Goal: Navigation & Orientation: Find specific page/section

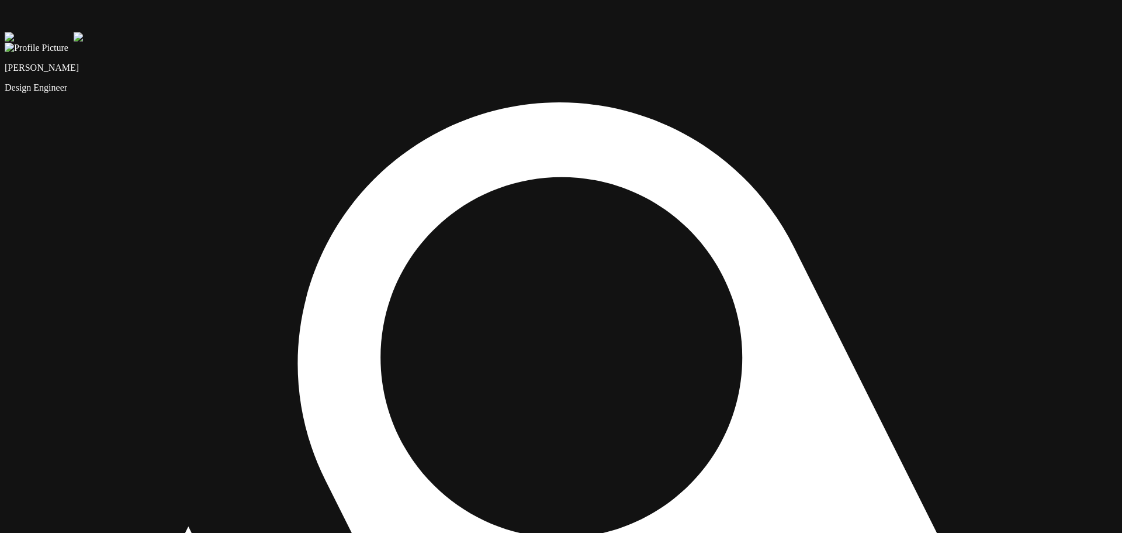
drag, startPoint x: 468, startPoint y: 465, endPoint x: 475, endPoint y: 473, distance: 10.7
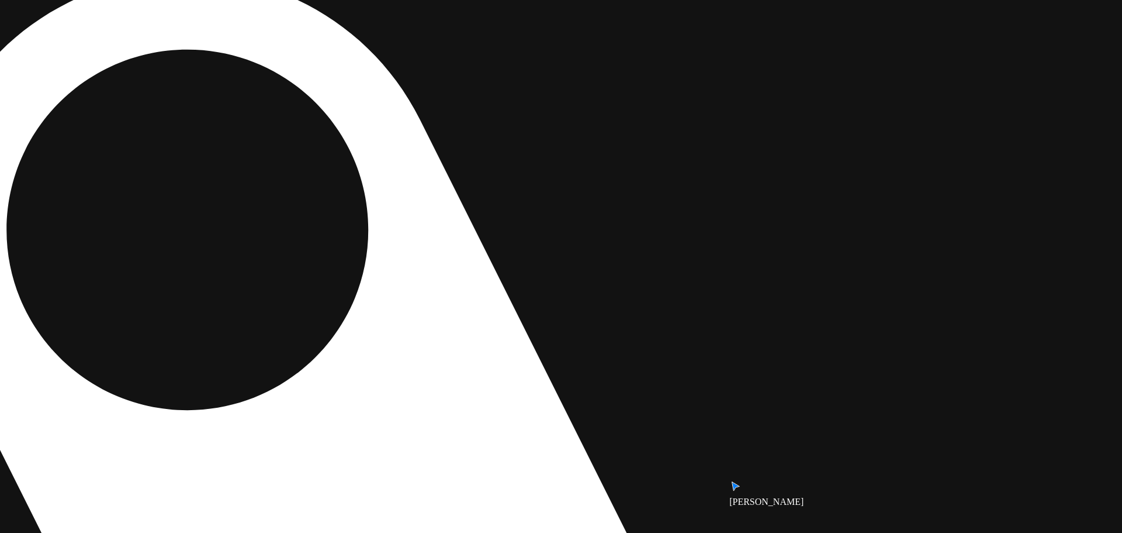
drag, startPoint x: 732, startPoint y: 457, endPoint x: 375, endPoint y: 267, distance: 404.8
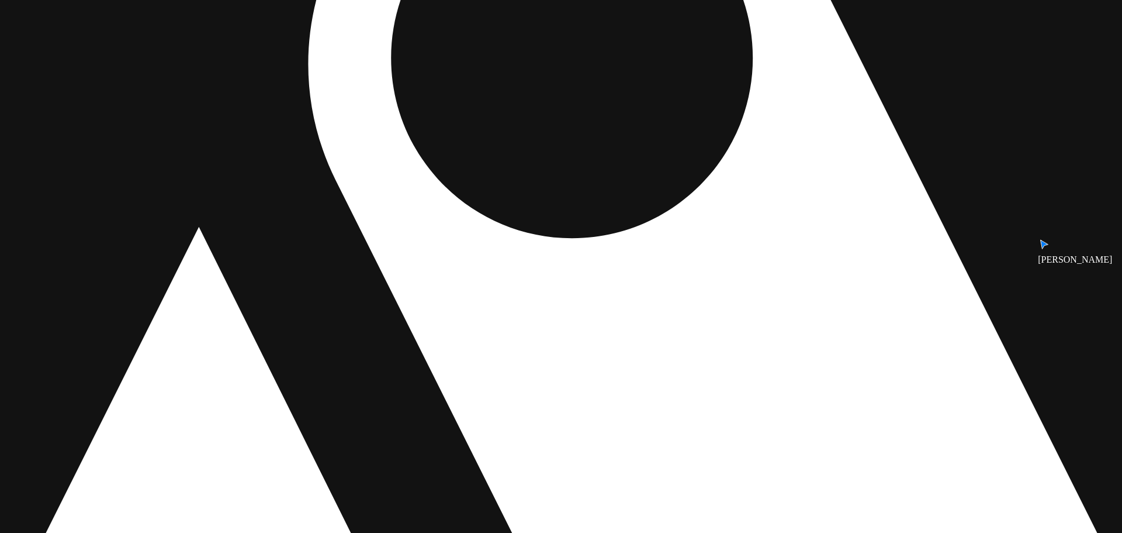
drag, startPoint x: 414, startPoint y: 385, endPoint x: 483, endPoint y: 334, distance: 85.2
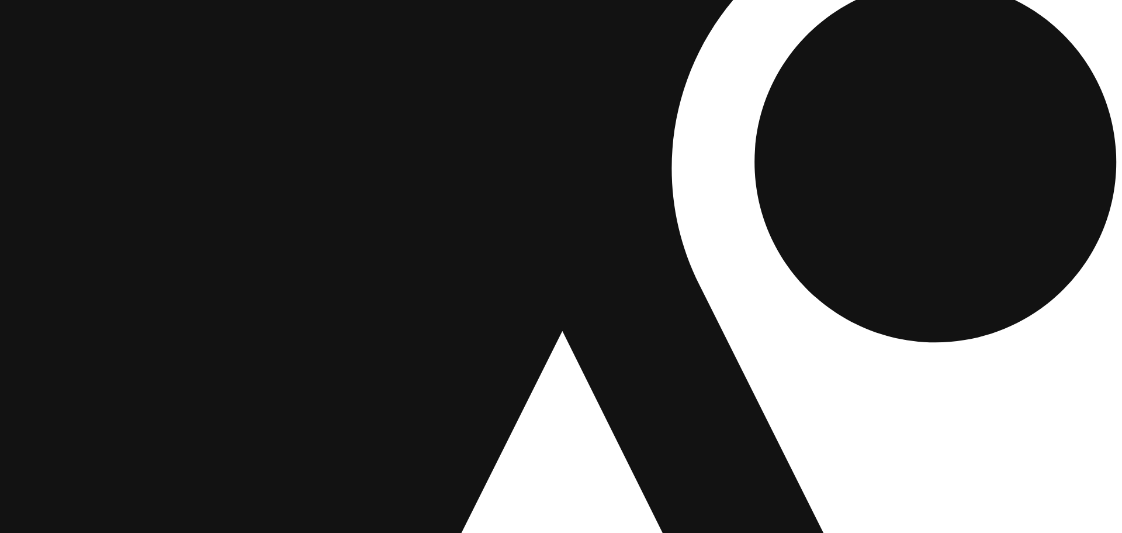
drag, startPoint x: 334, startPoint y: 319, endPoint x: 693, endPoint y: 422, distance: 373.5
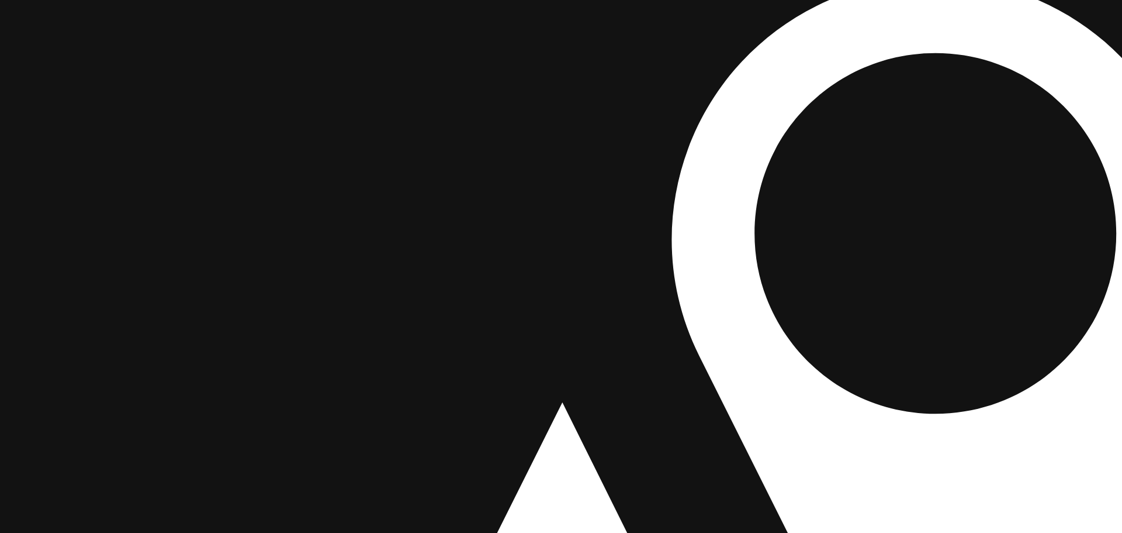
drag, startPoint x: 489, startPoint y: 317, endPoint x: 503, endPoint y: 443, distance: 126.5
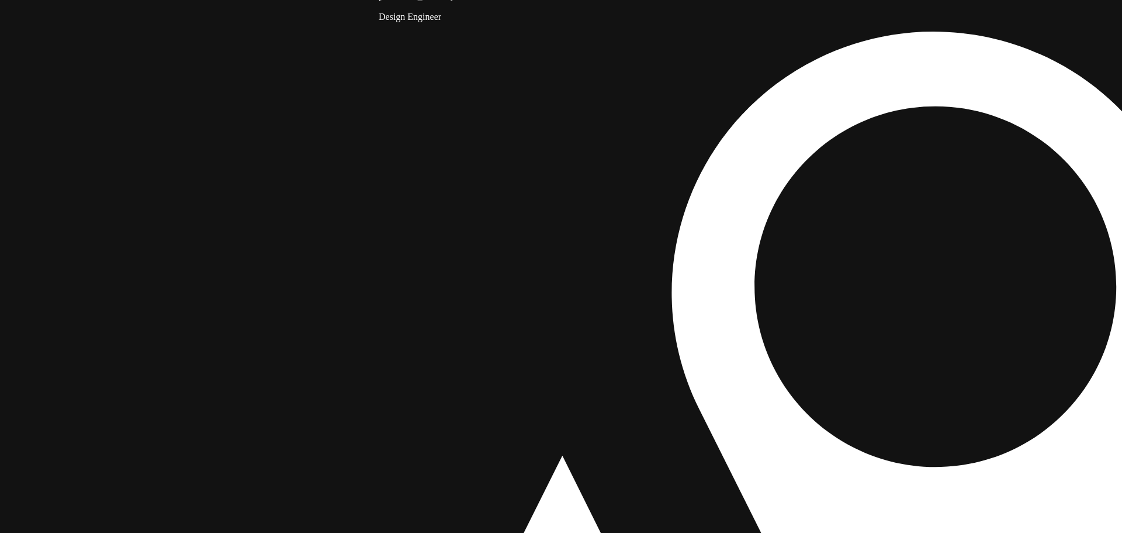
drag, startPoint x: 404, startPoint y: 515, endPoint x: 404, endPoint y: 506, distance: 9.4
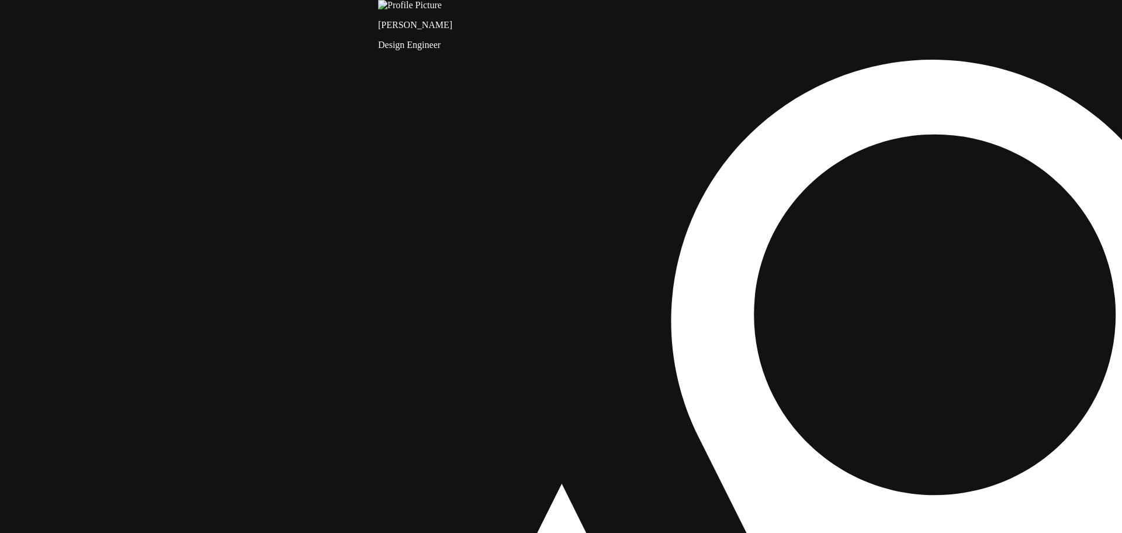
drag, startPoint x: 525, startPoint y: 160, endPoint x: 592, endPoint y: 358, distance: 208.9
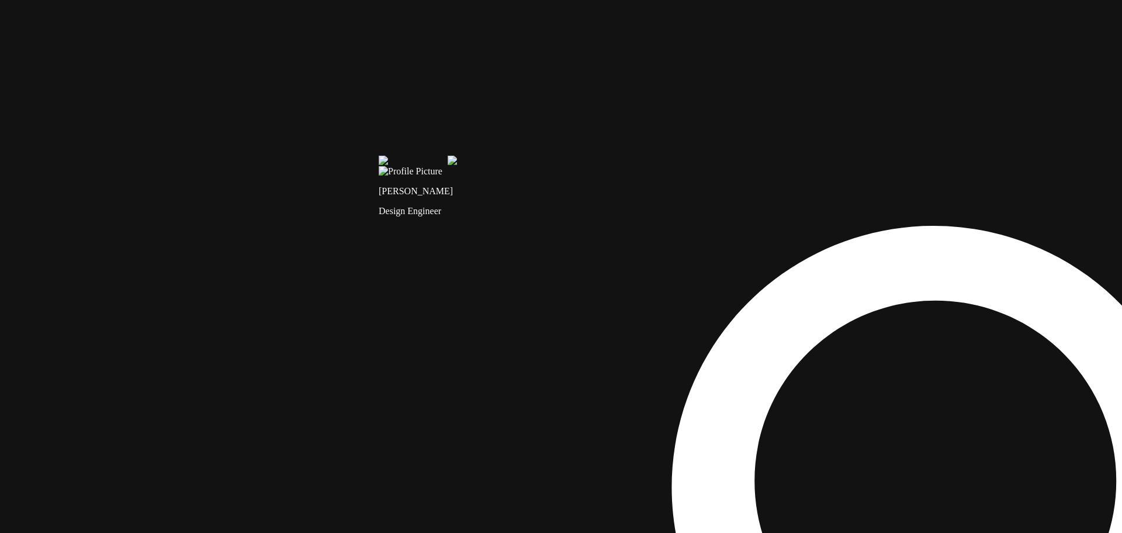
drag, startPoint x: 503, startPoint y: 289, endPoint x: 516, endPoint y: 541, distance: 252.3
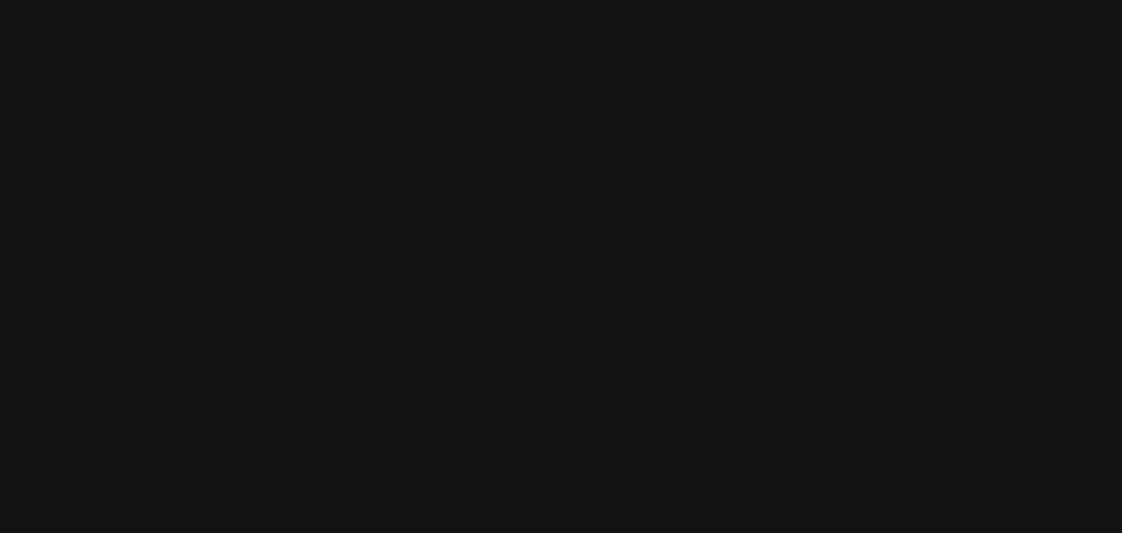
drag, startPoint x: 592, startPoint y: 234, endPoint x: 587, endPoint y: 506, distance: 272.4
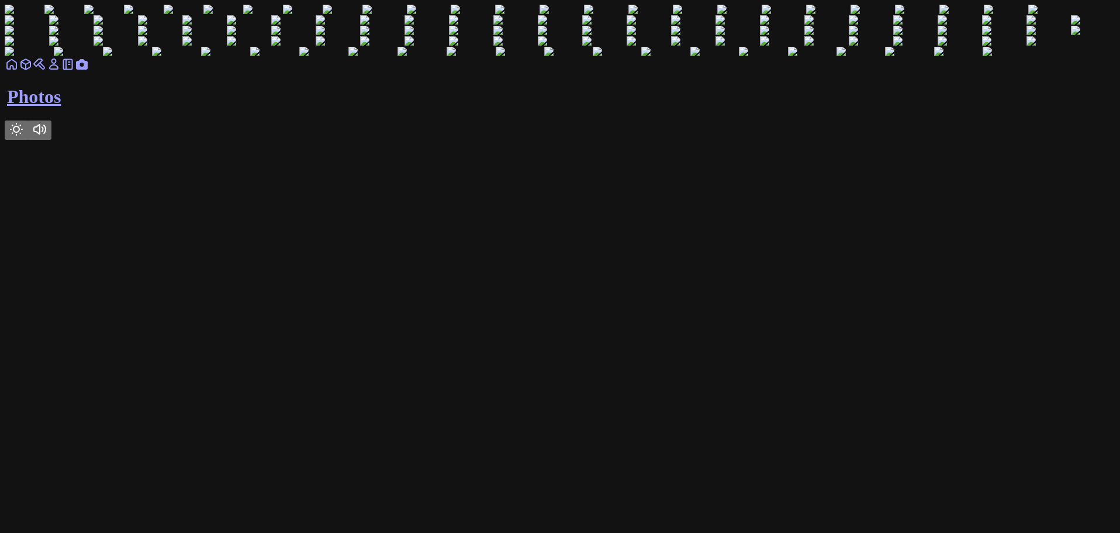
click at [19, 73] on link at bounding box center [12, 68] width 14 height 10
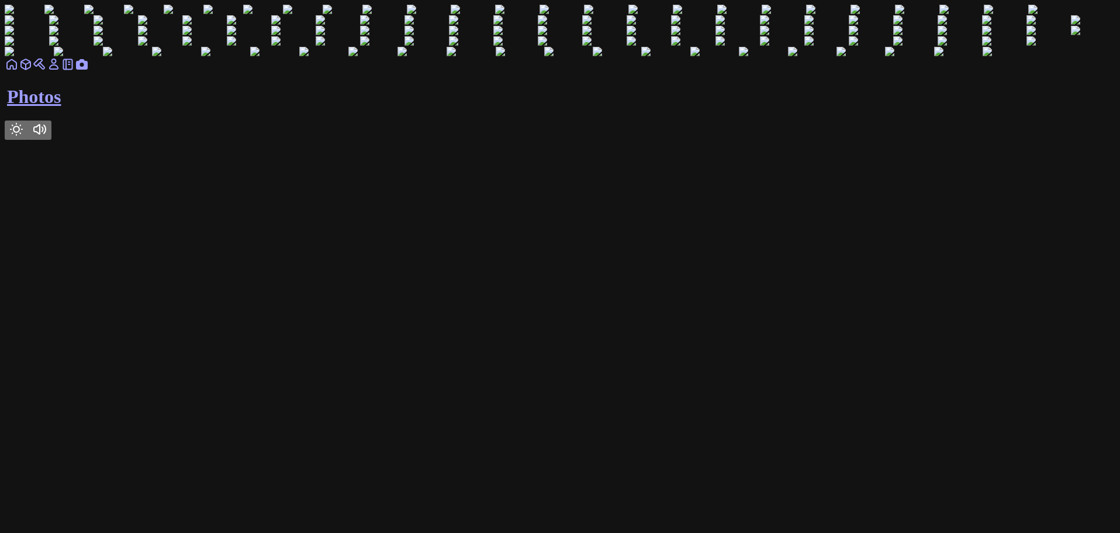
click at [75, 73] on link at bounding box center [68, 68] width 14 height 10
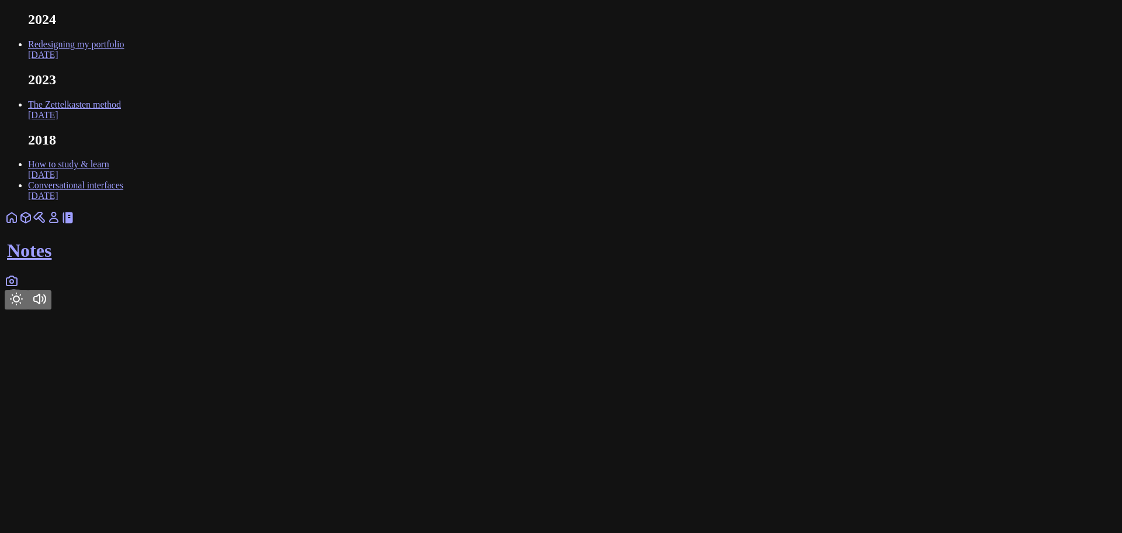
click at [58, 222] on icon at bounding box center [54, 217] width 8 height 10
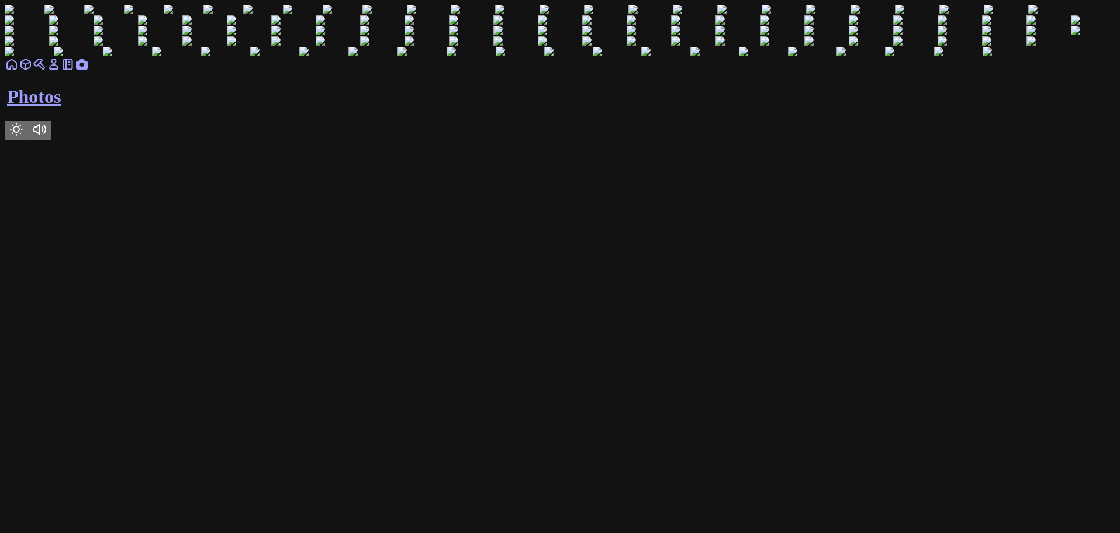
click at [75, 71] on icon at bounding box center [68, 64] width 14 height 14
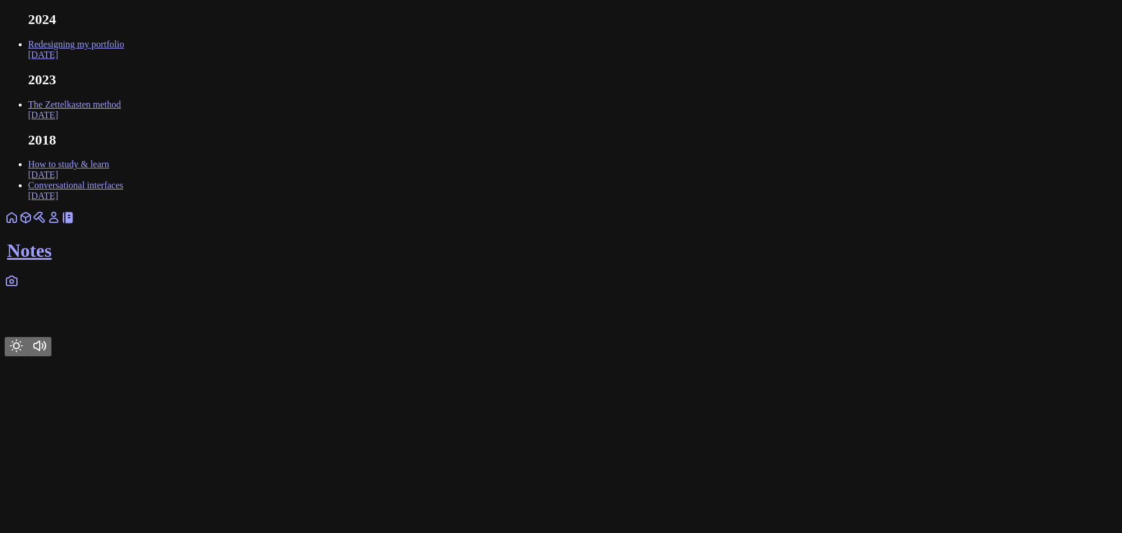
click at [61, 224] on icon at bounding box center [54, 217] width 14 height 14
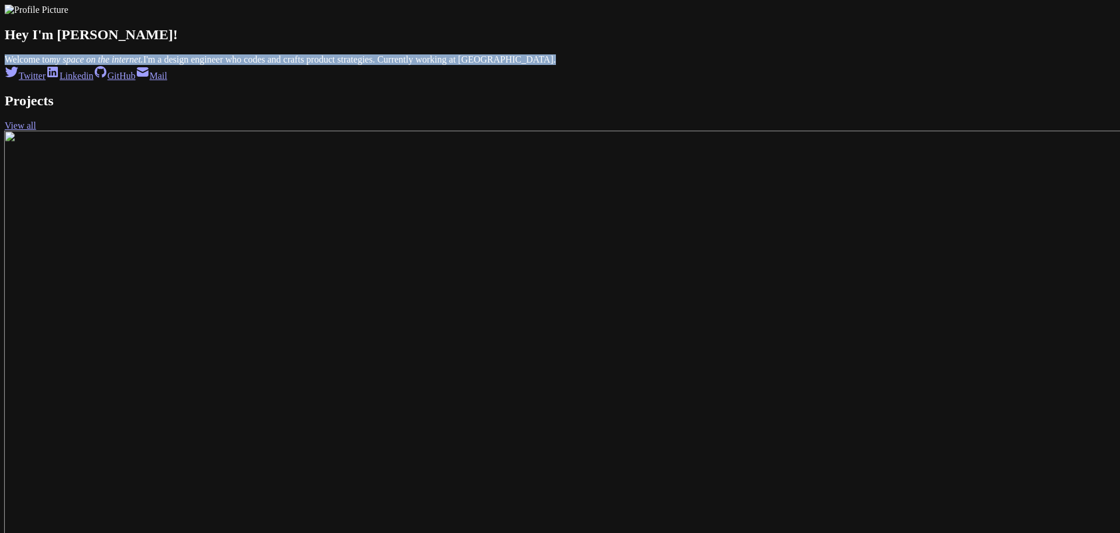
drag, startPoint x: 575, startPoint y: 143, endPoint x: 345, endPoint y: 133, distance: 229.9
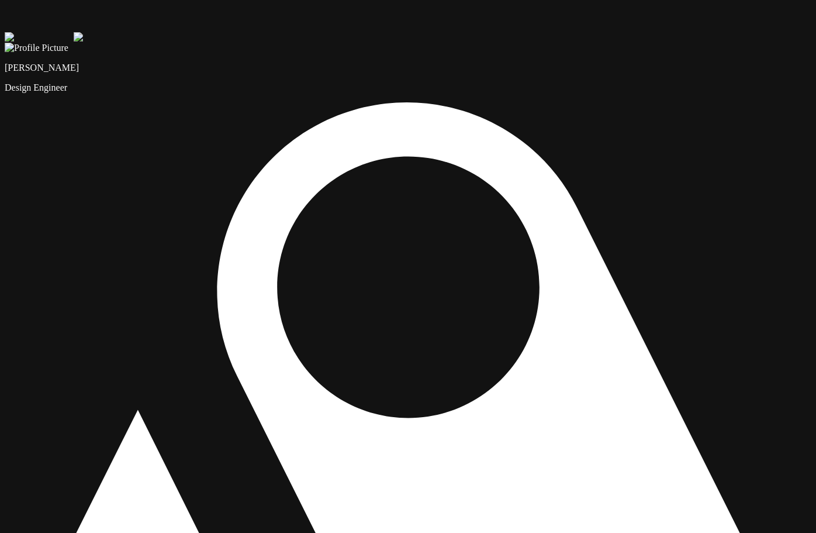
drag, startPoint x: 728, startPoint y: 344, endPoint x: 504, endPoint y: 245, distance: 244.4
drag, startPoint x: 700, startPoint y: 346, endPoint x: 482, endPoint y: 195, distance: 265.1
drag, startPoint x: 690, startPoint y: 352, endPoint x: 543, endPoint y: 223, distance: 195.9
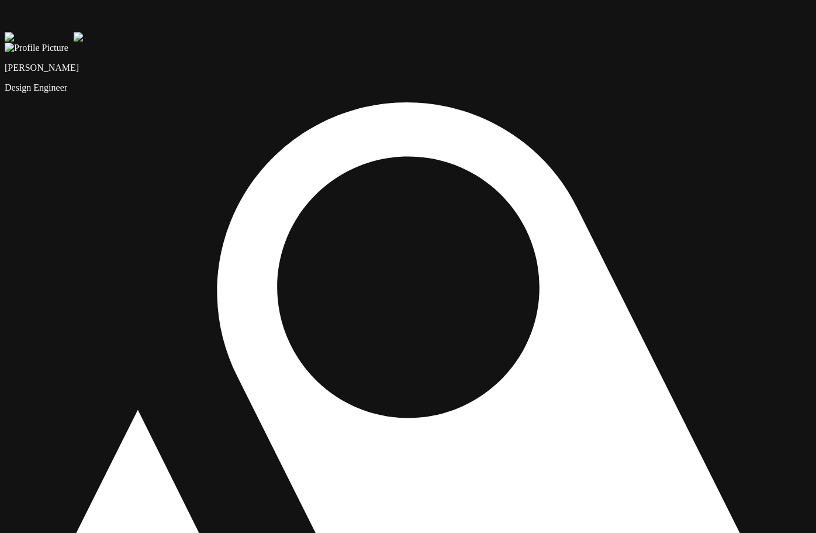
drag, startPoint x: 715, startPoint y: 368, endPoint x: 485, endPoint y: 183, distance: 295.1
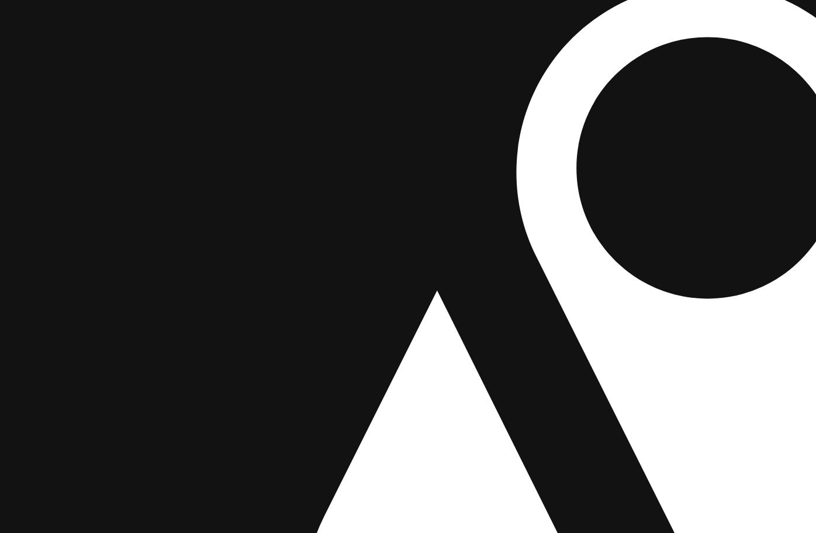
drag, startPoint x: 82, startPoint y: 480, endPoint x: 382, endPoint y: 361, distance: 322.2
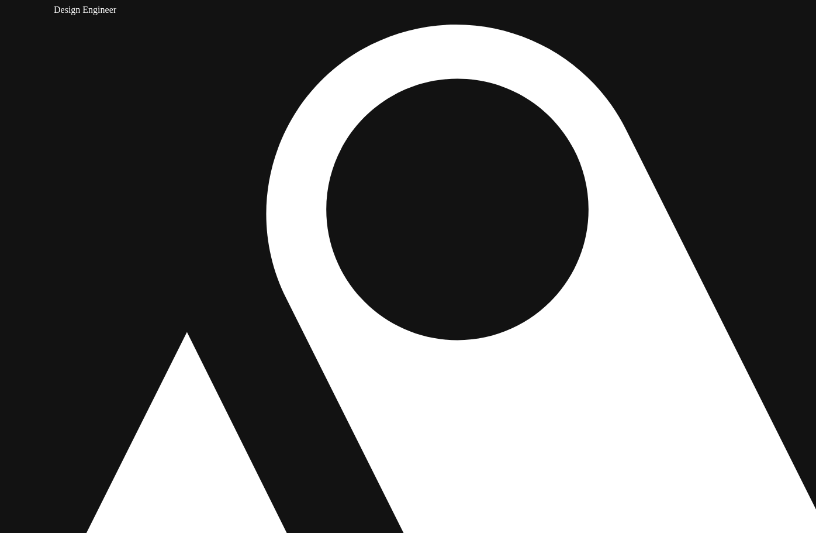
drag, startPoint x: 709, startPoint y: 414, endPoint x: 472, endPoint y: 474, distance: 244.8
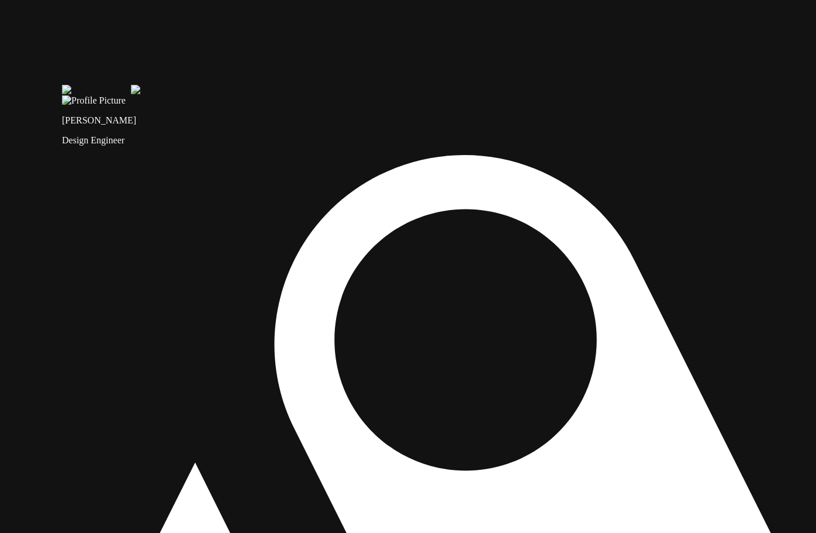
drag, startPoint x: 615, startPoint y: 139, endPoint x: 609, endPoint y: 253, distance: 114.7
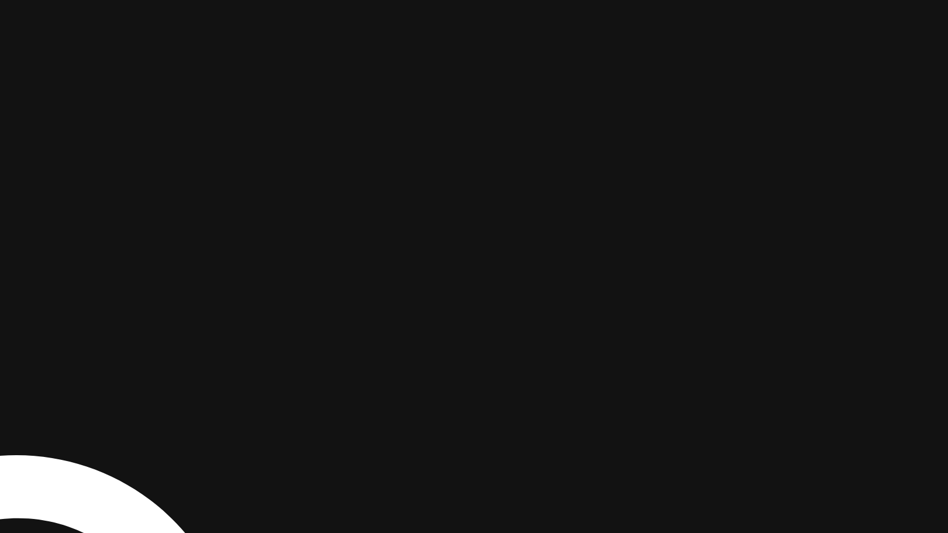
drag, startPoint x: 748, startPoint y: 148, endPoint x: 627, endPoint y: 255, distance: 161.6
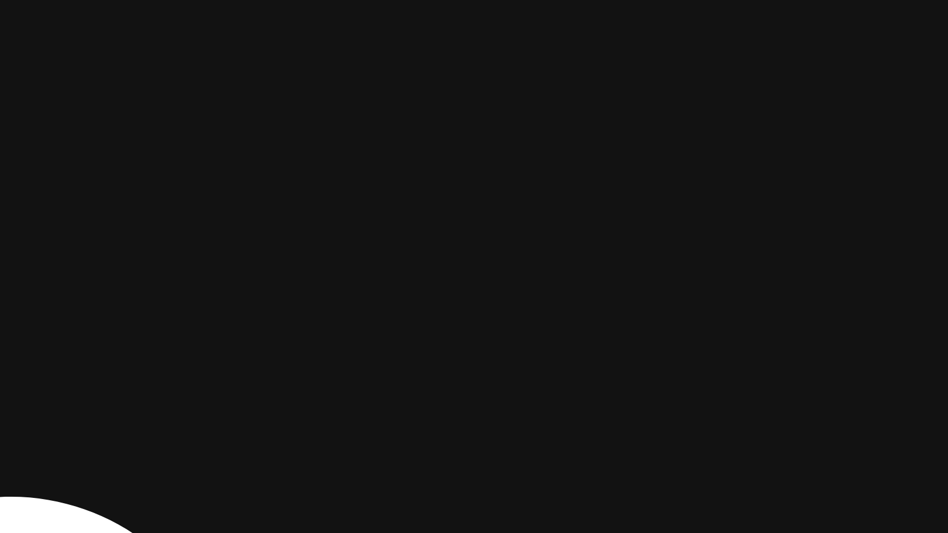
drag, startPoint x: 618, startPoint y: 217, endPoint x: 585, endPoint y: 279, distance: 70.1
drag, startPoint x: 596, startPoint y: 183, endPoint x: 548, endPoint y: 324, distance: 149.4
drag, startPoint x: 569, startPoint y: 226, endPoint x: 778, endPoint y: 188, distance: 212.0
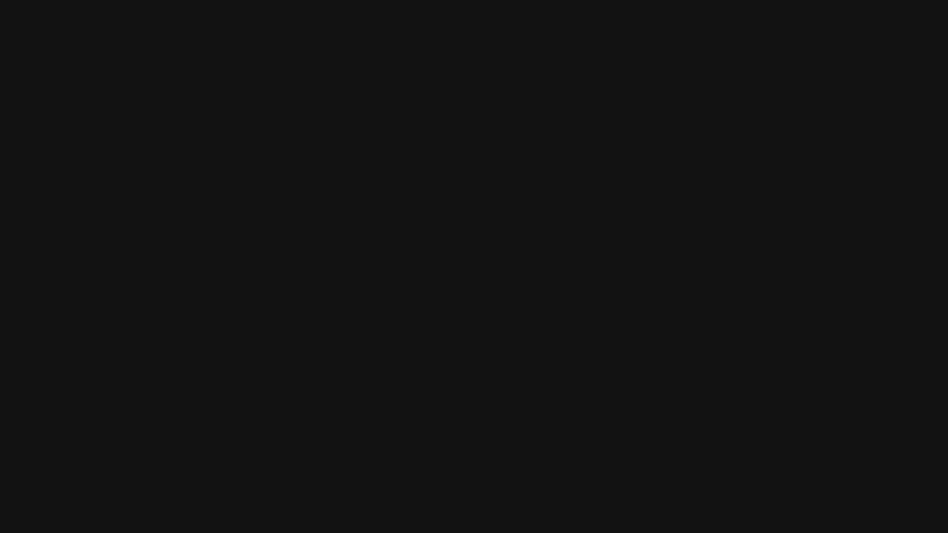
drag, startPoint x: 820, startPoint y: 382, endPoint x: 907, endPoint y: 146, distance: 251.1
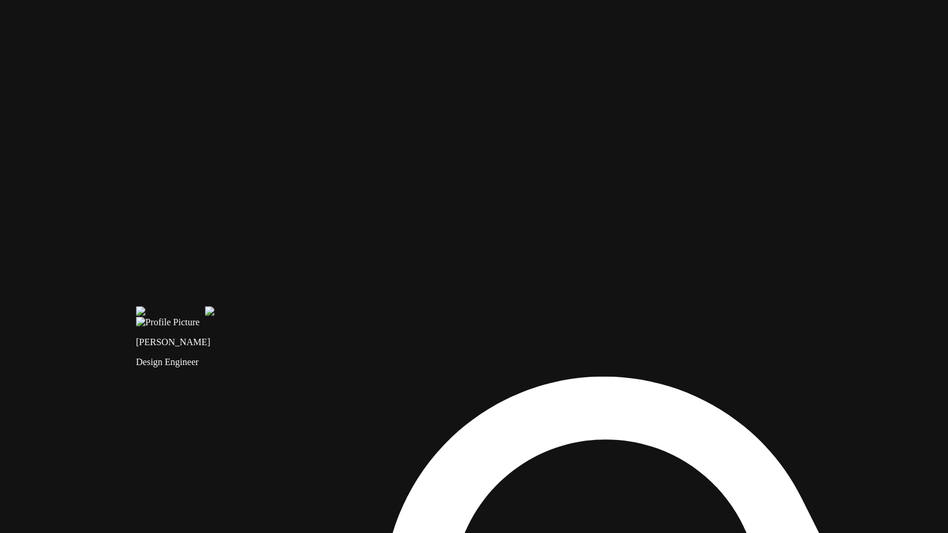
drag, startPoint x: 431, startPoint y: 247, endPoint x: 766, endPoint y: 275, distance: 335.6
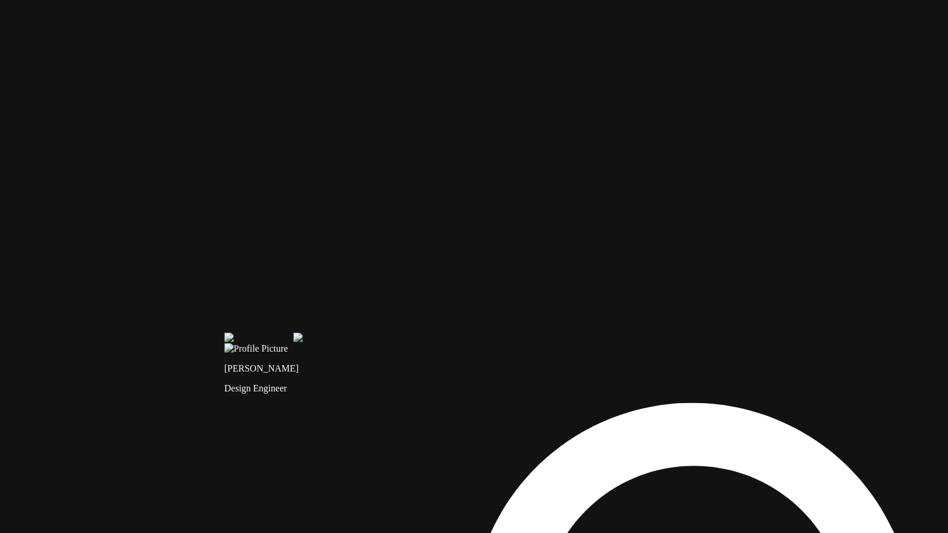
drag, startPoint x: 484, startPoint y: 59, endPoint x: 520, endPoint y: 116, distance: 67.3
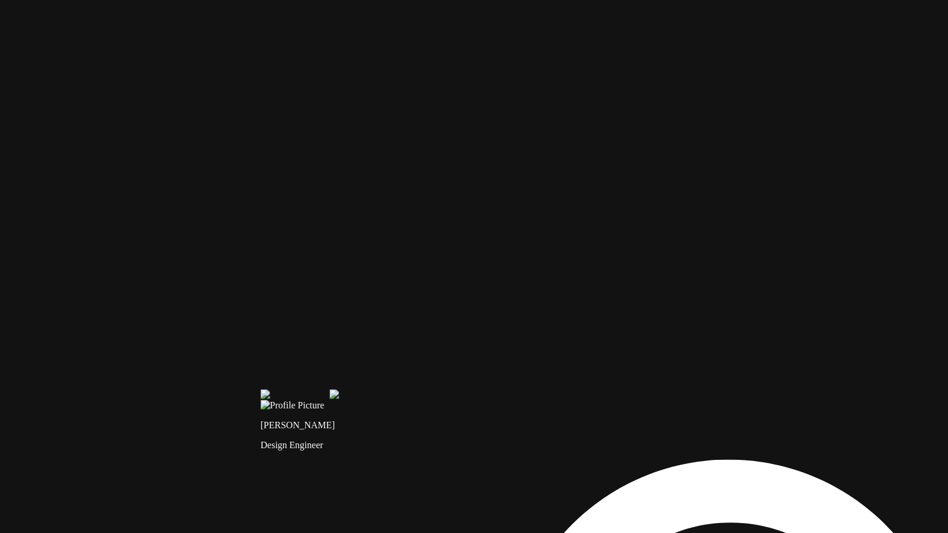
drag, startPoint x: 454, startPoint y: 124, endPoint x: 528, endPoint y: 199, distance: 105.8
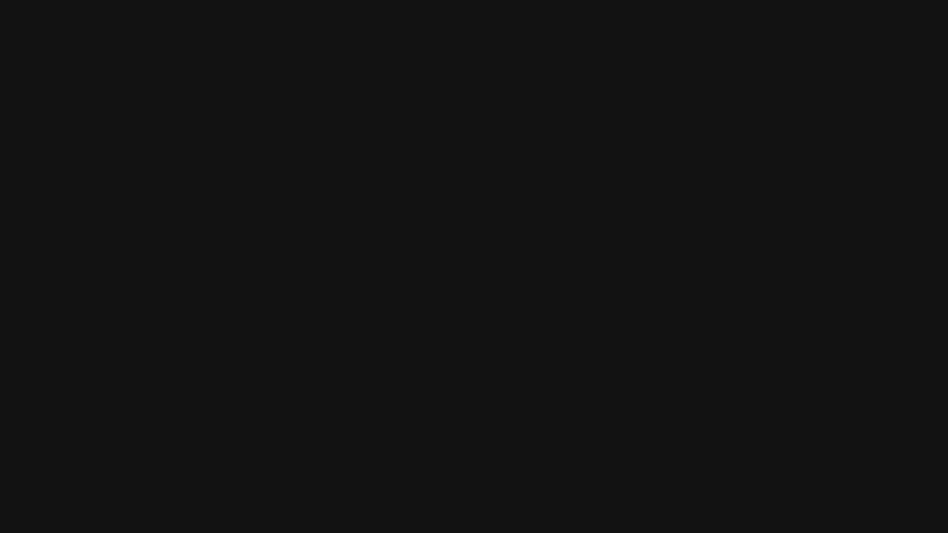
drag, startPoint x: 419, startPoint y: 165, endPoint x: 624, endPoint y: 402, distance: 312.9
drag, startPoint x: 648, startPoint y: 449, endPoint x: 727, endPoint y: 200, distance: 261.2
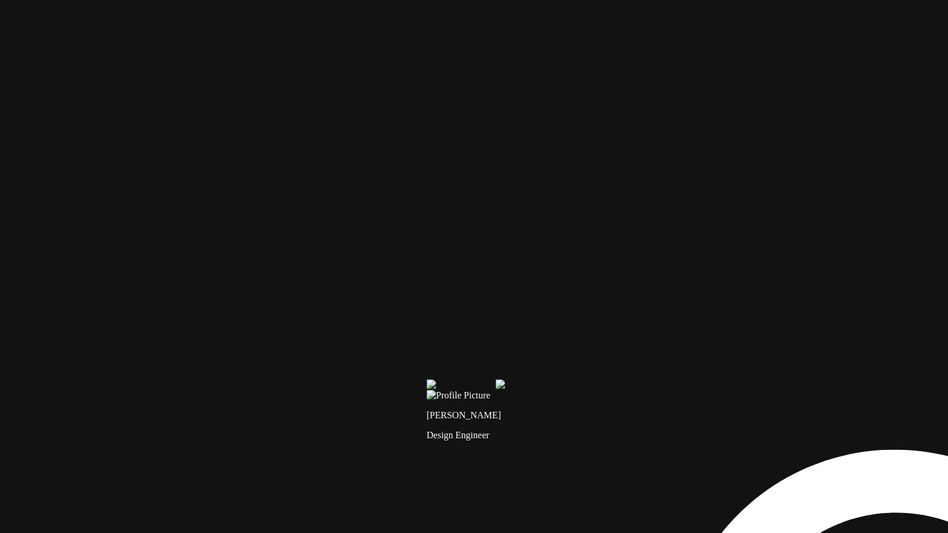
drag, startPoint x: 430, startPoint y: 478, endPoint x: 607, endPoint y: 221, distance: 312.6
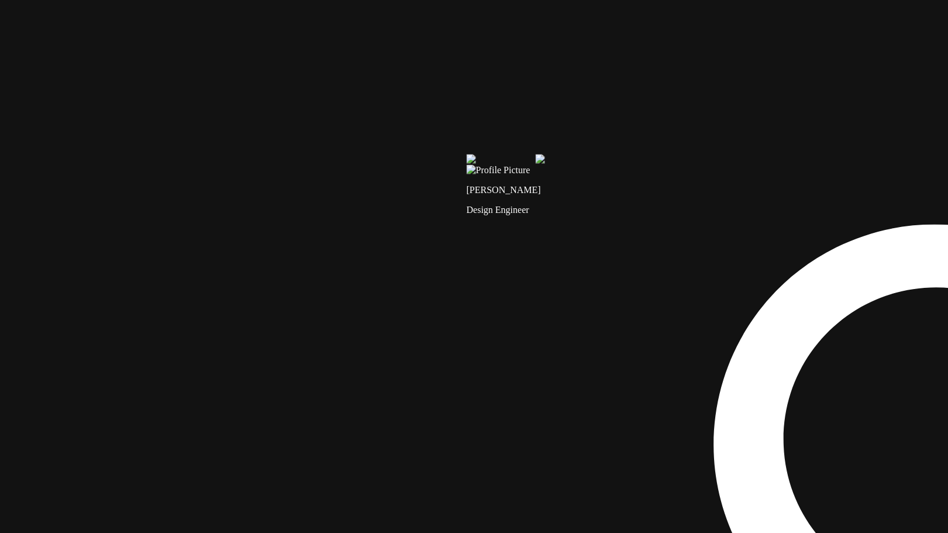
drag, startPoint x: 594, startPoint y: 340, endPoint x: 652, endPoint y: 106, distance: 241.3
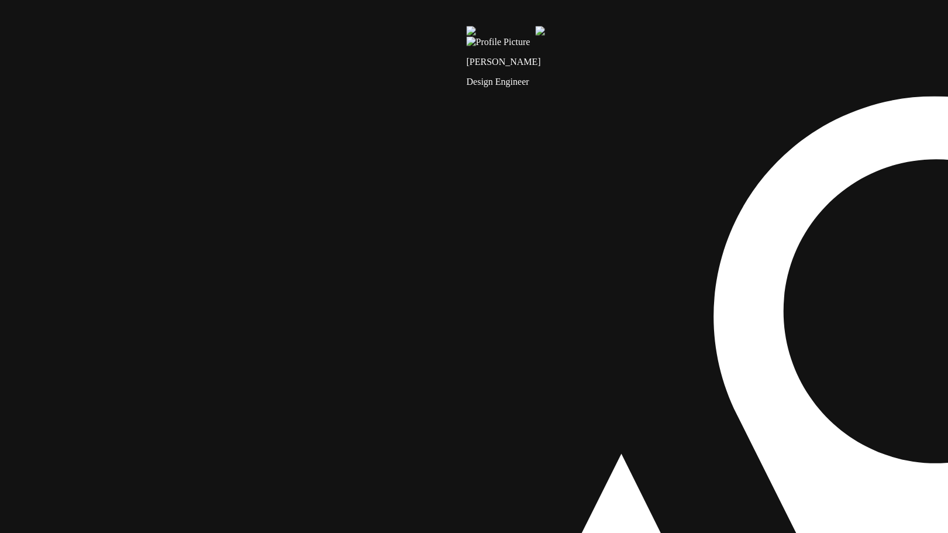
drag, startPoint x: 397, startPoint y: 373, endPoint x: 382, endPoint y: 204, distance: 169.6
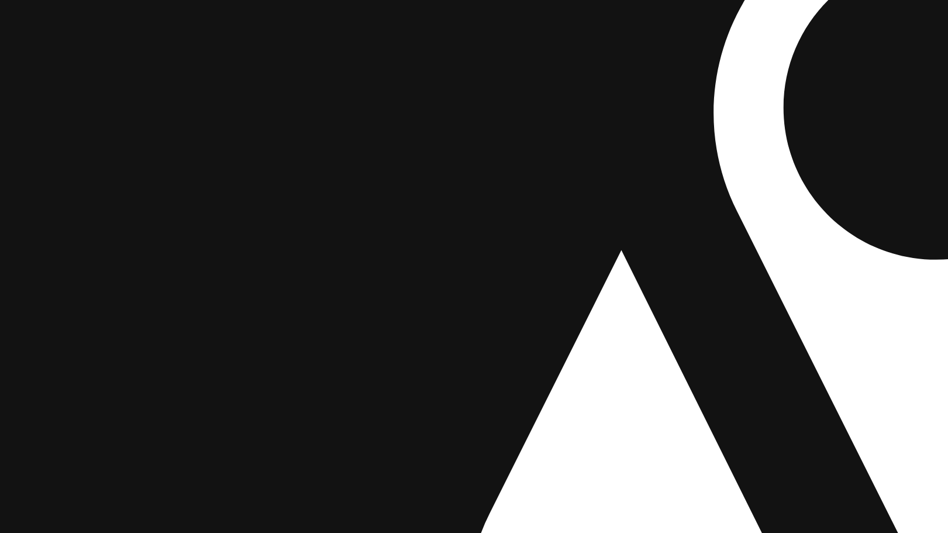
drag, startPoint x: 282, startPoint y: 370, endPoint x: 355, endPoint y: 229, distance: 158.9
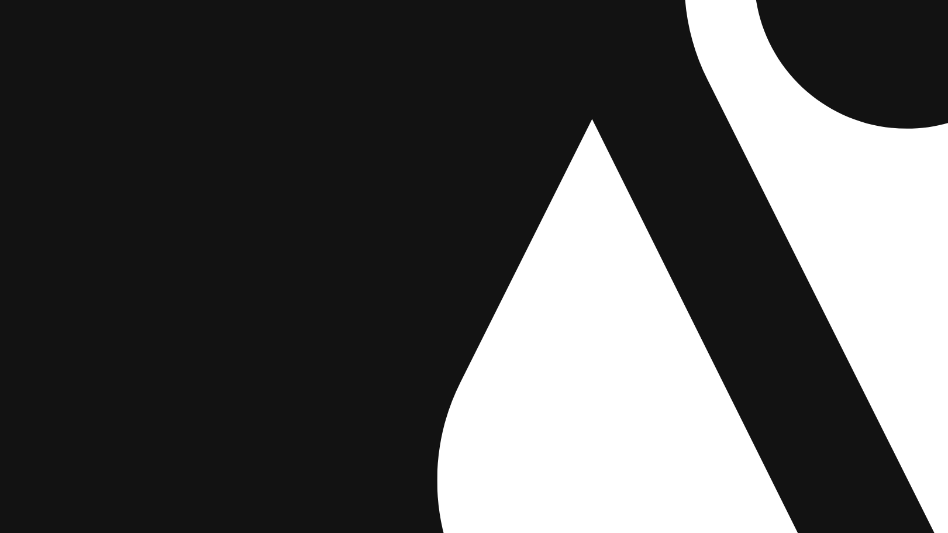
drag, startPoint x: 542, startPoint y: 265, endPoint x: 492, endPoint y: 187, distance: 93.4
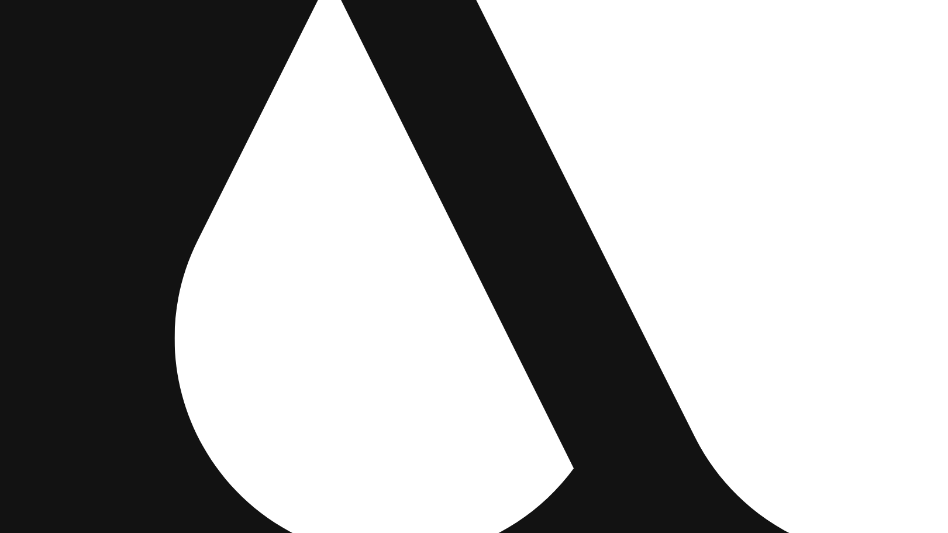
drag, startPoint x: 841, startPoint y: 227, endPoint x: 404, endPoint y: 25, distance: 480.4
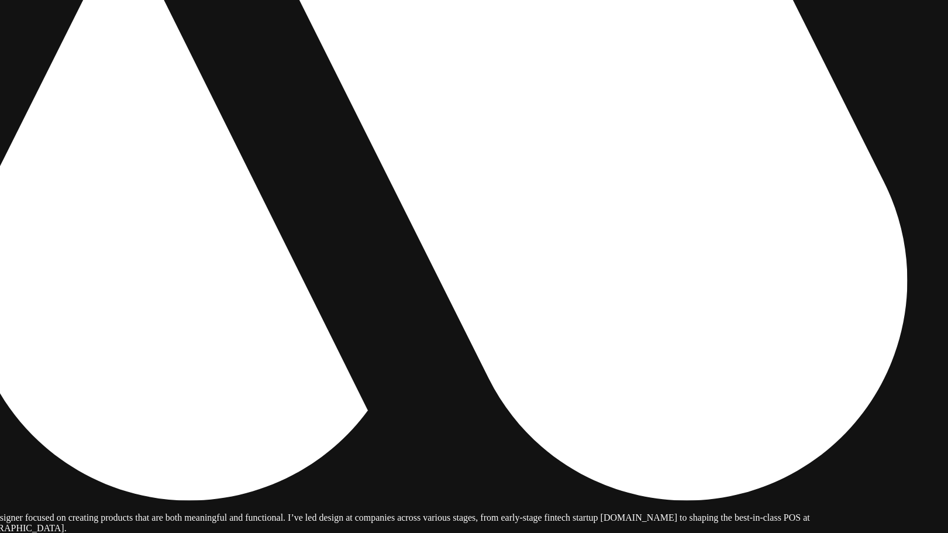
drag, startPoint x: 590, startPoint y: 155, endPoint x: 388, endPoint y: 452, distance: 359.3
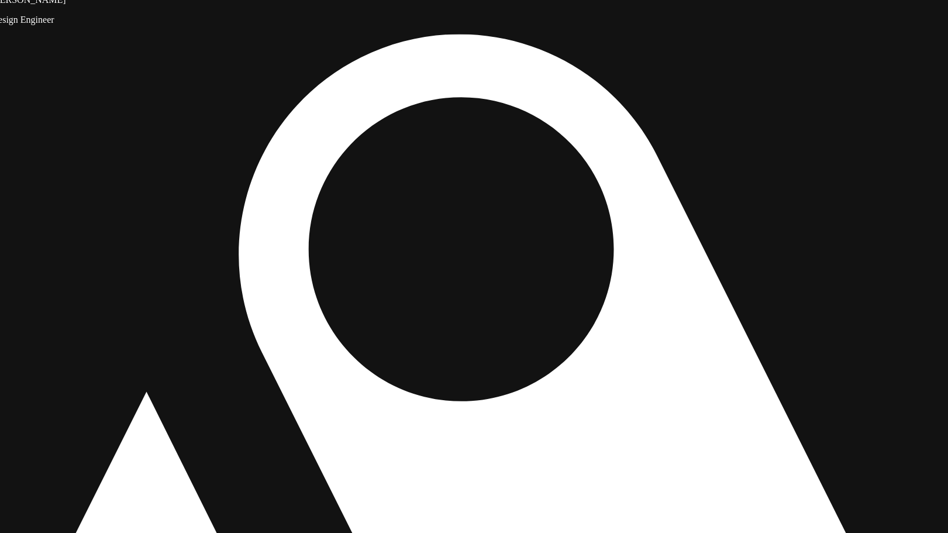
drag, startPoint x: 304, startPoint y: 267, endPoint x: 582, endPoint y: 438, distance: 326.5
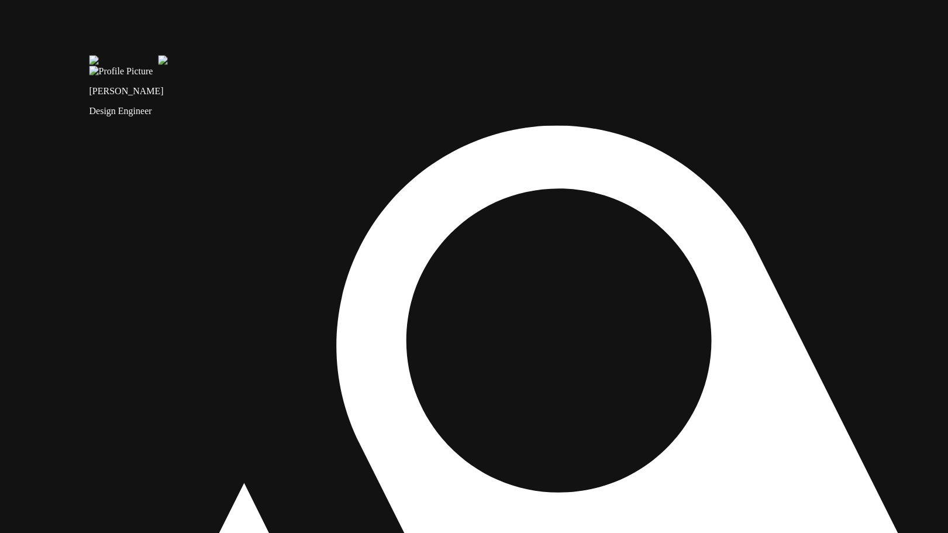
drag, startPoint x: 649, startPoint y: 397, endPoint x: 717, endPoint y: 486, distance: 111.7
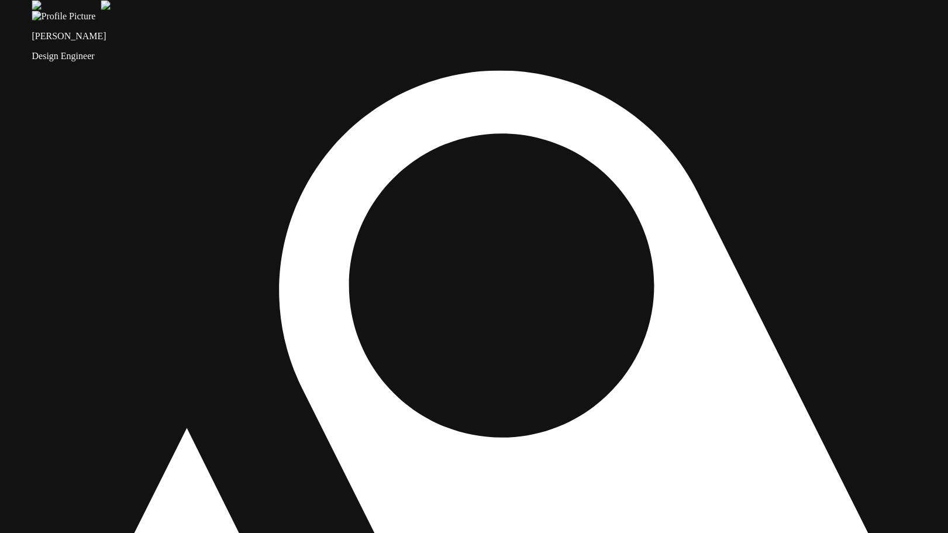
drag, startPoint x: 736, startPoint y: 303, endPoint x: 680, endPoint y: 248, distance: 78.9
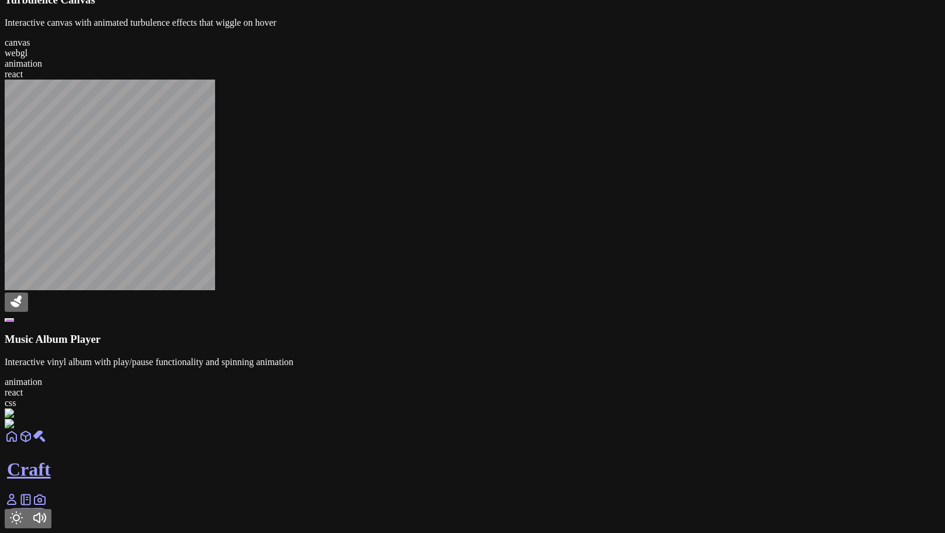
scroll to position [1677, 0]
click at [33, 507] on link at bounding box center [26, 503] width 14 height 10
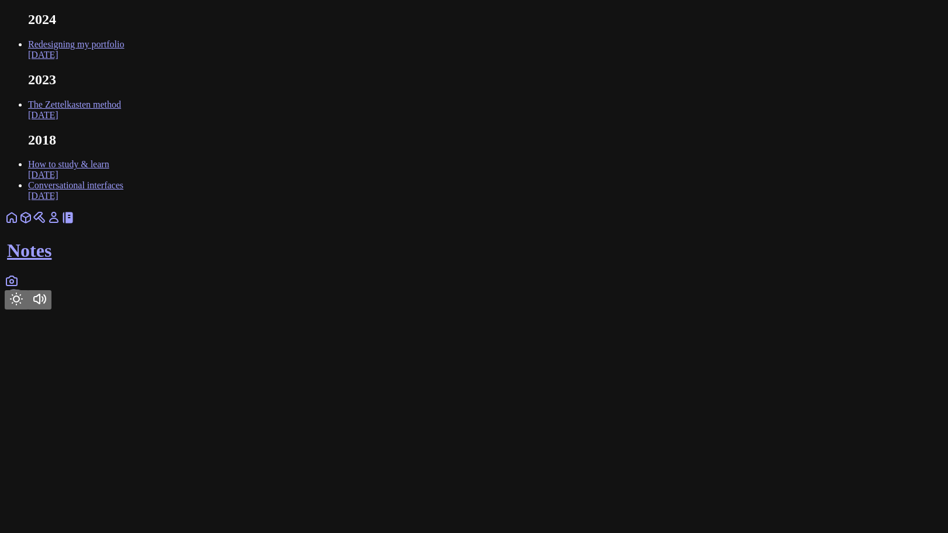
click at [19, 288] on icon at bounding box center [12, 281] width 14 height 14
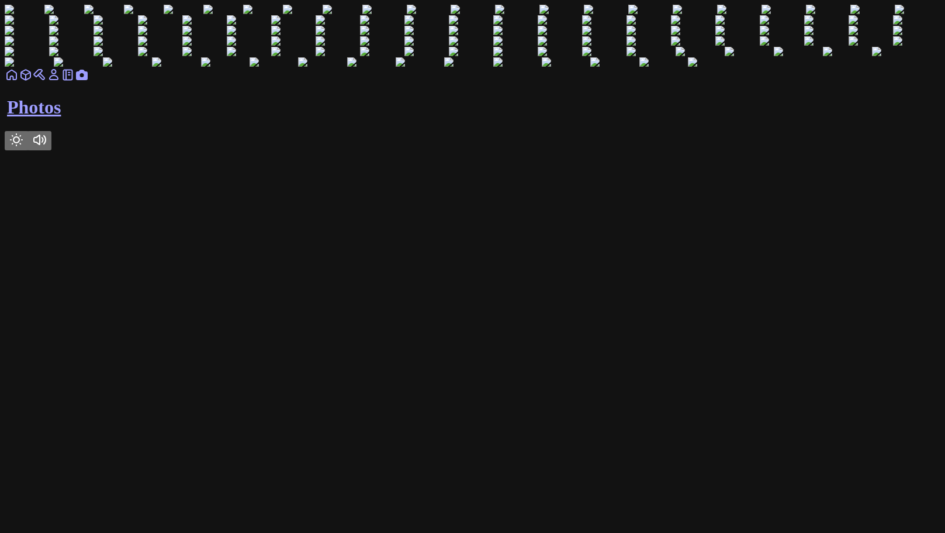
click at [19, 82] on icon at bounding box center [12, 75] width 14 height 14
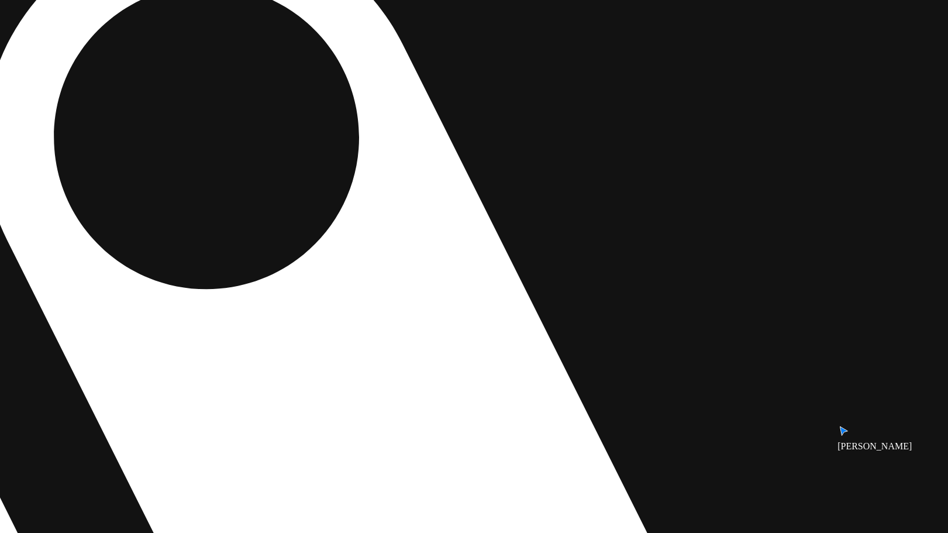
drag, startPoint x: 699, startPoint y: 448, endPoint x: 381, endPoint y: 241, distance: 379.1
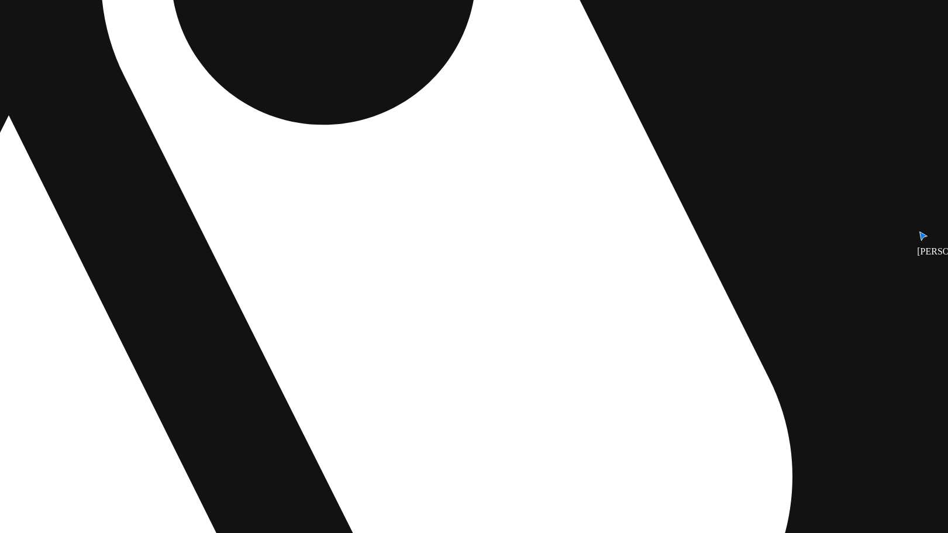
drag, startPoint x: 376, startPoint y: 329, endPoint x: 555, endPoint y: 179, distance: 233.3
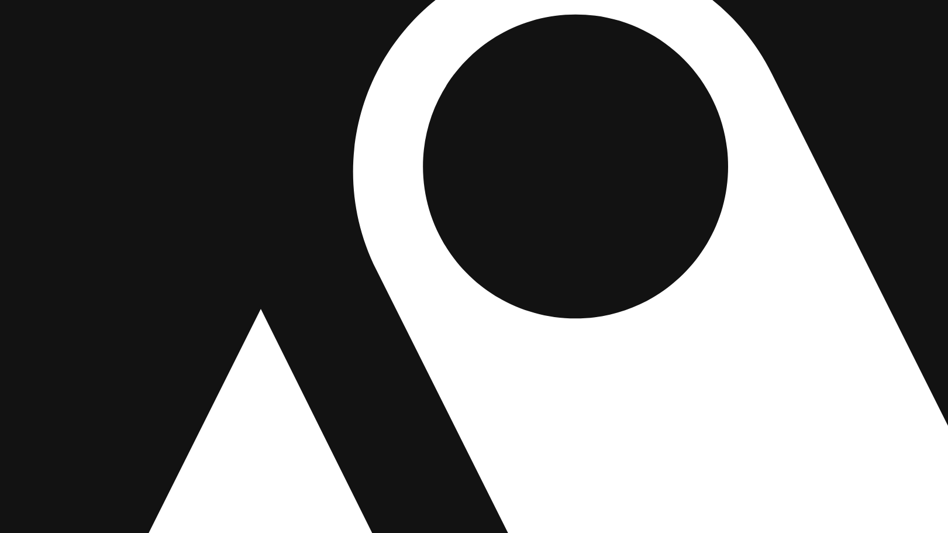
drag, startPoint x: 370, startPoint y: 237, endPoint x: 590, endPoint y: 425, distance: 289.4
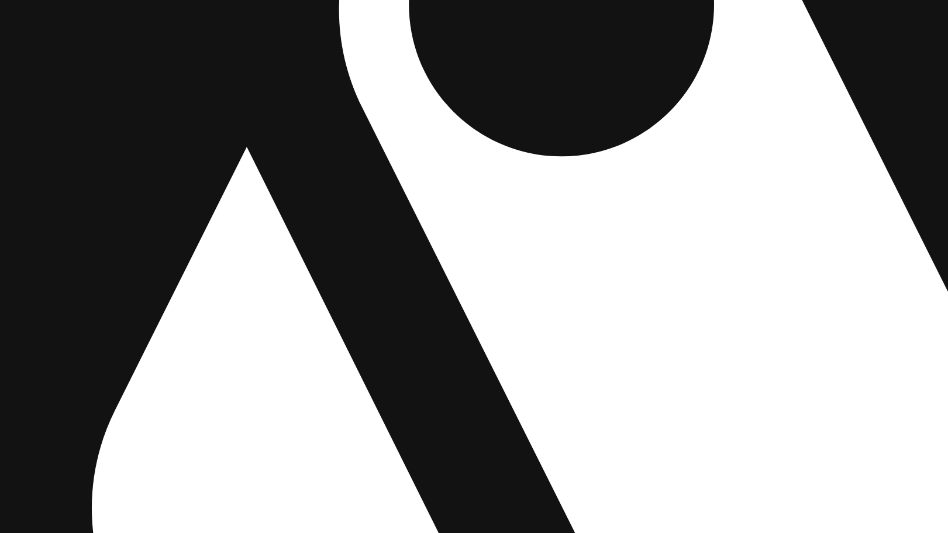
drag, startPoint x: 470, startPoint y: 372, endPoint x: 433, endPoint y: 190, distance: 185.6
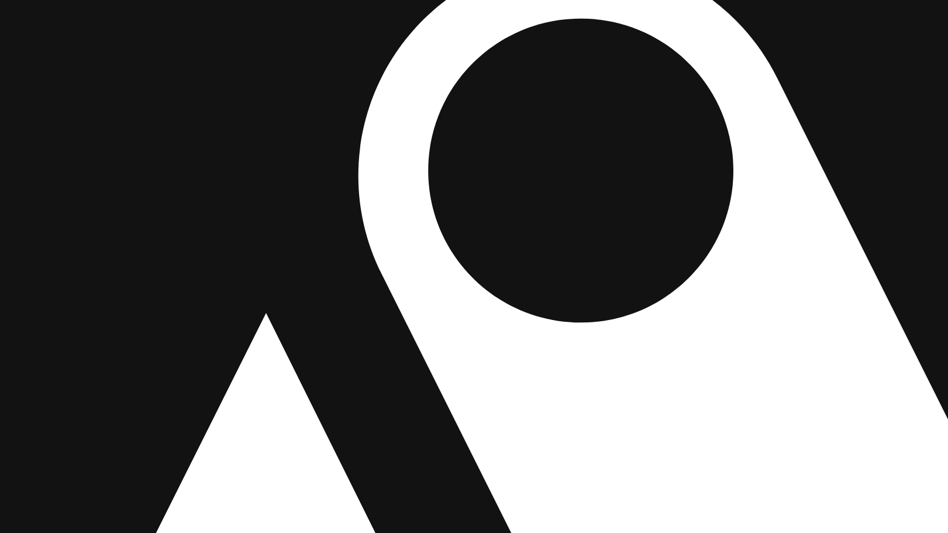
drag, startPoint x: 434, startPoint y: 222, endPoint x: 454, endPoint y: 434, distance: 213.1
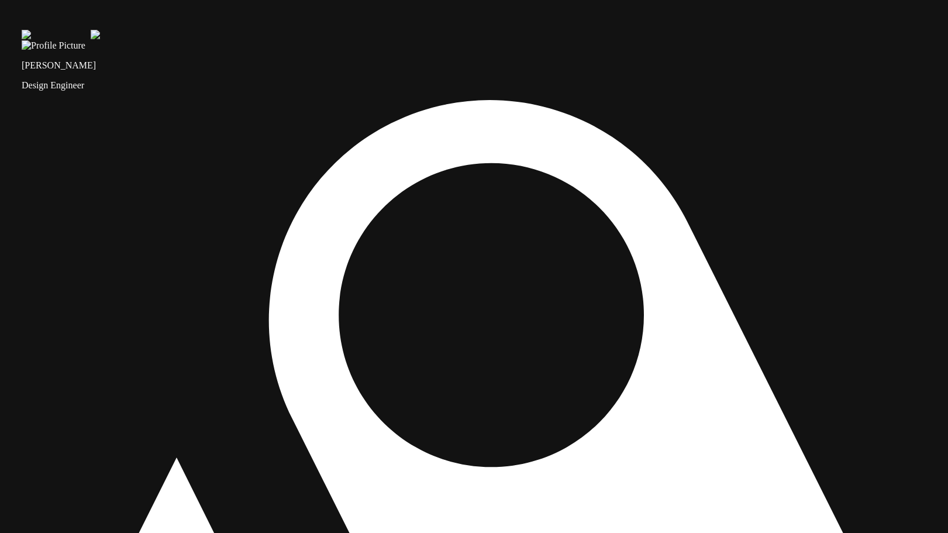
drag, startPoint x: 572, startPoint y: 170, endPoint x: 590, endPoint y: 168, distance: 17.7
click at [91, 40] on img at bounding box center [56, 35] width 69 height 11
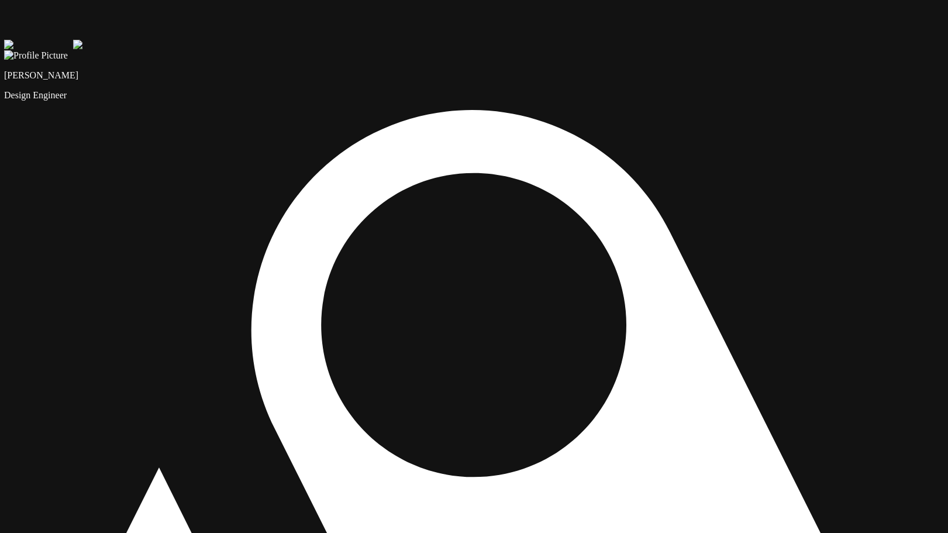
drag, startPoint x: 602, startPoint y: 57, endPoint x: 600, endPoint y: 65, distance: 9.1
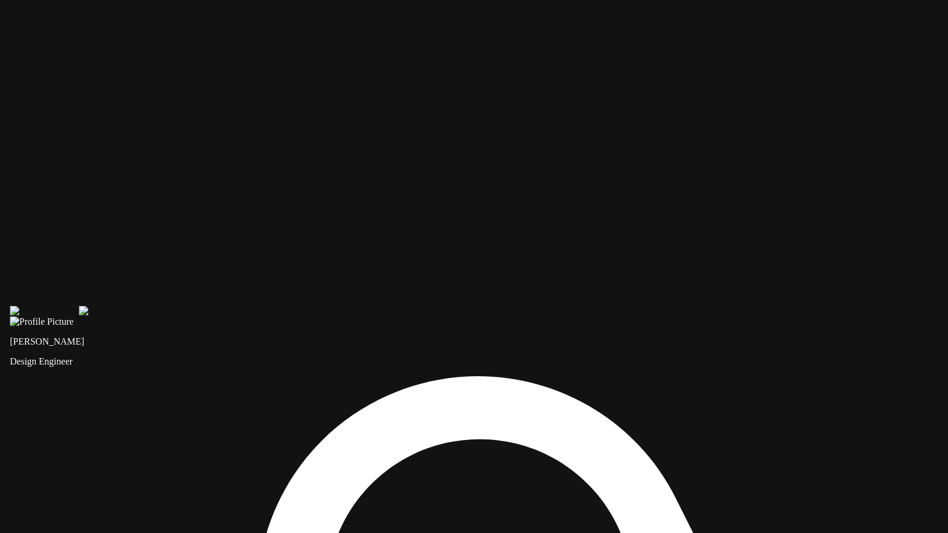
drag, startPoint x: 600, startPoint y: 65, endPoint x: 586, endPoint y: 349, distance: 283.8
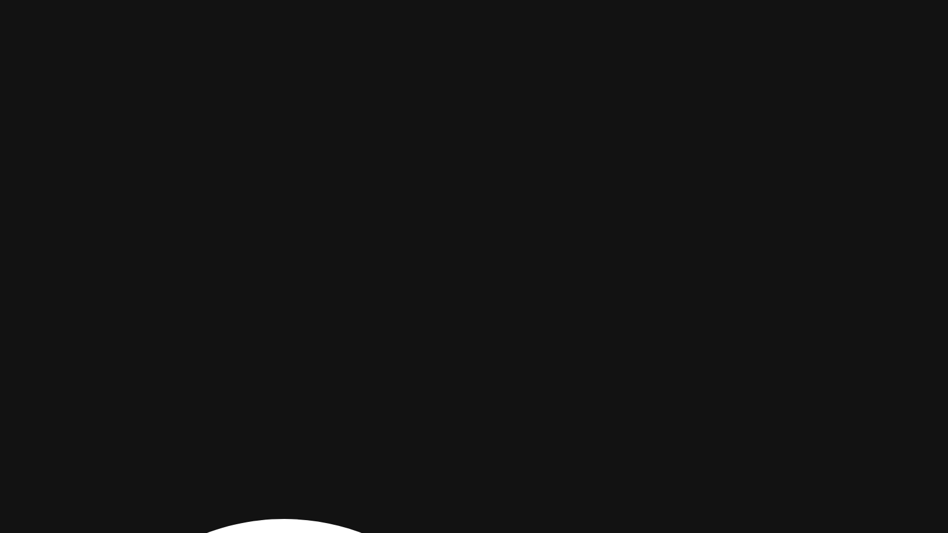
drag, startPoint x: 693, startPoint y: 277, endPoint x: 486, endPoint y: 402, distance: 241.5
drag, startPoint x: 533, startPoint y: 191, endPoint x: 473, endPoint y: 283, distance: 109.1
drag, startPoint x: 669, startPoint y: 260, endPoint x: 528, endPoint y: 357, distance: 171.4
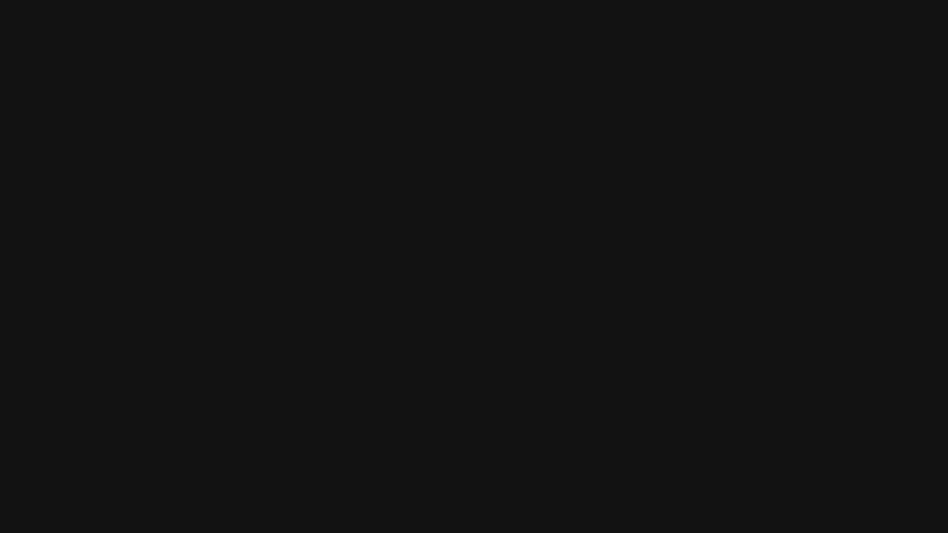
drag, startPoint x: 356, startPoint y: 272, endPoint x: 258, endPoint y: 276, distance: 98.3
drag, startPoint x: 339, startPoint y: 255, endPoint x: 696, endPoint y: 258, distance: 357.2
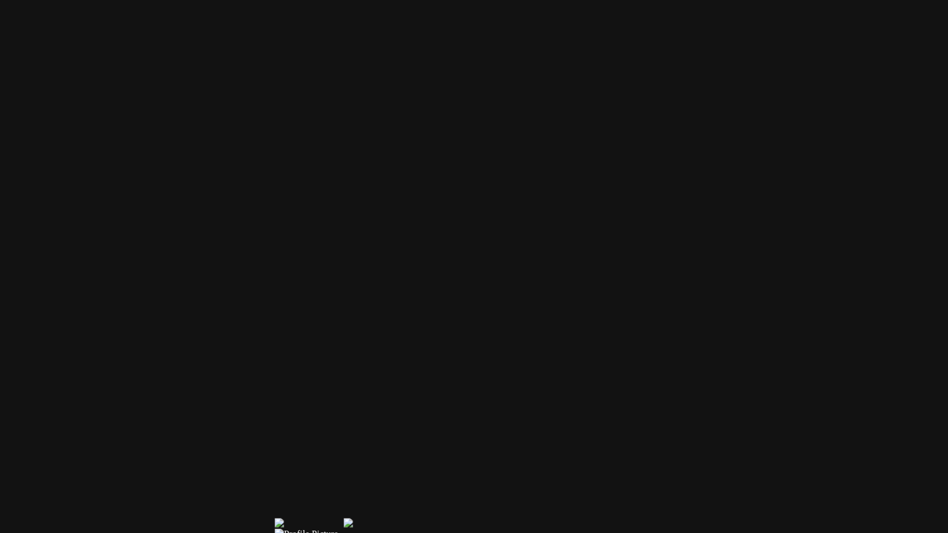
drag, startPoint x: 308, startPoint y: 272, endPoint x: 673, endPoint y: 217, distance: 368.8
drag, startPoint x: 540, startPoint y: 288, endPoint x: 711, endPoint y: 131, distance: 232.1
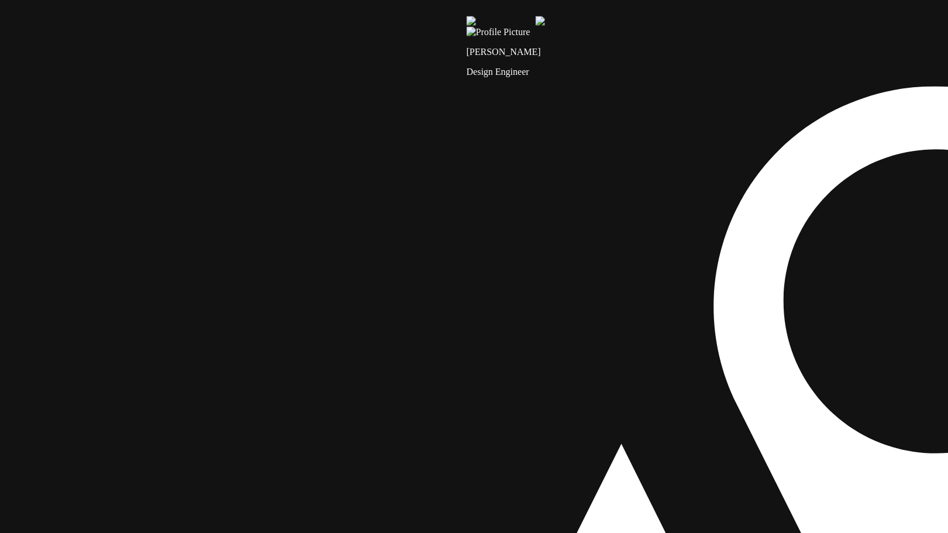
drag, startPoint x: 442, startPoint y: 295, endPoint x: 489, endPoint y: 87, distance: 212.8
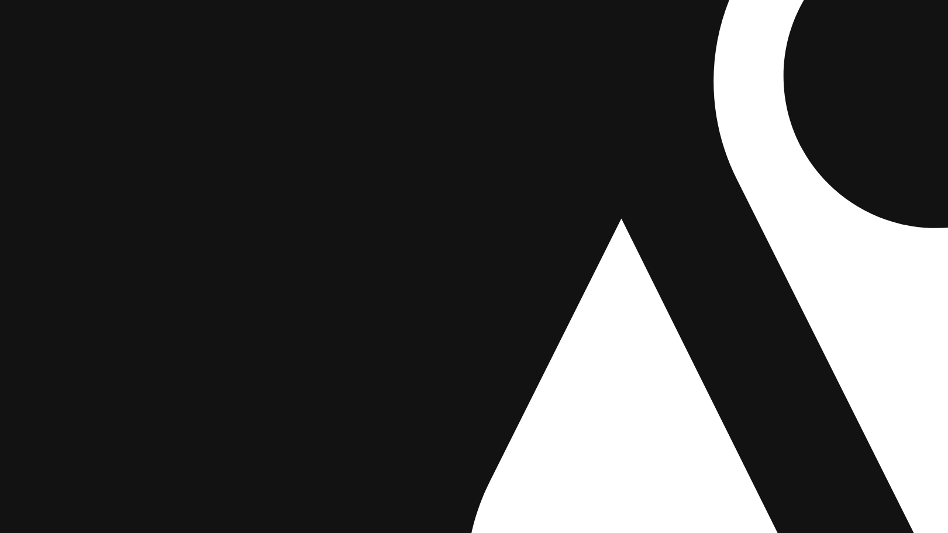
drag, startPoint x: 402, startPoint y: 255, endPoint x: 398, endPoint y: 165, distance: 90.1
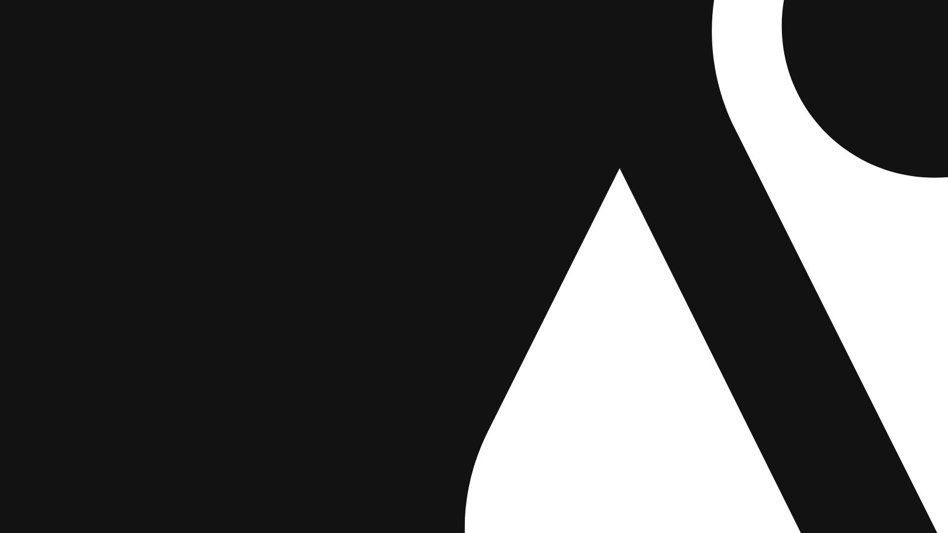
drag, startPoint x: 334, startPoint y: 268, endPoint x: 340, endPoint y: 68, distance: 200.0
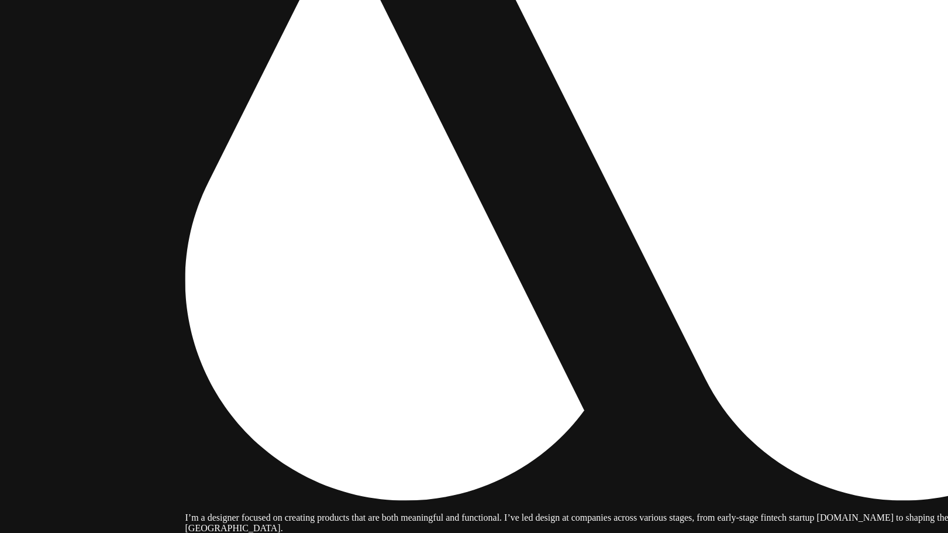
drag, startPoint x: 630, startPoint y: 136, endPoint x: 339, endPoint y: 27, distance: 310.9
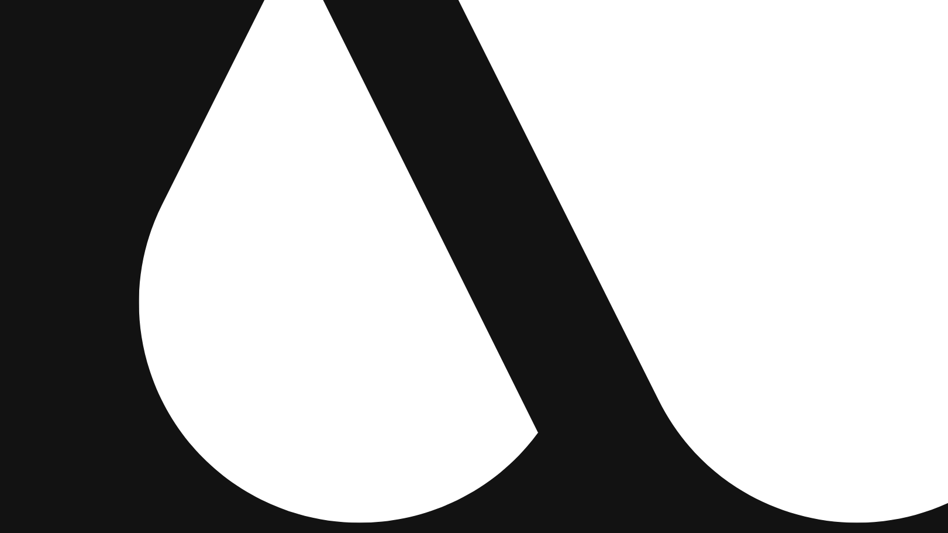
drag, startPoint x: 564, startPoint y: 80, endPoint x: 199, endPoint y: 192, distance: 382.0
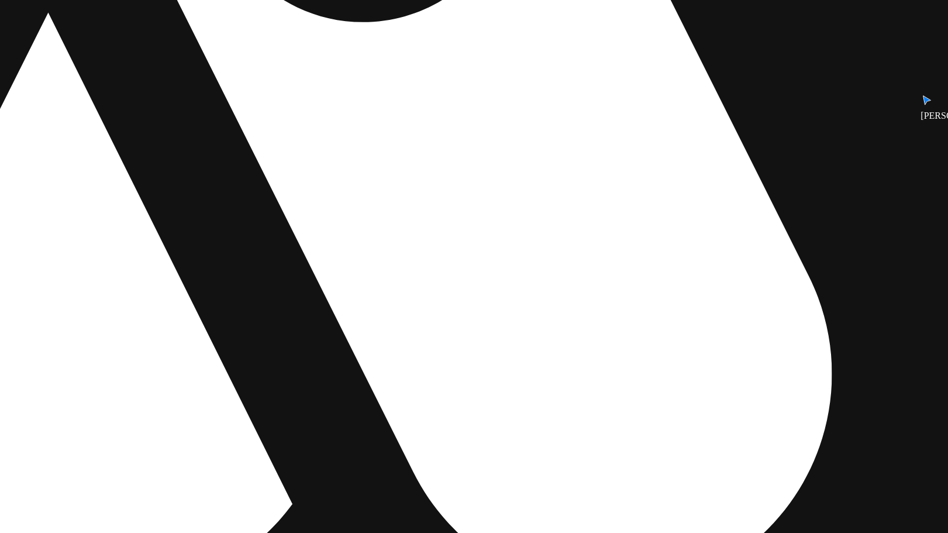
drag, startPoint x: 319, startPoint y: 222, endPoint x: 143, endPoint y: 305, distance: 195.1
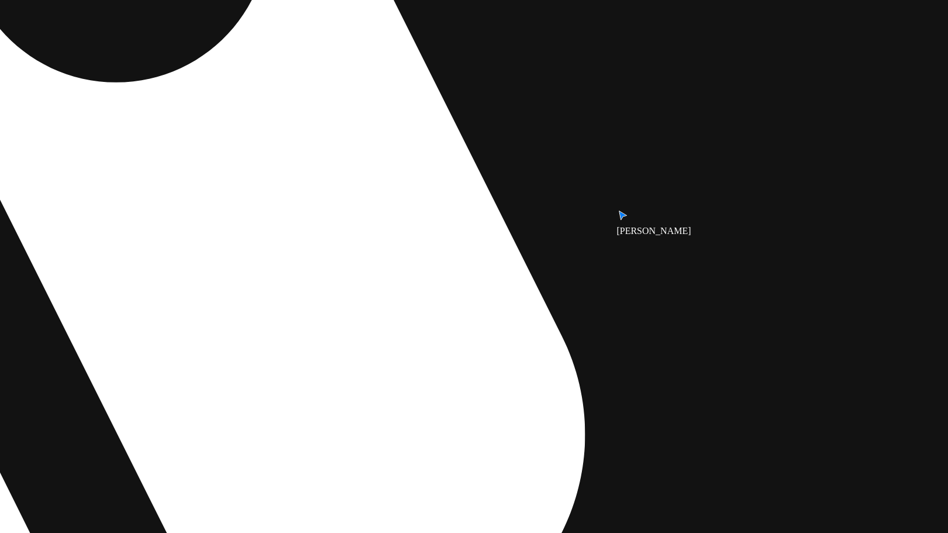
drag, startPoint x: 642, startPoint y: 293, endPoint x: 611, endPoint y: 130, distance: 166.7
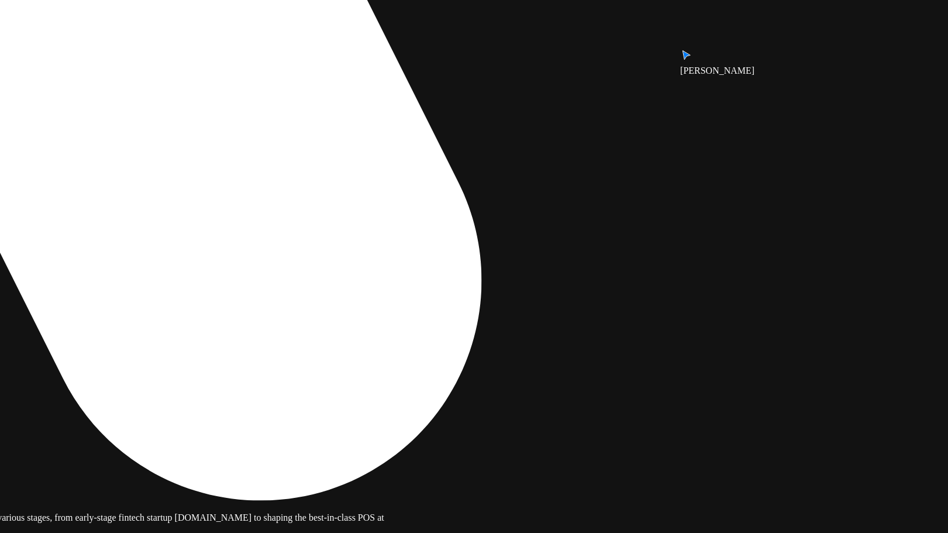
drag, startPoint x: 614, startPoint y: 341, endPoint x: 535, endPoint y: 212, distance: 150.9
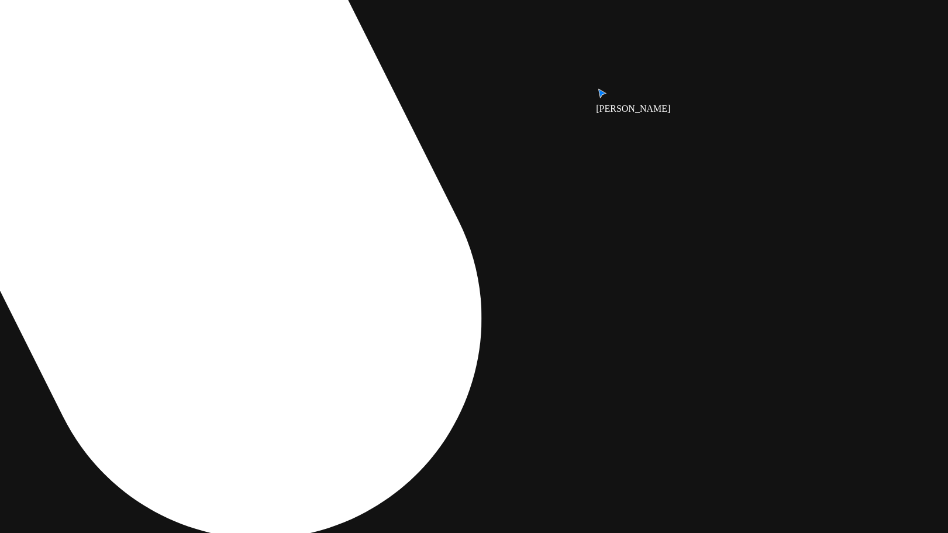
drag, startPoint x: 517, startPoint y: 324, endPoint x: 386, endPoint y: 363, distance: 136.5
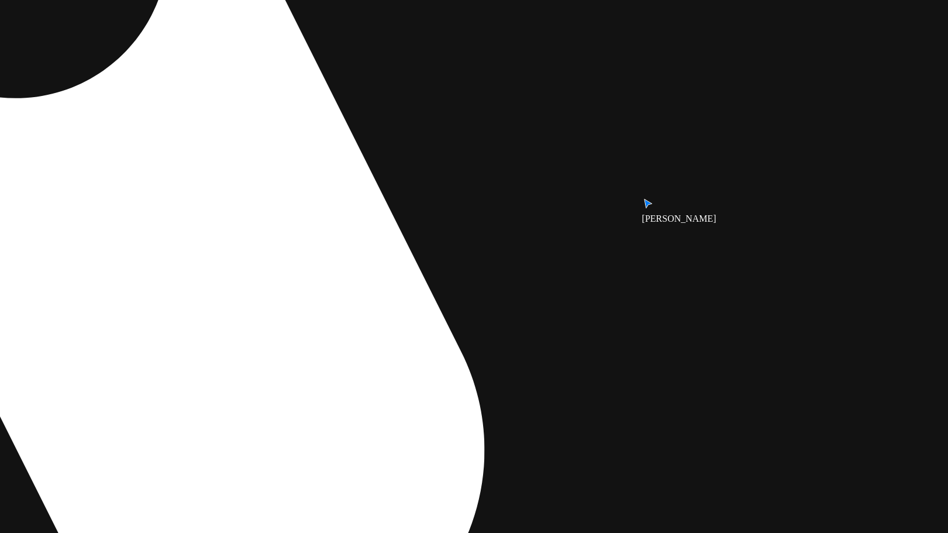
drag, startPoint x: 514, startPoint y: 375, endPoint x: 519, endPoint y: 407, distance: 31.9
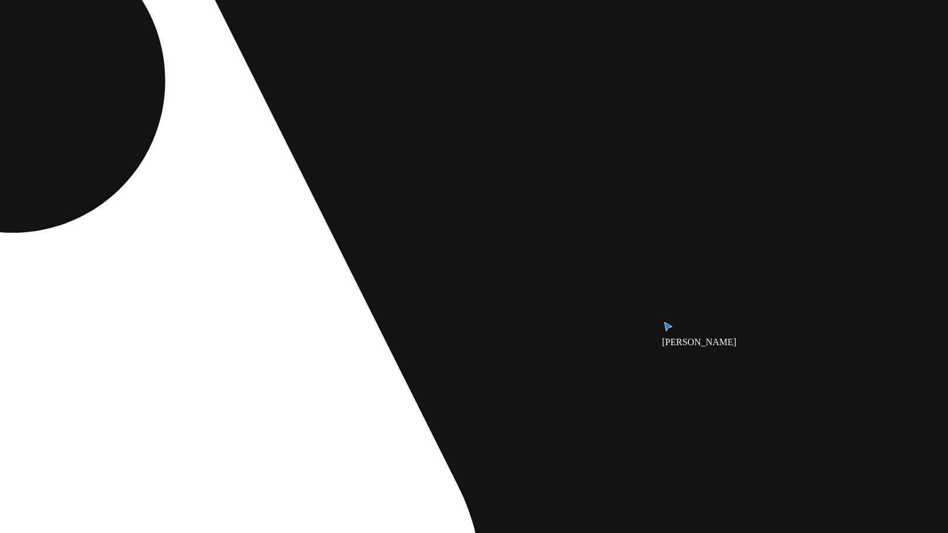
drag, startPoint x: 504, startPoint y: 326, endPoint x: 492, endPoint y: 419, distance: 93.7
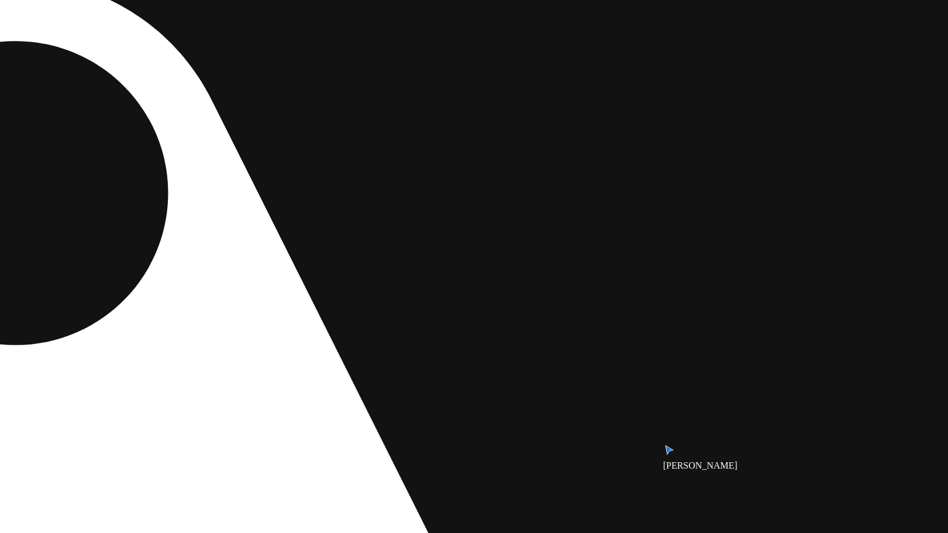
drag, startPoint x: 457, startPoint y: 418, endPoint x: 458, endPoint y: 427, distance: 9.4
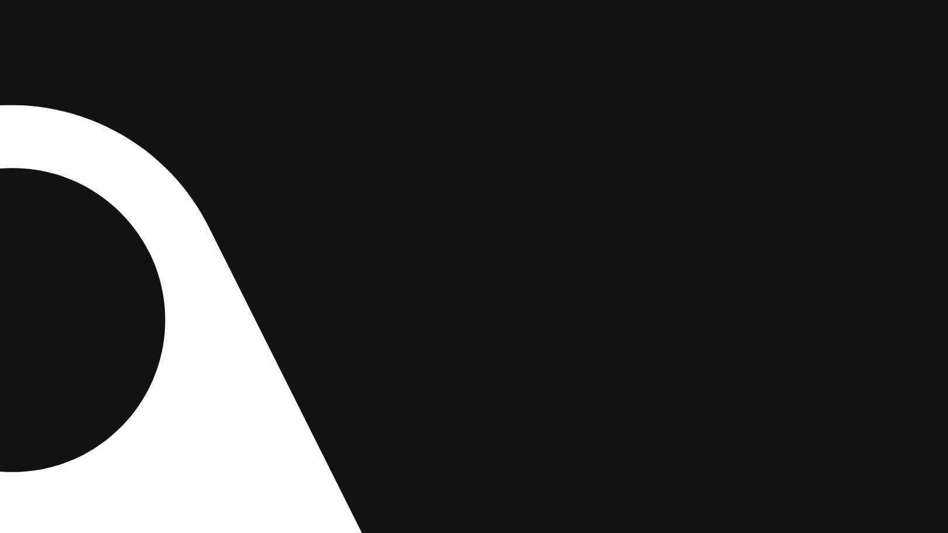
drag, startPoint x: 428, startPoint y: 244, endPoint x: 401, endPoint y: 371, distance: 129.8
drag, startPoint x: 420, startPoint y: 270, endPoint x: 417, endPoint y: 409, distance: 139.1
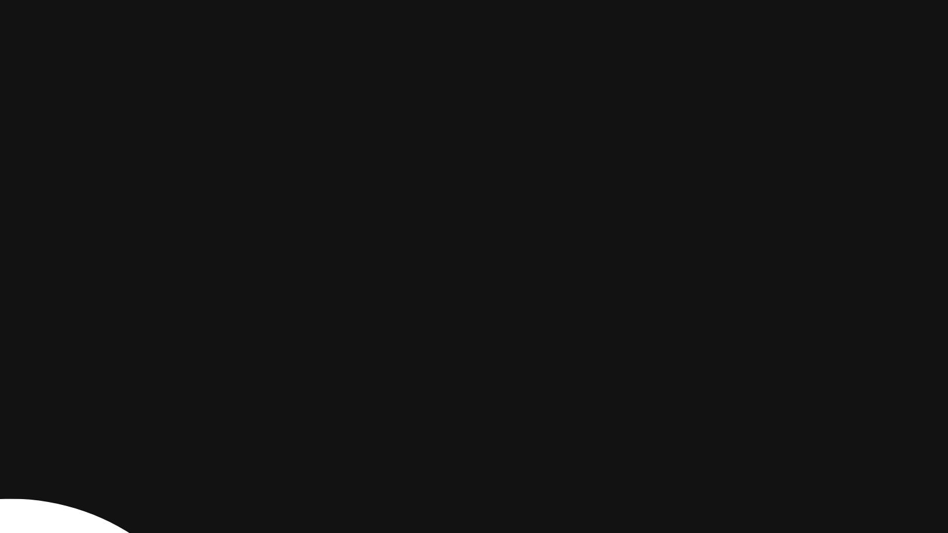
drag, startPoint x: 510, startPoint y: 221, endPoint x: 579, endPoint y: 348, distance: 145.2
drag, startPoint x: 609, startPoint y: 321, endPoint x: 592, endPoint y: 431, distance: 110.6
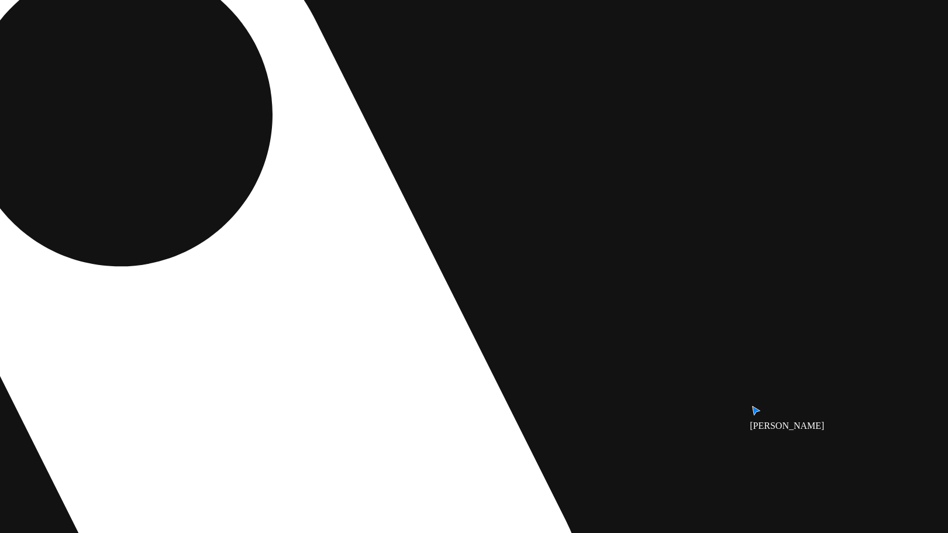
drag, startPoint x: 736, startPoint y: 191, endPoint x: 680, endPoint y: 110, distance: 97.9
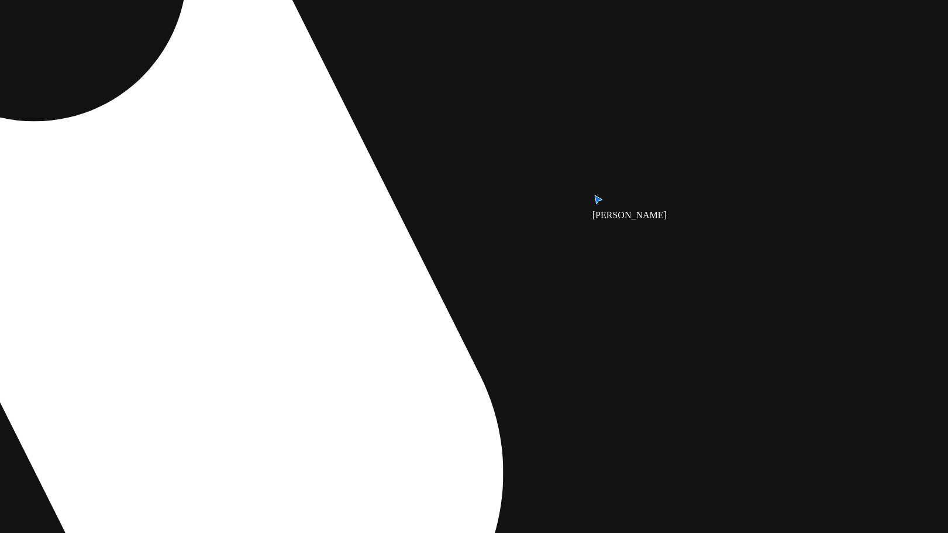
drag, startPoint x: 700, startPoint y: 154, endPoint x: 721, endPoint y: 261, distance: 109.1
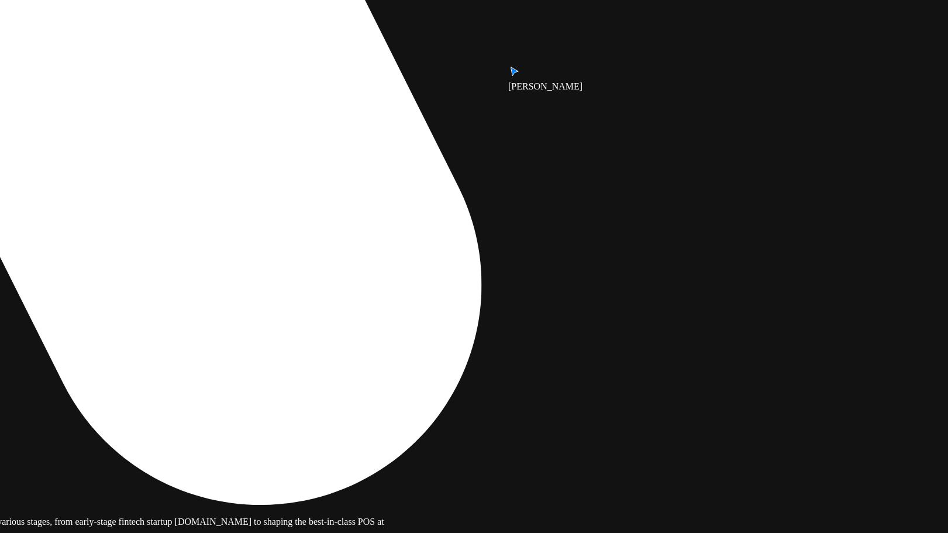
drag, startPoint x: 774, startPoint y: 275, endPoint x: 700, endPoint y: 60, distance: 227.6
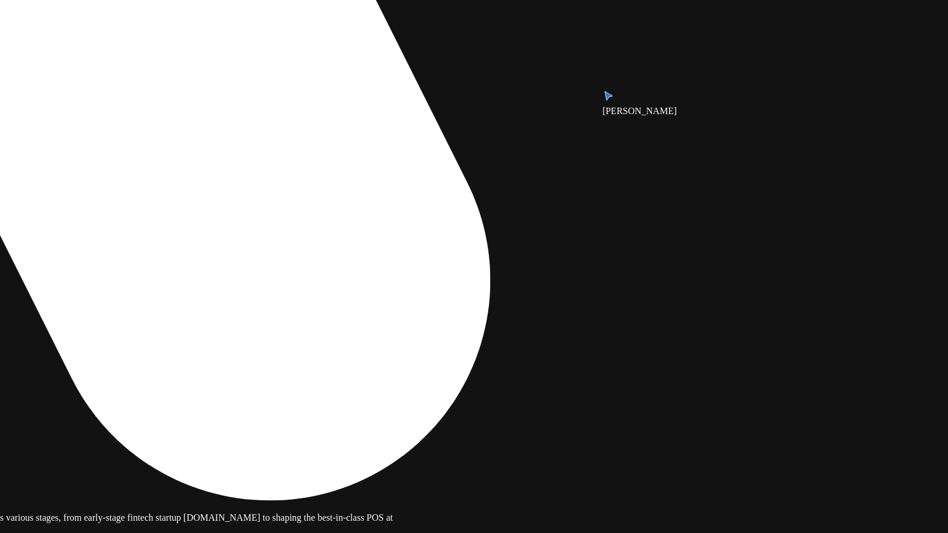
drag, startPoint x: 705, startPoint y: 293, endPoint x: 703, endPoint y: 272, distance: 21.2
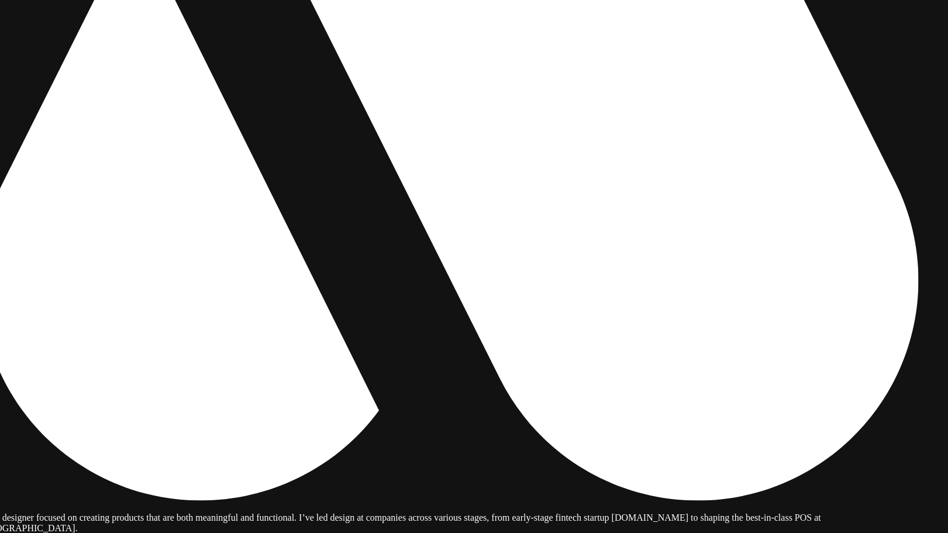
drag, startPoint x: 546, startPoint y: 334, endPoint x: 863, endPoint y: 364, distance: 318.2
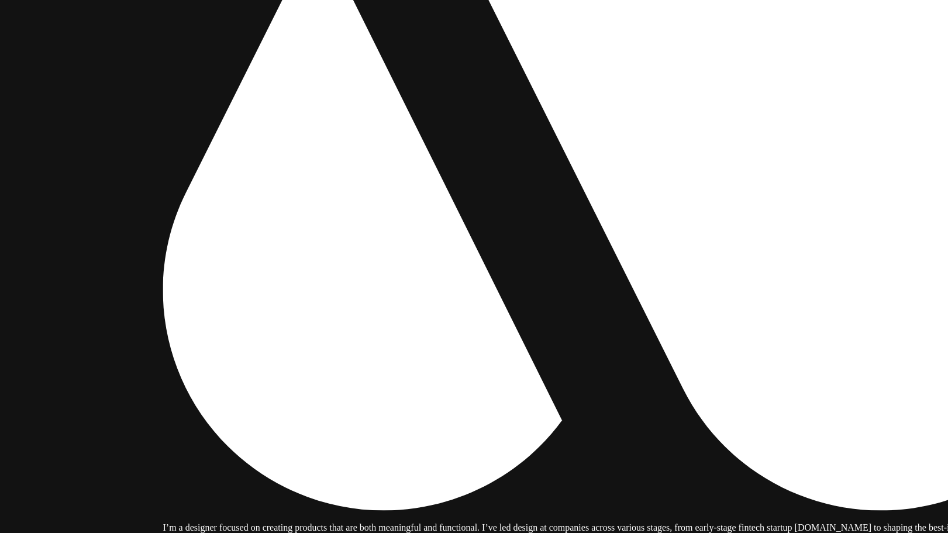
drag, startPoint x: 786, startPoint y: 357, endPoint x: 810, endPoint y: 364, distance: 25.4
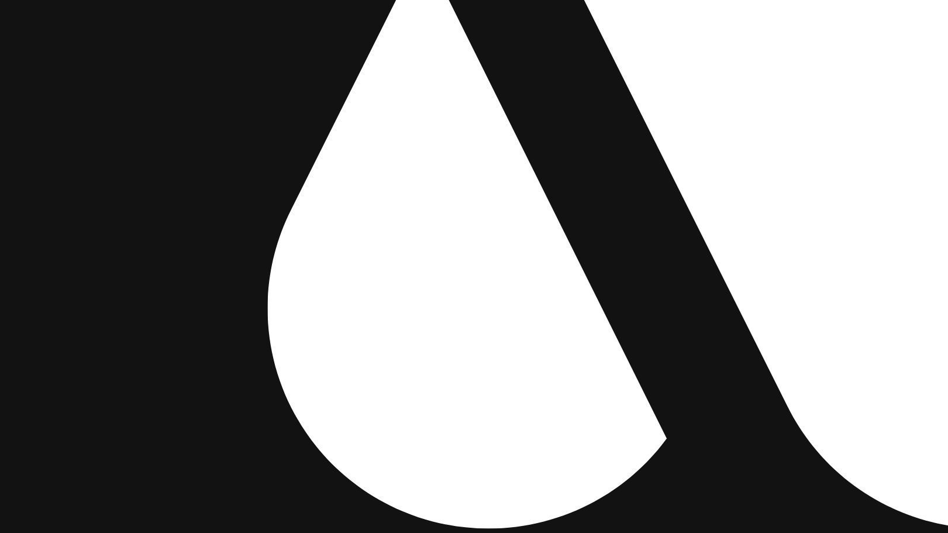
drag, startPoint x: 421, startPoint y: 323, endPoint x: 551, endPoint y: 325, distance: 129.8
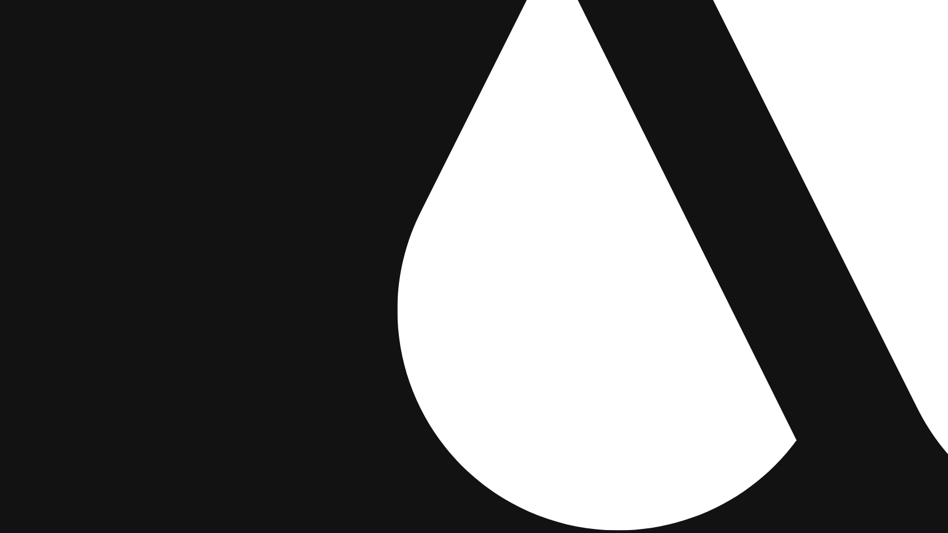
drag, startPoint x: 368, startPoint y: 278, endPoint x: 537, endPoint y: 402, distance: 209.9
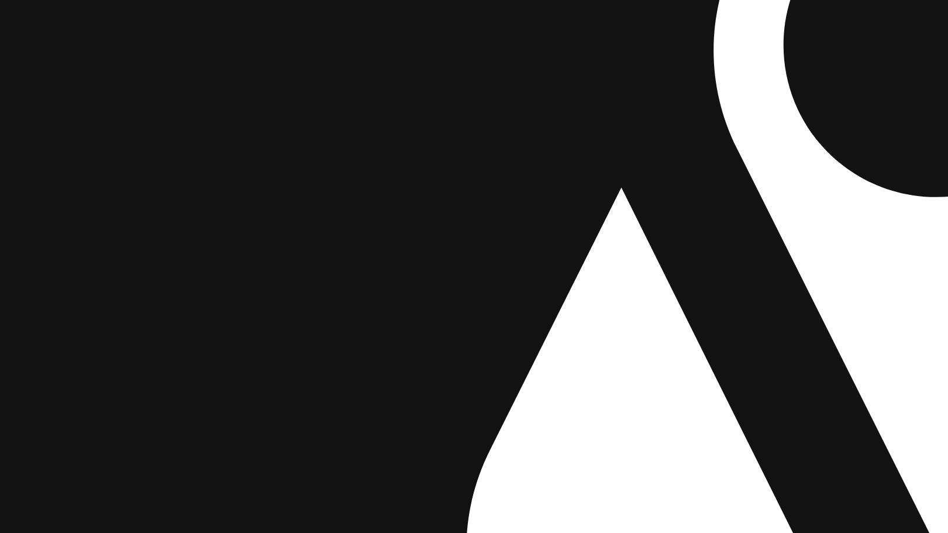
drag, startPoint x: 423, startPoint y: 381, endPoint x: 389, endPoint y: 278, distance: 108.3
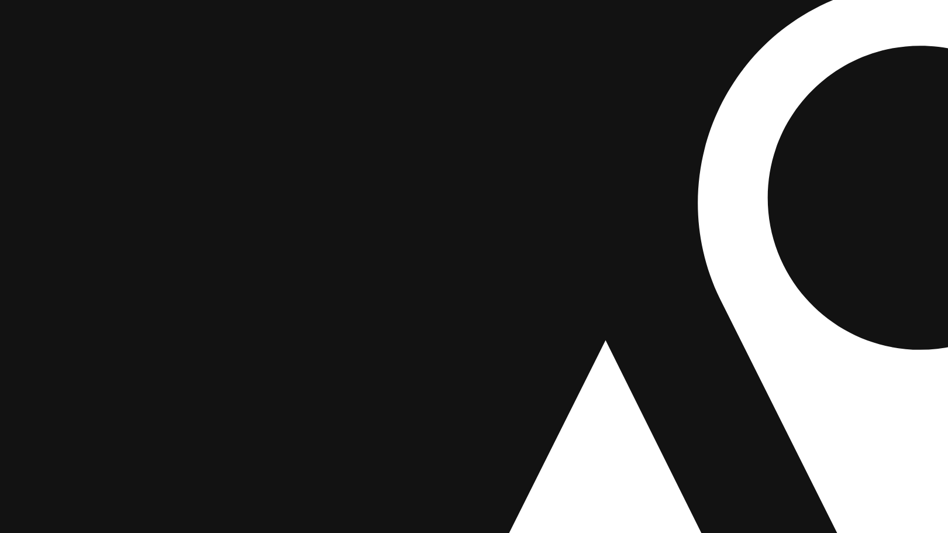
drag, startPoint x: 348, startPoint y: 277, endPoint x: 333, endPoint y: 289, distance: 19.2
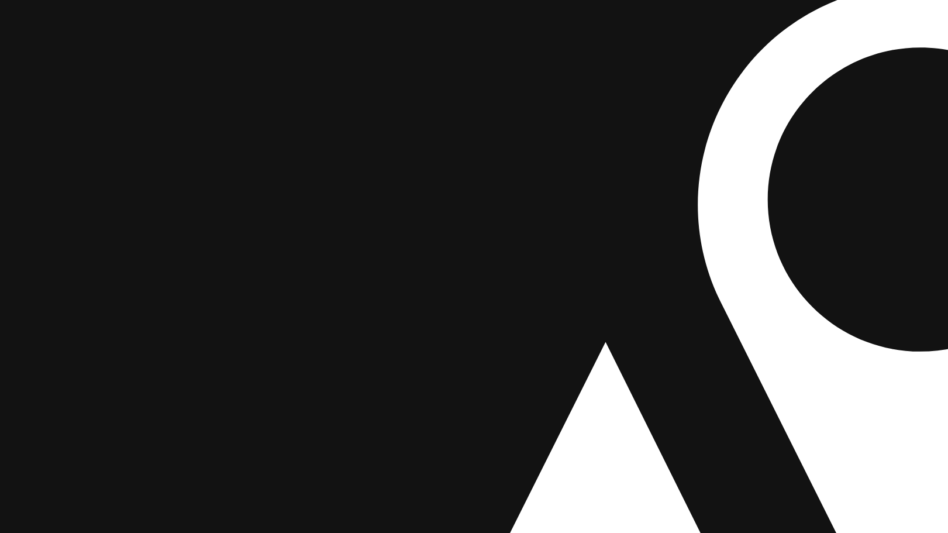
drag, startPoint x: 330, startPoint y: 254, endPoint x: 361, endPoint y: 430, distance: 178.2
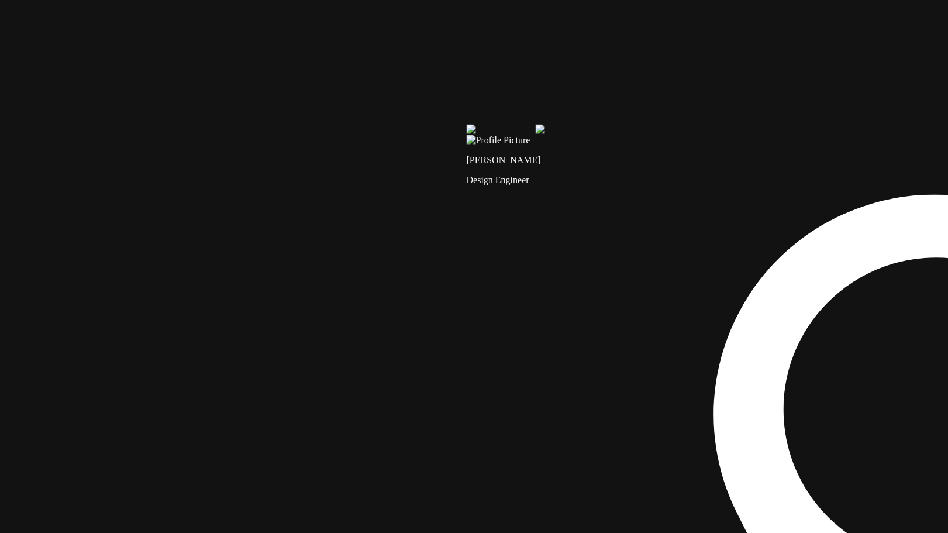
drag, startPoint x: 395, startPoint y: 229, endPoint x: 406, endPoint y: 396, distance: 167.5
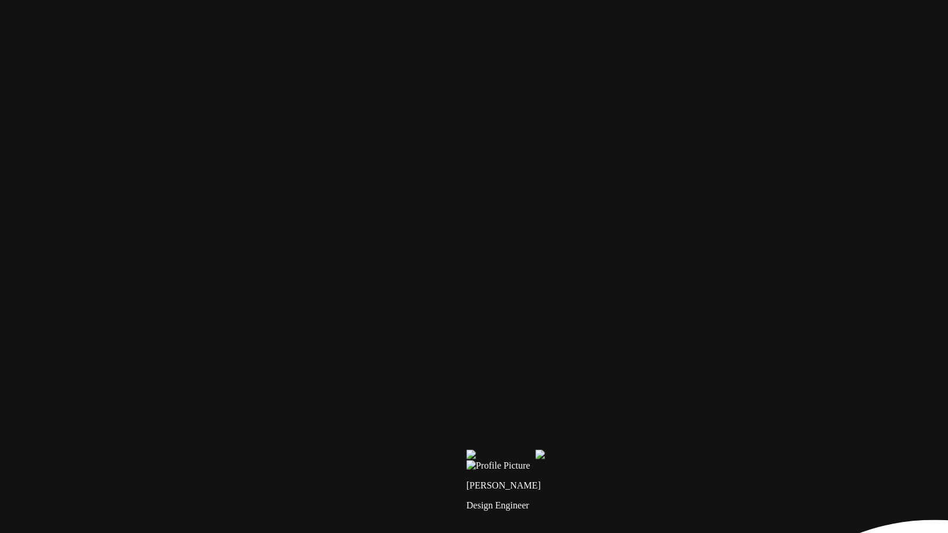
drag, startPoint x: 393, startPoint y: 365, endPoint x: 522, endPoint y: 195, distance: 213.6
drag, startPoint x: 523, startPoint y: 212, endPoint x: 518, endPoint y: 321, distance: 108.8
drag, startPoint x: 522, startPoint y: 329, endPoint x: 549, endPoint y: 381, distance: 58.8
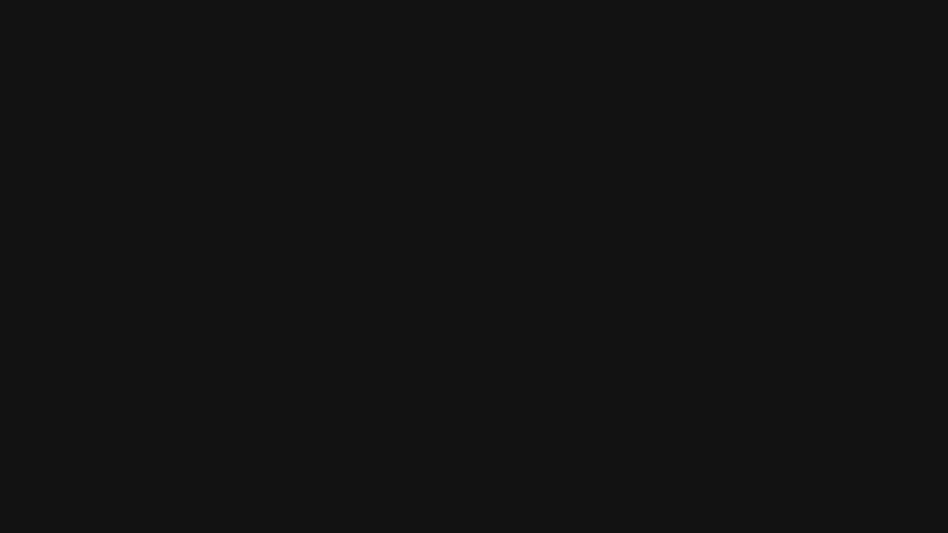
drag, startPoint x: 809, startPoint y: 342, endPoint x: 378, endPoint y: 290, distance: 434.5
drag, startPoint x: 668, startPoint y: 257, endPoint x: 291, endPoint y: 306, distance: 380.8
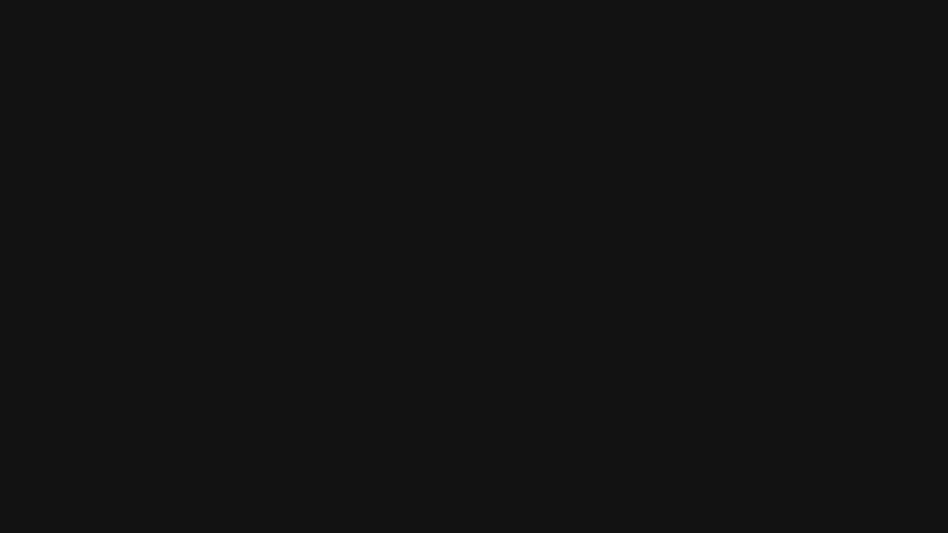
drag, startPoint x: 576, startPoint y: 438, endPoint x: 608, endPoint y: 244, distance: 197.2
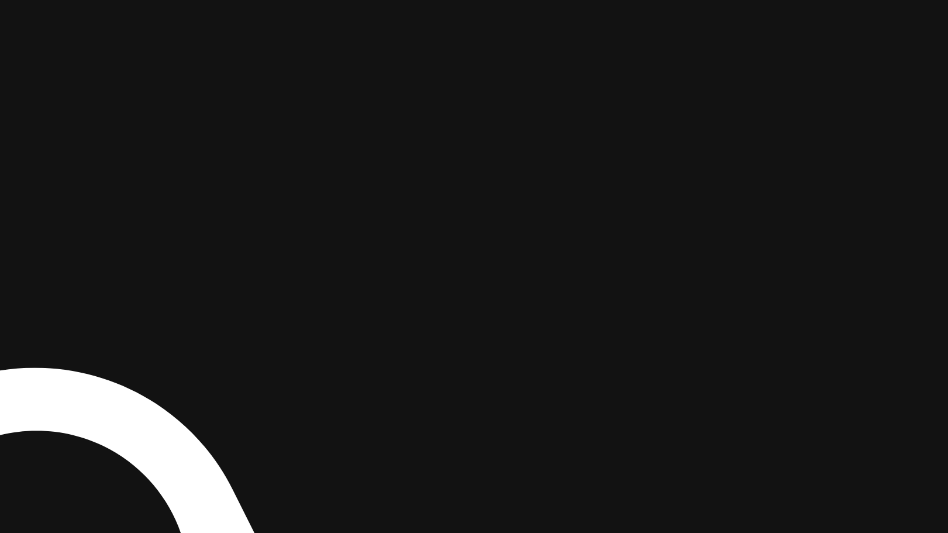
drag, startPoint x: 627, startPoint y: 278, endPoint x: 610, endPoint y: 128, distance: 150.6
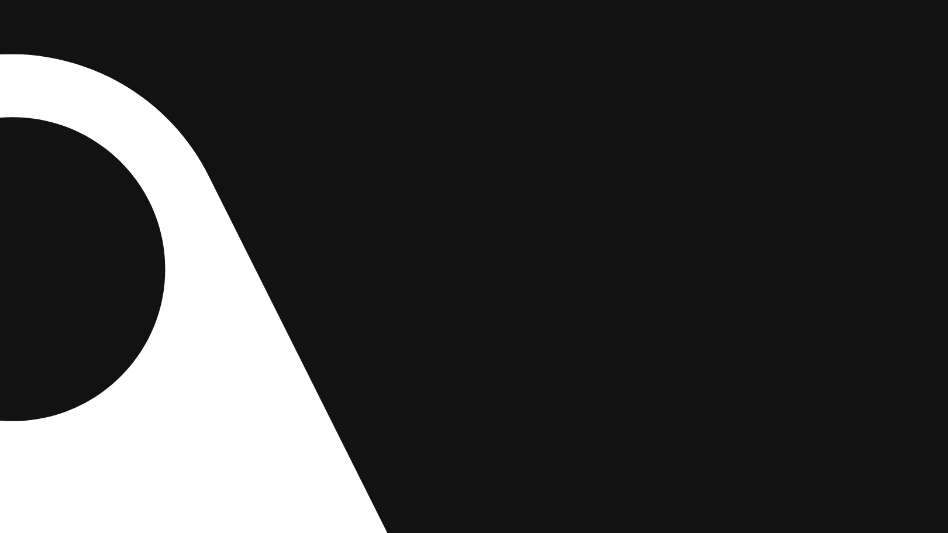
drag, startPoint x: 747, startPoint y: 413, endPoint x: 728, endPoint y: 243, distance: 171.8
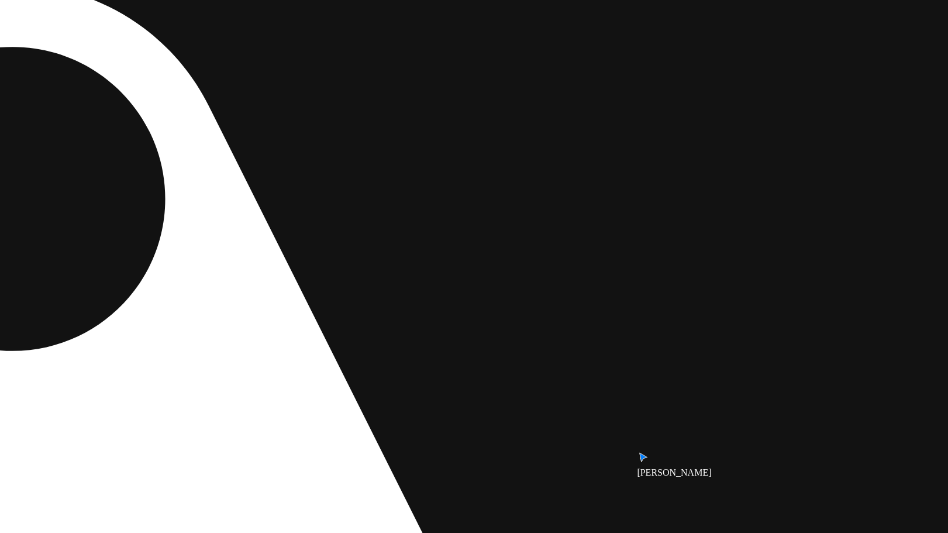
drag, startPoint x: 717, startPoint y: 311, endPoint x: 721, endPoint y: 188, distance: 123.4
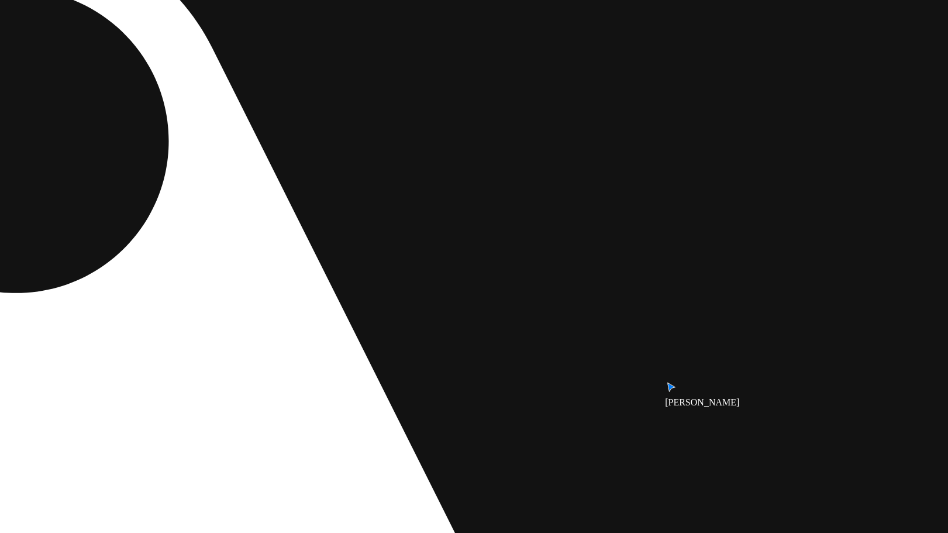
drag, startPoint x: 713, startPoint y: 294, endPoint x: 728, endPoint y: 207, distance: 88.4
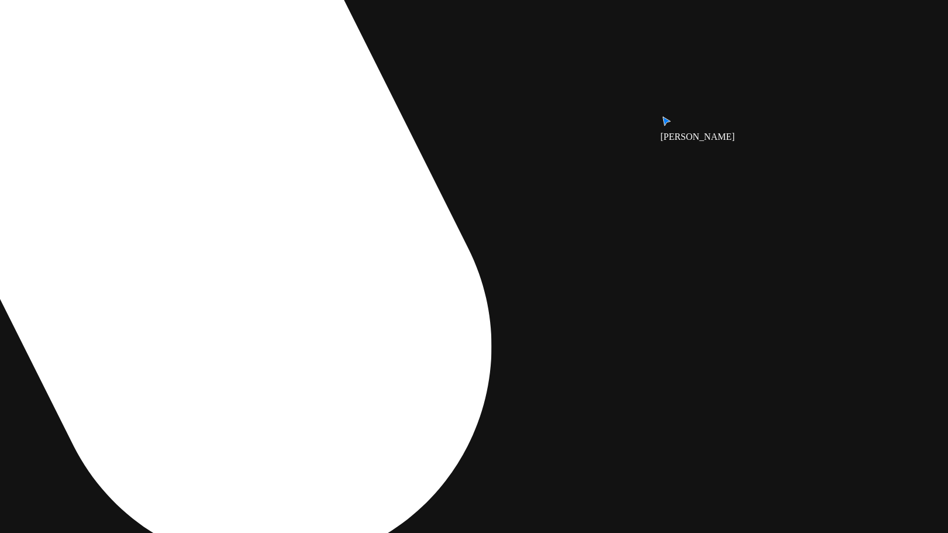
drag, startPoint x: 725, startPoint y: 157, endPoint x: 720, endPoint y: -20, distance: 176.6
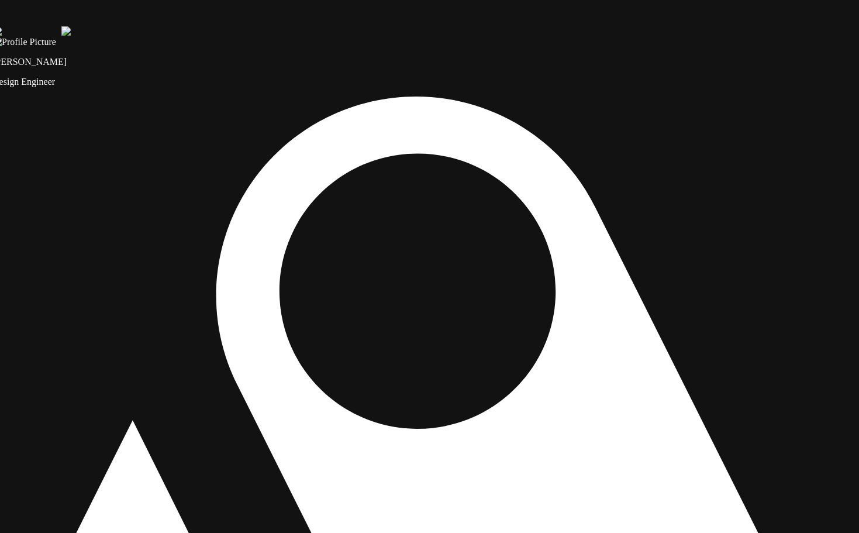
drag, startPoint x: 671, startPoint y: 178, endPoint x: 657, endPoint y: 172, distance: 15.4
click at [61, 37] on img at bounding box center [26, 31] width 69 height 11
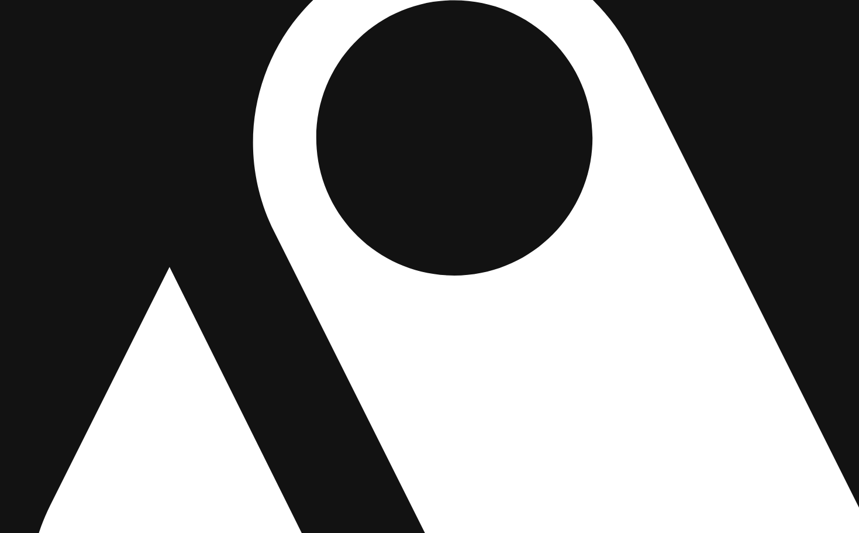
drag, startPoint x: 638, startPoint y: 214, endPoint x: 677, endPoint y: 59, distance: 159.6
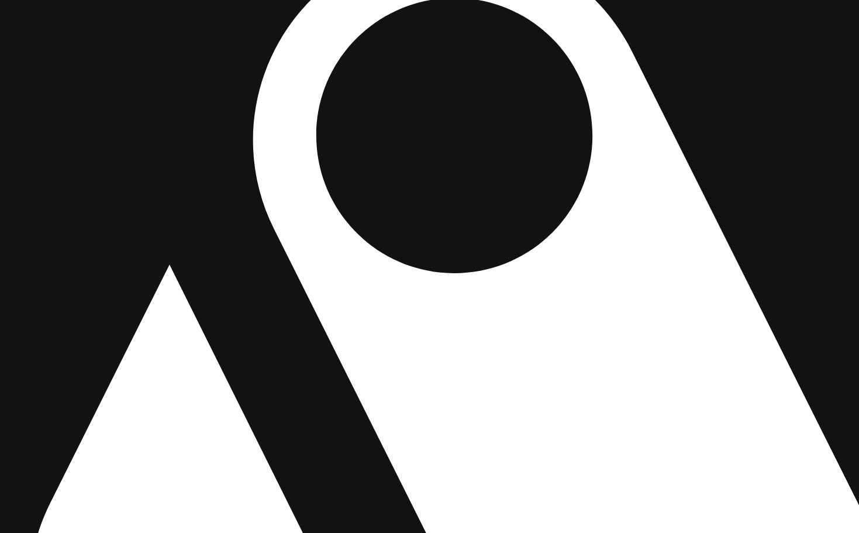
drag, startPoint x: 831, startPoint y: 323, endPoint x: 838, endPoint y: 323, distance: 7.0
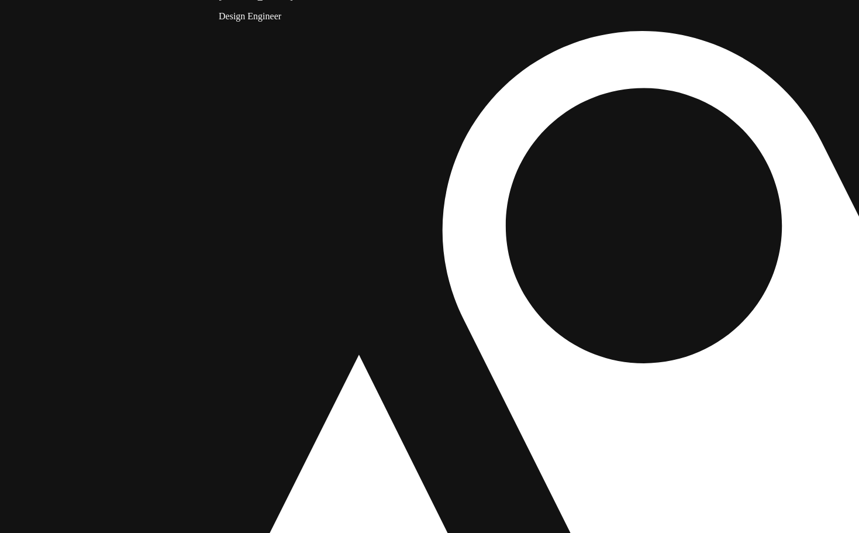
drag, startPoint x: 340, startPoint y: 296, endPoint x: 288, endPoint y: 360, distance: 82.7
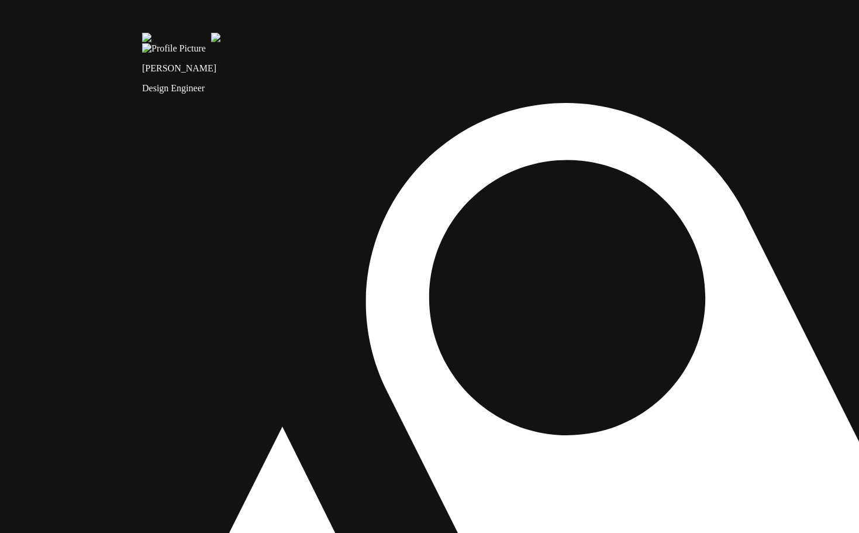
drag, startPoint x: 390, startPoint y: 175, endPoint x: 342, endPoint y: 212, distance: 60.4
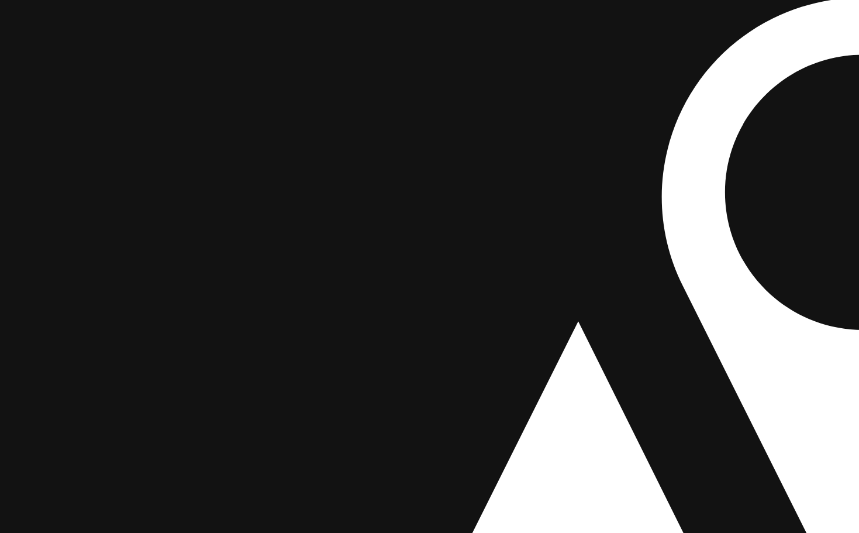
drag, startPoint x: 315, startPoint y: 227, endPoint x: 601, endPoint y: 136, distance: 300.0
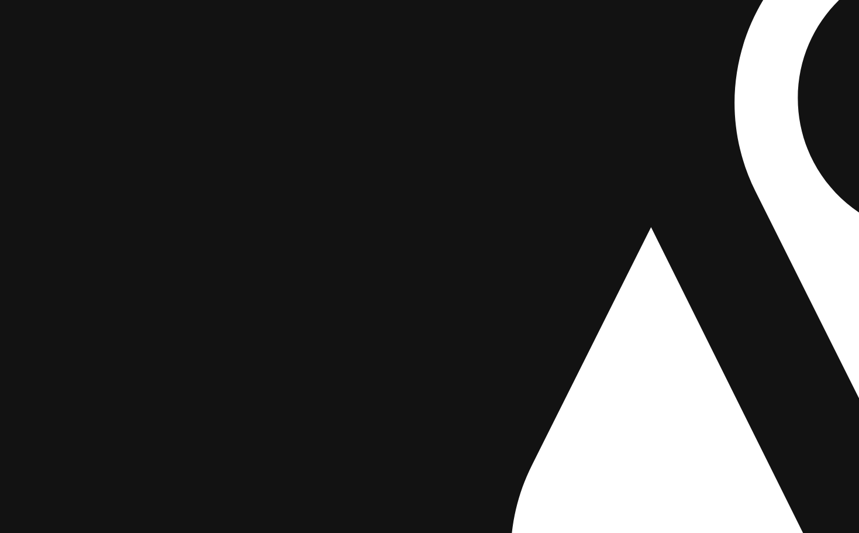
drag, startPoint x: 427, startPoint y: 135, endPoint x: 555, endPoint y: 40, distance: 159.7
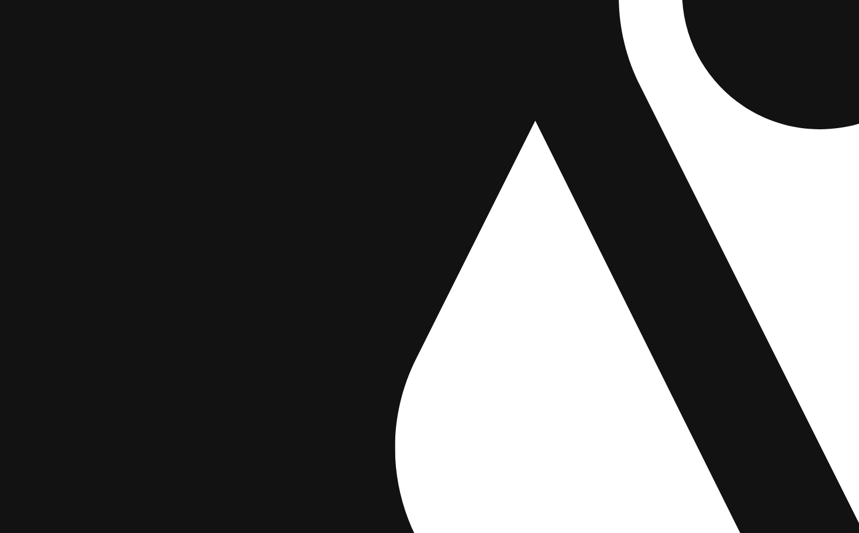
drag, startPoint x: 554, startPoint y: 303, endPoint x: 449, endPoint y: 205, distance: 143.5
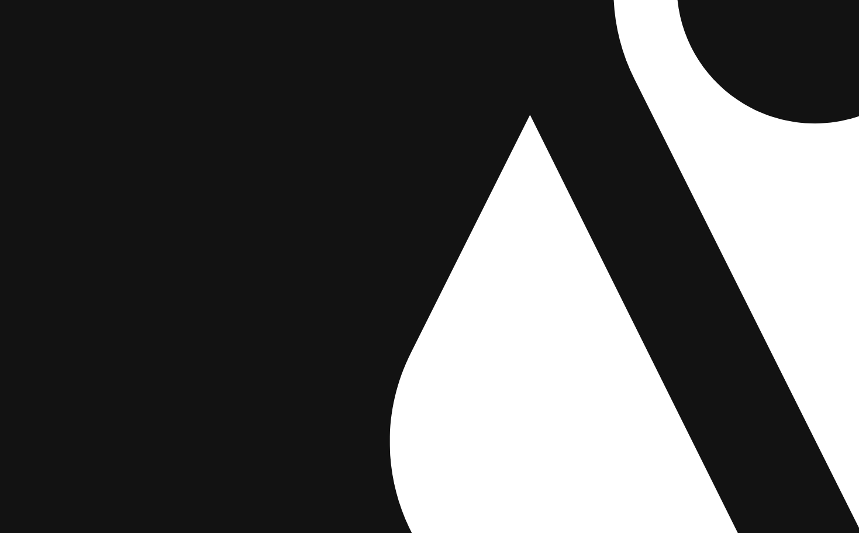
drag, startPoint x: 686, startPoint y: 313, endPoint x: 630, endPoint y: 115, distance: 206.7
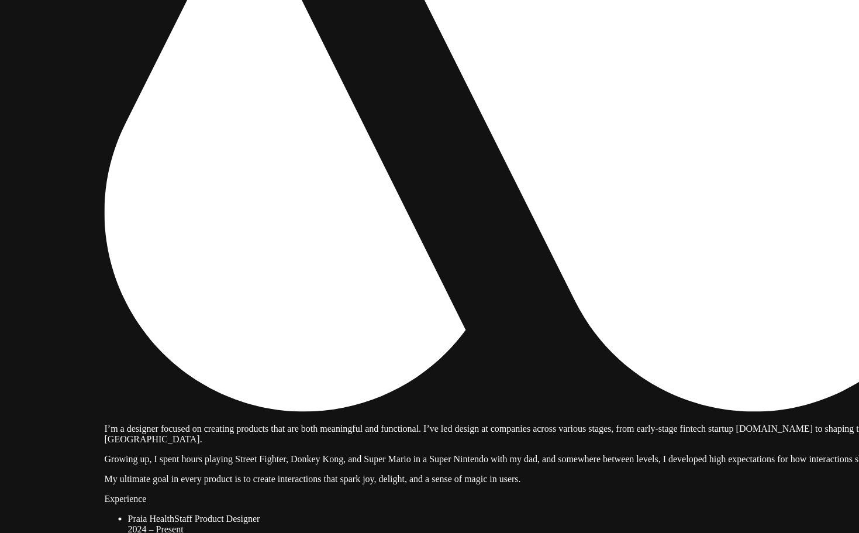
drag, startPoint x: 464, startPoint y: 159, endPoint x: 243, endPoint y: 96, distance: 230.2
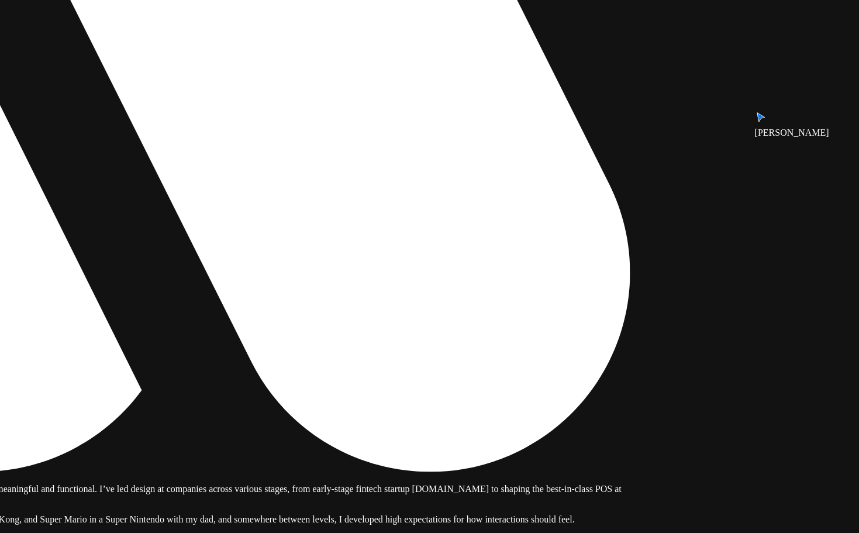
drag, startPoint x: 381, startPoint y: 213, endPoint x: 223, endPoint y: 306, distance: 183.2
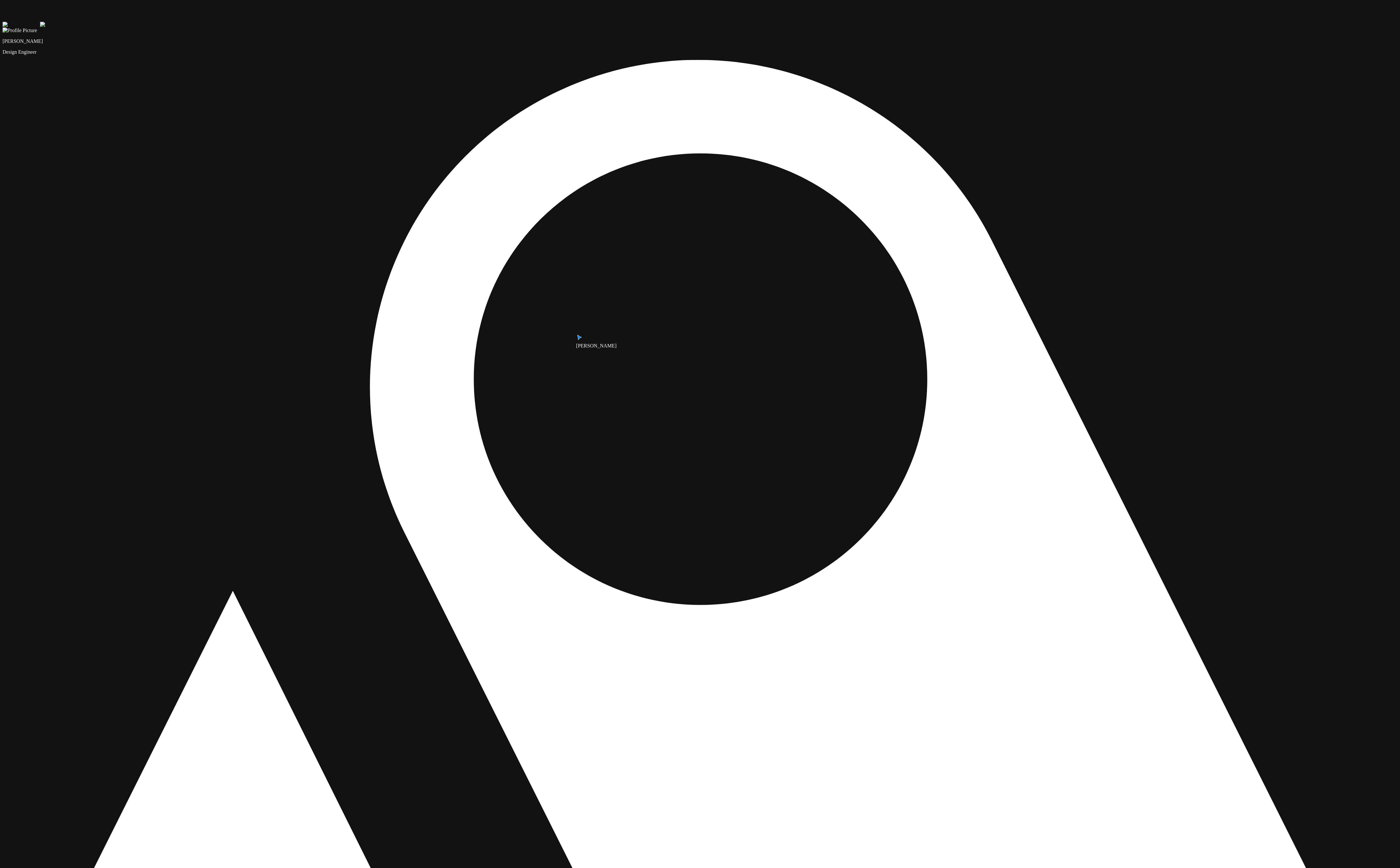
drag, startPoint x: 1143, startPoint y: 557, endPoint x: 1142, endPoint y: 625, distance: 68.0
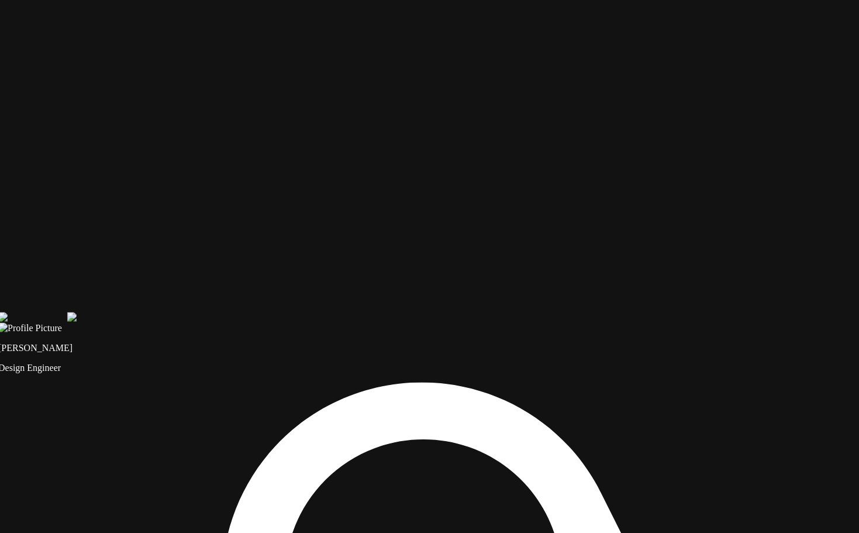
drag, startPoint x: 448, startPoint y: 428, endPoint x: 449, endPoint y: 99, distance: 329.1
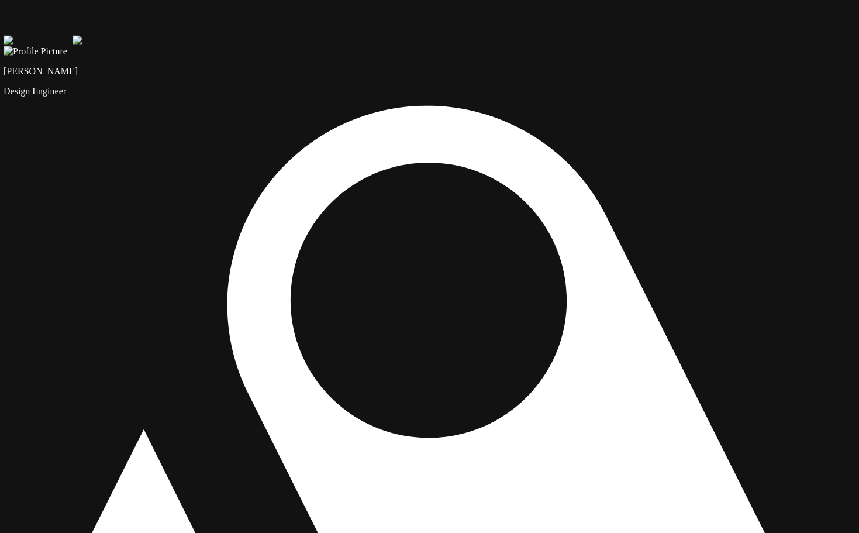
drag, startPoint x: 601, startPoint y: 369, endPoint x: 608, endPoint y: 112, distance: 257.3
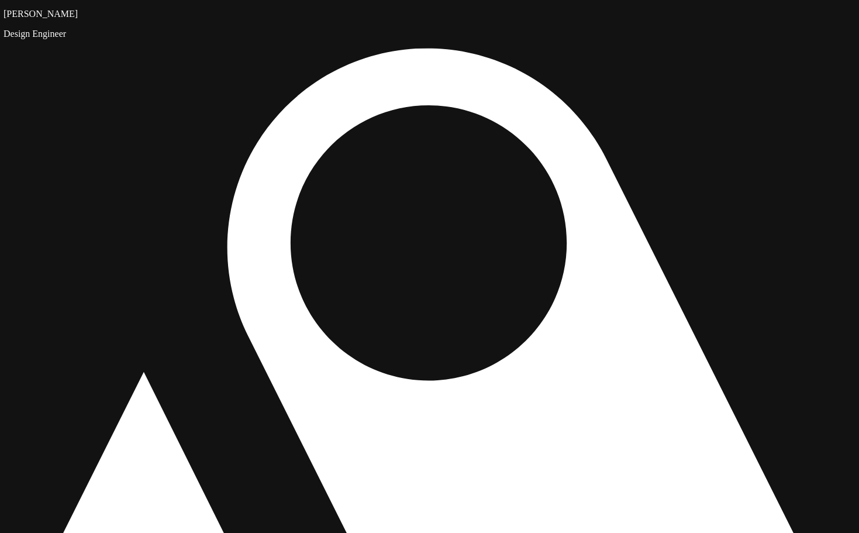
drag, startPoint x: 568, startPoint y: 454, endPoint x: 623, endPoint y: 419, distance: 64.7
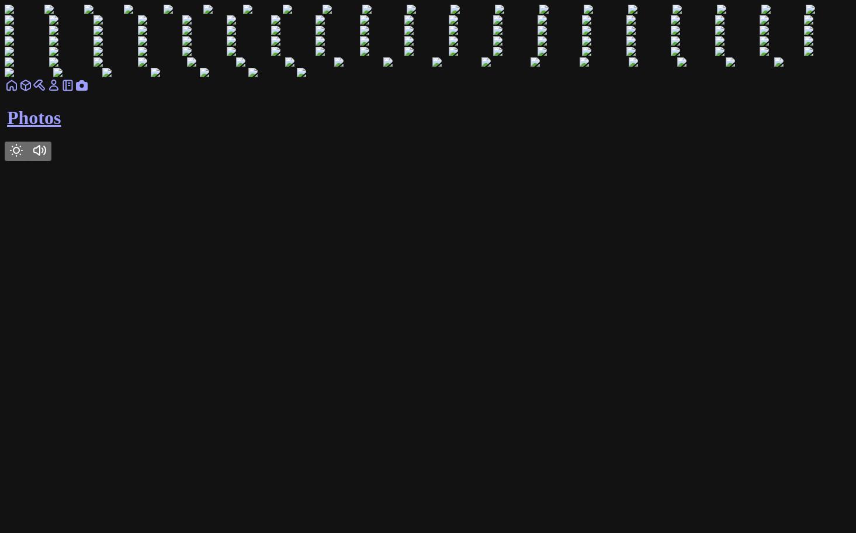
click at [19, 92] on icon at bounding box center [12, 85] width 14 height 14
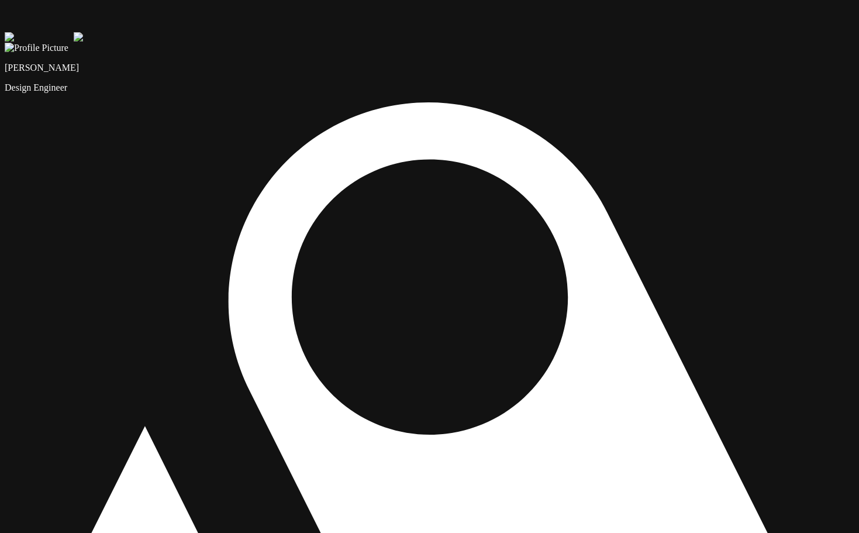
drag, startPoint x: 323, startPoint y: 468, endPoint x: 344, endPoint y: 358, distance: 112.4
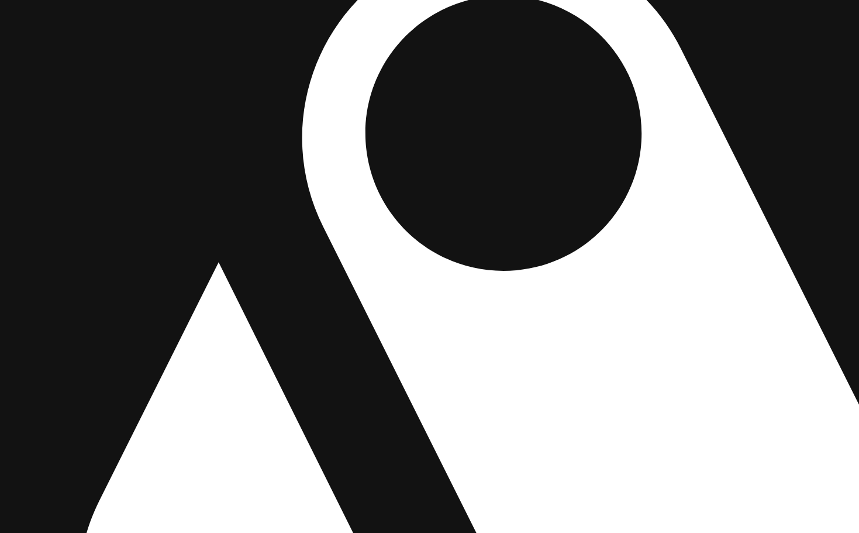
drag, startPoint x: 271, startPoint y: 493, endPoint x: 347, endPoint y: 323, distance: 185.8
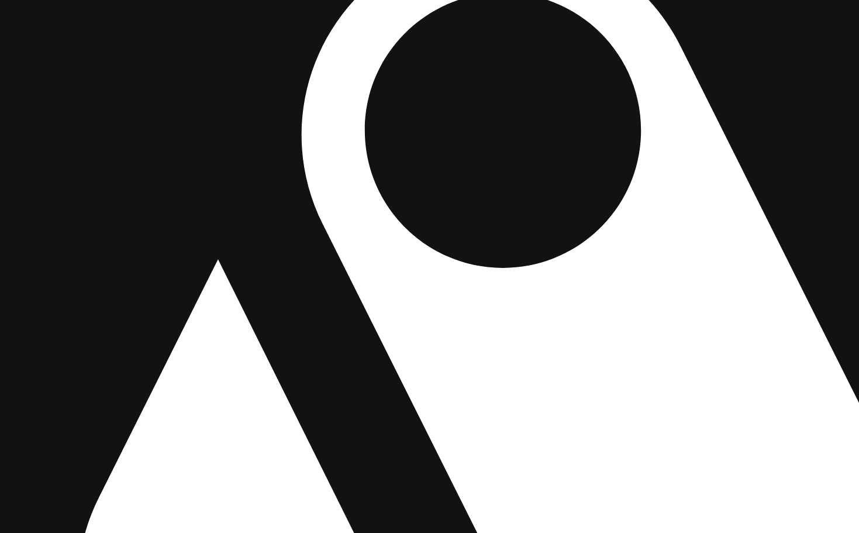
drag, startPoint x: 316, startPoint y: 393, endPoint x: 295, endPoint y: 397, distance: 22.0
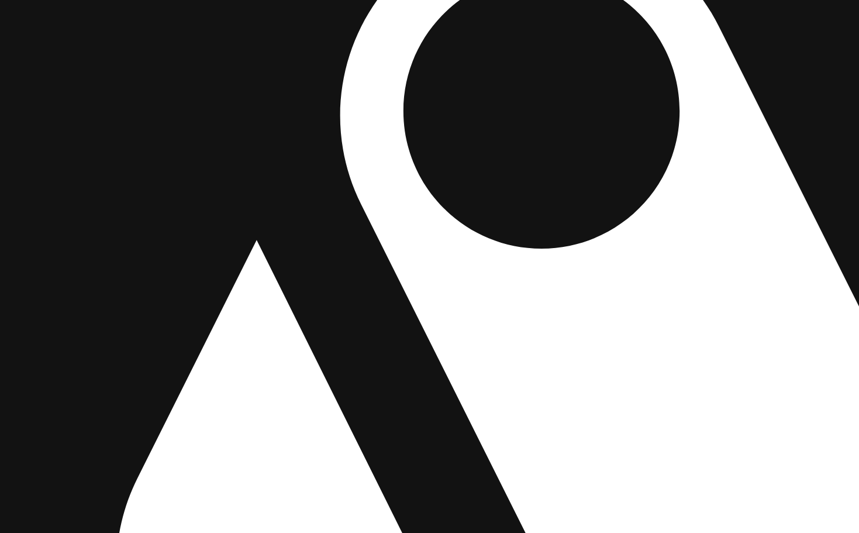
drag, startPoint x: 304, startPoint y: 397, endPoint x: 373, endPoint y: 372, distance: 73.2
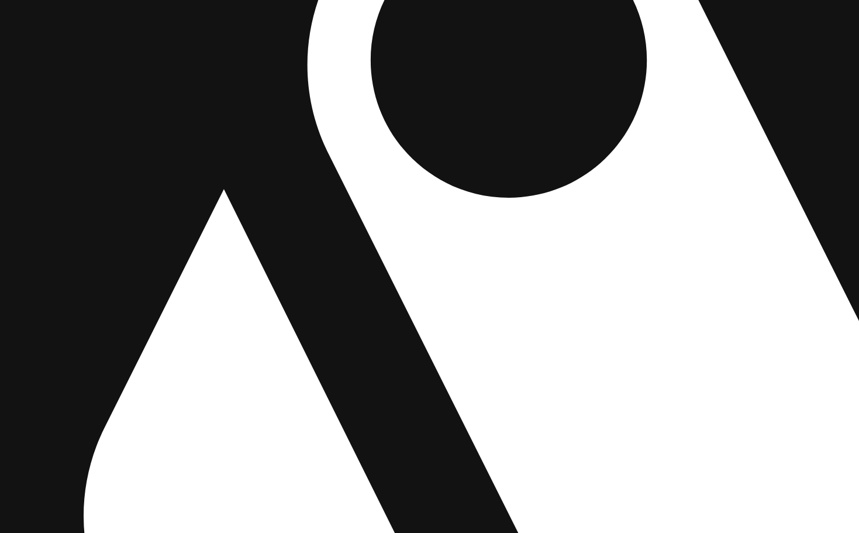
drag, startPoint x: 516, startPoint y: 375, endPoint x: 474, endPoint y: 325, distance: 65.2
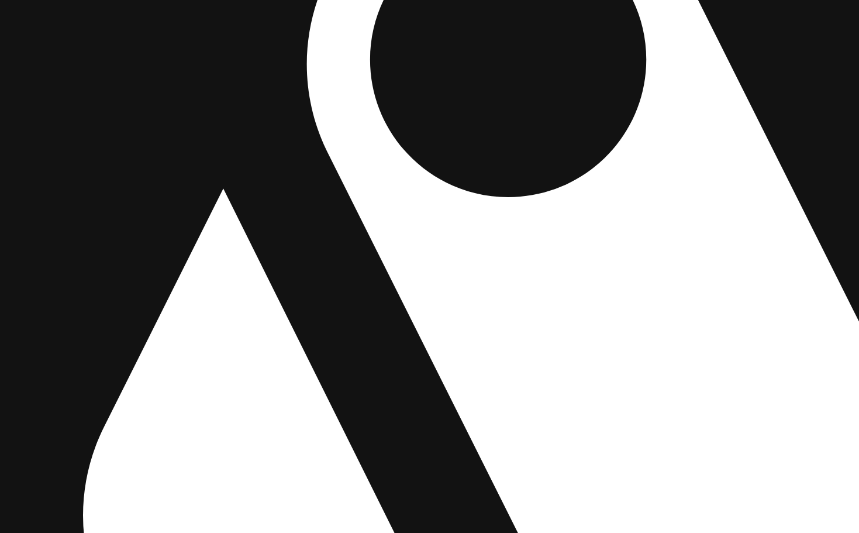
drag, startPoint x: 564, startPoint y: 287, endPoint x: 484, endPoint y: 292, distance: 80.3
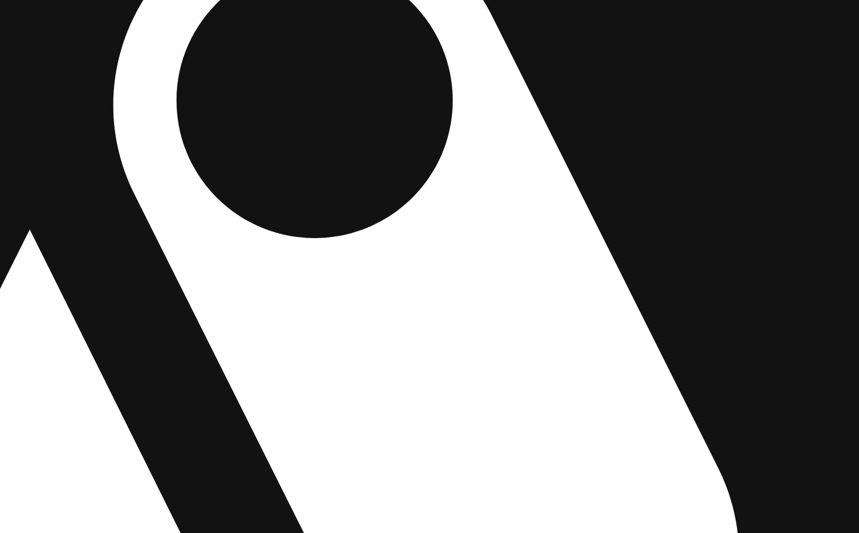
drag, startPoint x: 556, startPoint y: 314, endPoint x: 386, endPoint y: 368, distance: 177.8
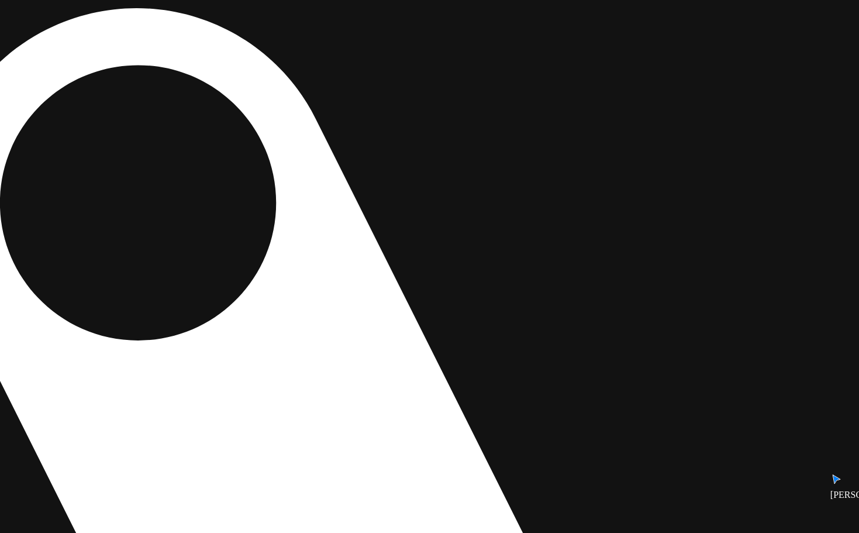
drag, startPoint x: 555, startPoint y: 327, endPoint x: 434, endPoint y: 386, distance: 134.1
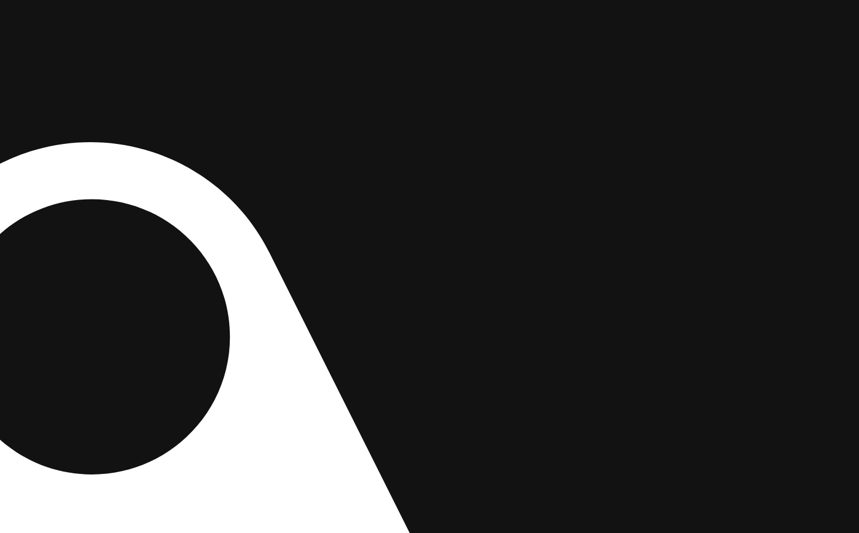
drag, startPoint x: 578, startPoint y: 229, endPoint x: 541, endPoint y: 375, distance: 151.1
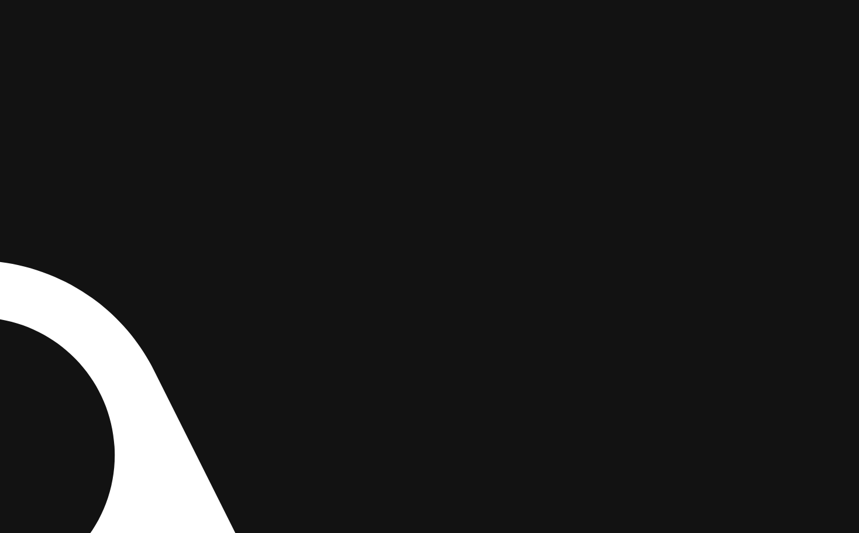
drag, startPoint x: 540, startPoint y: 238, endPoint x: 437, endPoint y: 336, distance: 141.8
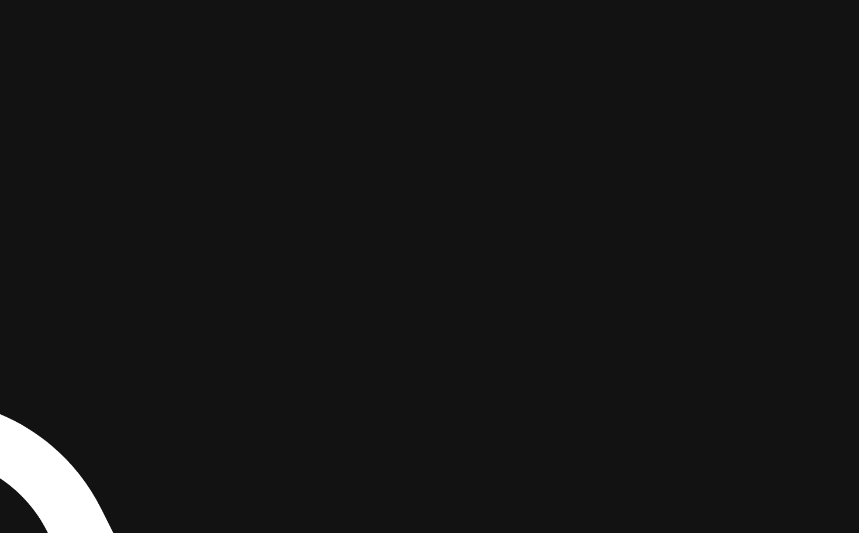
drag, startPoint x: 552, startPoint y: 179, endPoint x: 392, endPoint y: 352, distance: 235.3
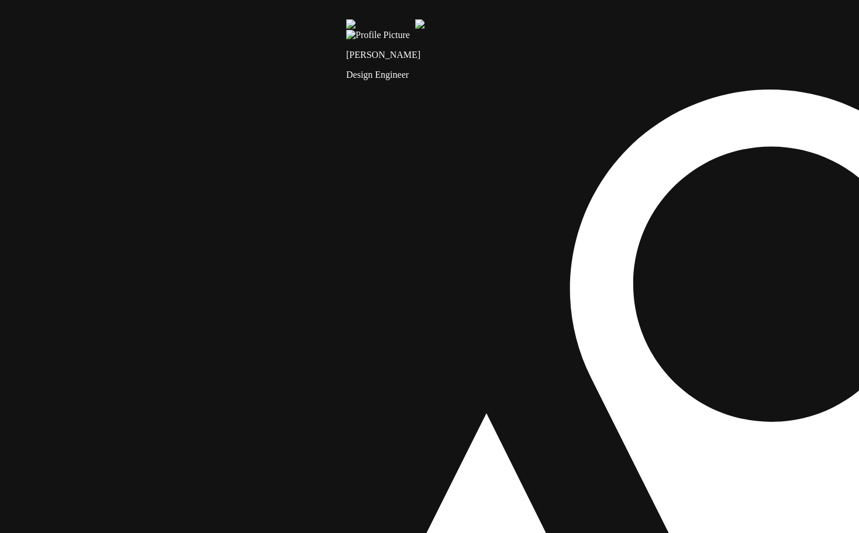
drag, startPoint x: 509, startPoint y: 326, endPoint x: 404, endPoint y: 170, distance: 188.7
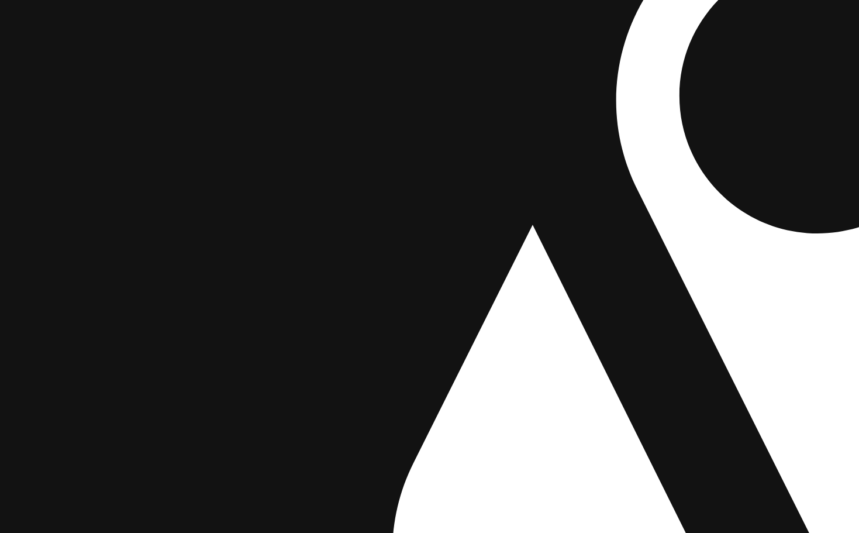
drag, startPoint x: 314, startPoint y: 302, endPoint x: 382, endPoint y: 198, distance: 123.9
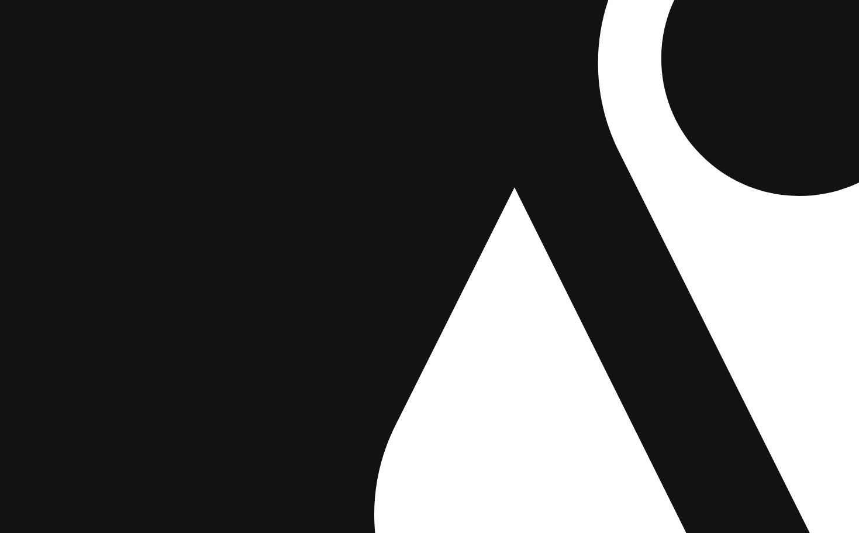
drag, startPoint x: 406, startPoint y: 307, endPoint x: 119, endPoint y: 140, distance: 331.6
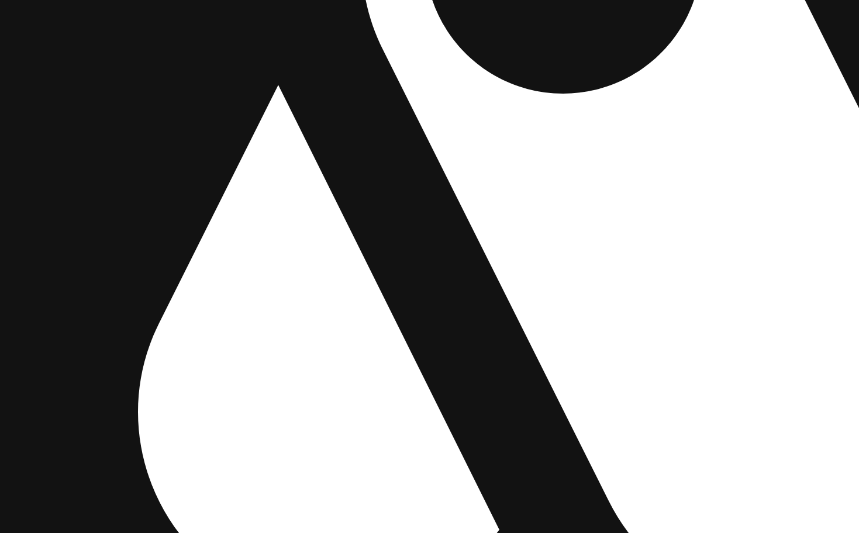
drag, startPoint x: 241, startPoint y: 229, endPoint x: 314, endPoint y: 302, distance: 104.2
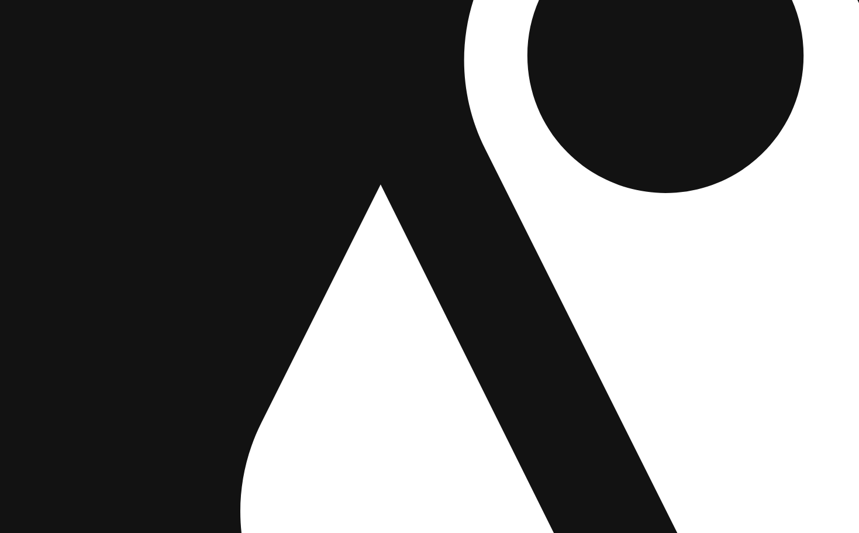
drag, startPoint x: 222, startPoint y: 248, endPoint x: 285, endPoint y: 302, distance: 82.9
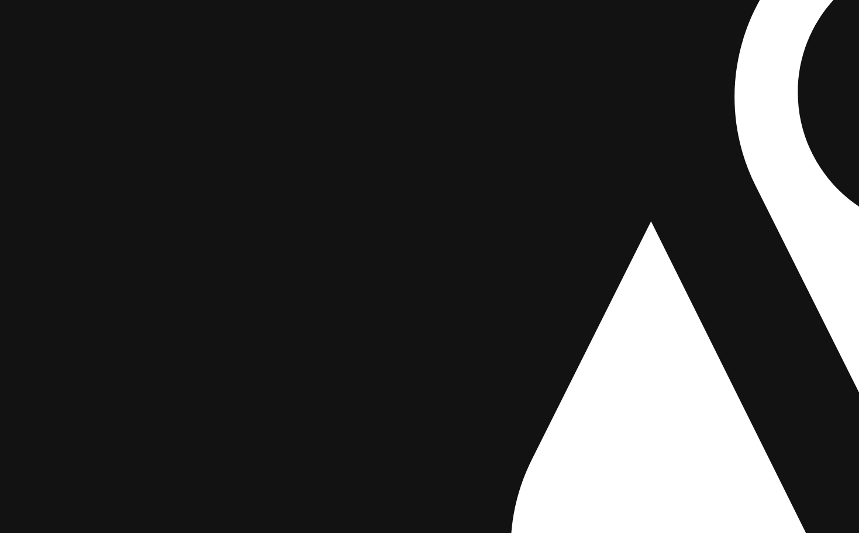
drag, startPoint x: 343, startPoint y: 340, endPoint x: 589, endPoint y: 347, distance: 246.2
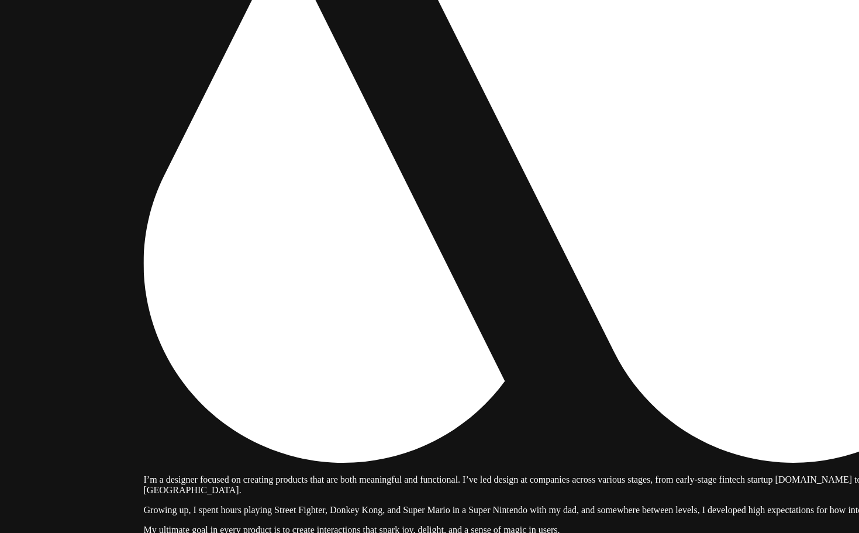
drag, startPoint x: 725, startPoint y: 420, endPoint x: 400, endPoint y: 162, distance: 414.5
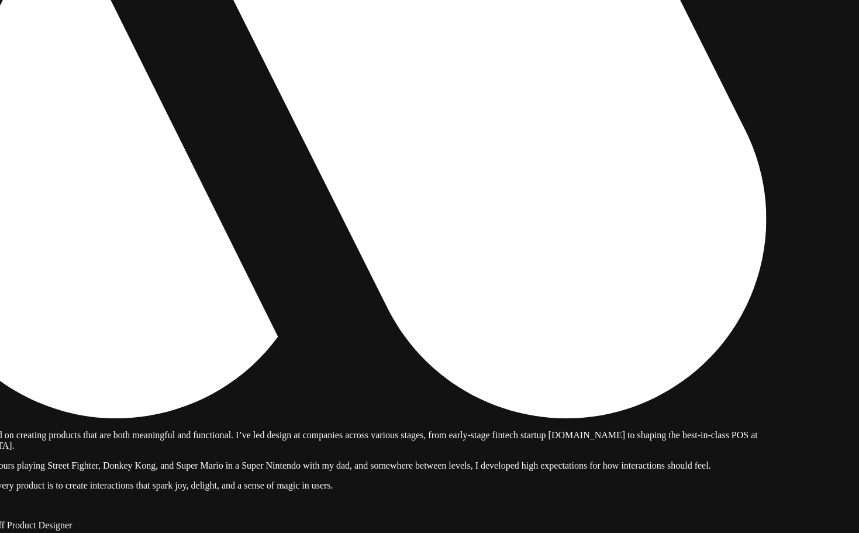
drag, startPoint x: 358, startPoint y: 153, endPoint x: 218, endPoint y: 147, distance: 139.8
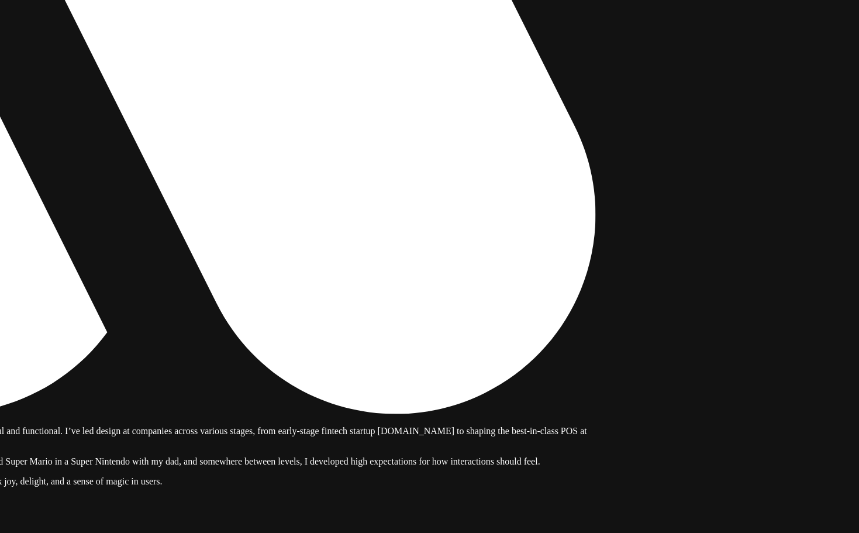
drag, startPoint x: 415, startPoint y: 215, endPoint x: 187, endPoint y: 312, distance: 247.8
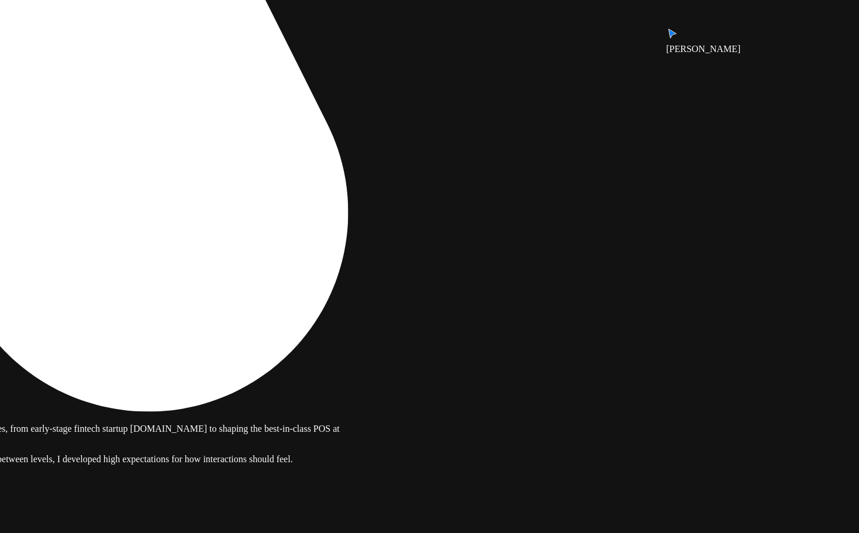
drag, startPoint x: 623, startPoint y: 274, endPoint x: 509, endPoint y: 107, distance: 202.7
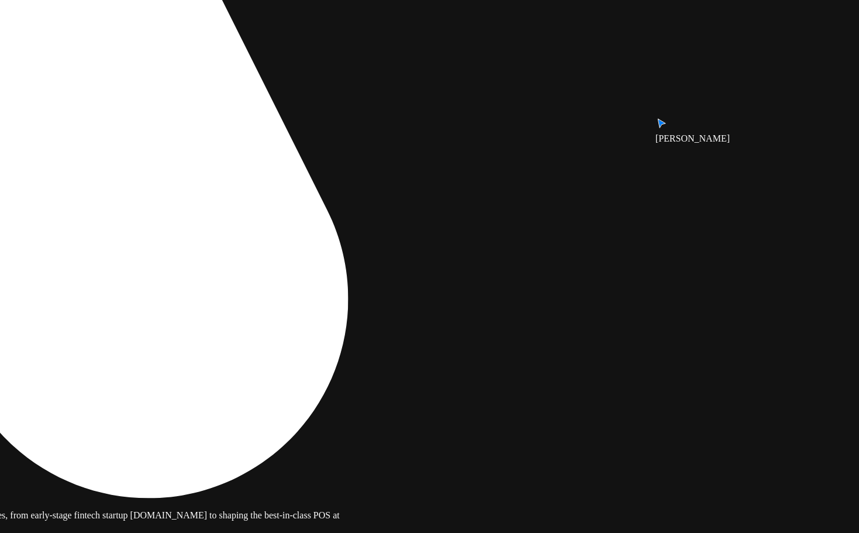
drag, startPoint x: 518, startPoint y: 279, endPoint x: 439, endPoint y: 503, distance: 236.8
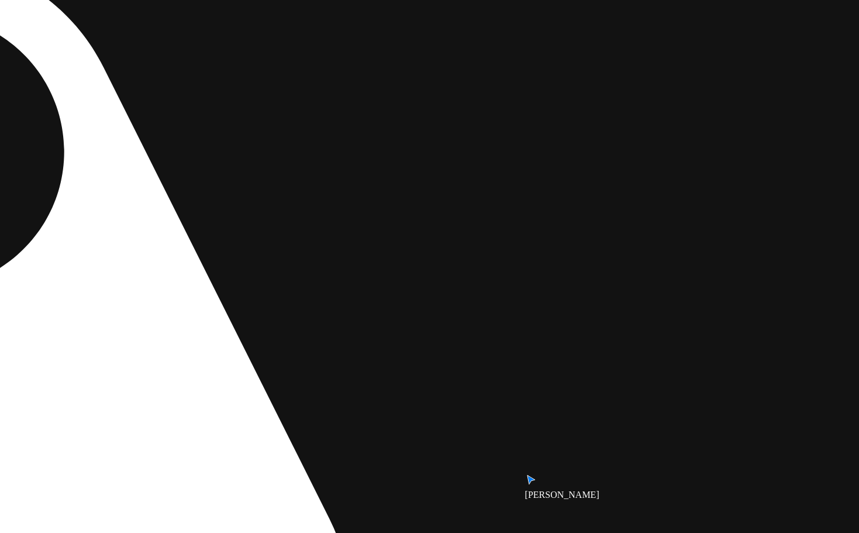
drag, startPoint x: 482, startPoint y: 233, endPoint x: 497, endPoint y: 228, distance: 15.9
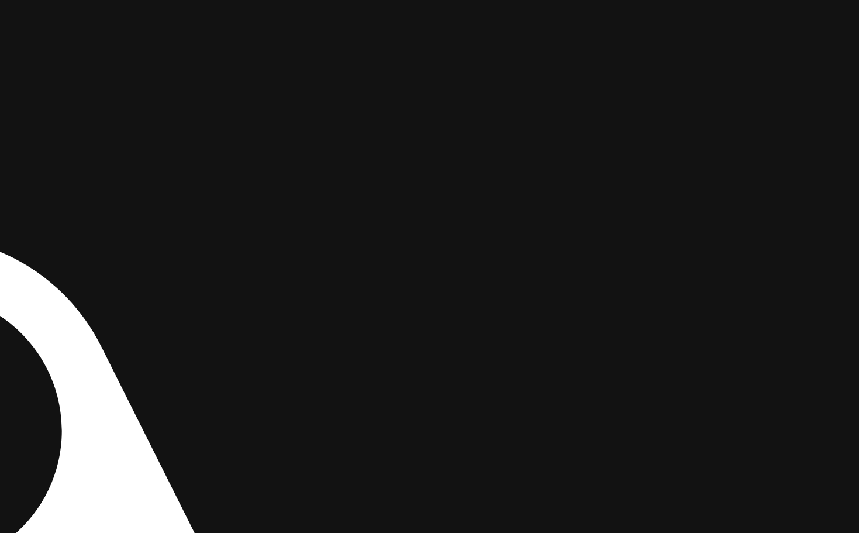
drag, startPoint x: 546, startPoint y: 138, endPoint x: 491, endPoint y: 383, distance: 251.0
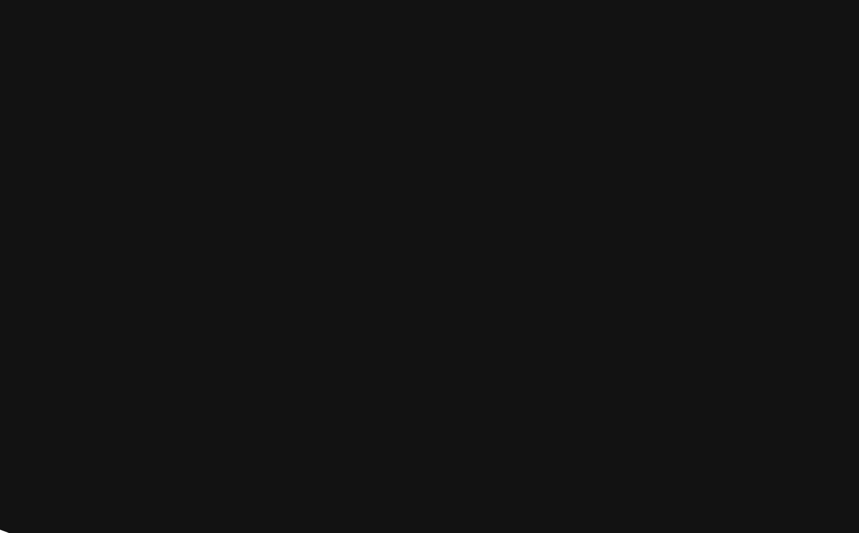
drag, startPoint x: 558, startPoint y: 377, endPoint x: 559, endPoint y: 365, distance: 12.4
drag, startPoint x: 583, startPoint y: 129, endPoint x: 643, endPoint y: 154, distance: 65.2
drag, startPoint x: 234, startPoint y: 251, endPoint x: 696, endPoint y: 225, distance: 462.5
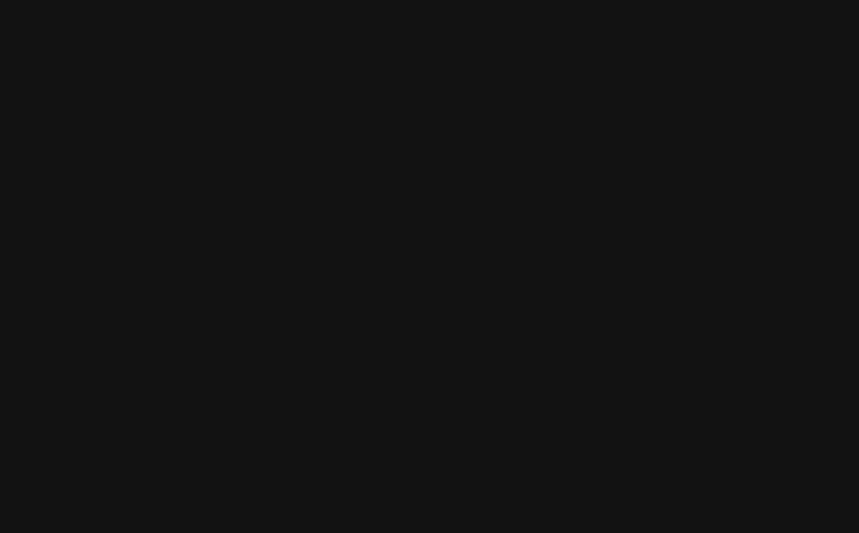
drag, startPoint x: 102, startPoint y: 208, endPoint x: 592, endPoint y: 185, distance: 490.3
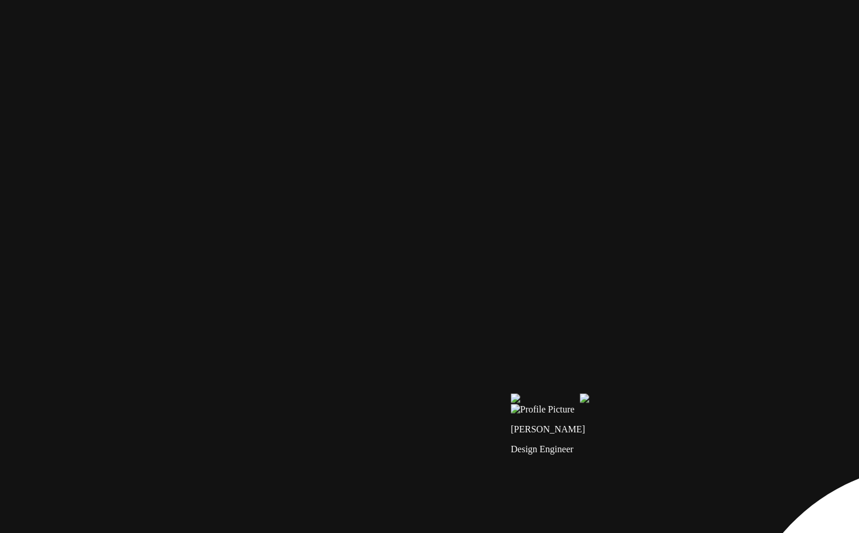
drag, startPoint x: 247, startPoint y: 340, endPoint x: 261, endPoint y: 195, distance: 145.6
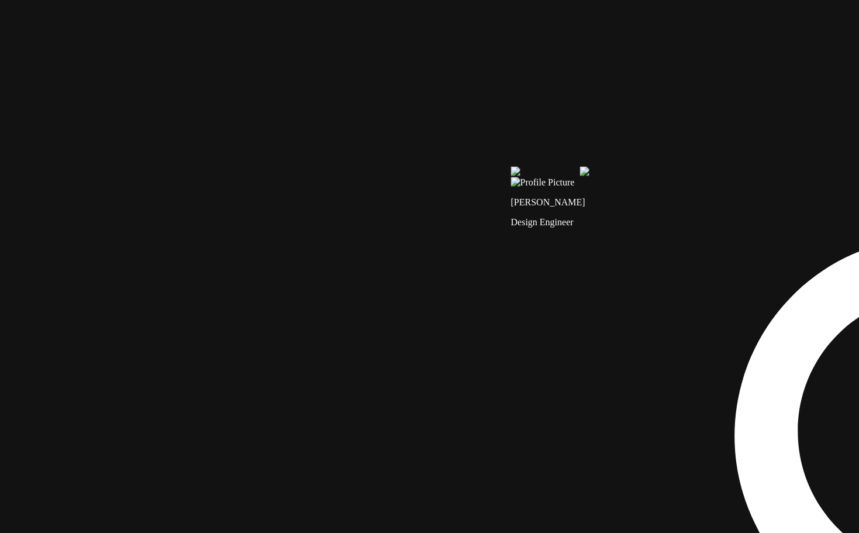
drag, startPoint x: 245, startPoint y: 440, endPoint x: 278, endPoint y: 183, distance: 259.3
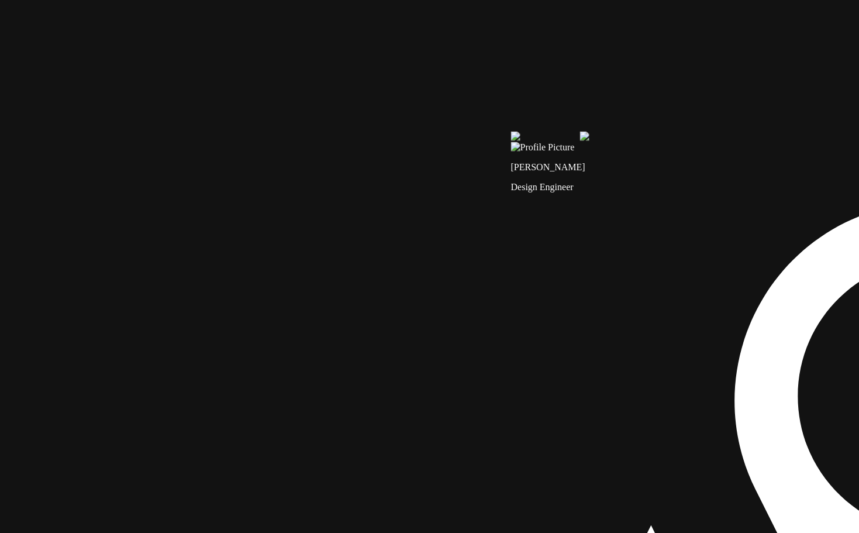
drag, startPoint x: 438, startPoint y: 381, endPoint x: 380, endPoint y: 81, distance: 304.9
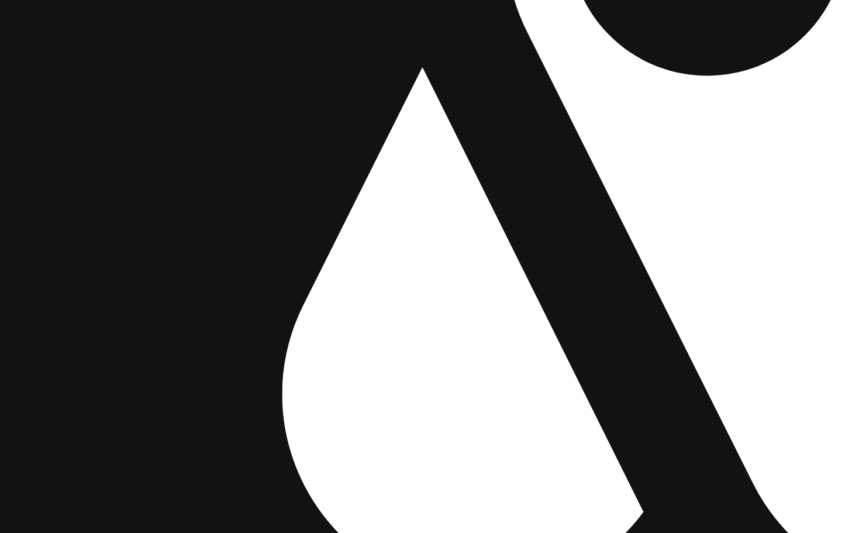
drag, startPoint x: 640, startPoint y: 433, endPoint x: 205, endPoint y: 191, distance: 497.4
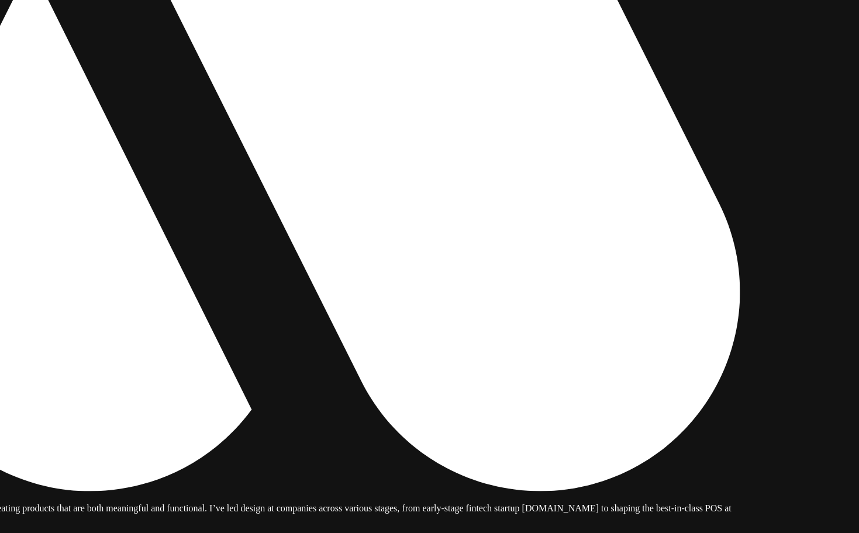
drag, startPoint x: 541, startPoint y: 259, endPoint x: 334, endPoint y: 246, distance: 207.9
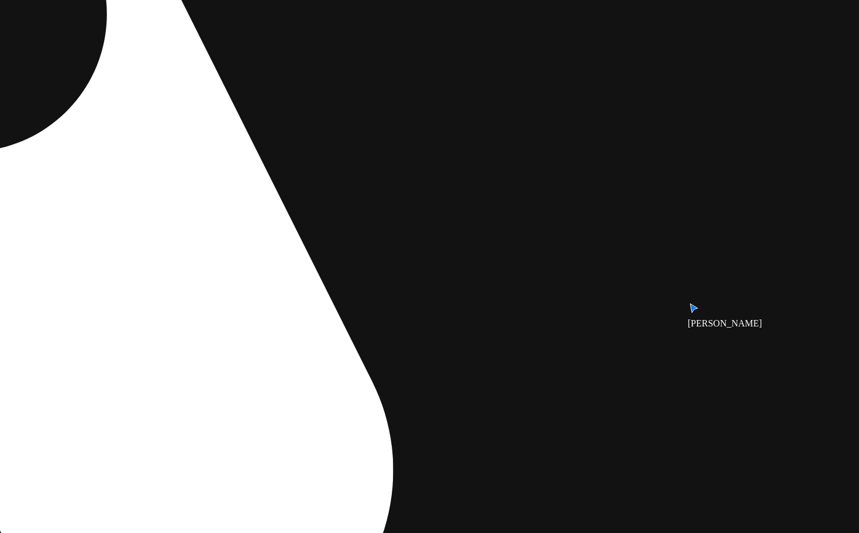
drag, startPoint x: 576, startPoint y: 241, endPoint x: 396, endPoint y: 390, distance: 234.2
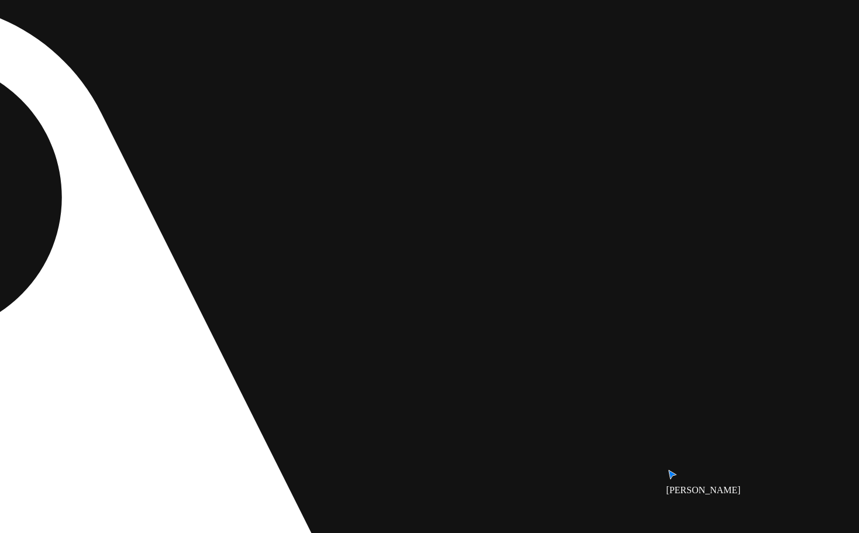
drag, startPoint x: 631, startPoint y: 177, endPoint x: 501, endPoint y: 326, distance: 197.2
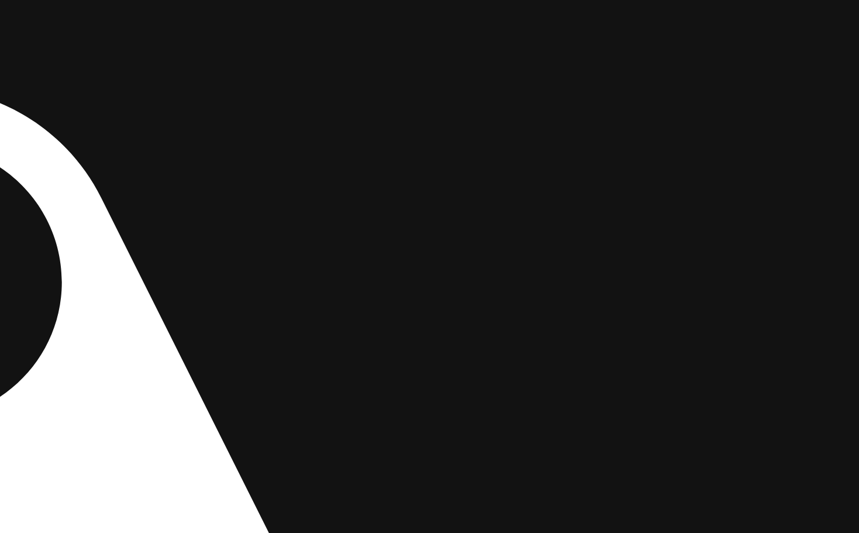
drag, startPoint x: 711, startPoint y: 206, endPoint x: 687, endPoint y: 406, distance: 201.3
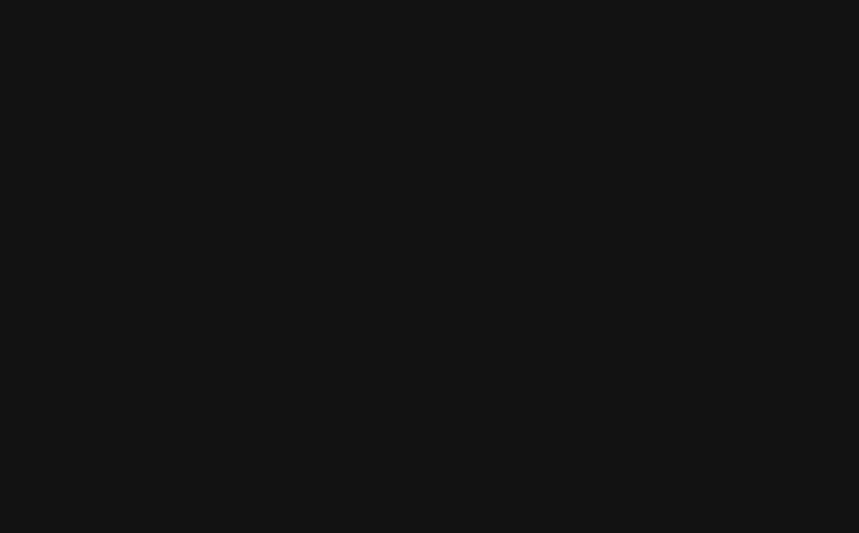
drag, startPoint x: 509, startPoint y: 255, endPoint x: 562, endPoint y: 479, distance: 229.5
drag, startPoint x: 587, startPoint y: 355, endPoint x: 635, endPoint y: 422, distance: 81.7
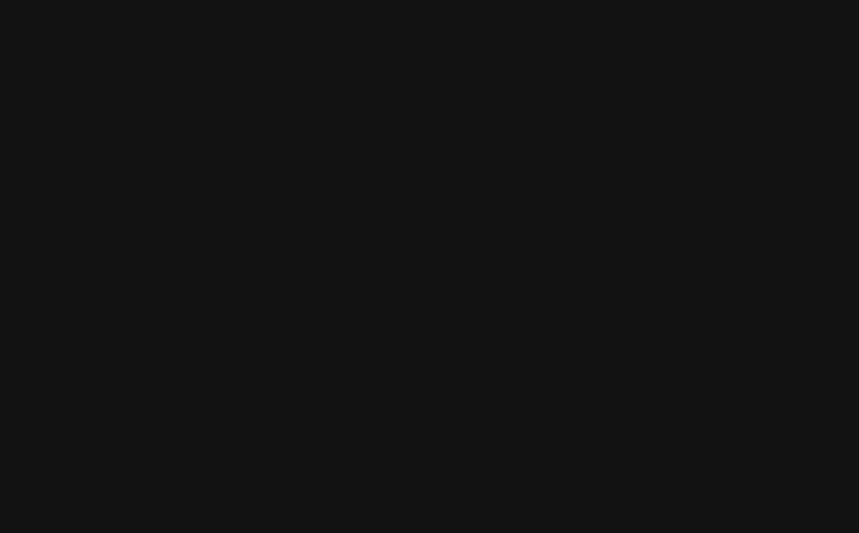
drag, startPoint x: 330, startPoint y: 351, endPoint x: 433, endPoint y: 348, distance: 102.9
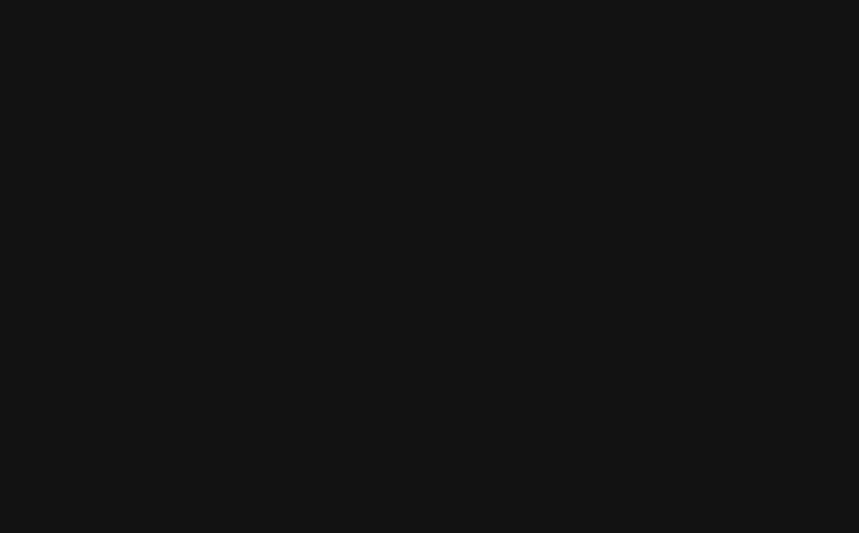
drag, startPoint x: 733, startPoint y: 286, endPoint x: 424, endPoint y: 157, distance: 334.6
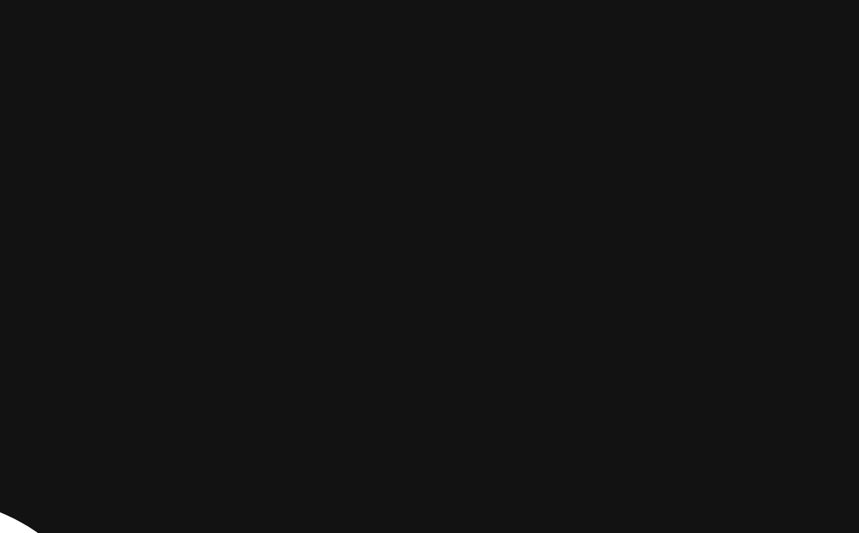
drag, startPoint x: 556, startPoint y: 378, endPoint x: 569, endPoint y: 168, distance: 210.2
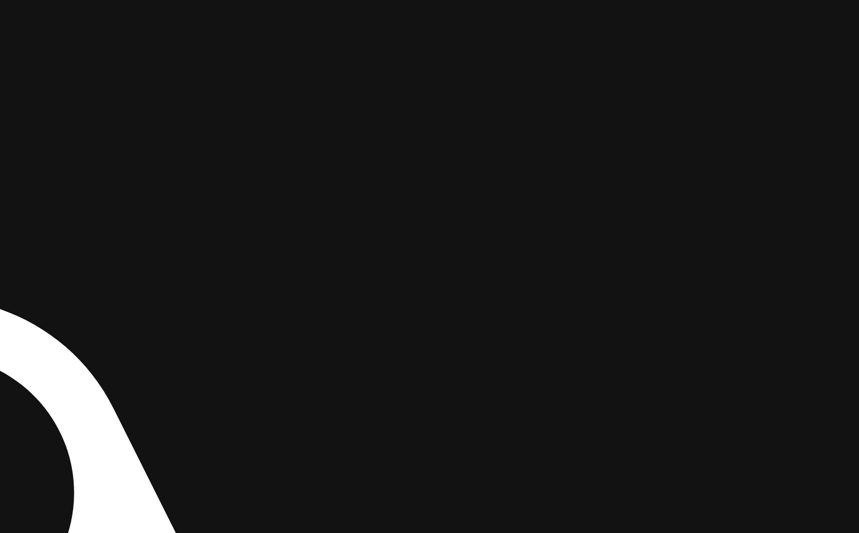
drag, startPoint x: 473, startPoint y: 328, endPoint x: 591, endPoint y: 157, distance: 207.2
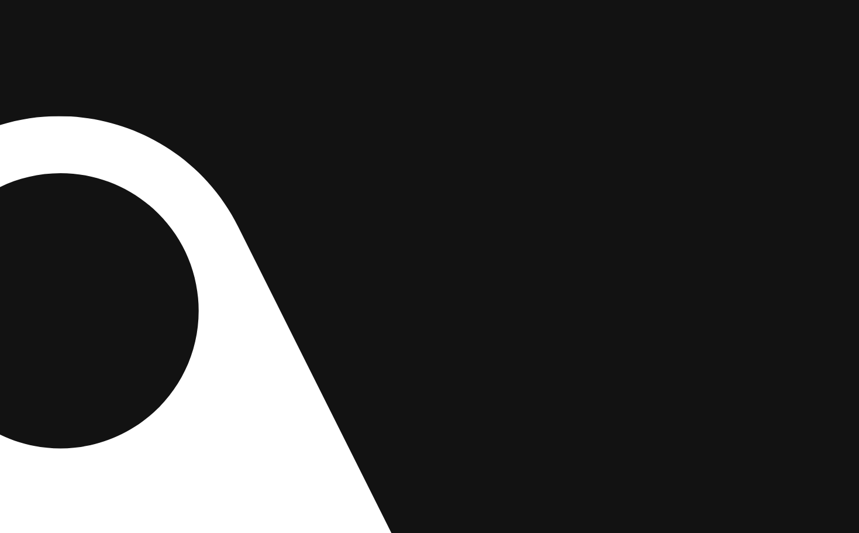
drag, startPoint x: 455, startPoint y: 374, endPoint x: 627, endPoint y: 206, distance: 240.2
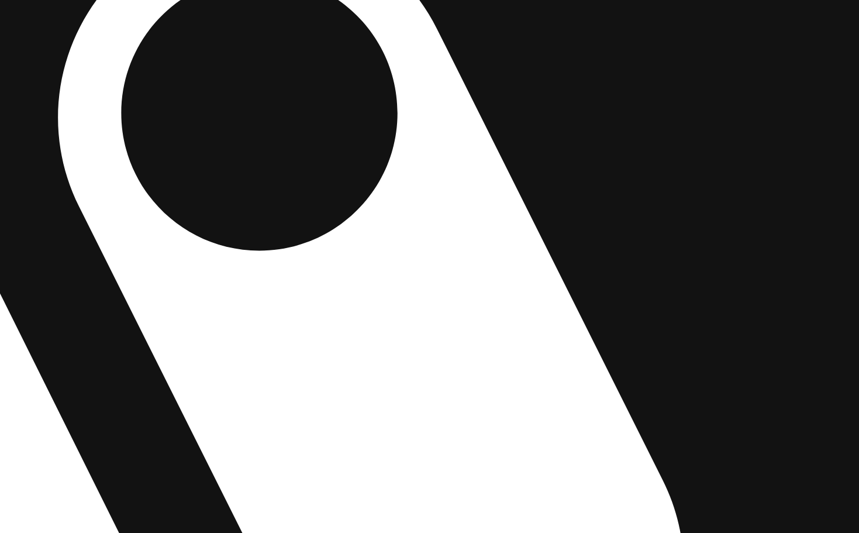
drag, startPoint x: 288, startPoint y: 365, endPoint x: 644, endPoint y: 323, distance: 357.9
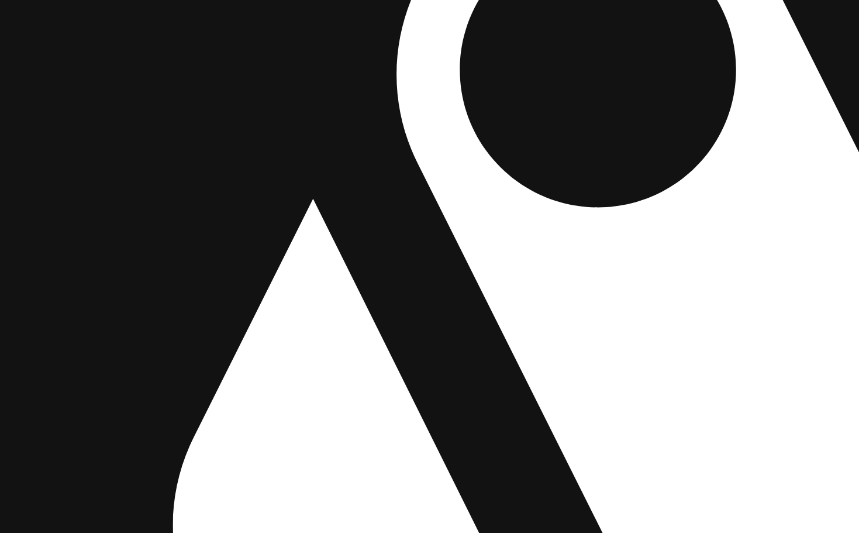
drag, startPoint x: 524, startPoint y: 341, endPoint x: 673, endPoint y: 390, distance: 156.4
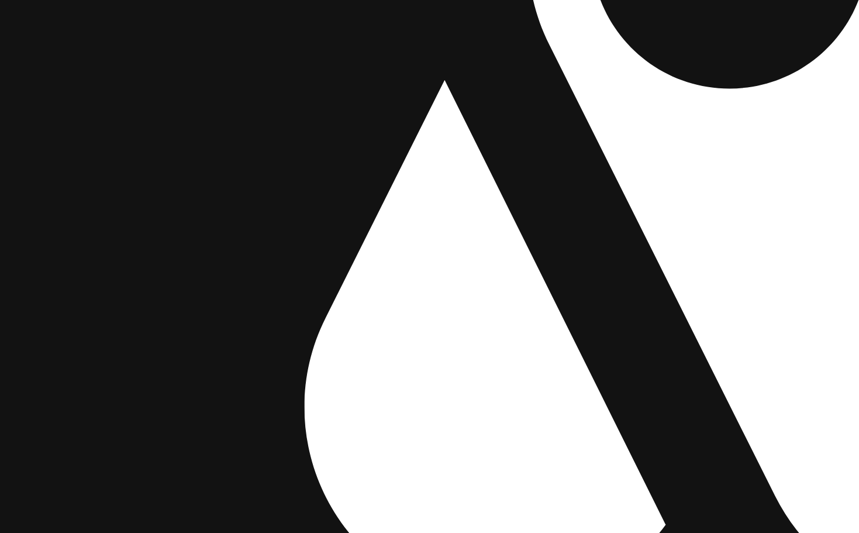
drag, startPoint x: 630, startPoint y: 392, endPoint x: 497, endPoint y: 212, distance: 224.0
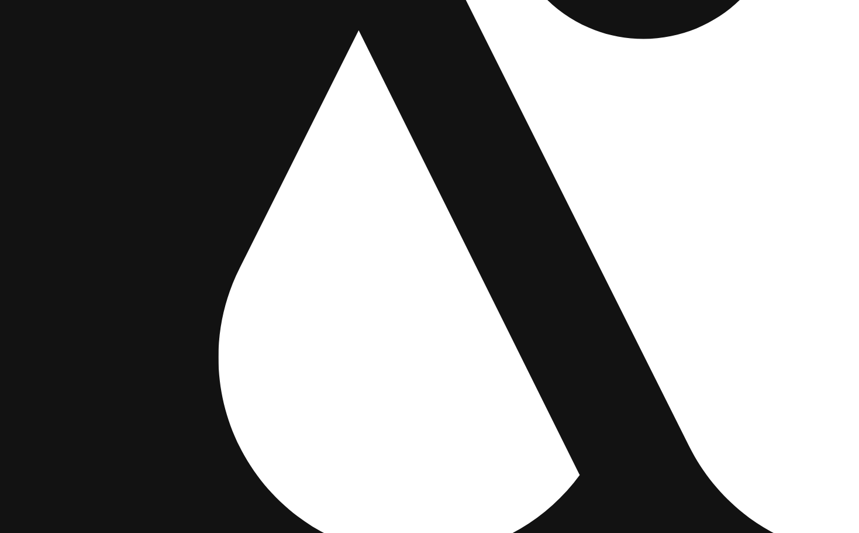
drag, startPoint x: 620, startPoint y: 248, endPoint x: 242, endPoint y: 383, distance: 401.8
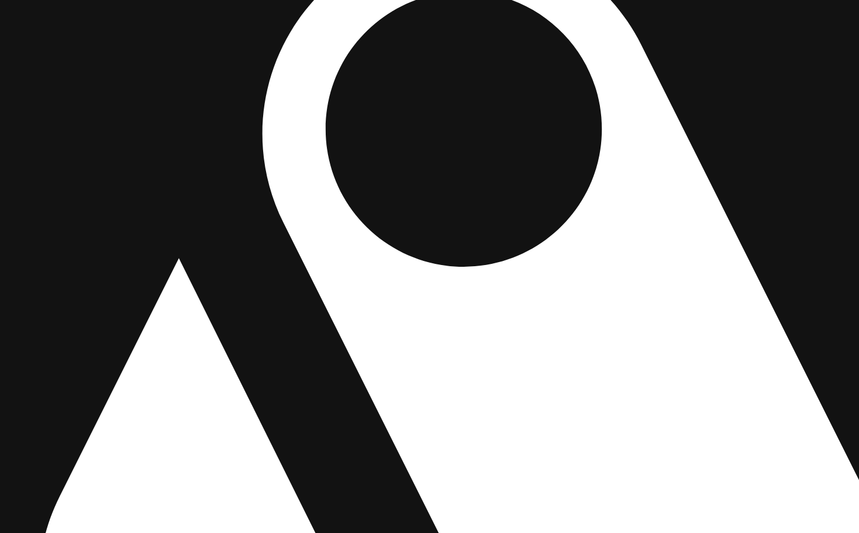
drag, startPoint x: 710, startPoint y: 459, endPoint x: 771, endPoint y: 281, distance: 188.4
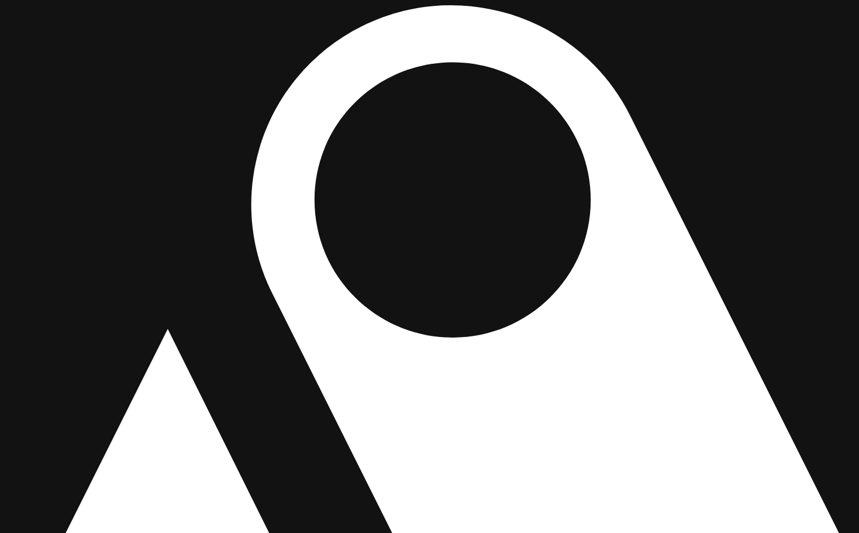
drag, startPoint x: 685, startPoint y: 355, endPoint x: 626, endPoint y: 483, distance: 141.5
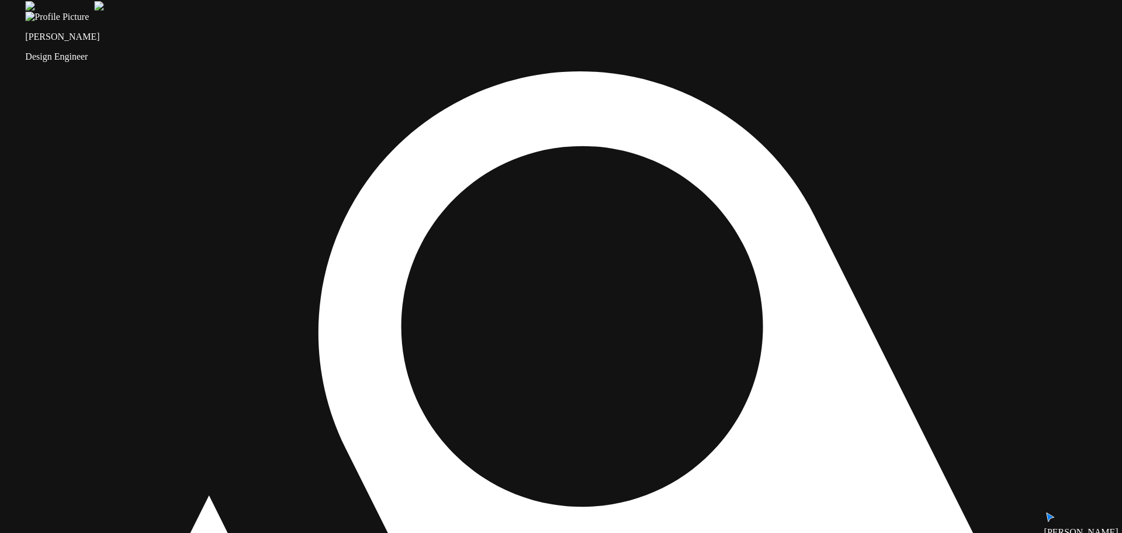
drag, startPoint x: 658, startPoint y: 442, endPoint x: 662, endPoint y: 489, distance: 47.6
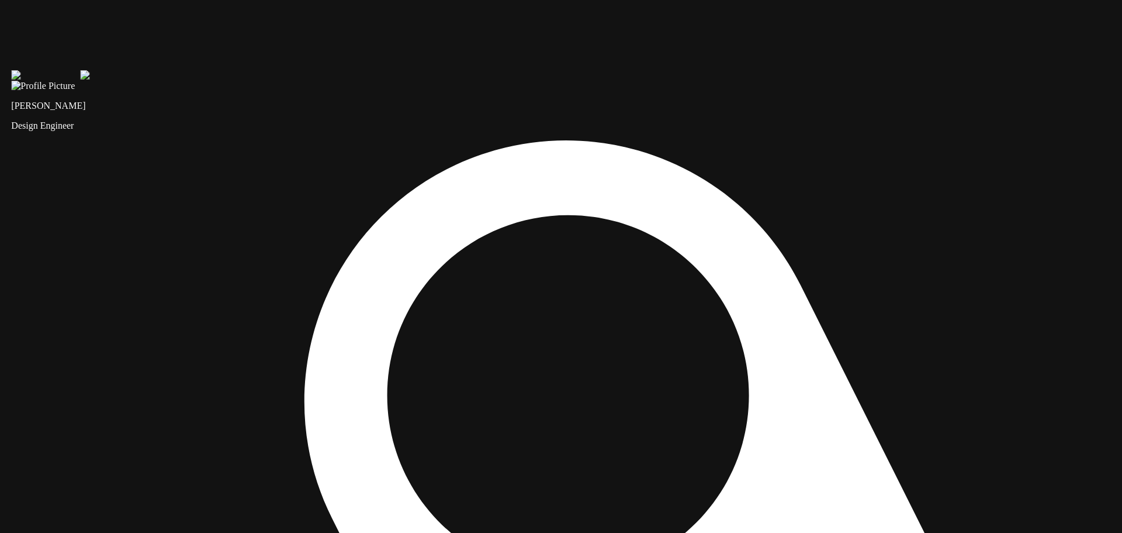
drag, startPoint x: 753, startPoint y: 462, endPoint x: 737, endPoint y: 496, distance: 38.4
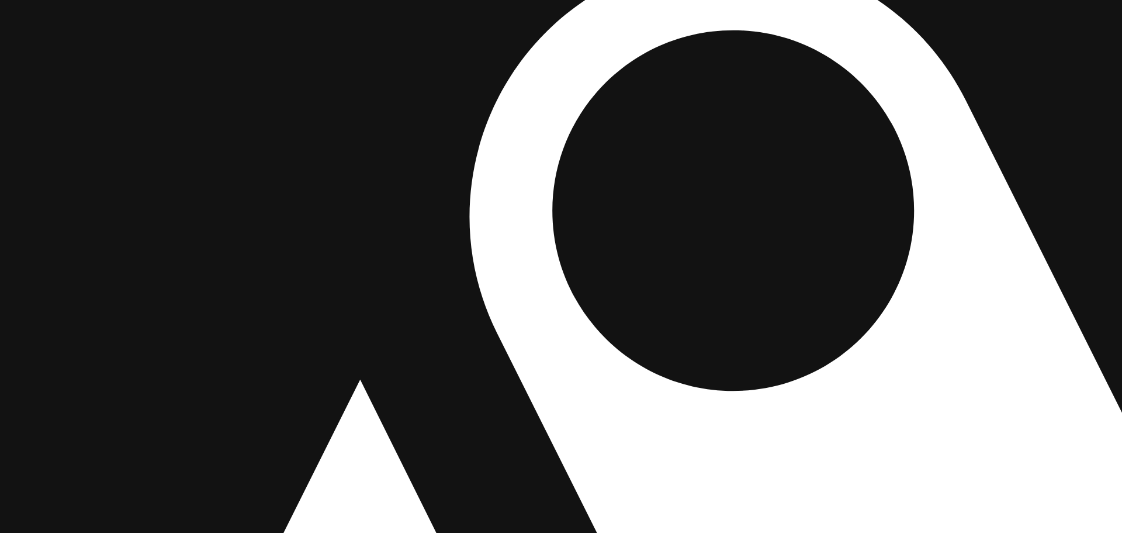
drag, startPoint x: 283, startPoint y: 271, endPoint x: 455, endPoint y: 124, distance: 226.0
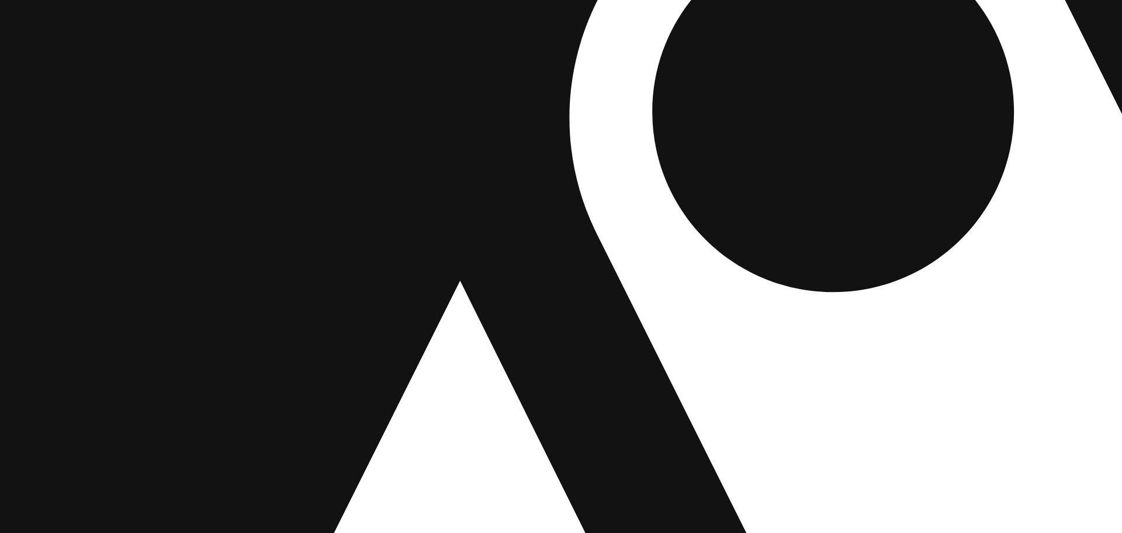
drag, startPoint x: 377, startPoint y: 296, endPoint x: 524, endPoint y: 153, distance: 205.0
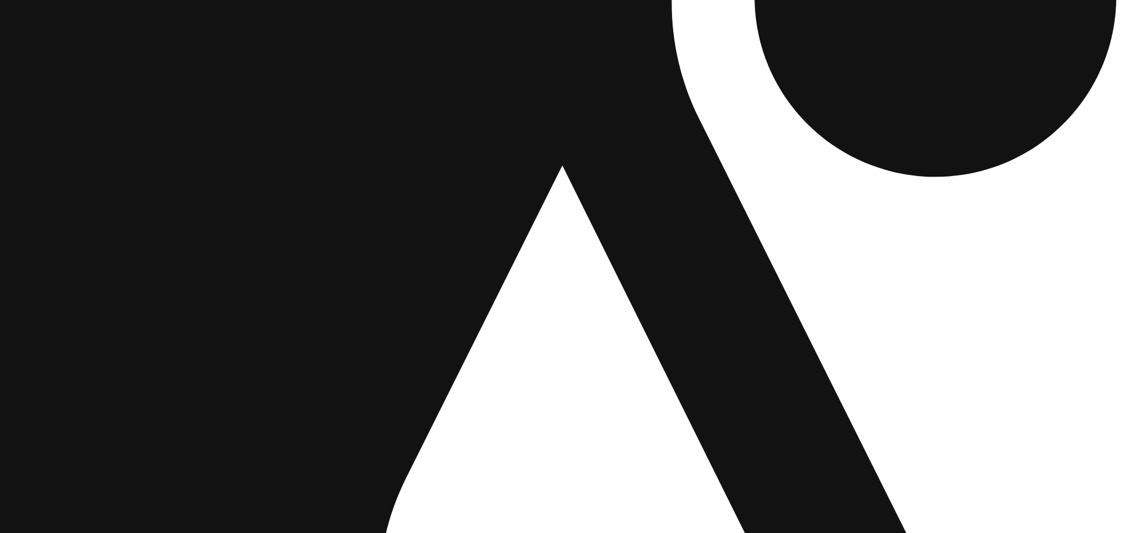
drag, startPoint x: 444, startPoint y: 298, endPoint x: 524, endPoint y: 222, distance: 109.6
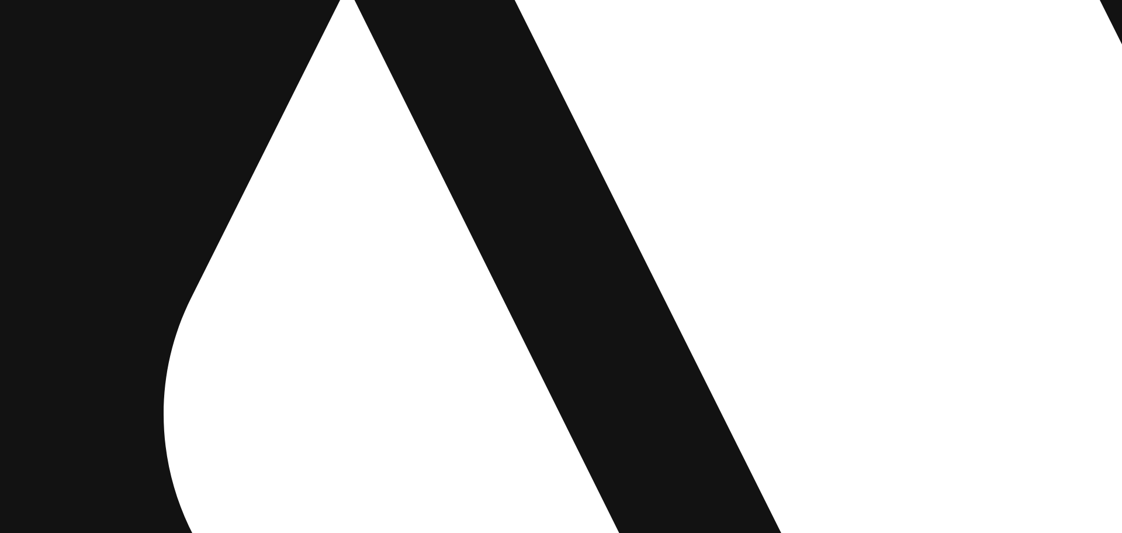
drag, startPoint x: 465, startPoint y: 412, endPoint x: 248, endPoint y: 150, distance: 339.6
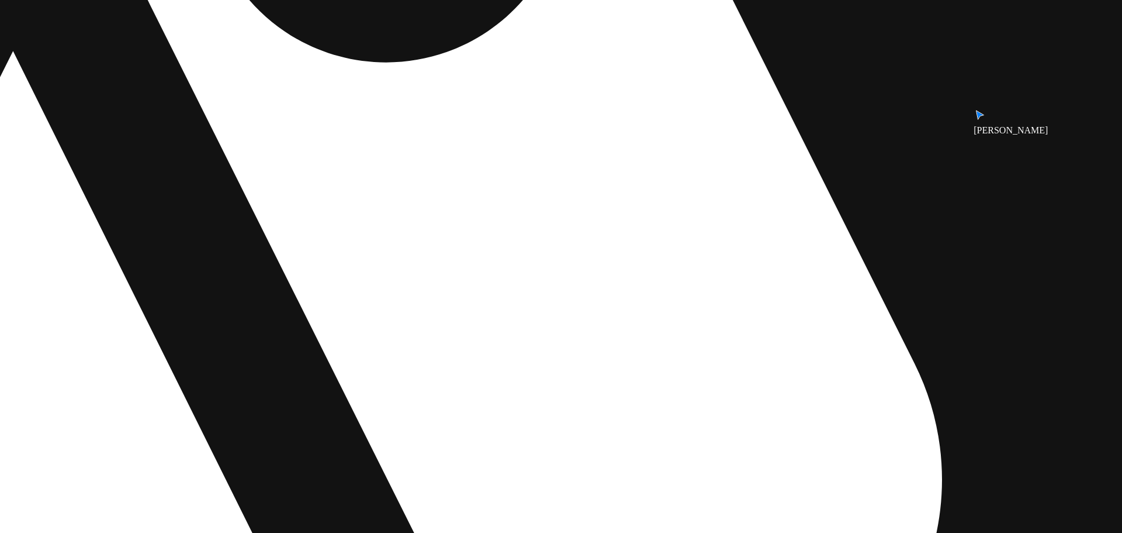
drag, startPoint x: 635, startPoint y: 117, endPoint x: 260, endPoint y: 189, distance: 382.8
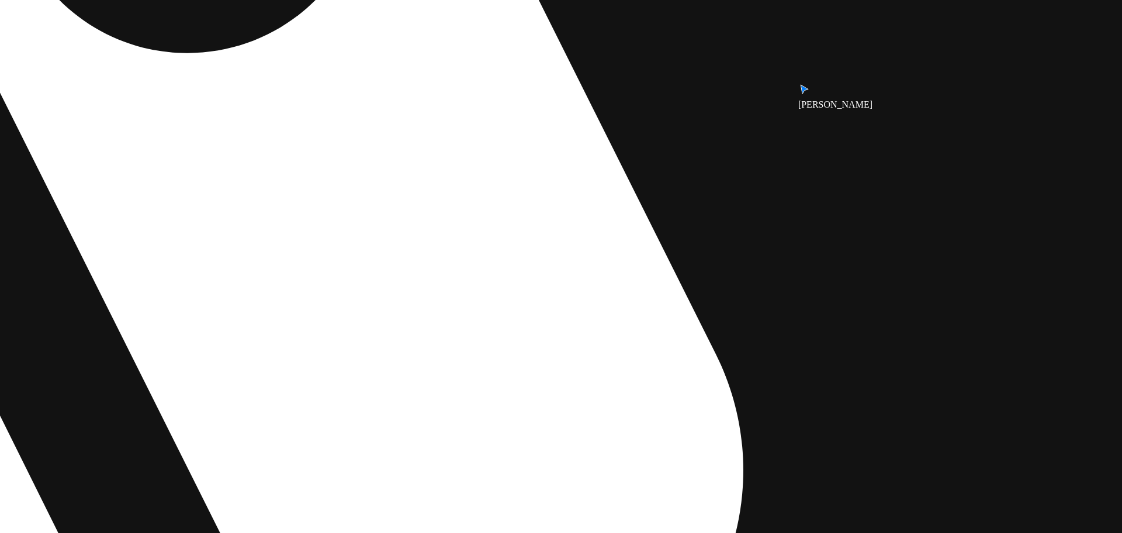
drag, startPoint x: 510, startPoint y: 202, endPoint x: 172, endPoint y: 189, distance: 338.1
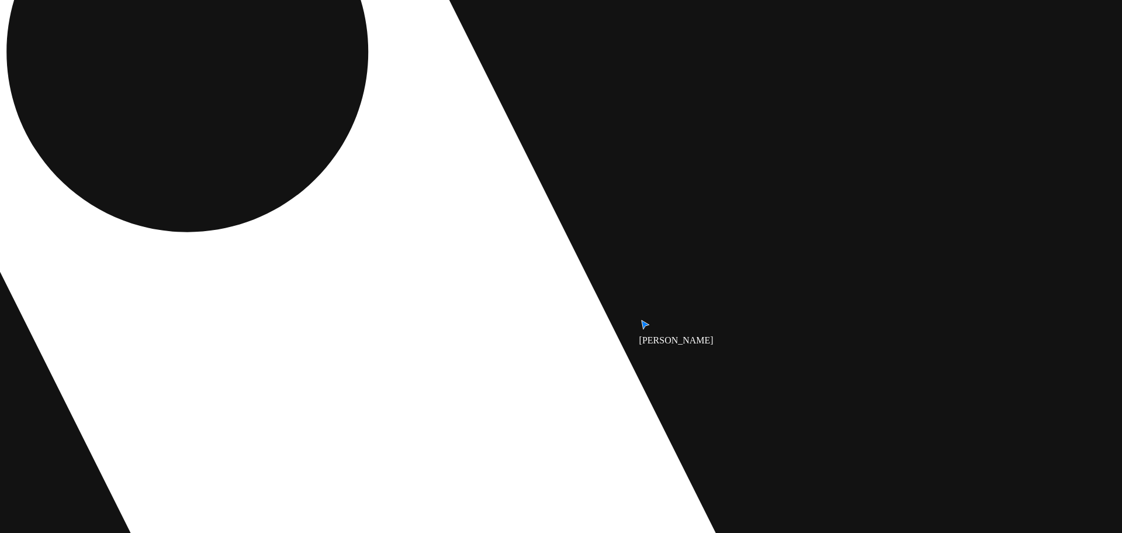
drag, startPoint x: 764, startPoint y: 204, endPoint x: 691, endPoint y: 320, distance: 137.1
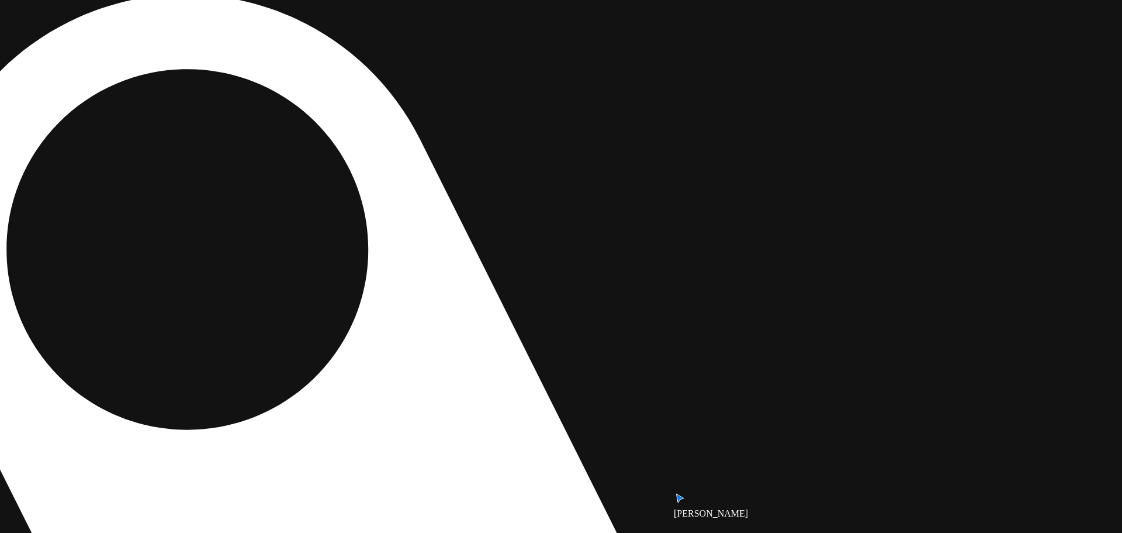
drag, startPoint x: 704, startPoint y: 389, endPoint x: 720, endPoint y: 383, distance: 16.6
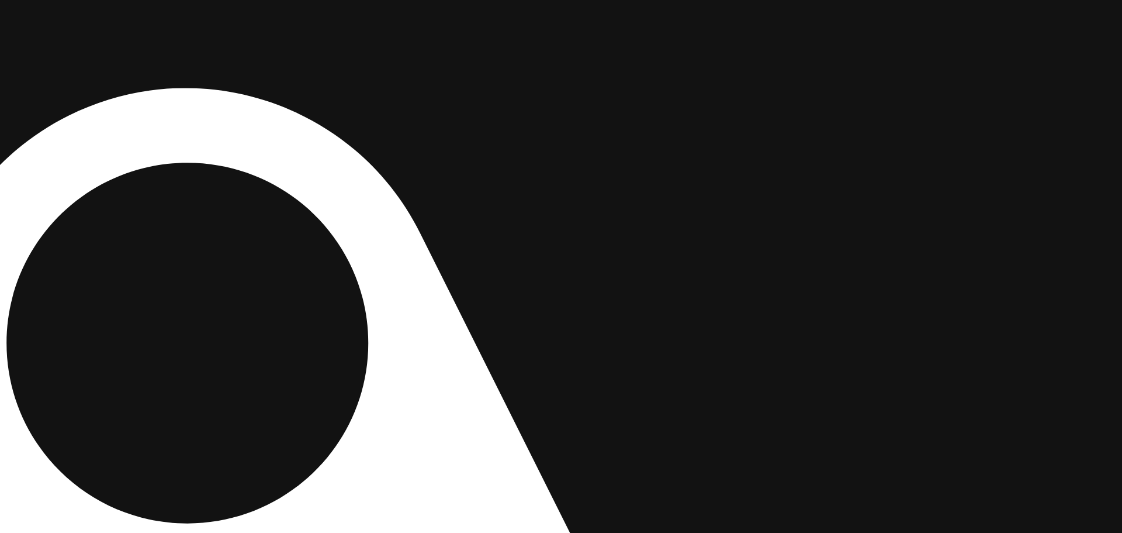
drag, startPoint x: 832, startPoint y: 278, endPoint x: 828, endPoint y: 339, distance: 60.9
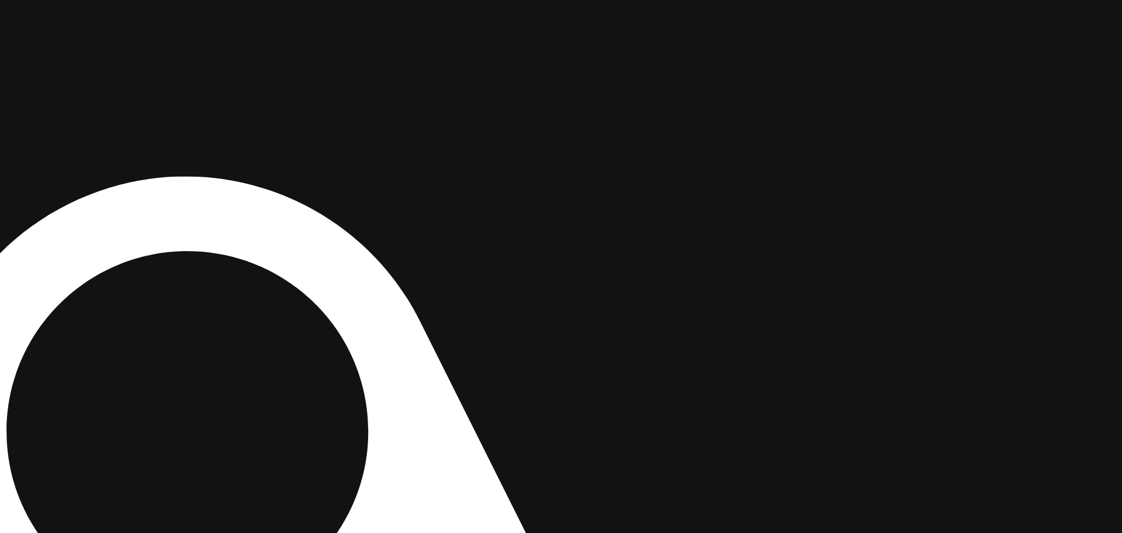
drag, startPoint x: 846, startPoint y: 346, endPoint x: 845, endPoint y: 390, distance: 44.4
drag, startPoint x: 826, startPoint y: 203, endPoint x: 823, endPoint y: 341, distance: 138.0
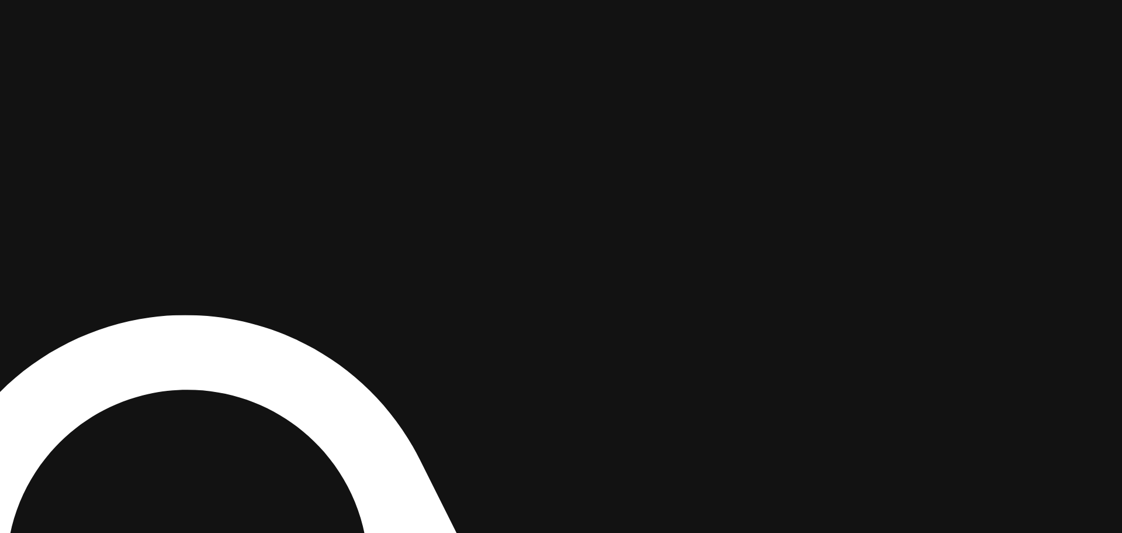
drag, startPoint x: 804, startPoint y: 161, endPoint x: 796, endPoint y: 384, distance: 223.4
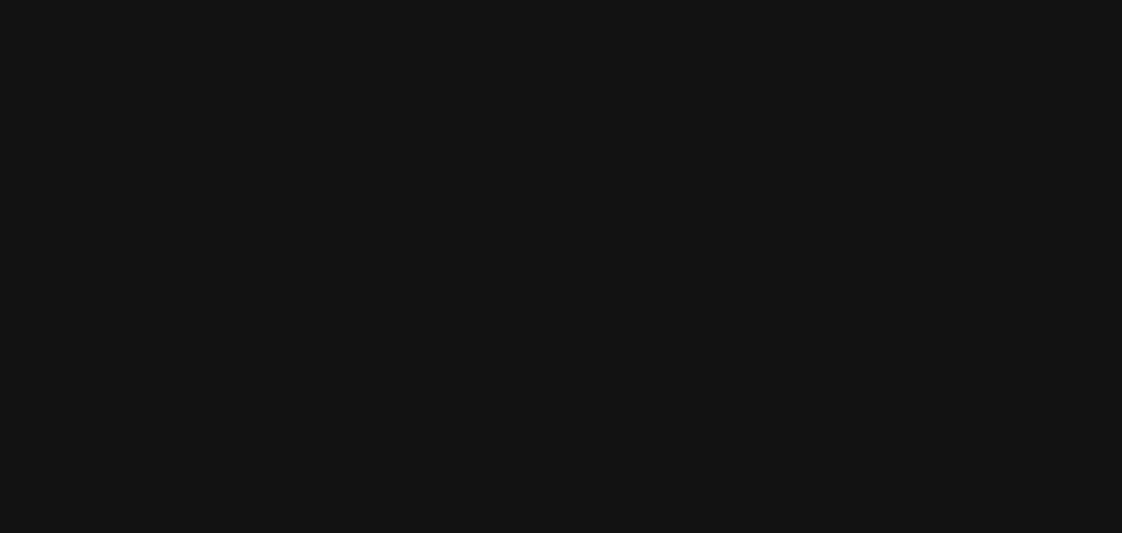
drag, startPoint x: 693, startPoint y: 300, endPoint x: 768, endPoint y: 305, distance: 75.5
drag, startPoint x: 447, startPoint y: 249, endPoint x: 570, endPoint y: 230, distance: 124.8
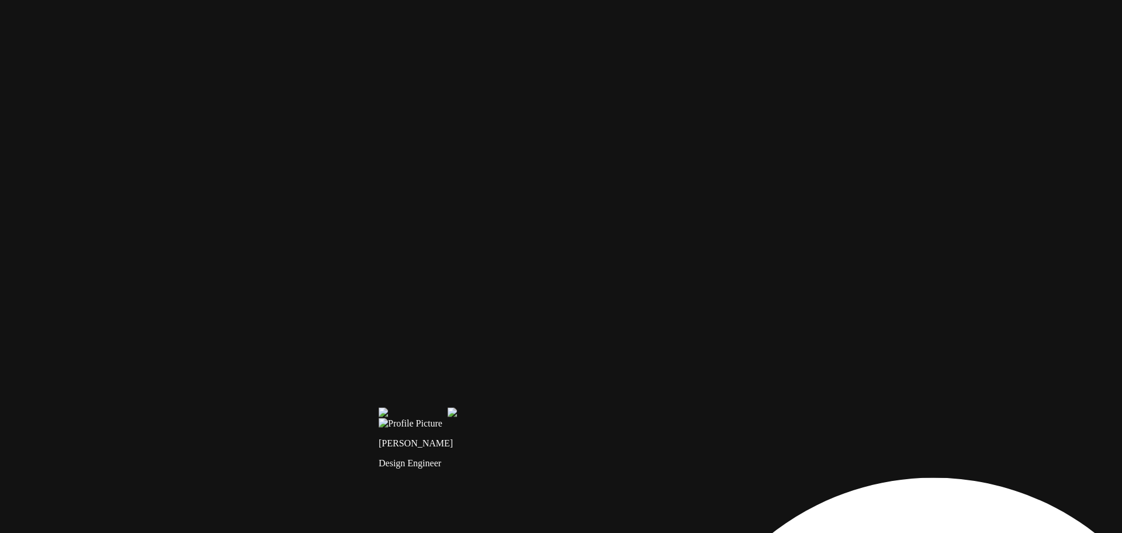
drag, startPoint x: 511, startPoint y: 156, endPoint x: 598, endPoint y: 119, distance: 94.6
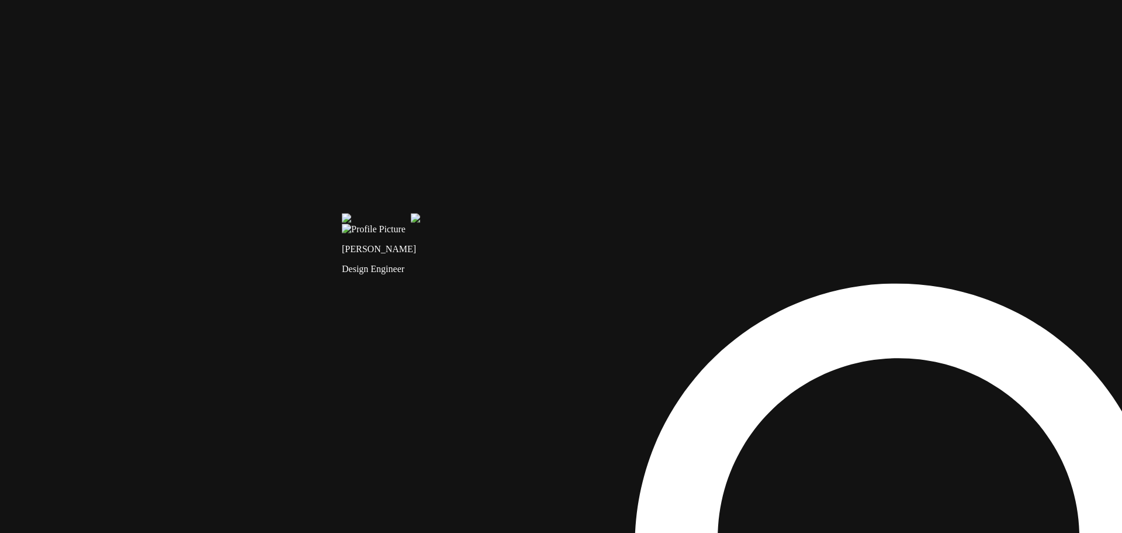
drag, startPoint x: 607, startPoint y: 340, endPoint x: 516, endPoint y: 37, distance: 316.0
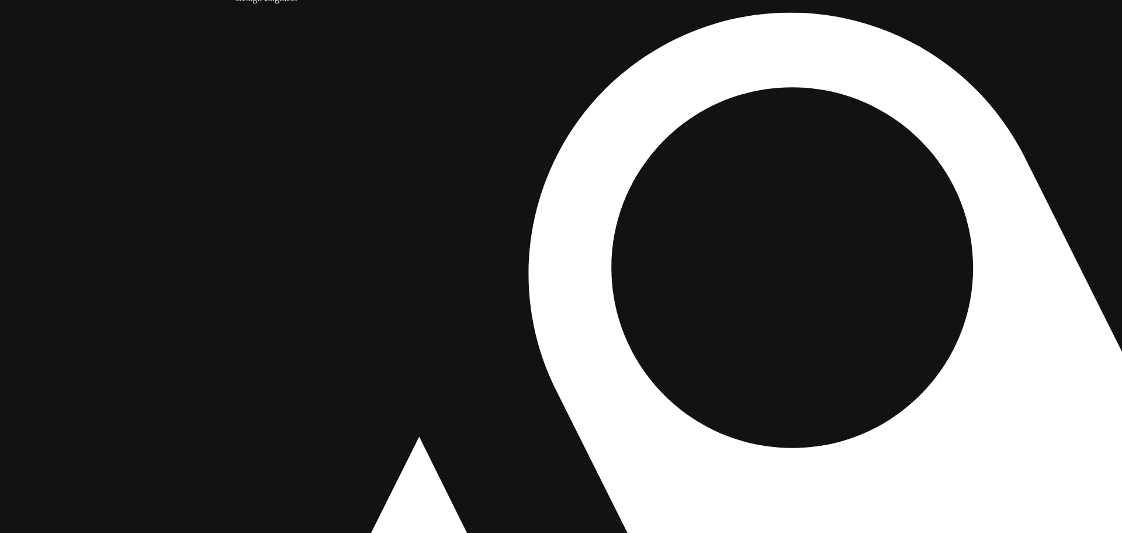
drag, startPoint x: 623, startPoint y: 247, endPoint x: 497, endPoint y: 71, distance: 216.7
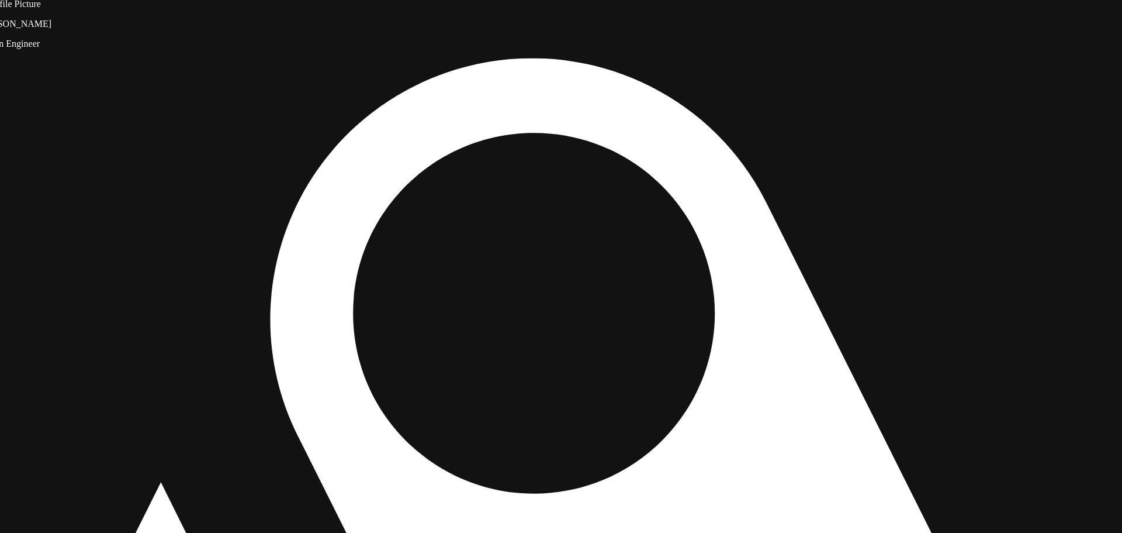
drag, startPoint x: 765, startPoint y: 344, endPoint x: 584, endPoint y: 383, distance: 185.4
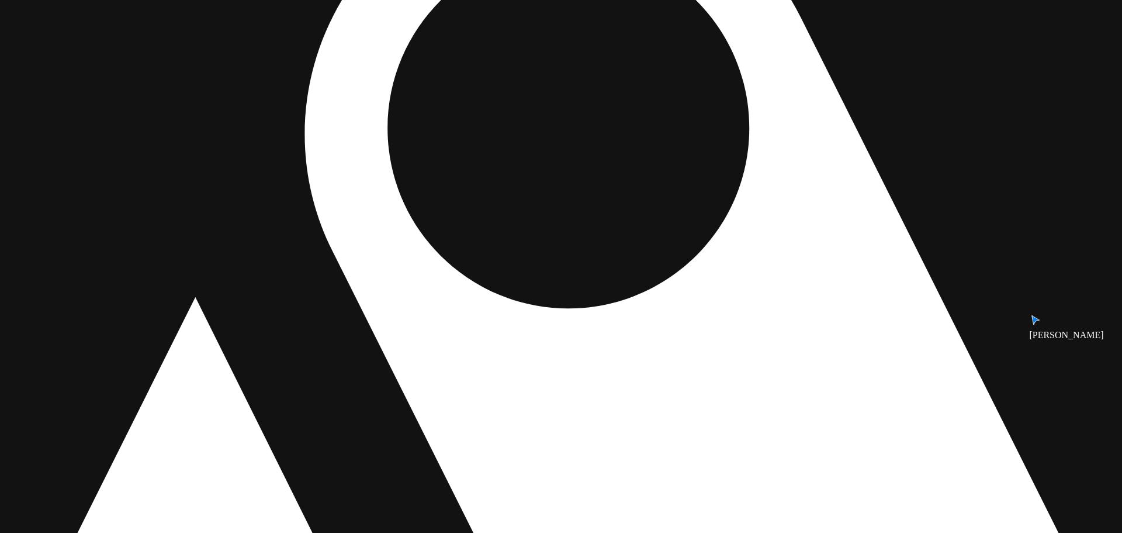
drag, startPoint x: 0, startPoint y: 0, endPoint x: 760, endPoint y: 17, distance: 760.1
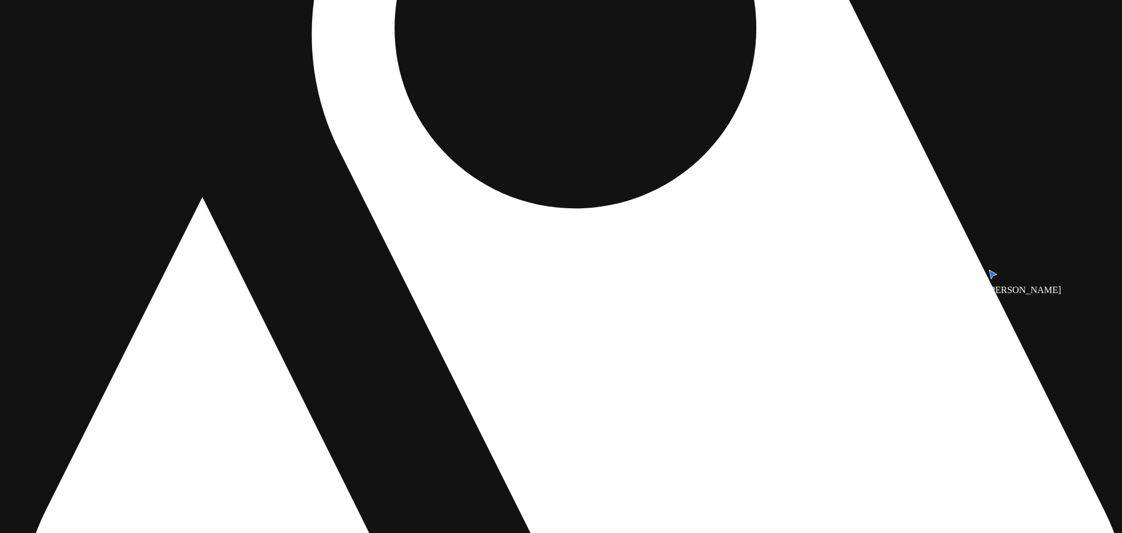
drag, startPoint x: 511, startPoint y: 361, endPoint x: 518, endPoint y: 260, distance: 100.8
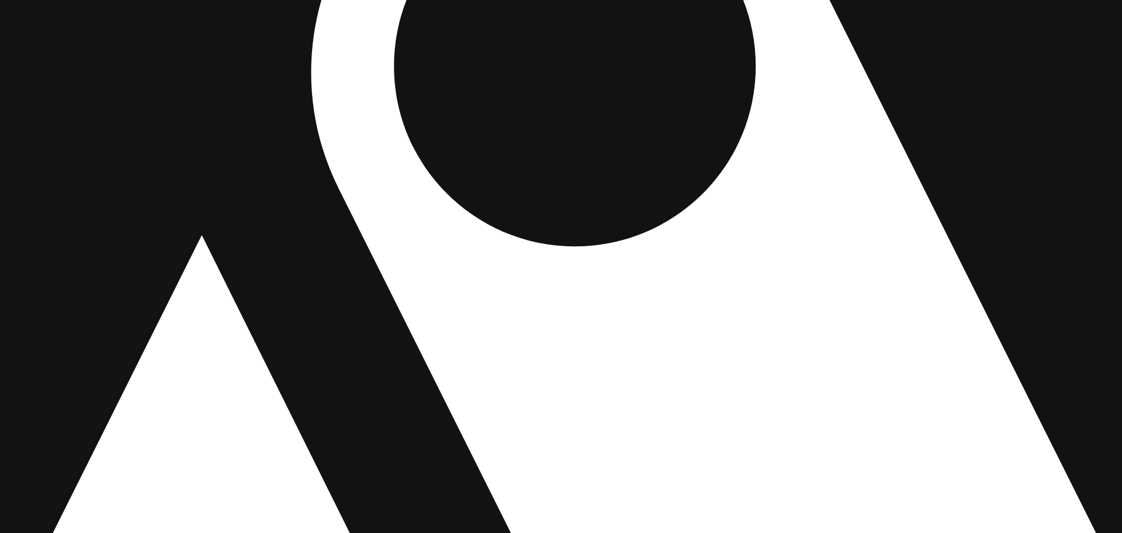
drag, startPoint x: 527, startPoint y: 237, endPoint x: 510, endPoint y: 329, distance: 93.4
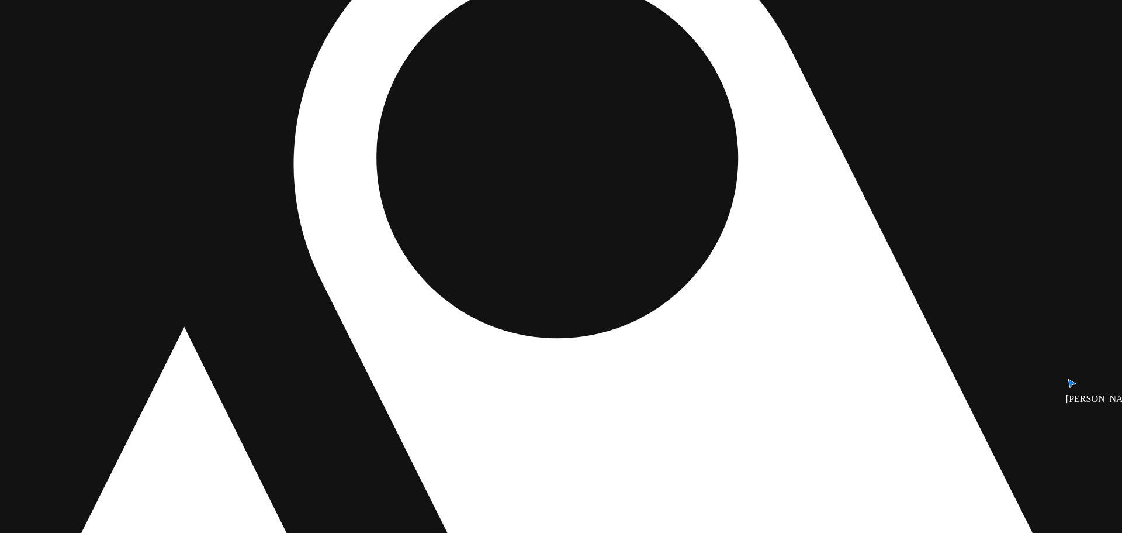
drag, startPoint x: 761, startPoint y: 91, endPoint x: 748, endPoint y: 234, distance: 144.4
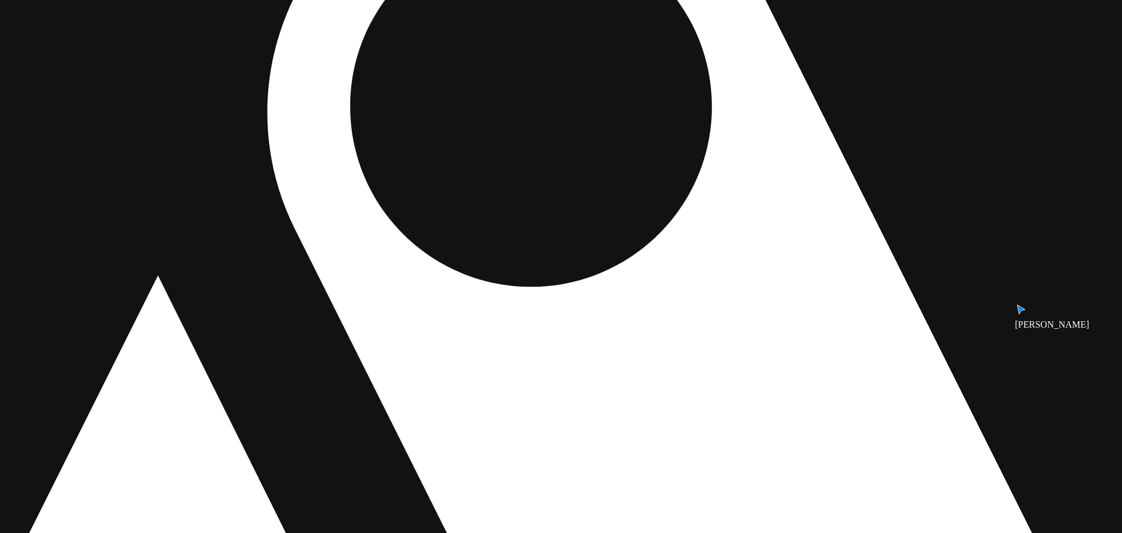
drag, startPoint x: 738, startPoint y: 281, endPoint x: 707, endPoint y: 30, distance: 252.6
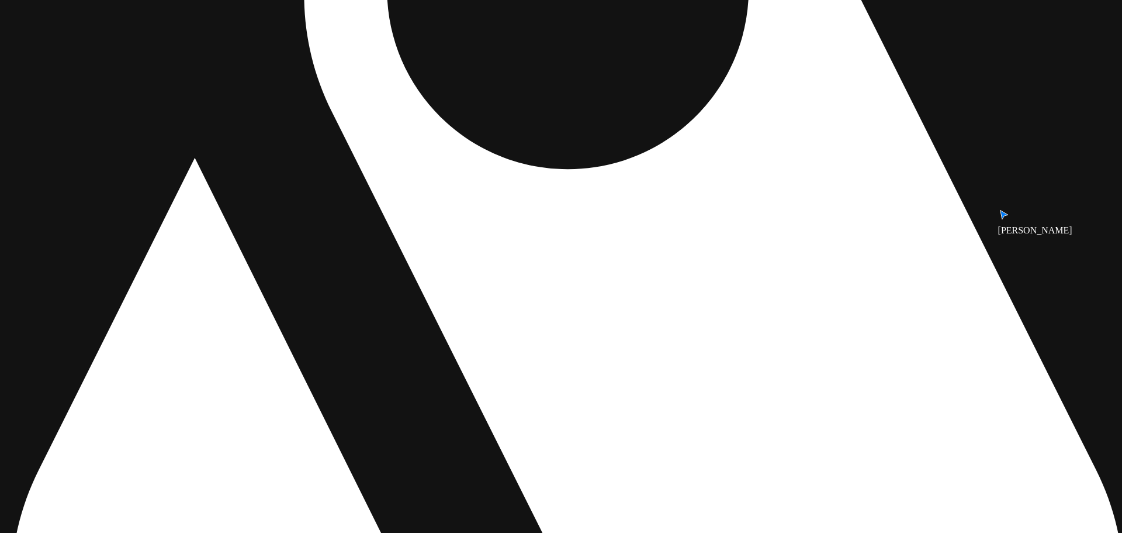
drag, startPoint x: 700, startPoint y: 178, endPoint x: 711, endPoint y: 255, distance: 78.0
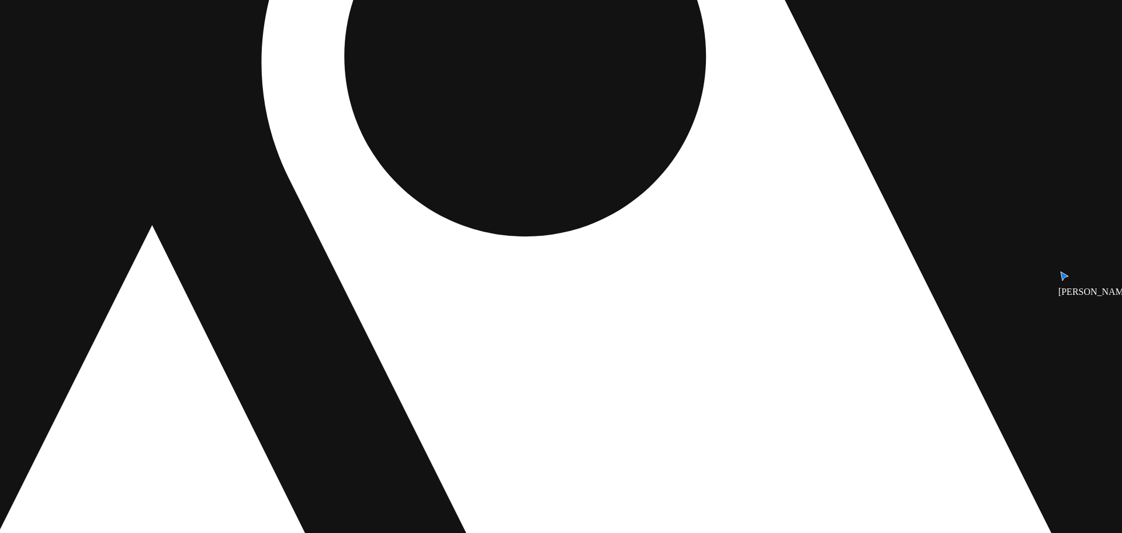
drag, startPoint x: 699, startPoint y: 382, endPoint x: 674, endPoint y: 230, distance: 153.9
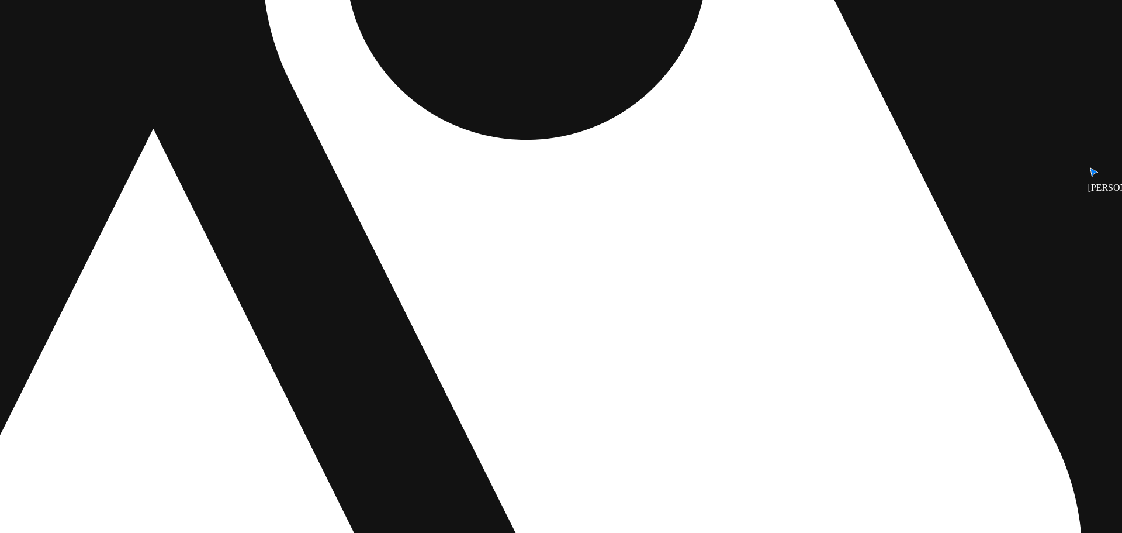
drag, startPoint x: 691, startPoint y: 243, endPoint x: 697, endPoint y: 174, distance: 69.2
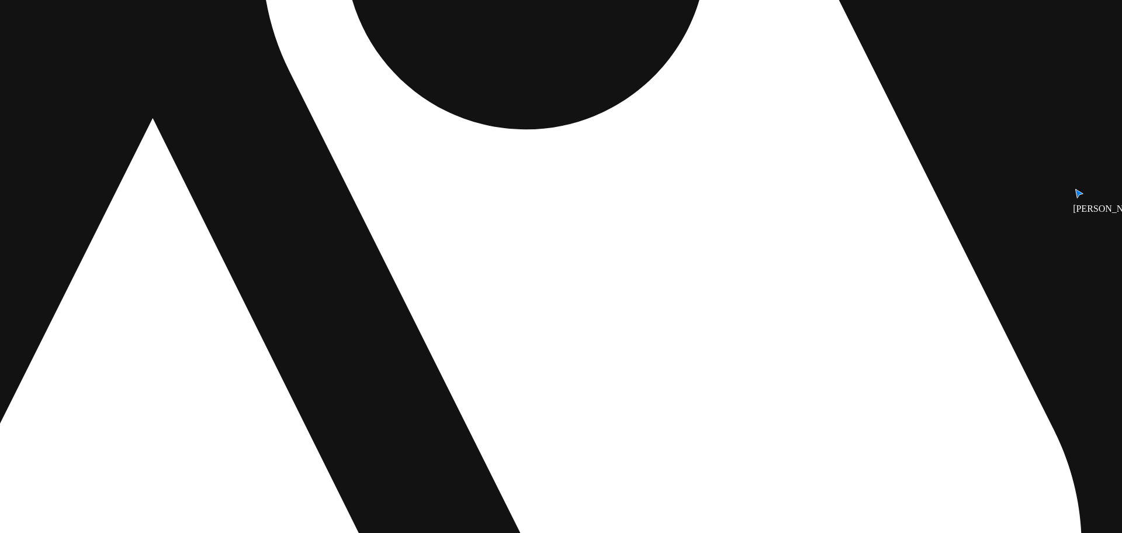
drag, startPoint x: 682, startPoint y: 276, endPoint x: 675, endPoint y: 173, distance: 103.1
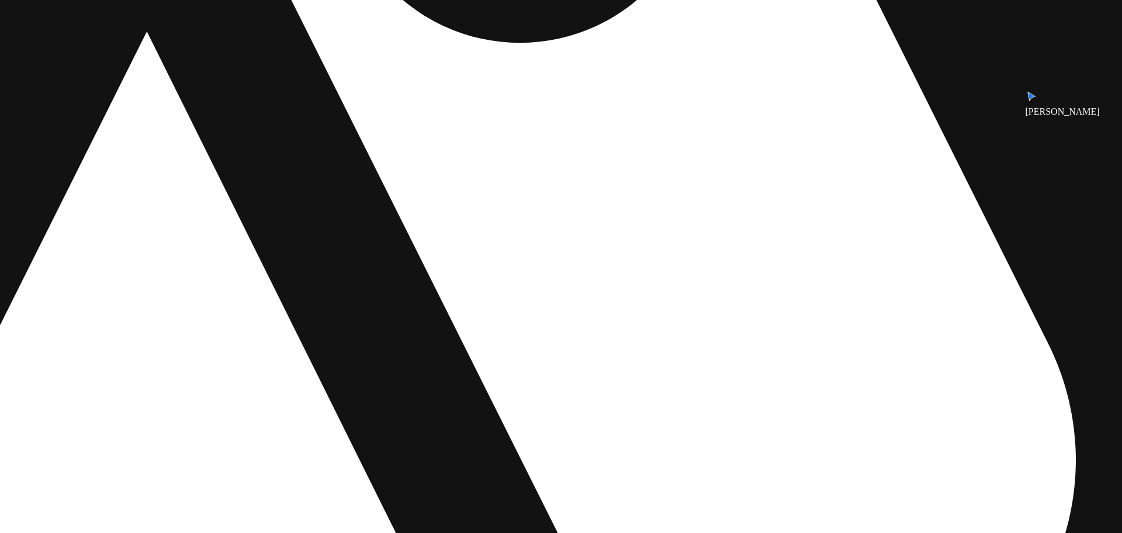
drag, startPoint x: 741, startPoint y: 95, endPoint x: 759, endPoint y: 248, distance: 154.1
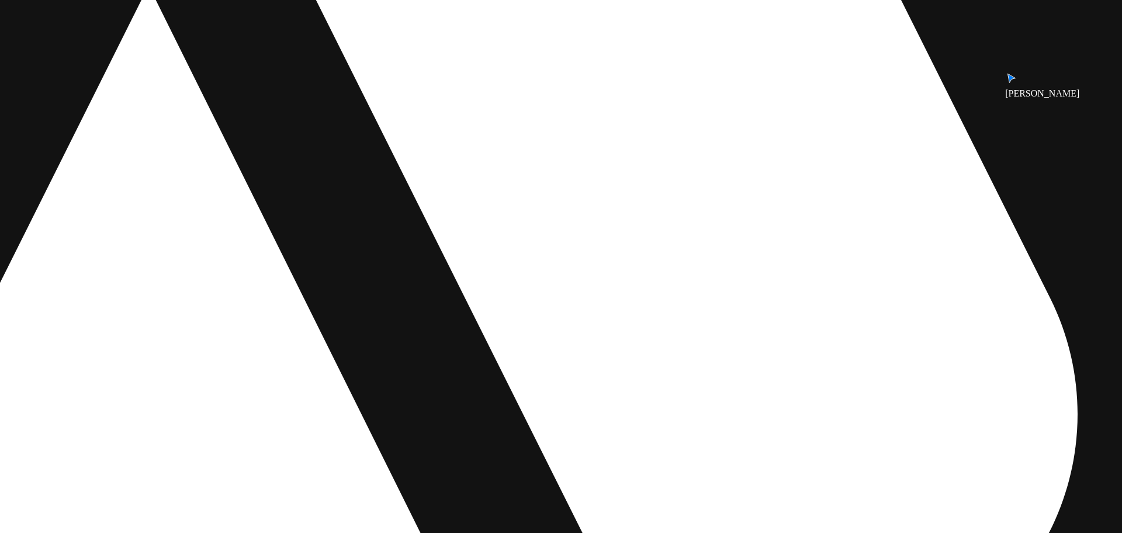
drag, startPoint x: 753, startPoint y: 189, endPoint x: 742, endPoint y: -71, distance: 259.8
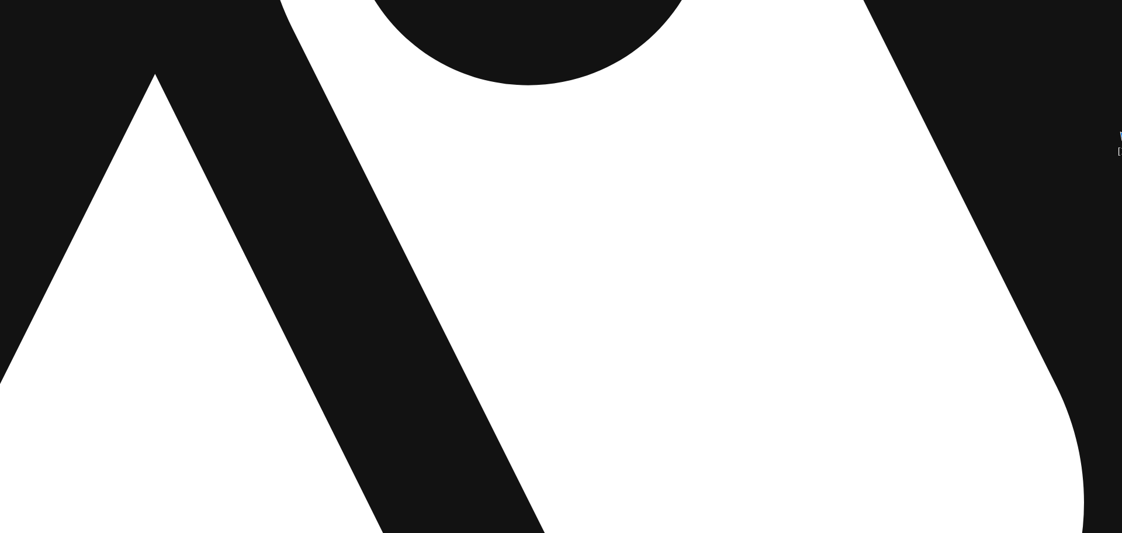
drag, startPoint x: 629, startPoint y: 123, endPoint x: 604, endPoint y: 335, distance: 213.0
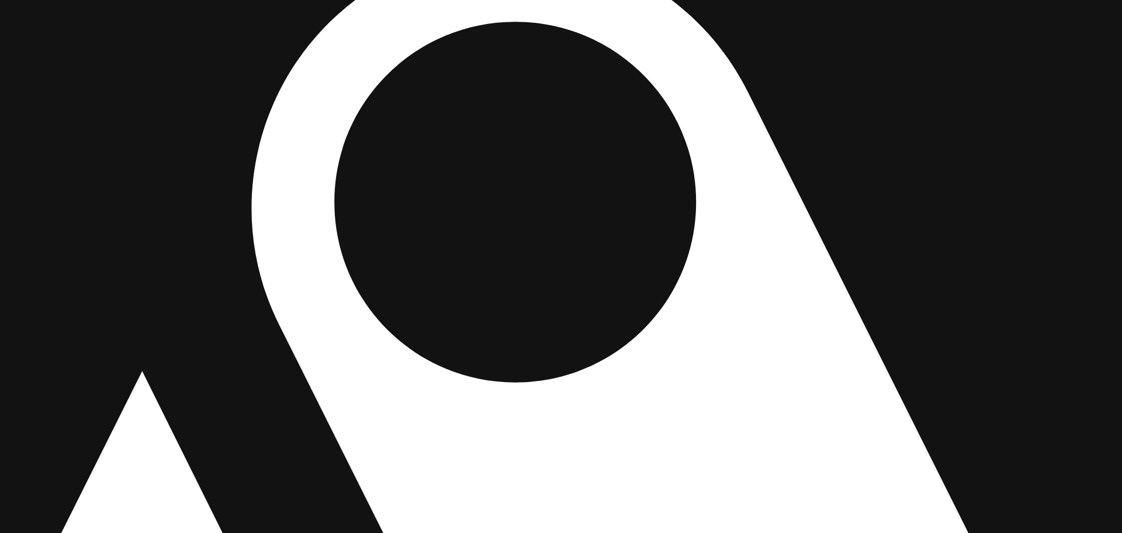
drag, startPoint x: 694, startPoint y: 198, endPoint x: 704, endPoint y: 338, distance: 141.2
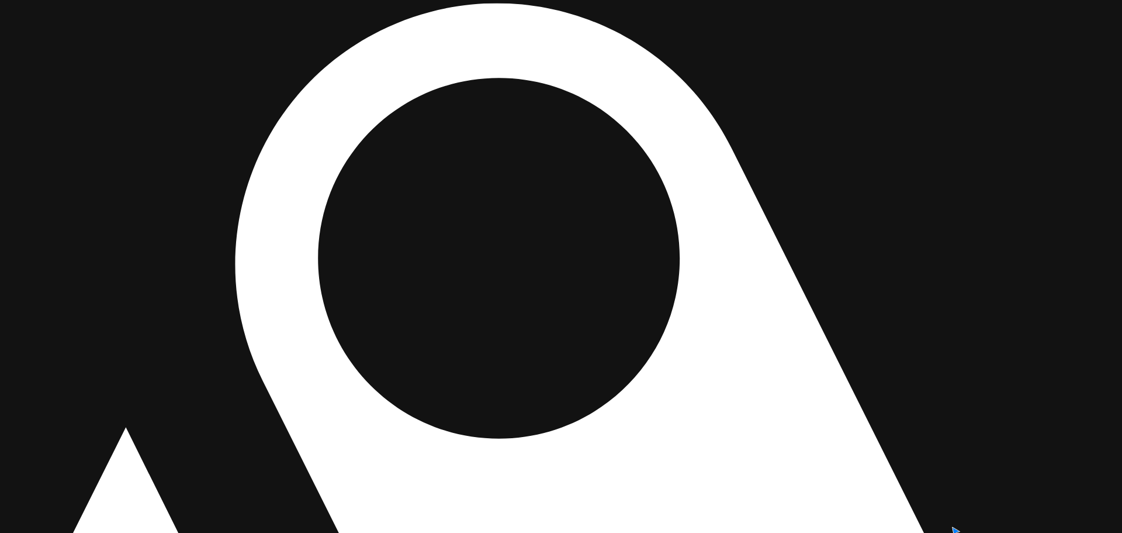
drag, startPoint x: 707, startPoint y: 296, endPoint x: 684, endPoint y: 469, distance: 175.0
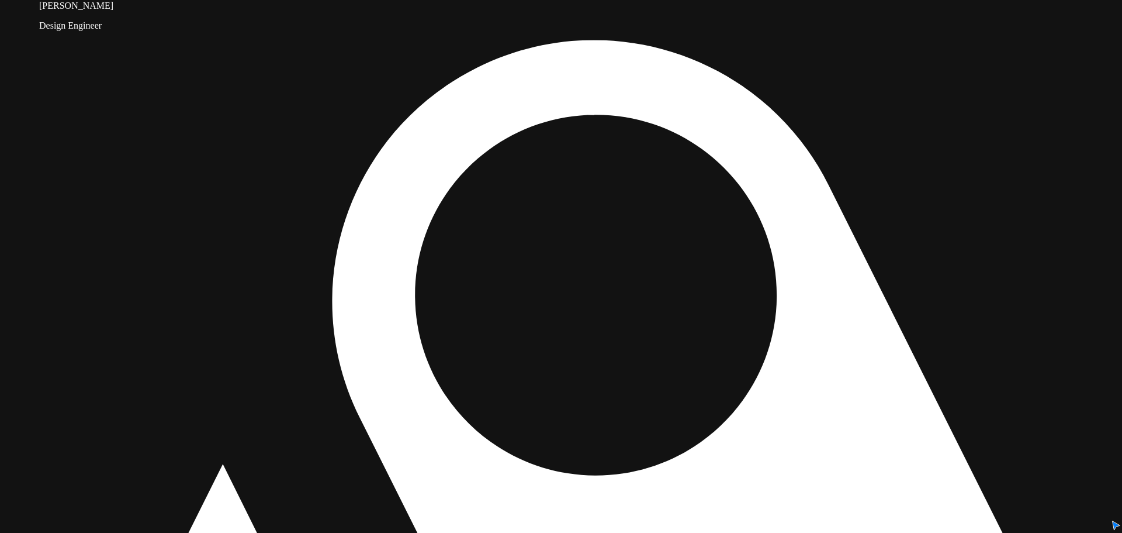
drag, startPoint x: 683, startPoint y: 239, endPoint x: 790, endPoint y: 142, distance: 144.0
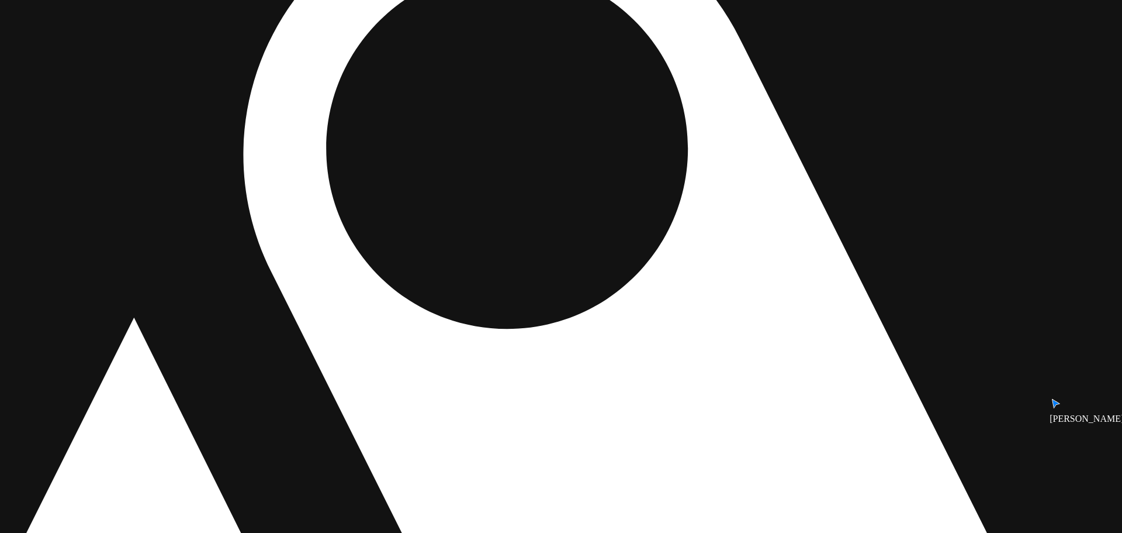
drag, startPoint x: 873, startPoint y: 250, endPoint x: 705, endPoint y: 410, distance: 231.9
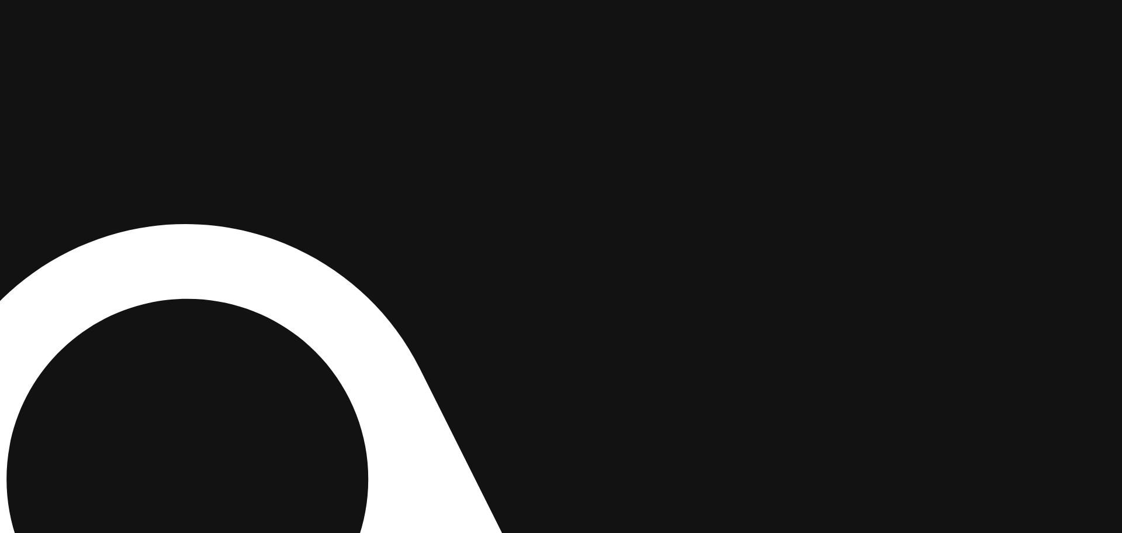
drag, startPoint x: 775, startPoint y: 313, endPoint x: 500, endPoint y: 486, distance: 325.0
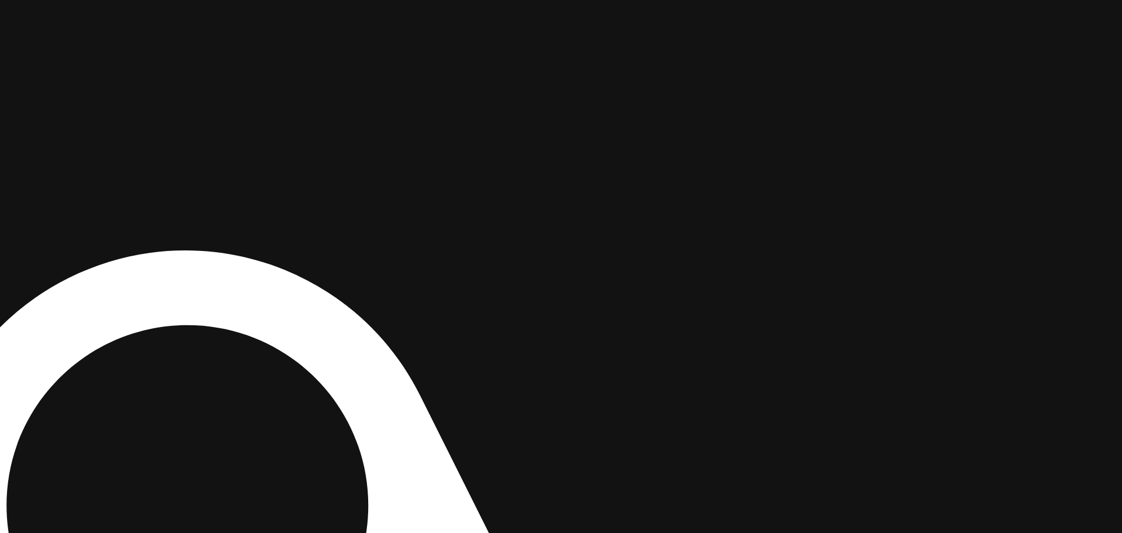
drag, startPoint x: 639, startPoint y: 256, endPoint x: 593, endPoint y: 386, distance: 138.1
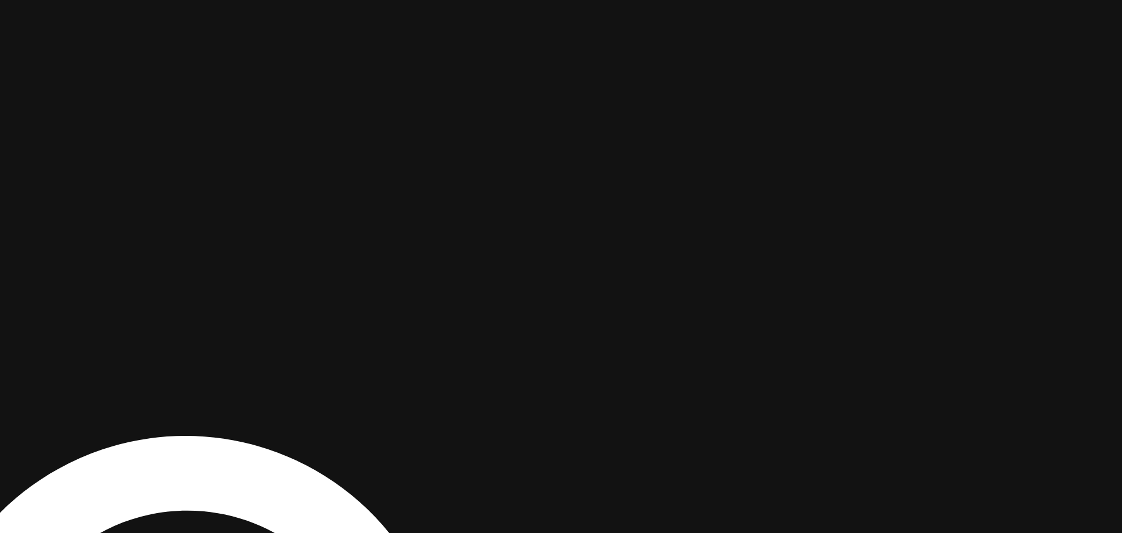
drag, startPoint x: 754, startPoint y: 340, endPoint x: 725, endPoint y: 442, distance: 106.8
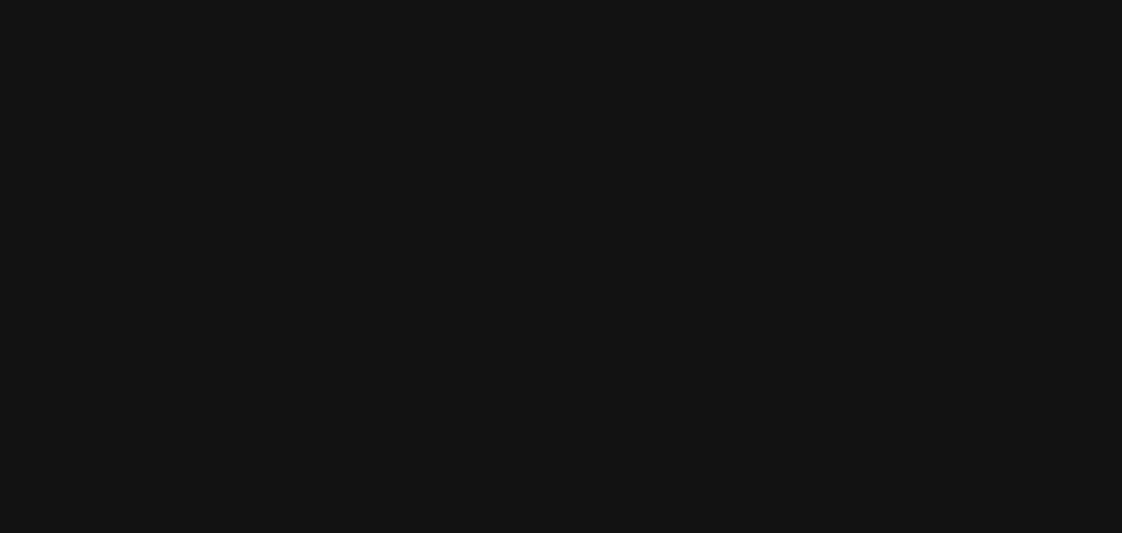
drag, startPoint x: 803, startPoint y: 217, endPoint x: 728, endPoint y: 241, distance: 78.6
drag, startPoint x: 437, startPoint y: 299, endPoint x: 855, endPoint y: 342, distance: 420.2
drag, startPoint x: 507, startPoint y: 307, endPoint x: 669, endPoint y: 310, distance: 161.3
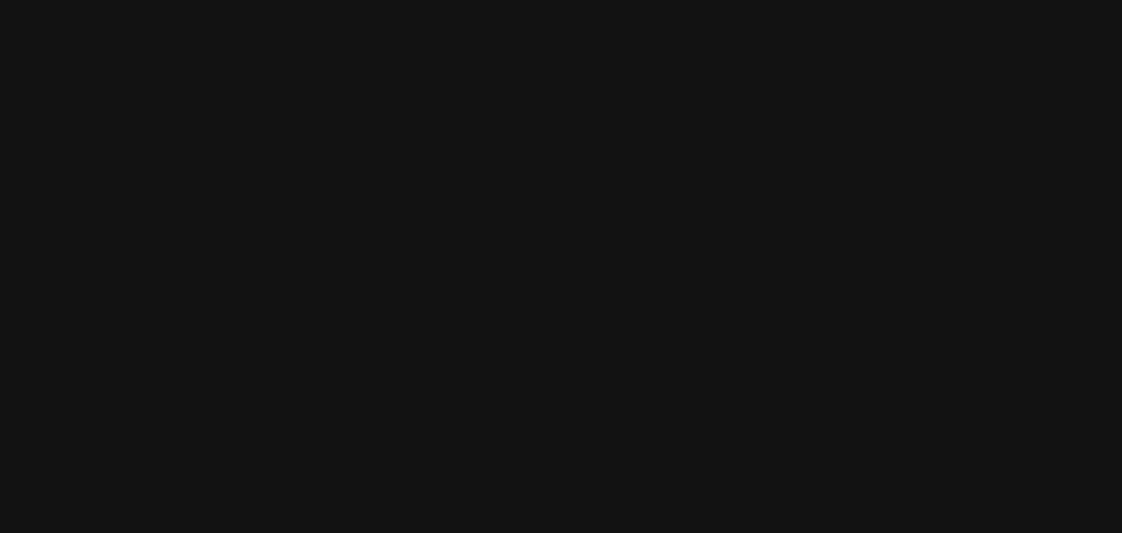
drag, startPoint x: 427, startPoint y: 288, endPoint x: 689, endPoint y: 254, distance: 264.1
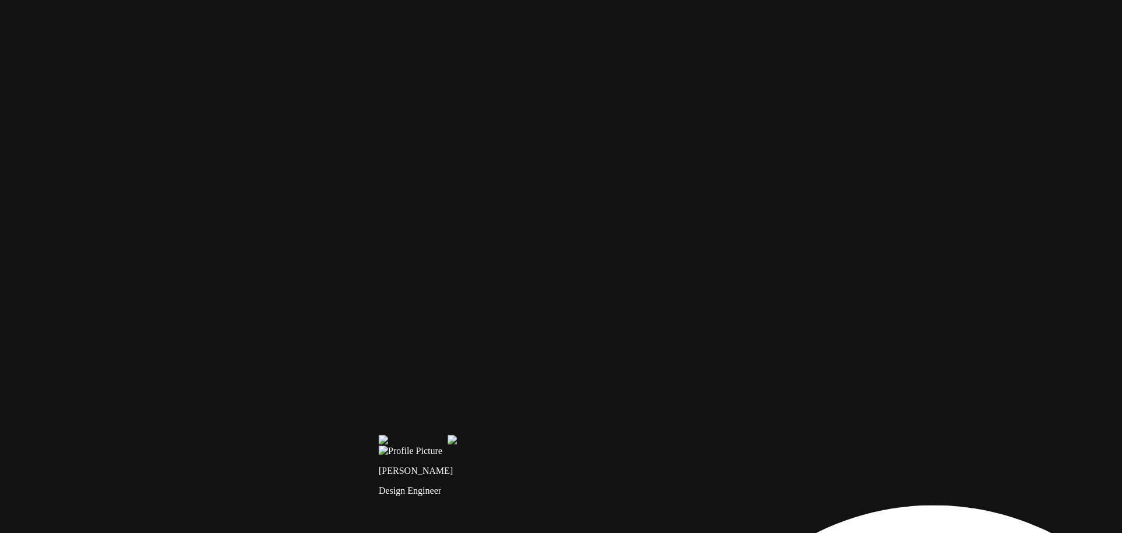
drag, startPoint x: 668, startPoint y: 320, endPoint x: 671, endPoint y: 298, distance: 21.8
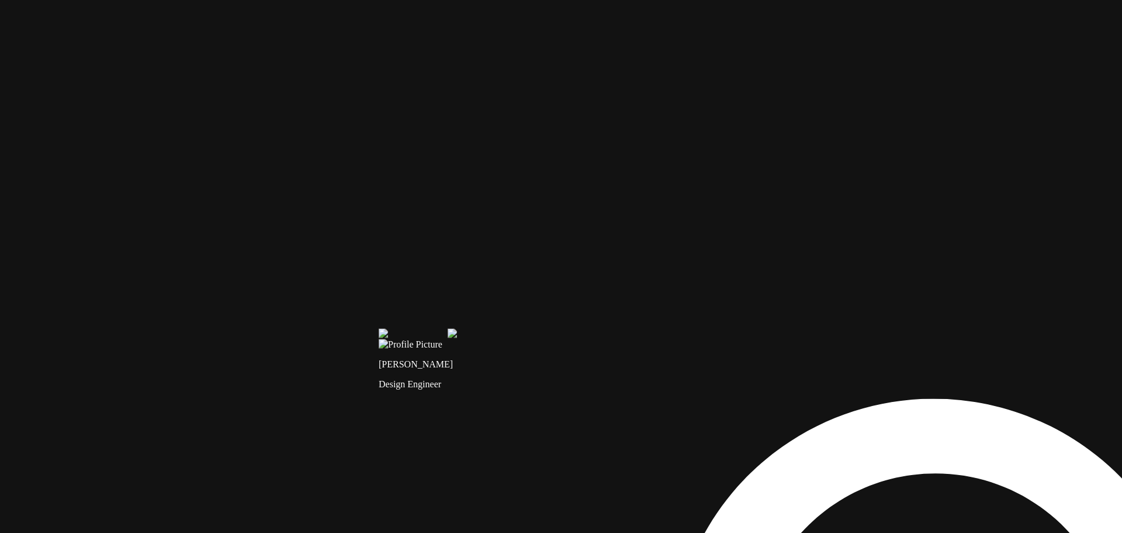
drag, startPoint x: 607, startPoint y: 305, endPoint x: 620, endPoint y: 265, distance: 41.2
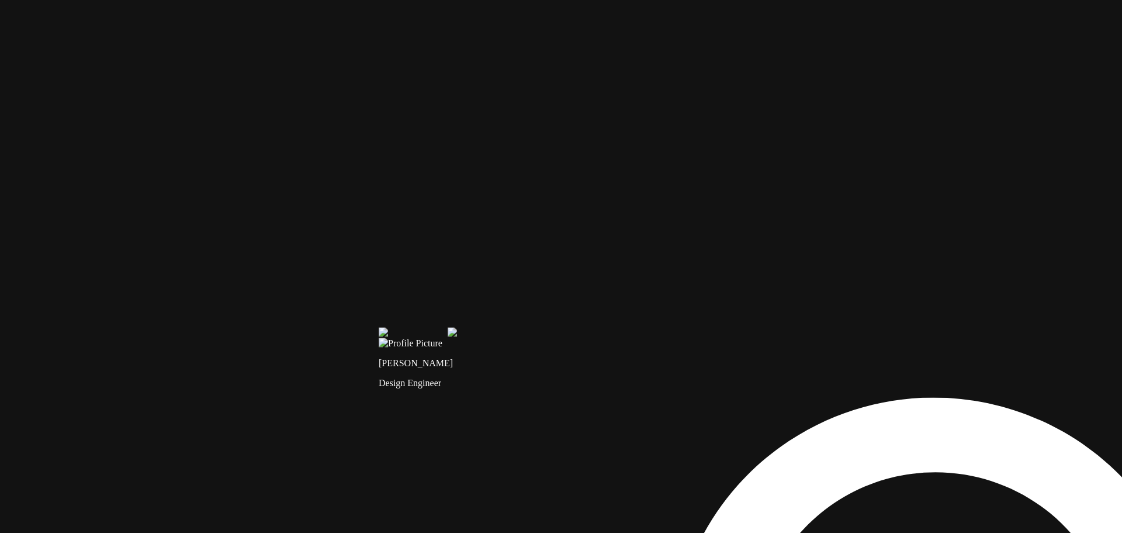
drag, startPoint x: 417, startPoint y: 389, endPoint x: 423, endPoint y: 330, distance: 59.3
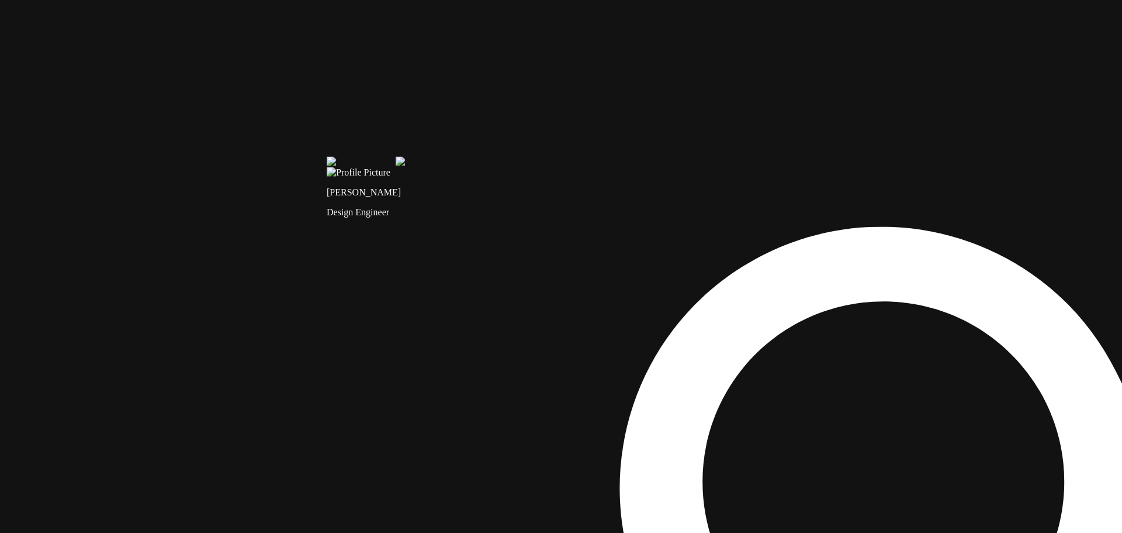
drag, startPoint x: 455, startPoint y: 345, endPoint x: 344, endPoint y: 114, distance: 256.5
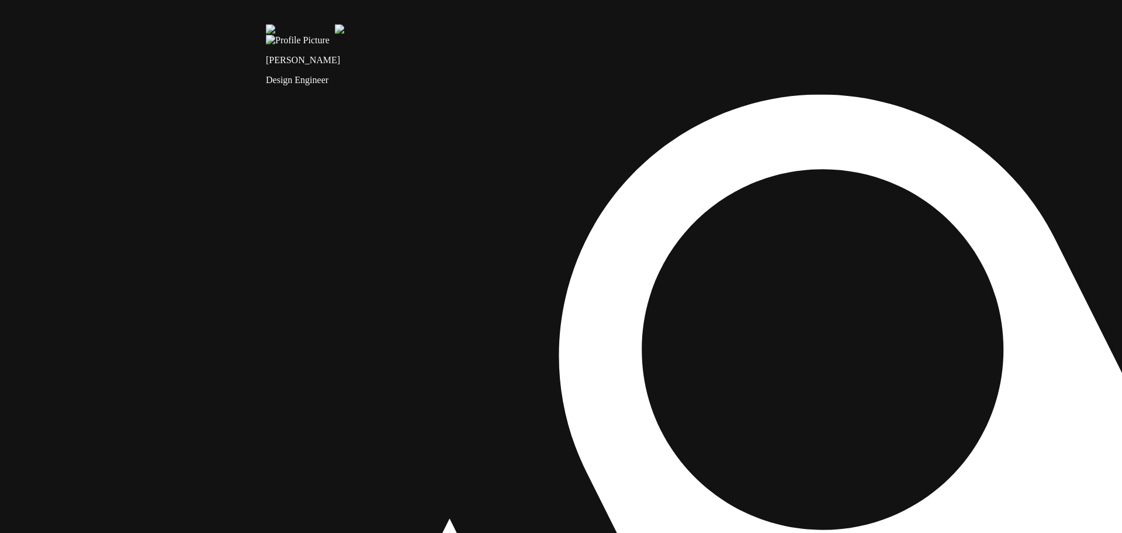
drag, startPoint x: 341, startPoint y: 188, endPoint x: 294, endPoint y: 196, distance: 48.0
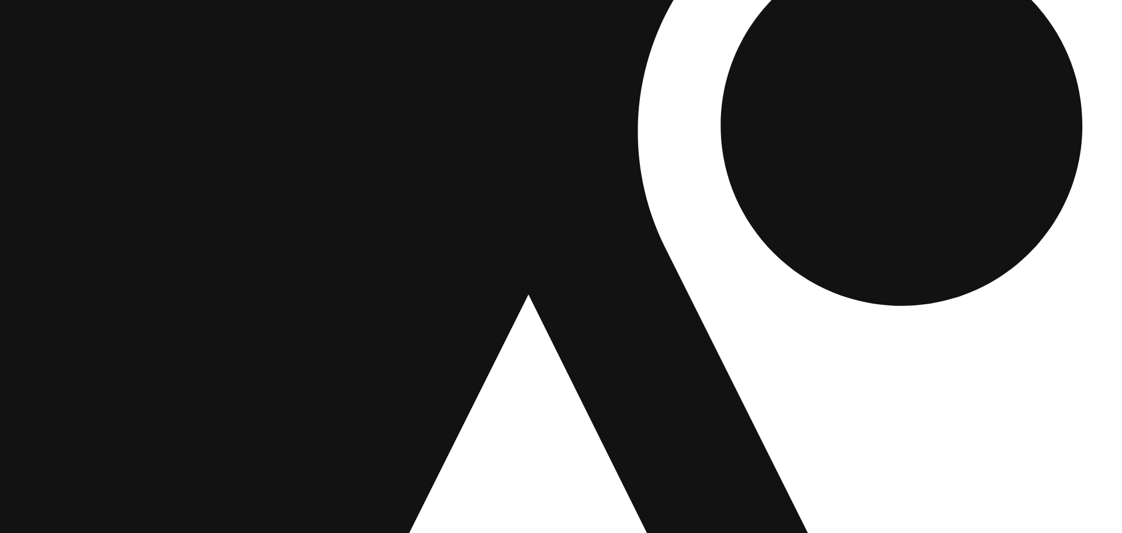
drag, startPoint x: 245, startPoint y: 284, endPoint x: 347, endPoint y: 134, distance: 181.7
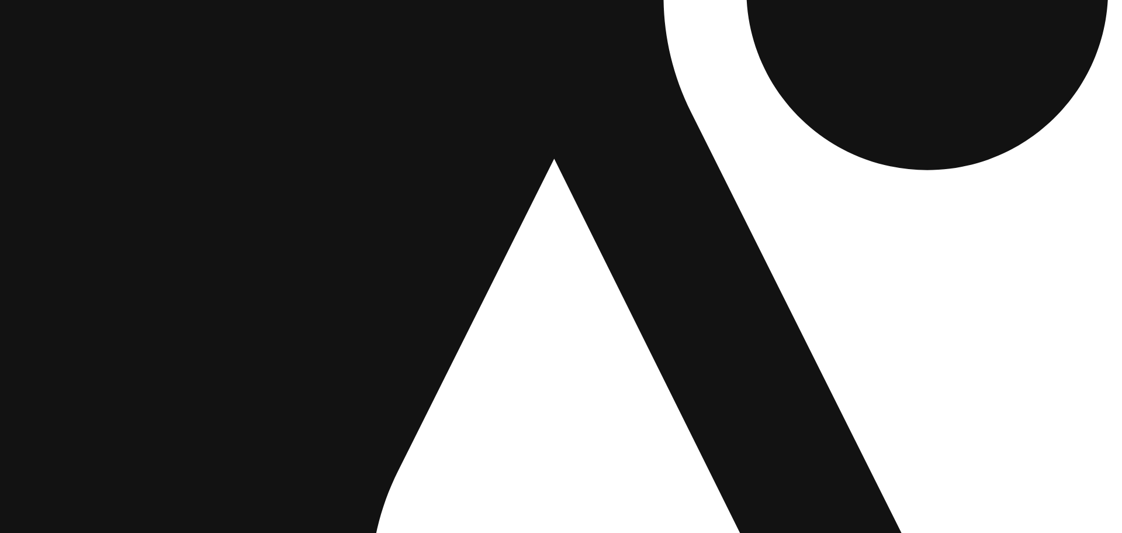
drag, startPoint x: 288, startPoint y: 265, endPoint x: 275, endPoint y: 148, distance: 117.5
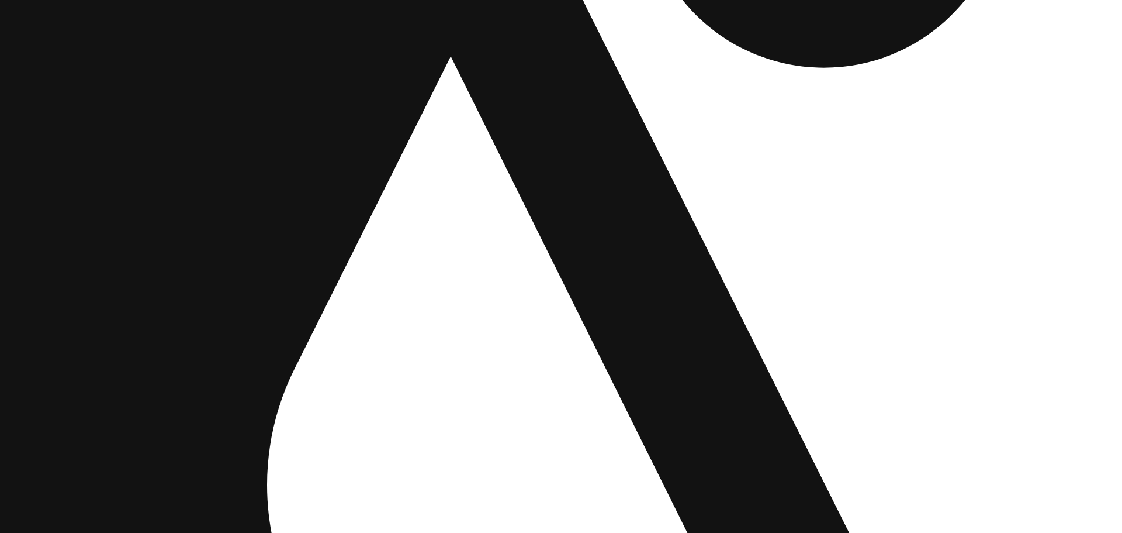
drag, startPoint x: 400, startPoint y: 317, endPoint x: 232, endPoint y: 230, distance: 189.8
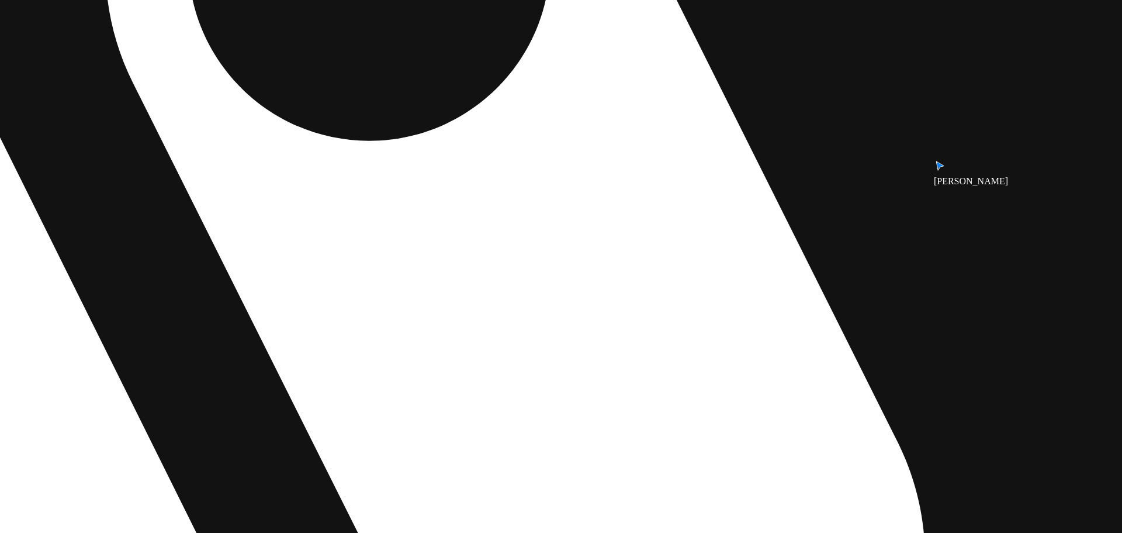
drag, startPoint x: 713, startPoint y: 194, endPoint x: 354, endPoint y: 402, distance: 414.9
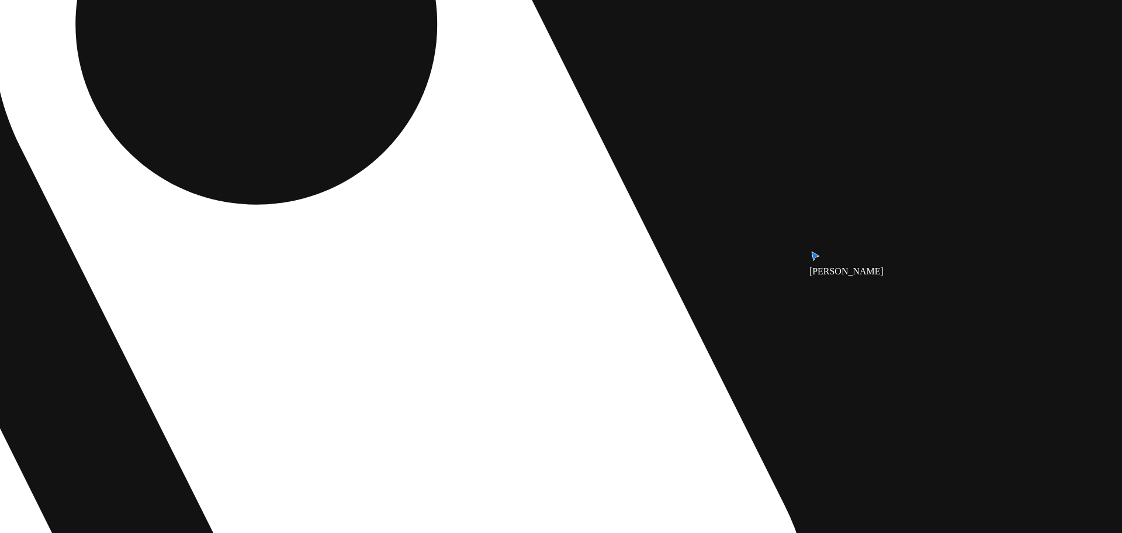
drag, startPoint x: 578, startPoint y: 177, endPoint x: 371, endPoint y: 397, distance: 302.3
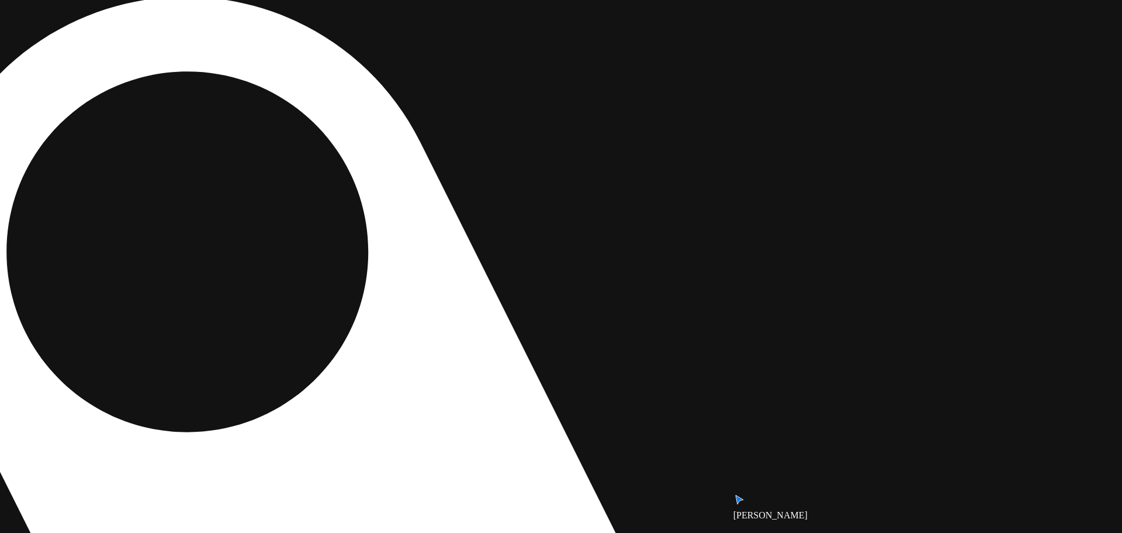
drag, startPoint x: 636, startPoint y: 200, endPoint x: 562, endPoint y: 359, distance: 176.0
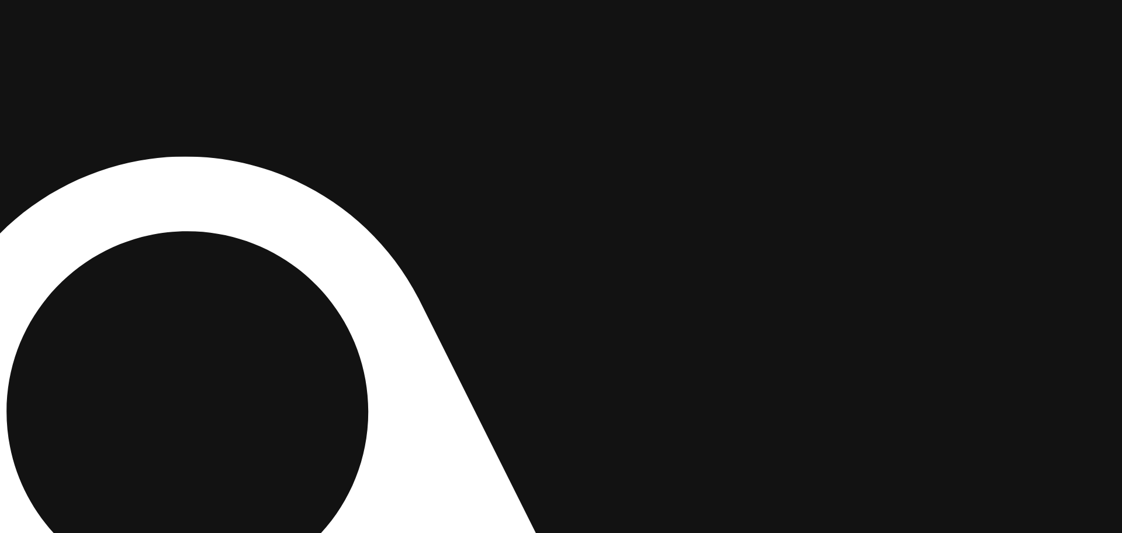
drag, startPoint x: 661, startPoint y: 172, endPoint x: 630, endPoint y: 344, distance: 174.7
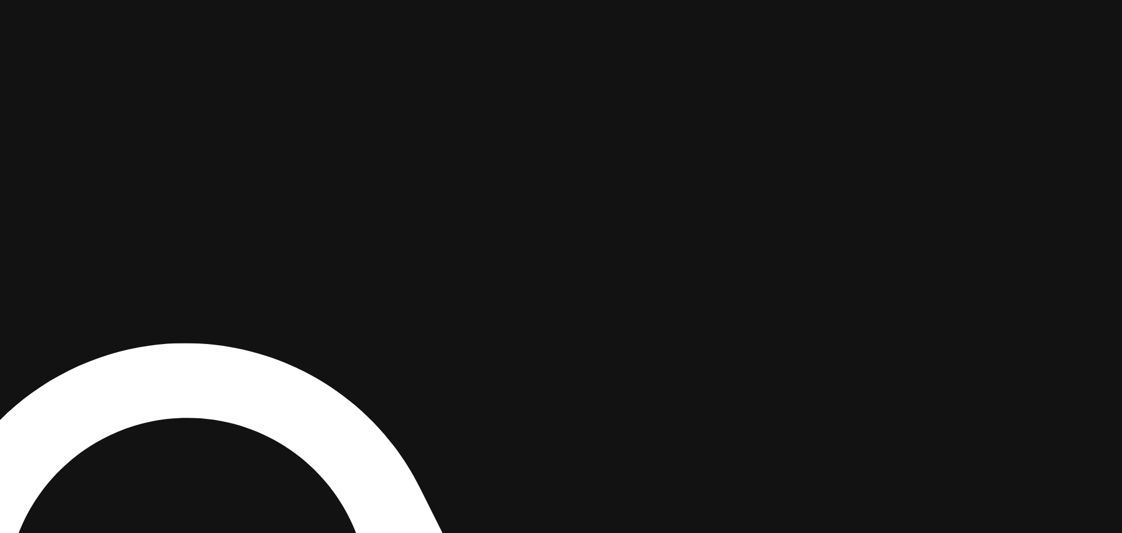
drag, startPoint x: 777, startPoint y: 268, endPoint x: 763, endPoint y: 414, distance: 146.2
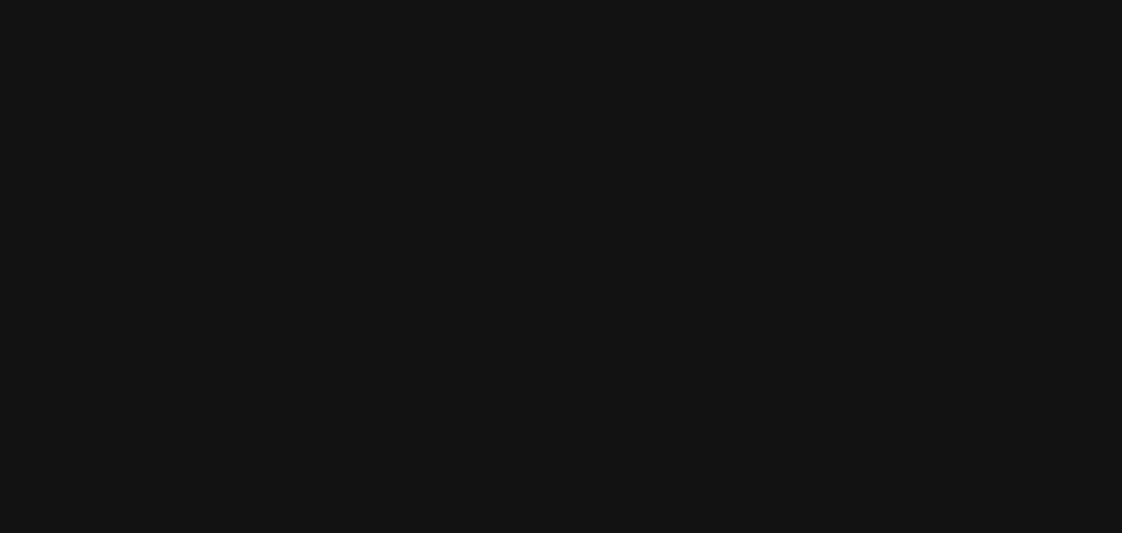
drag, startPoint x: 836, startPoint y: 318, endPoint x: 843, endPoint y: 421, distance: 103.1
drag, startPoint x: 661, startPoint y: 199, endPoint x: 928, endPoint y: 305, distance: 286.8
drag, startPoint x: 575, startPoint y: 375, endPoint x: 747, endPoint y: 235, distance: 221.9
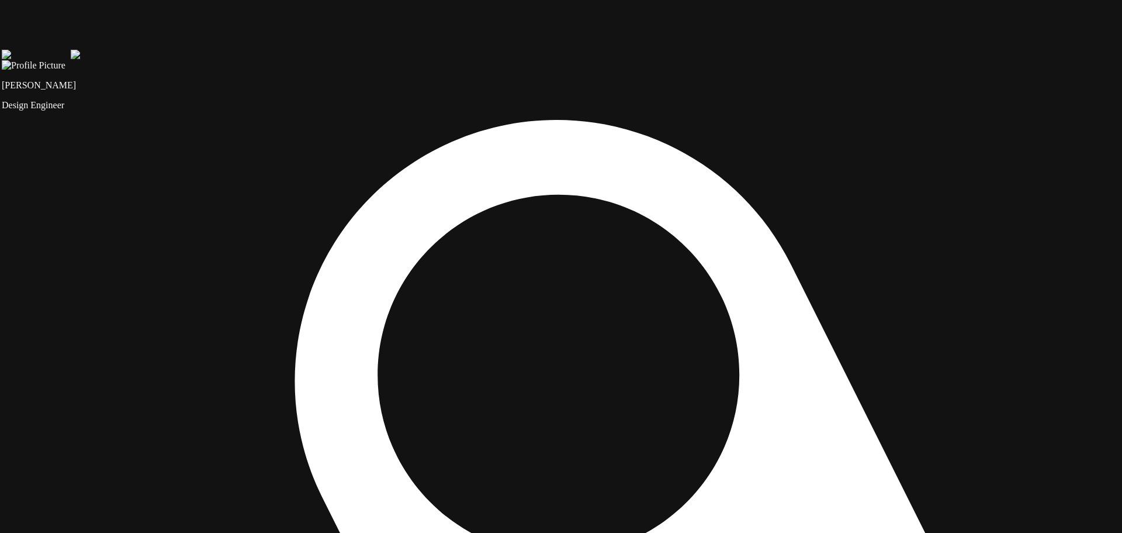
drag, startPoint x: 770, startPoint y: 238, endPoint x: 771, endPoint y: 267, distance: 28.1
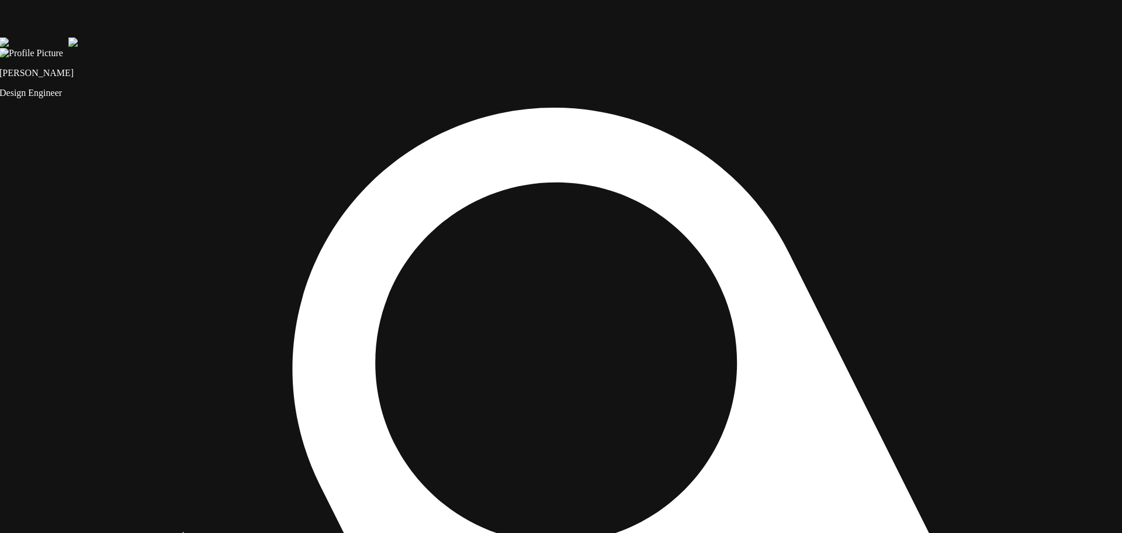
drag, startPoint x: 771, startPoint y: 267, endPoint x: 773, endPoint y: 198, distance: 69.0
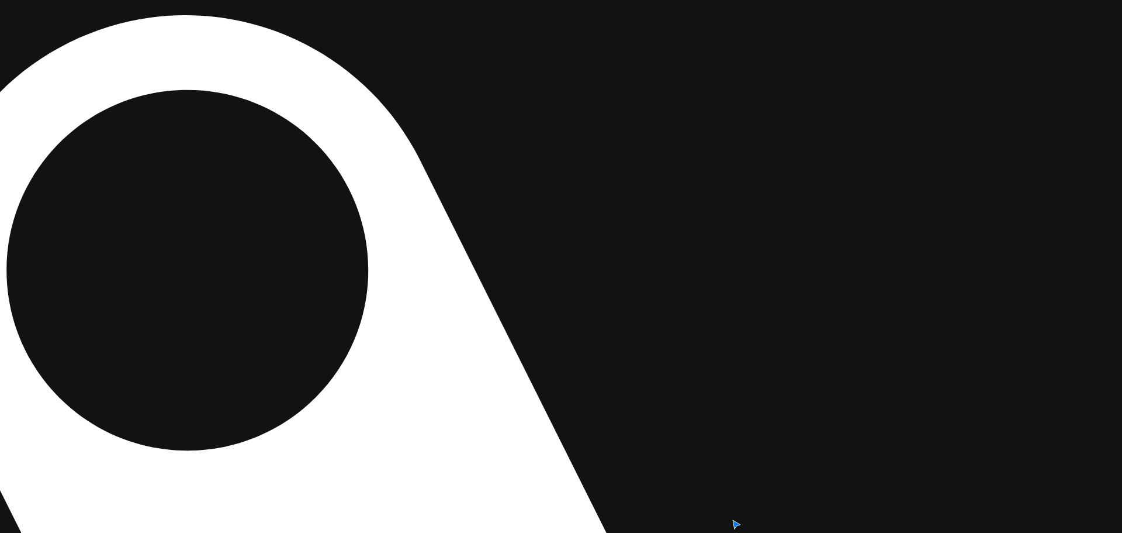
drag, startPoint x: 0, startPoint y: 0, endPoint x: 582, endPoint y: 185, distance: 610.2
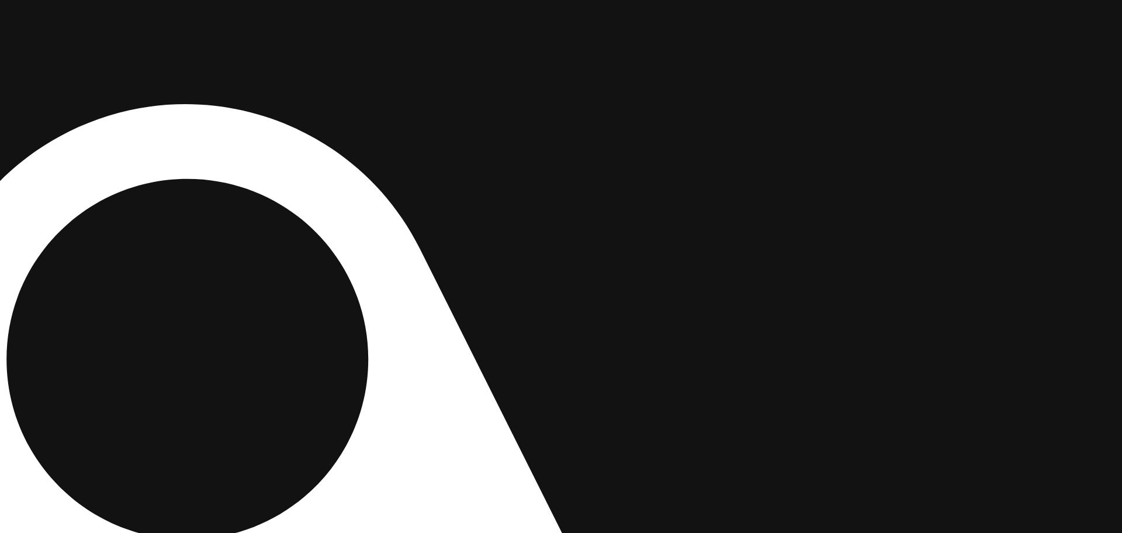
drag, startPoint x: 876, startPoint y: 289, endPoint x: 888, endPoint y: 377, distance: 88.5
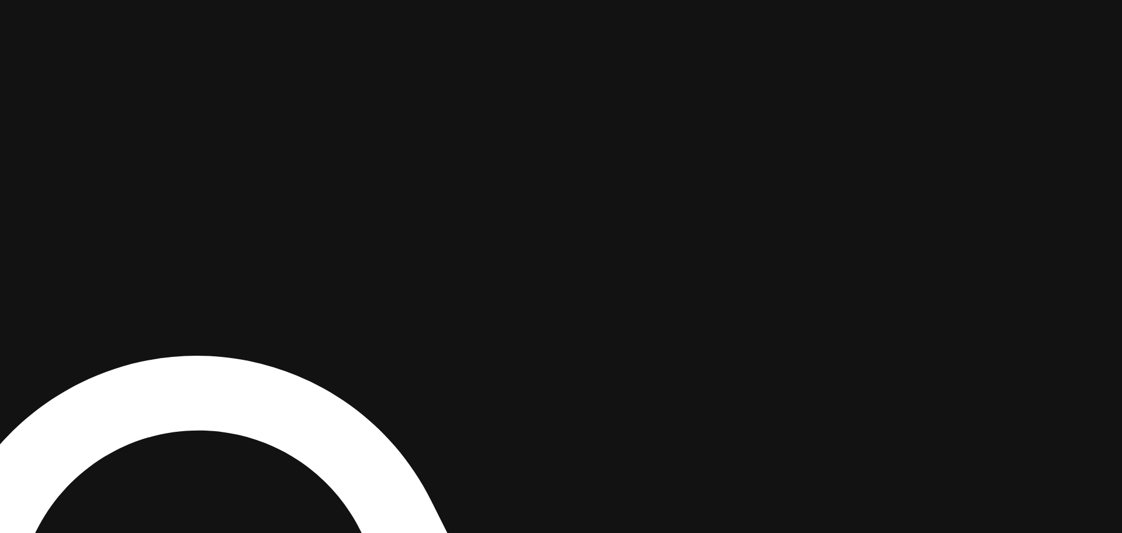
drag, startPoint x: 778, startPoint y: 193, endPoint x: 784, endPoint y: 337, distance: 144.5
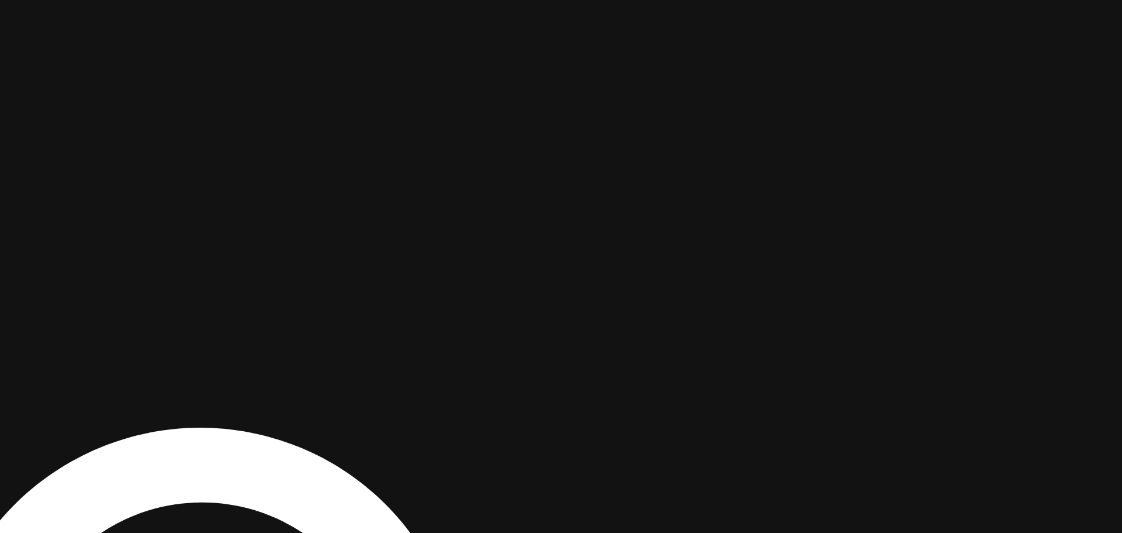
drag, startPoint x: 852, startPoint y: 275, endPoint x: 856, endPoint y: 390, distance: 114.6
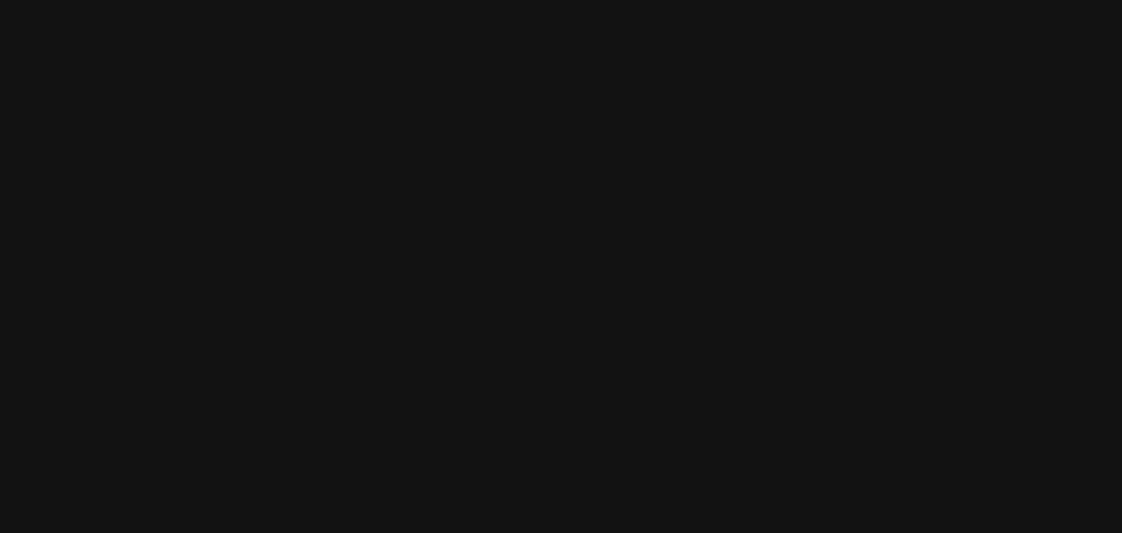
drag, startPoint x: 390, startPoint y: 300, endPoint x: 847, endPoint y: 237, distance: 460.9
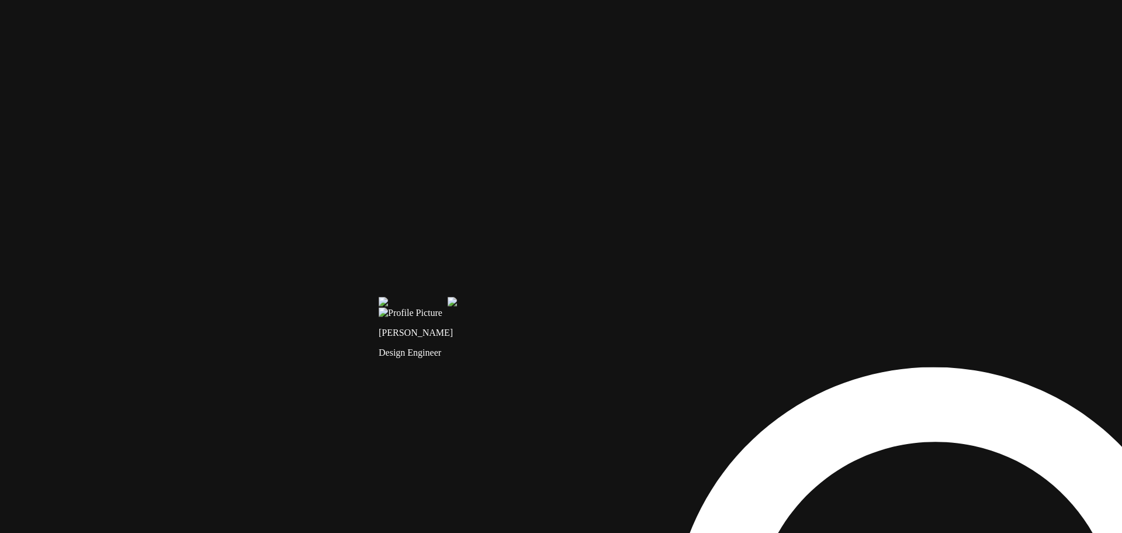
drag, startPoint x: 410, startPoint y: 337, endPoint x: 717, endPoint y: 117, distance: 377.5
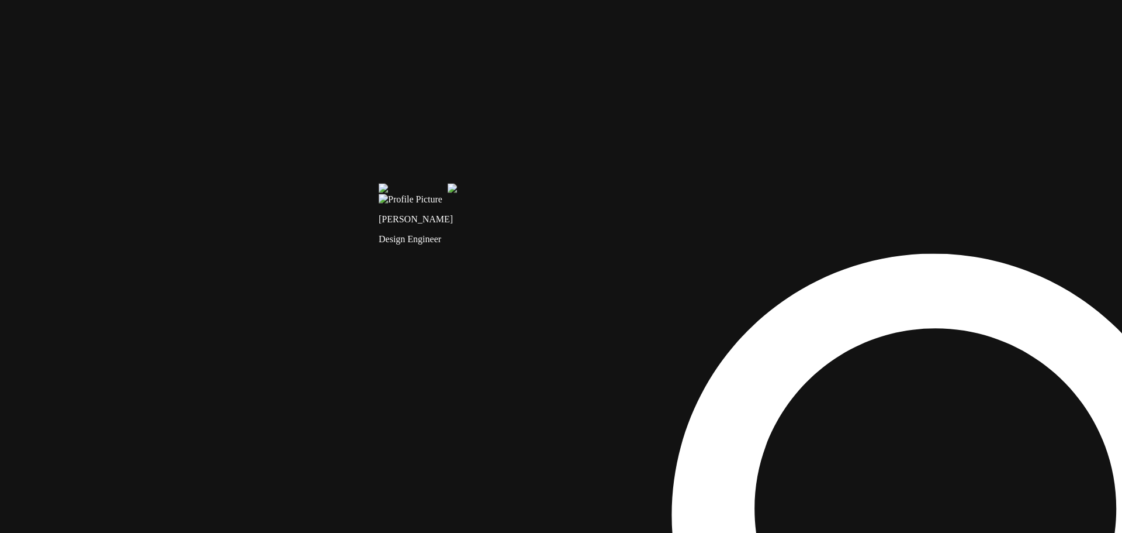
drag, startPoint x: 538, startPoint y: 324, endPoint x: 560, endPoint y: 82, distance: 243.5
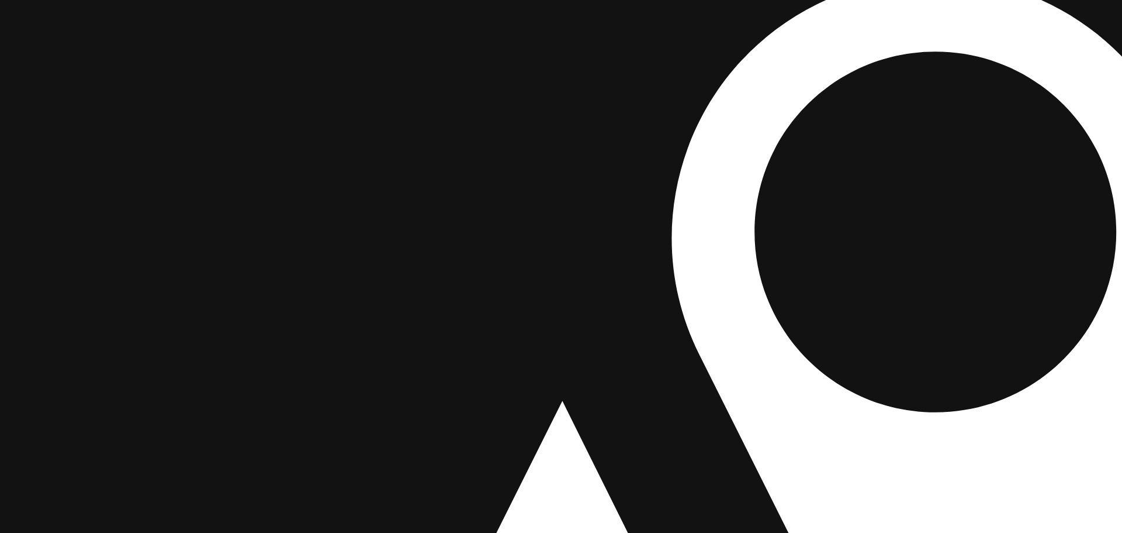
drag, startPoint x: 503, startPoint y: 262, endPoint x: 475, endPoint y: 75, distance: 189.1
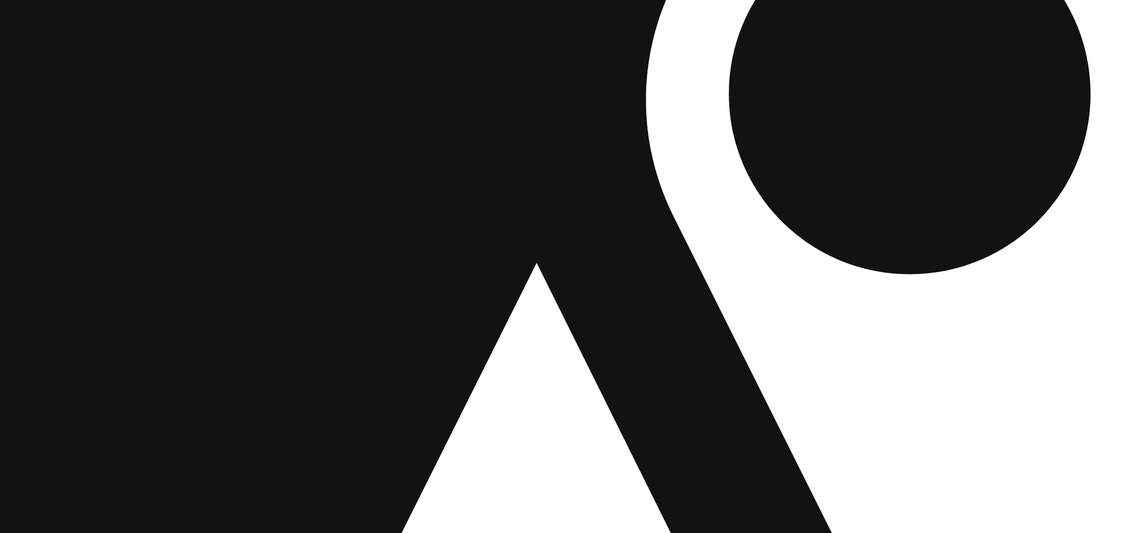
drag, startPoint x: 474, startPoint y: 292, endPoint x: 351, endPoint y: -2, distance: 319.4
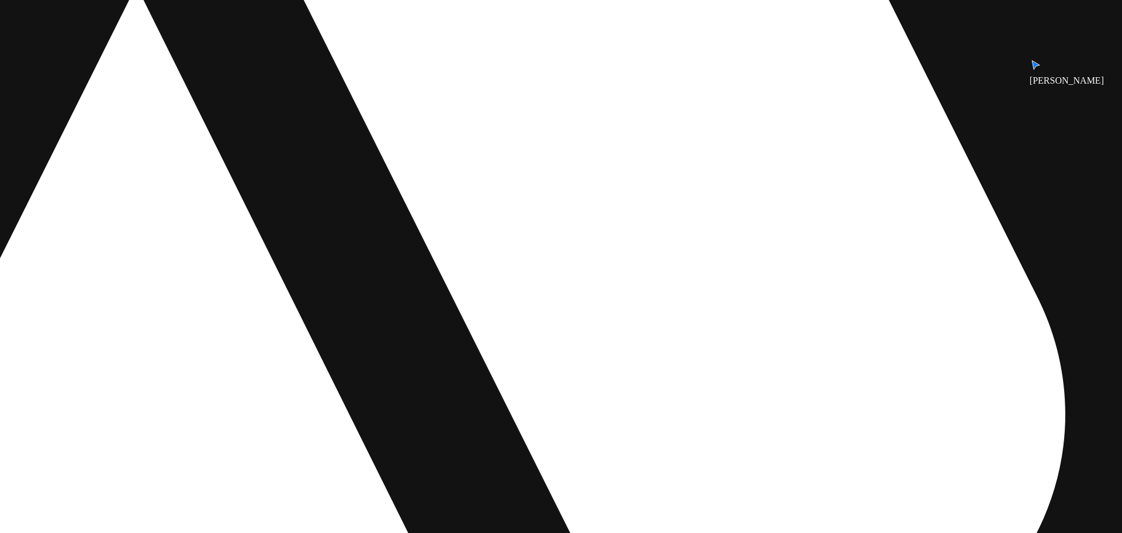
drag, startPoint x: 240, startPoint y: 165, endPoint x: 204, endPoint y: 170, distance: 36.5
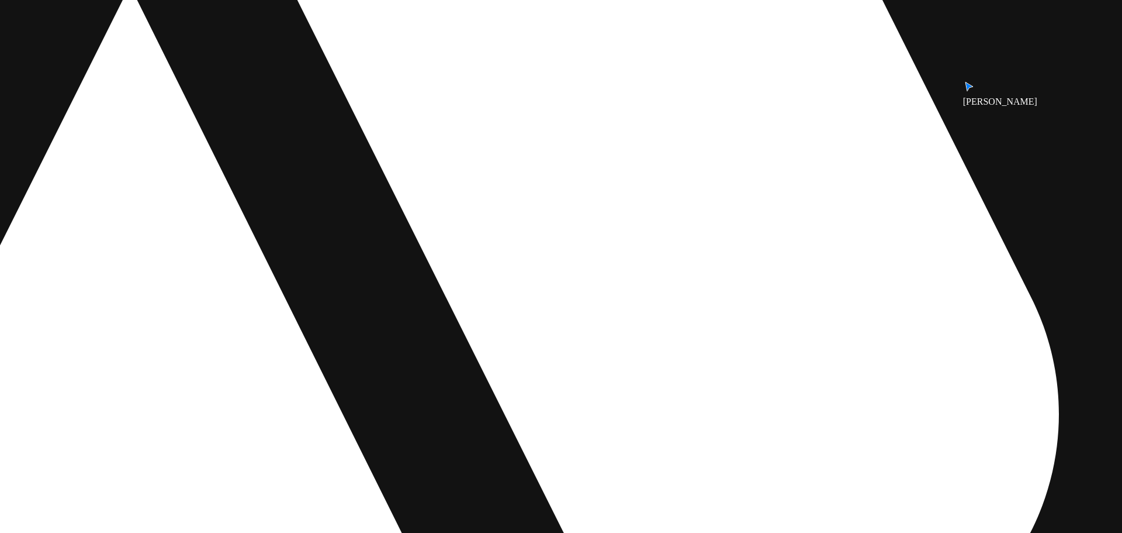
drag, startPoint x: 745, startPoint y: 228, endPoint x: 704, endPoint y: 330, distance: 110.0
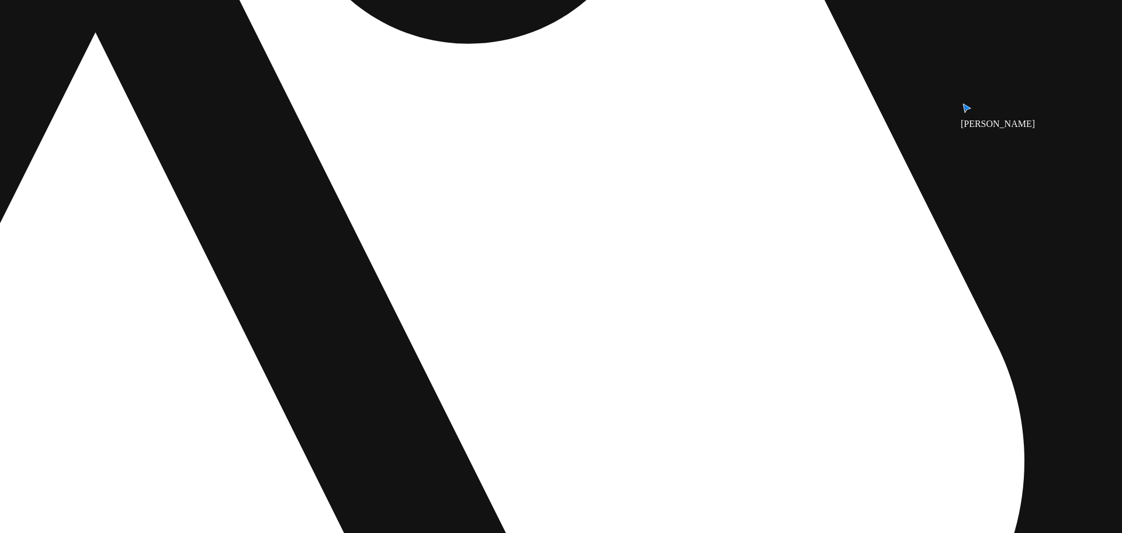
drag, startPoint x: 687, startPoint y: 146, endPoint x: 721, endPoint y: 385, distance: 240.8
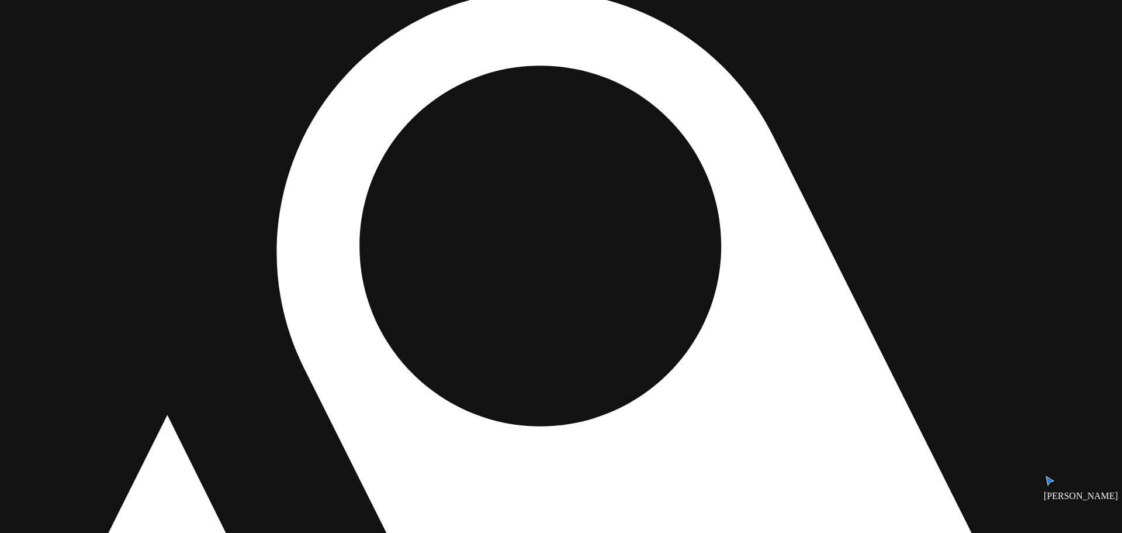
drag, startPoint x: 714, startPoint y: 334, endPoint x: 759, endPoint y: 434, distance: 109.6
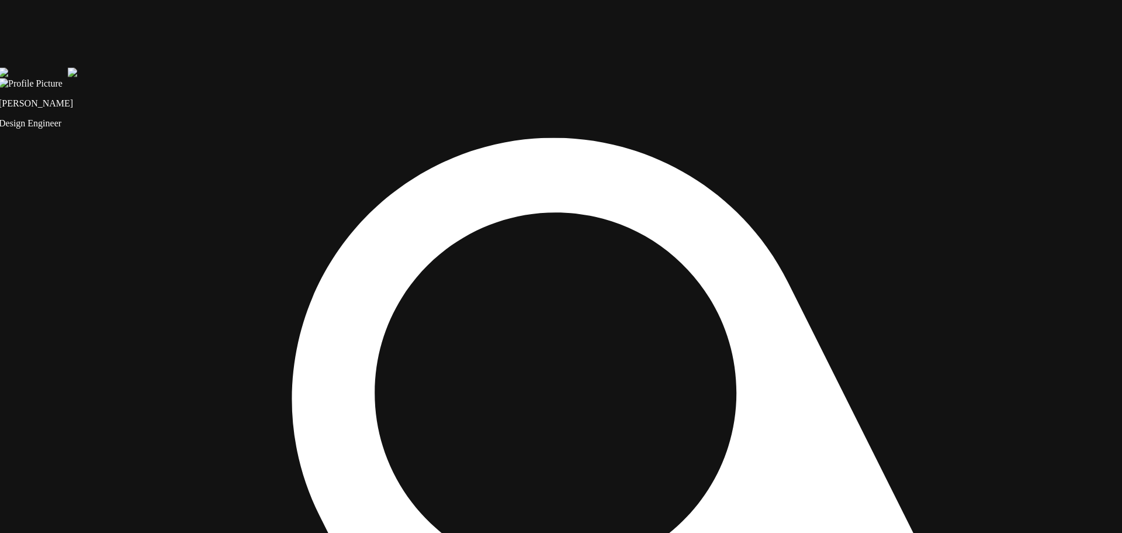
drag, startPoint x: 755, startPoint y: 324, endPoint x: 770, endPoint y: 471, distance: 148.1
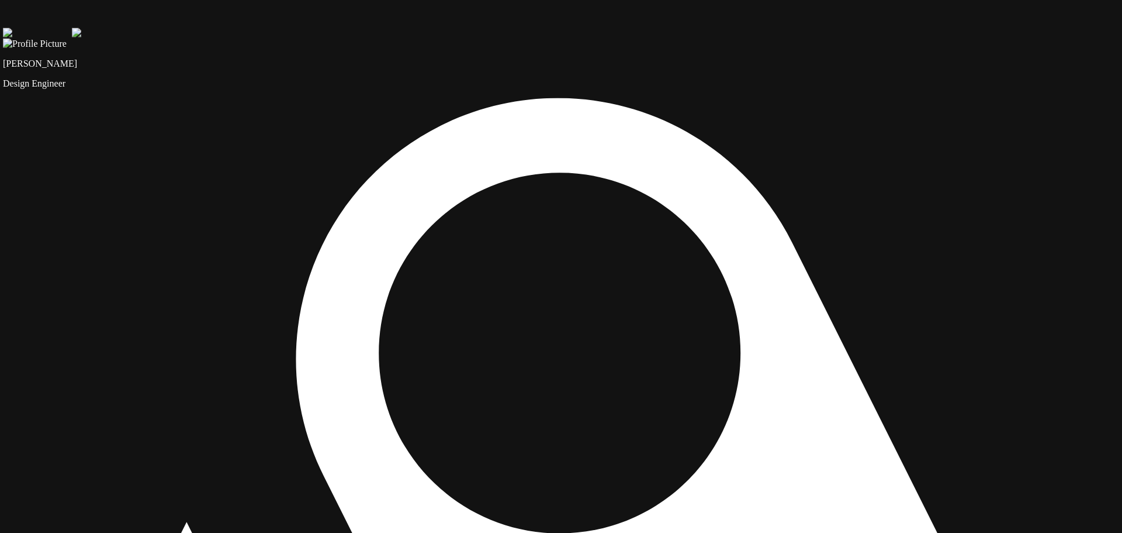
drag, startPoint x: 727, startPoint y: 367, endPoint x: 747, endPoint y: 390, distance: 30.2
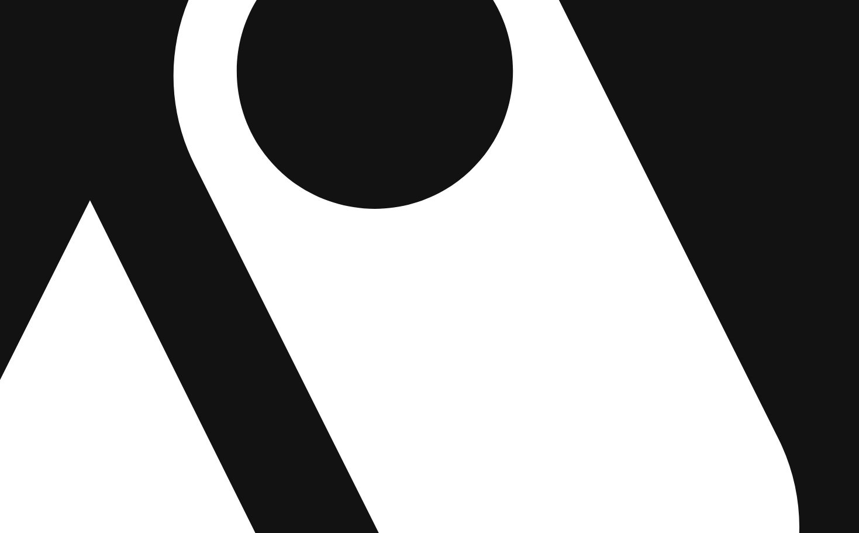
drag, startPoint x: 624, startPoint y: 455, endPoint x: 554, endPoint y: 202, distance: 262.5
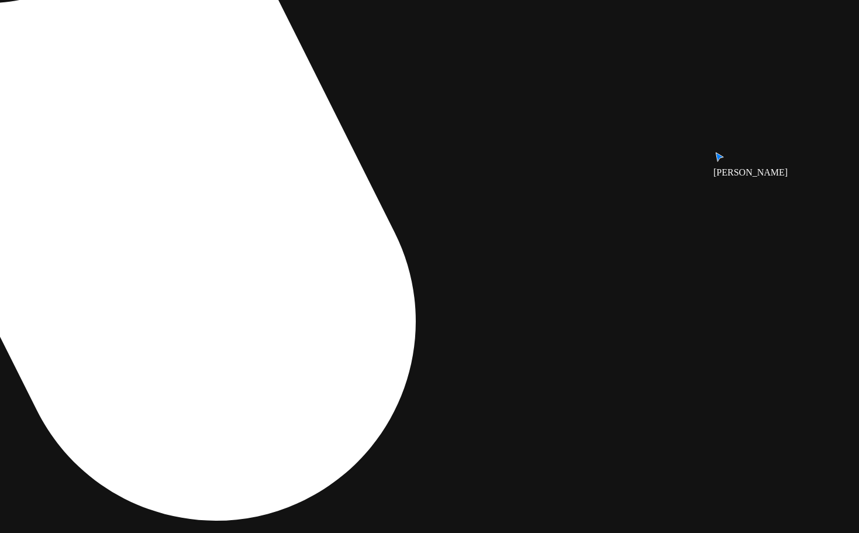
drag, startPoint x: 629, startPoint y: 302, endPoint x: 260, endPoint y: 123, distance: 409.7
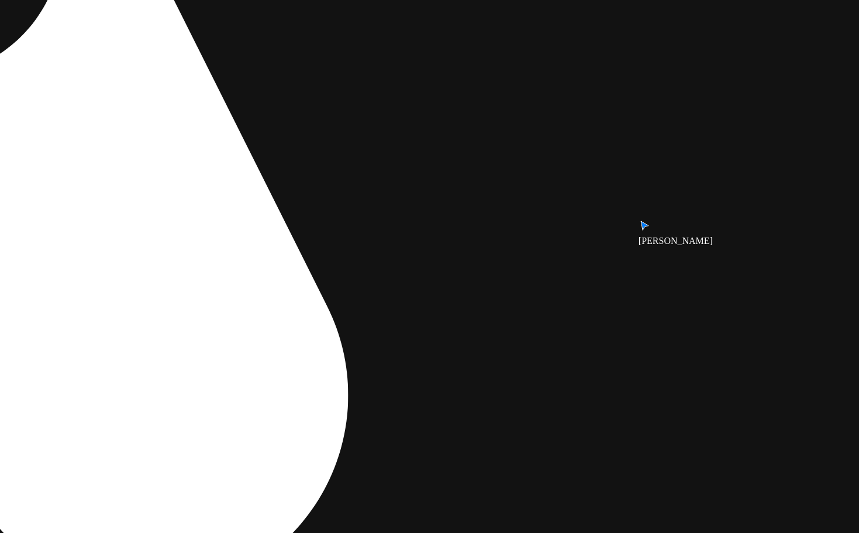
drag, startPoint x: 651, startPoint y: 128, endPoint x: 556, endPoint y: 115, distance: 95.6
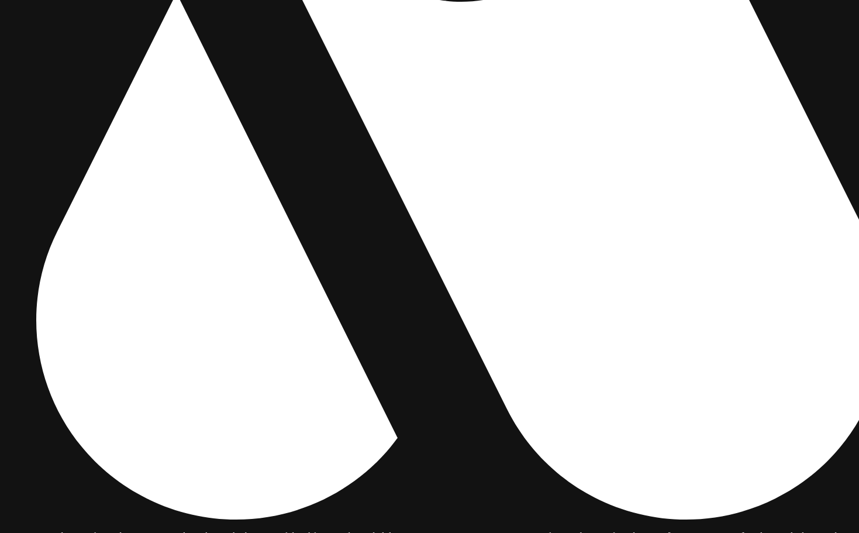
drag, startPoint x: 588, startPoint y: 424, endPoint x: 610, endPoint y: 39, distance: 385.8
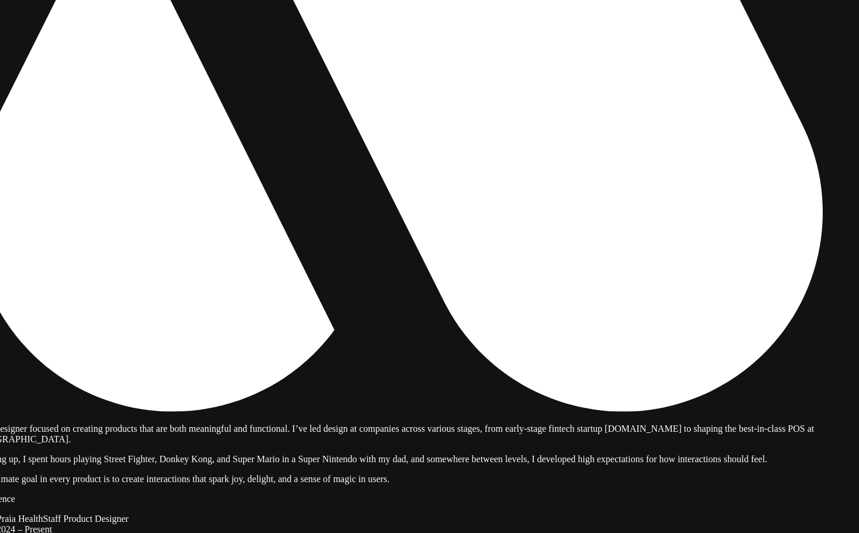
drag, startPoint x: 702, startPoint y: 319, endPoint x: 640, endPoint y: 209, distance: 126.7
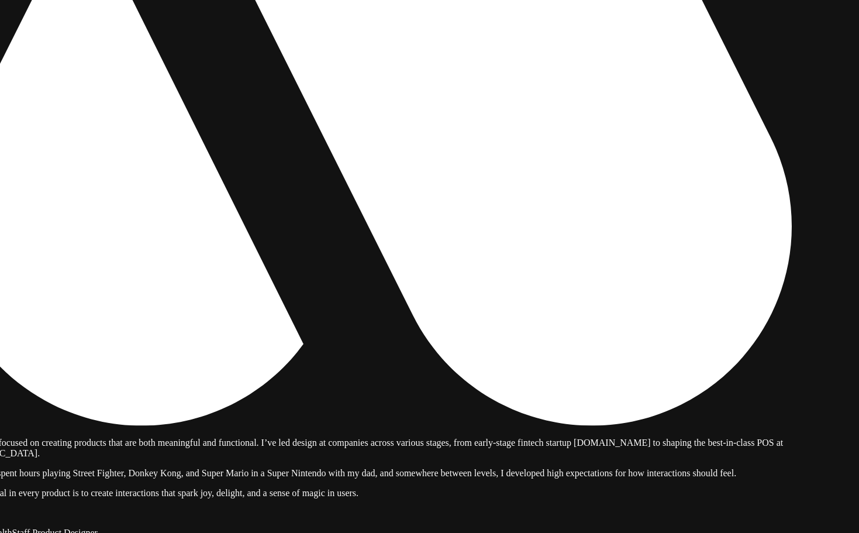
drag, startPoint x: 702, startPoint y: 206, endPoint x: 607, endPoint y: 252, distance: 105.1
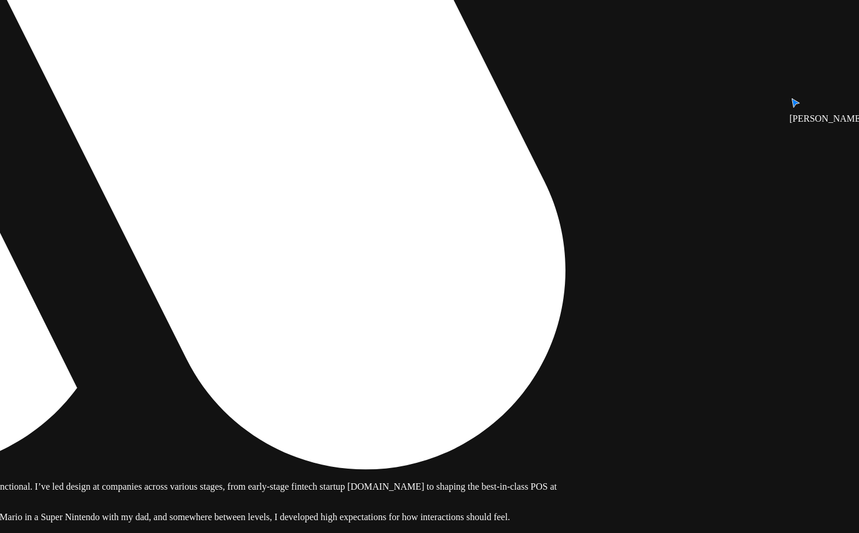
drag, startPoint x: 577, startPoint y: 253, endPoint x: 312, endPoint y: 283, distance: 267.0
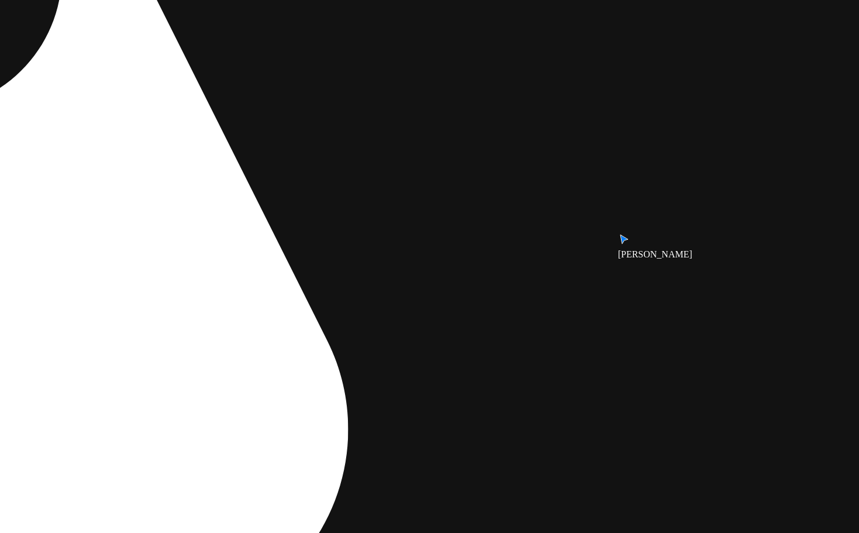
drag, startPoint x: 552, startPoint y: 240, endPoint x: 248, endPoint y: 406, distance: 346.1
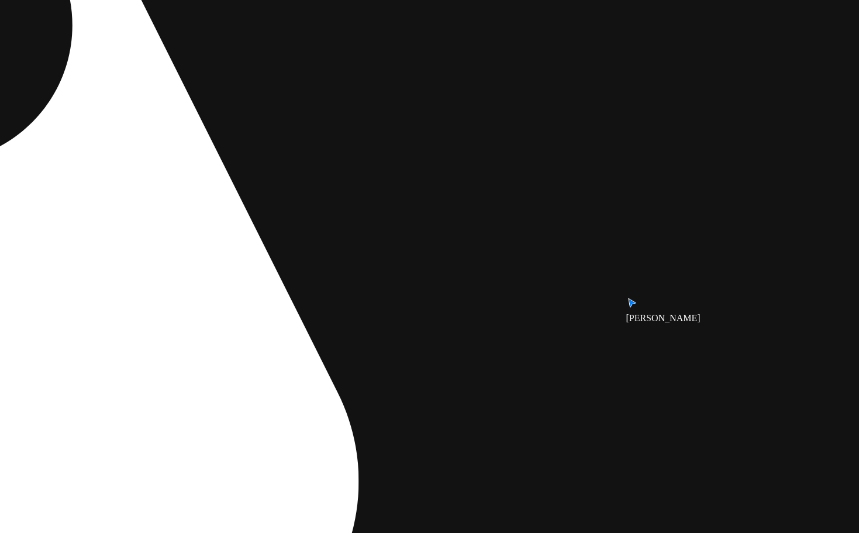
drag, startPoint x: 392, startPoint y: 318, endPoint x: 413, endPoint y: 499, distance: 182.4
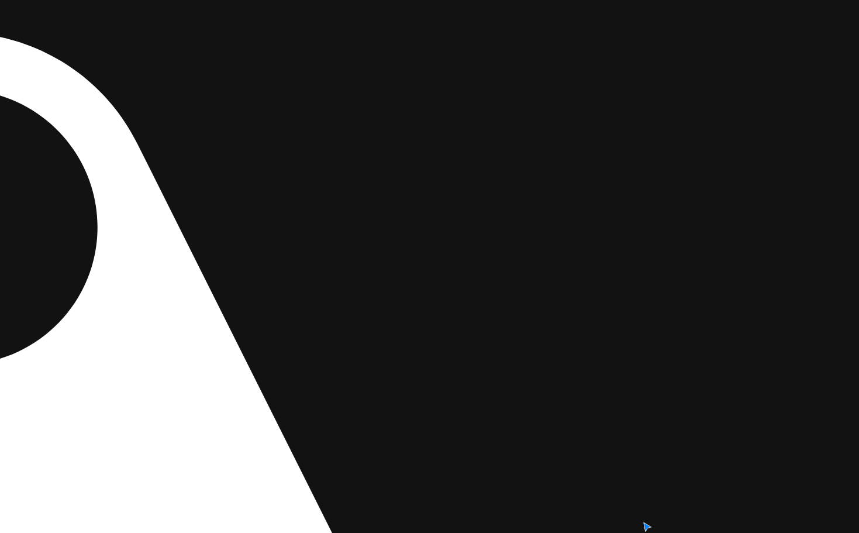
drag, startPoint x: 407, startPoint y: 283, endPoint x: 431, endPoint y: 442, distance: 160.1
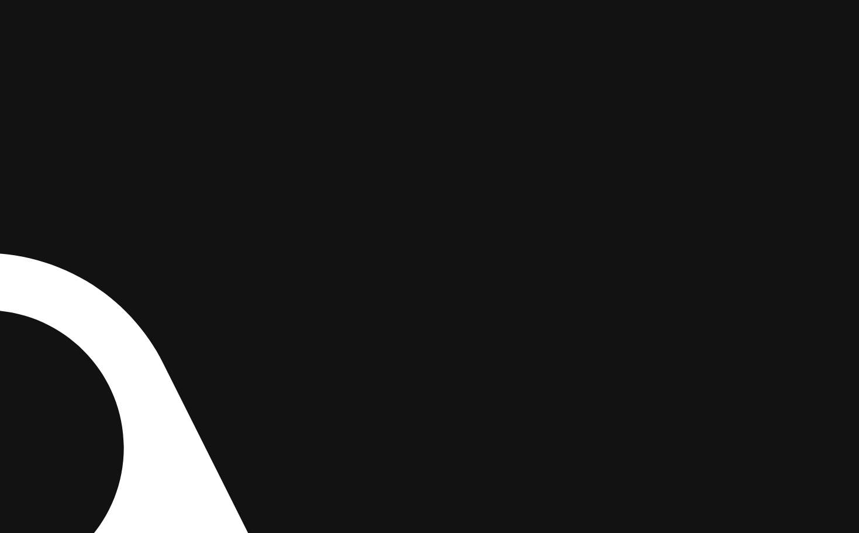
drag, startPoint x: 476, startPoint y: 463, endPoint x: 495, endPoint y: 438, distance: 31.3
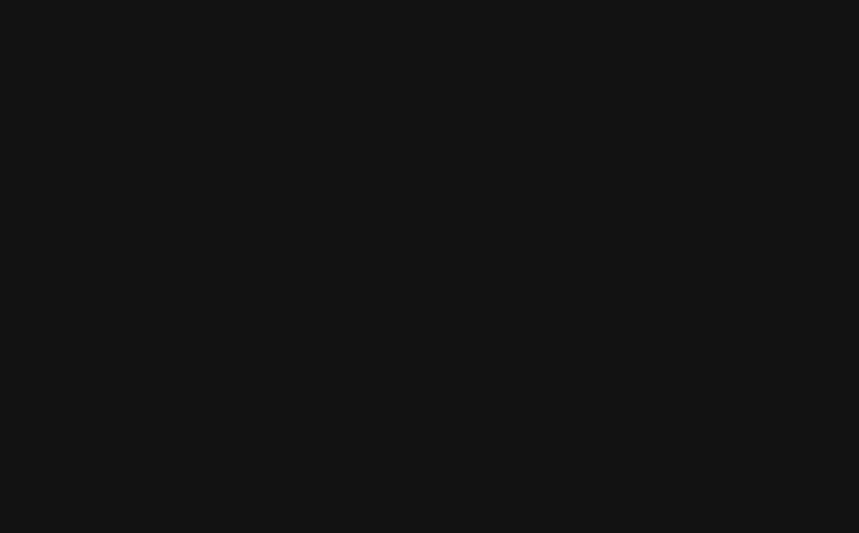
drag, startPoint x: 580, startPoint y: 340, endPoint x: 530, endPoint y: 470, distance: 139.7
drag, startPoint x: 852, startPoint y: 290, endPoint x: 945, endPoint y: 279, distance: 93.5
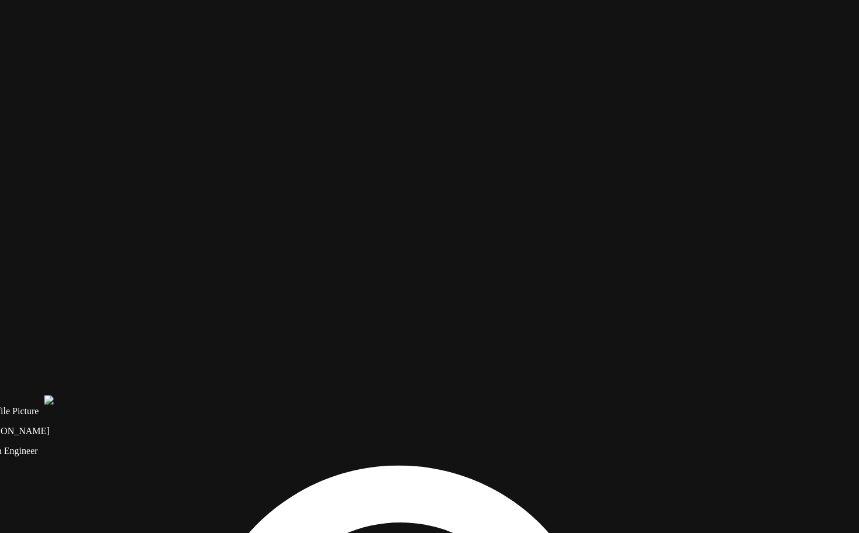
drag, startPoint x: 345, startPoint y: 347, endPoint x: 748, endPoint y: 486, distance: 426.6
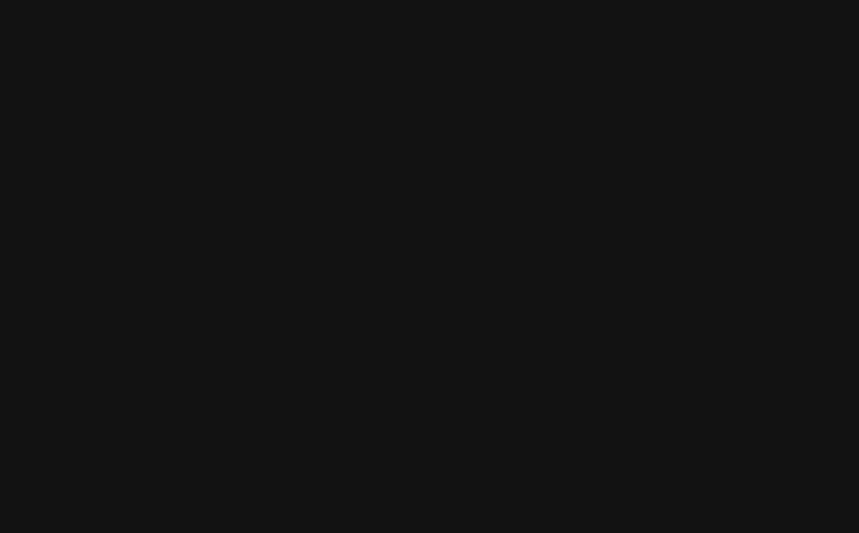
drag, startPoint x: 402, startPoint y: 407, endPoint x: 661, endPoint y: 560, distance: 300.5
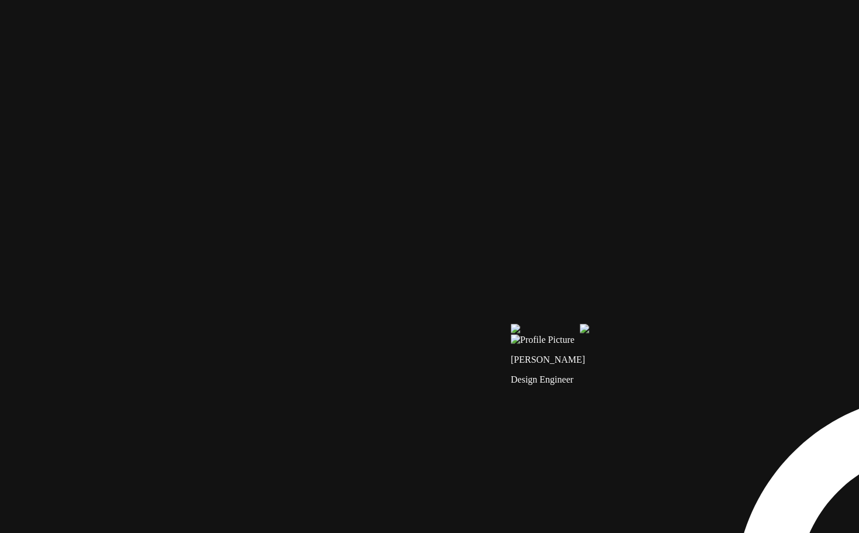
drag, startPoint x: 241, startPoint y: 398, endPoint x: 349, endPoint y: 151, distance: 269.9
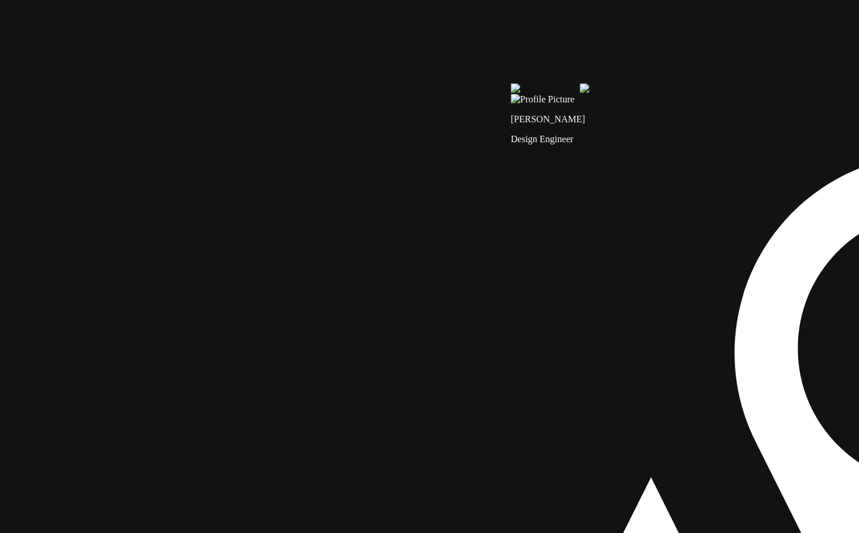
drag, startPoint x: 232, startPoint y: 299, endPoint x: 324, endPoint y: 135, distance: 187.6
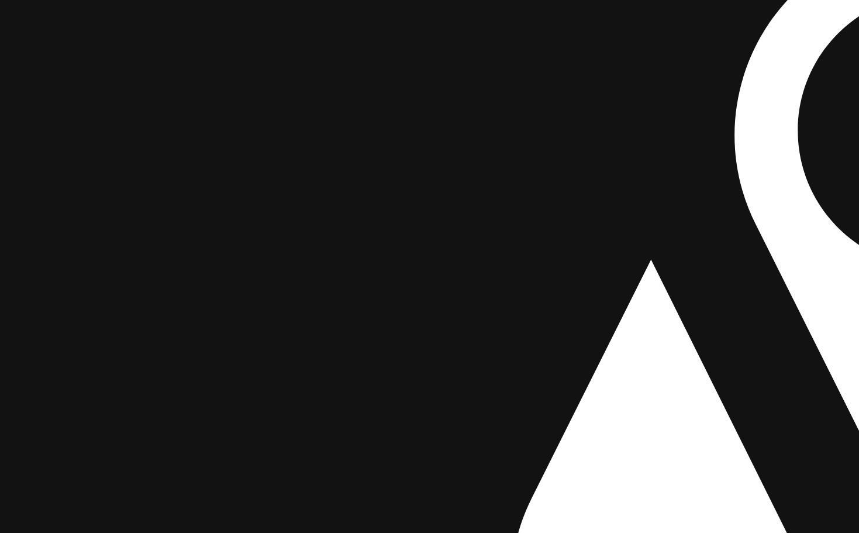
drag, startPoint x: 279, startPoint y: 286, endPoint x: 366, endPoint y: 103, distance: 202.6
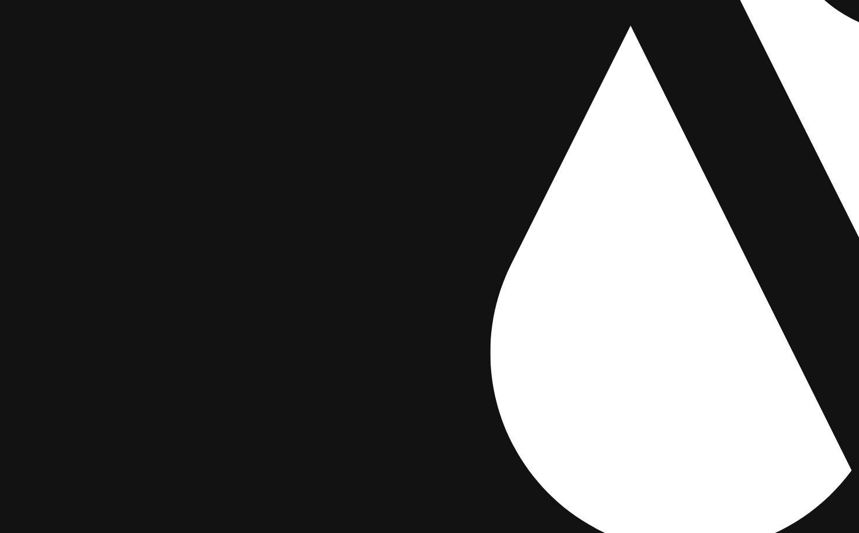
drag, startPoint x: 294, startPoint y: 251, endPoint x: 219, endPoint y: 113, distance: 157.2
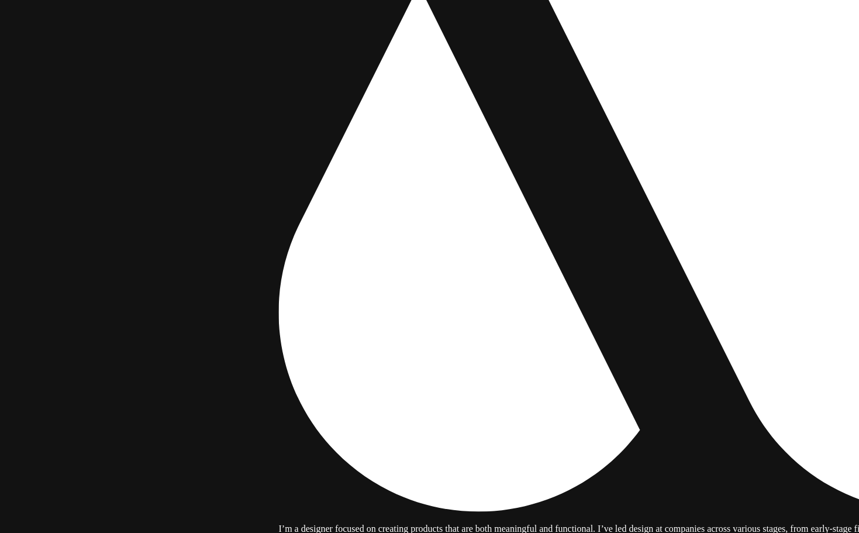
drag, startPoint x: 611, startPoint y: 196, endPoint x: 256, endPoint y: 398, distance: 408.4
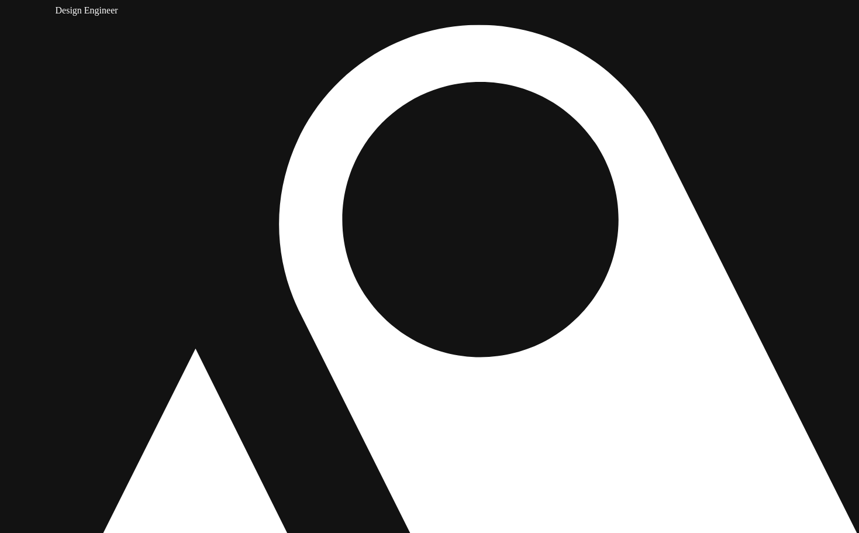
drag, startPoint x: 723, startPoint y: 194, endPoint x: 658, endPoint y: 493, distance: 305.8
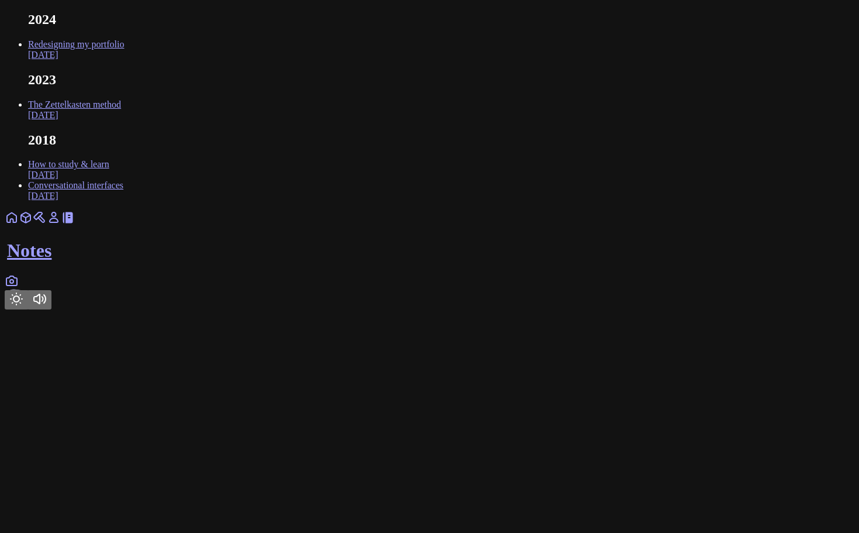
click at [17, 285] on icon at bounding box center [11, 280] width 11 height 9
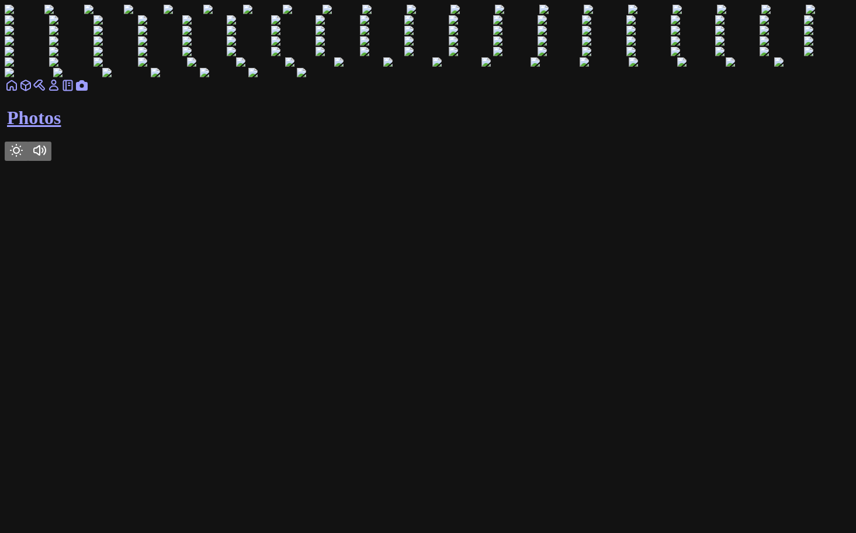
click at [75, 92] on icon at bounding box center [68, 85] width 14 height 14
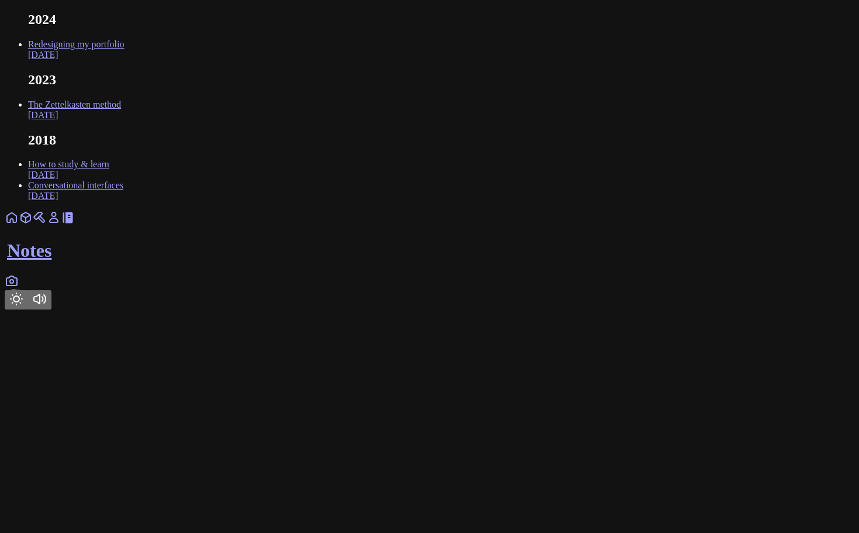
click at [61, 224] on icon at bounding box center [54, 217] width 14 height 14
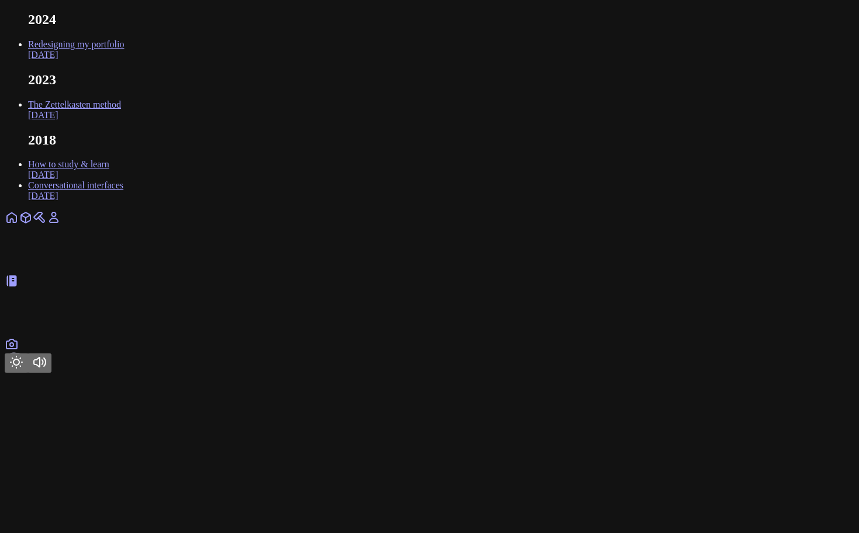
click at [383, 372] on div "About Notes" at bounding box center [429, 291] width 849 height 162
click at [47, 226] on link at bounding box center [40, 221] width 14 height 10
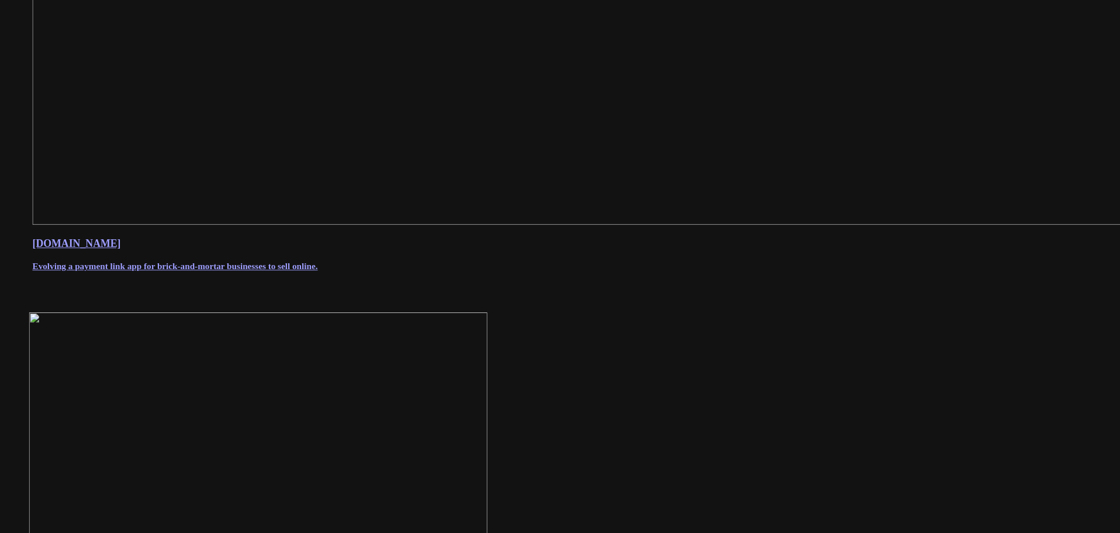
scroll to position [665, 0]
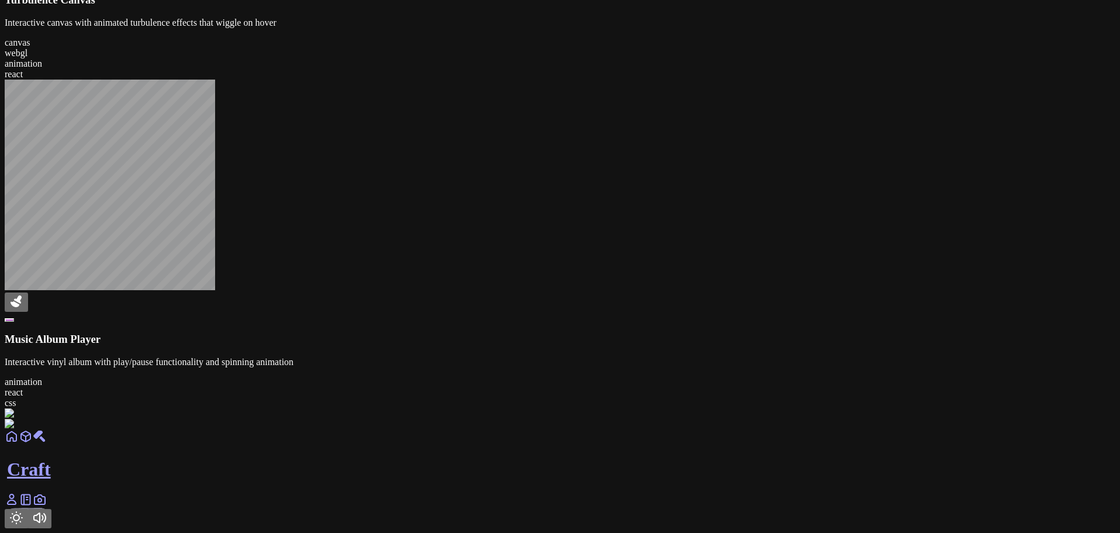
scroll to position [1677, 0]
click at [19, 500] on link at bounding box center [12, 503] width 14 height 10
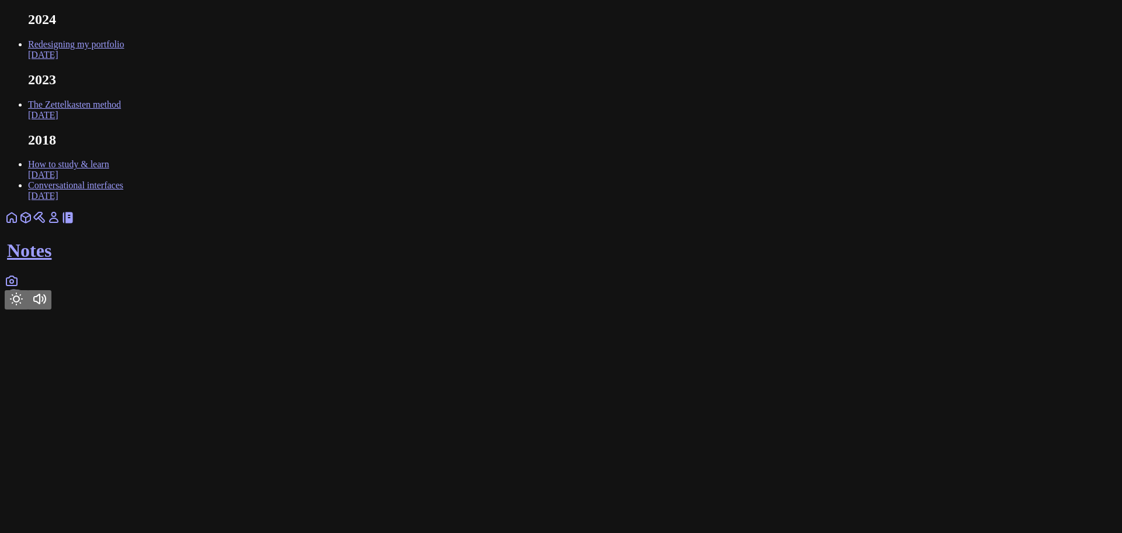
click at [19, 288] on icon at bounding box center [12, 281] width 14 height 14
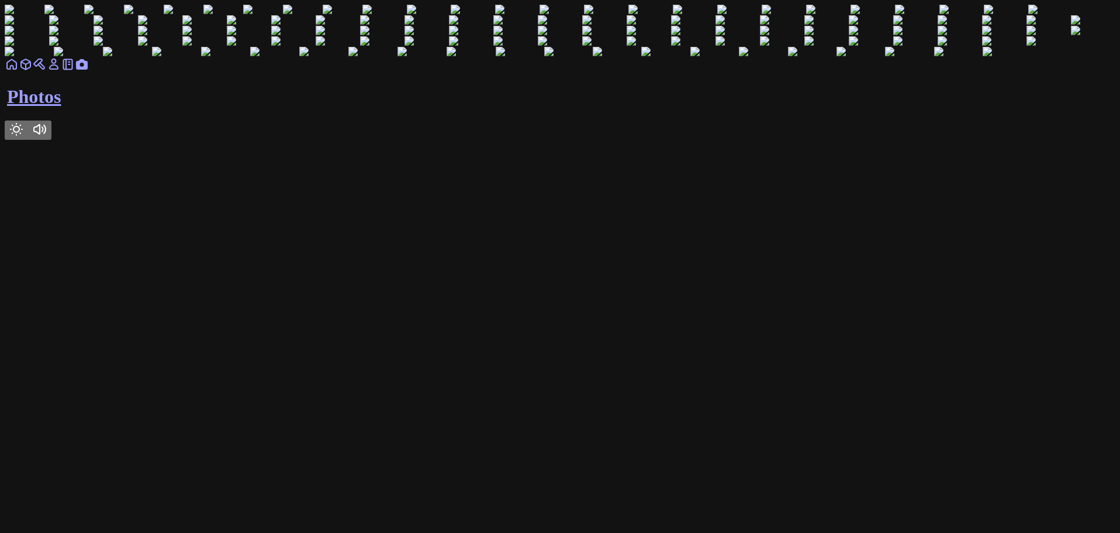
click at [75, 71] on icon at bounding box center [68, 64] width 14 height 14
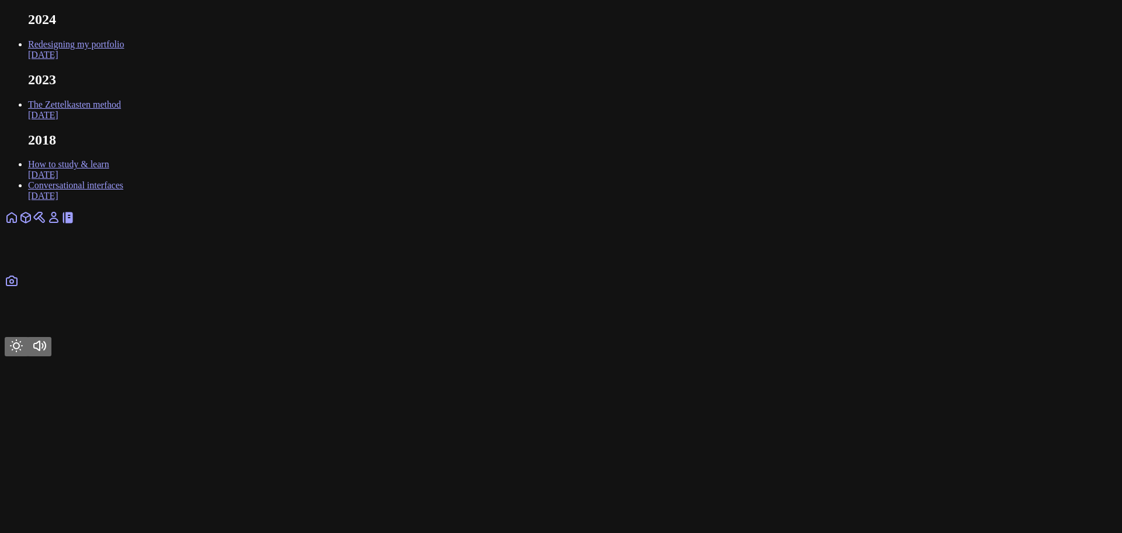
click at [19, 226] on link at bounding box center [12, 221] width 14 height 10
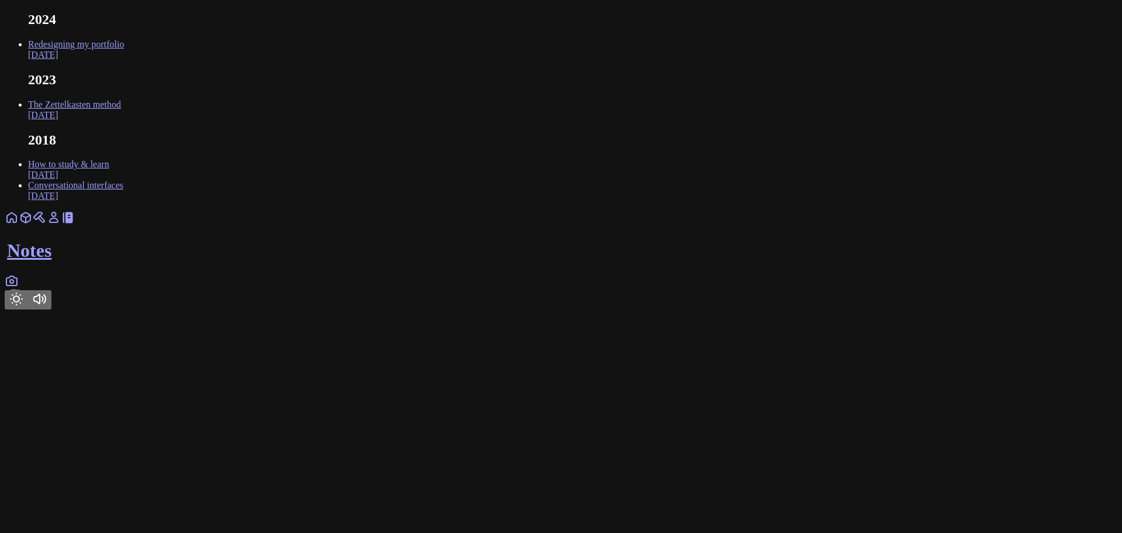
click at [580, 261] on h1 "Notes" at bounding box center [562, 251] width 1111 height 22
click at [19, 289] on link at bounding box center [12, 284] width 14 height 10
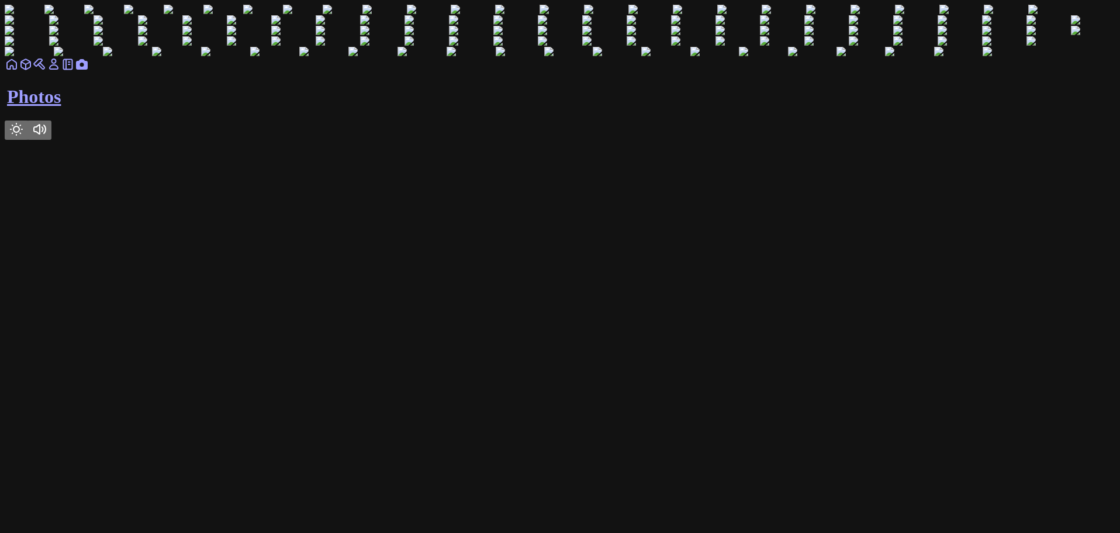
click at [75, 71] on icon at bounding box center [68, 64] width 14 height 14
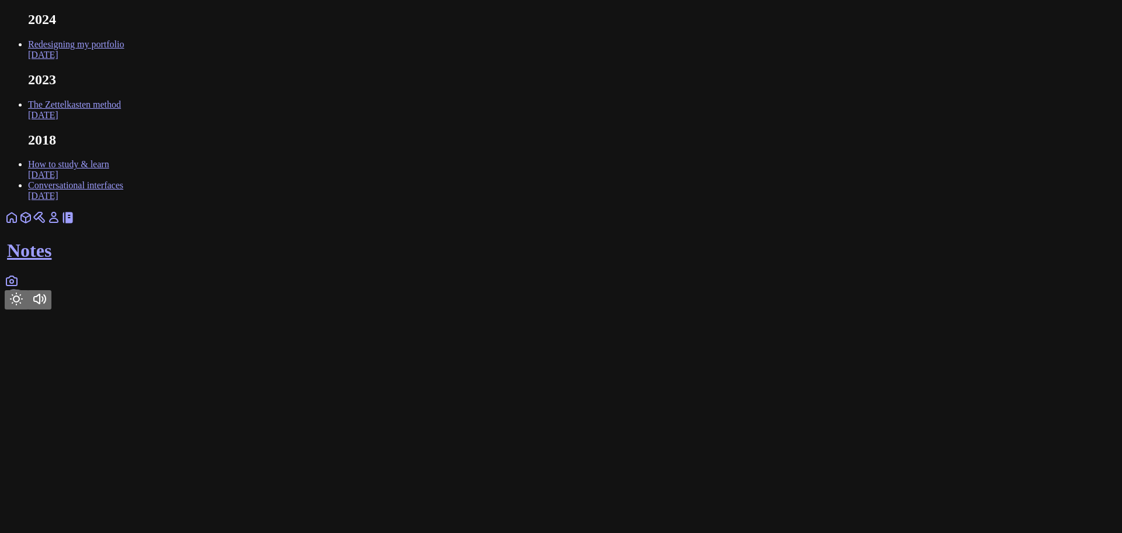
click at [19, 288] on icon at bounding box center [12, 281] width 14 height 14
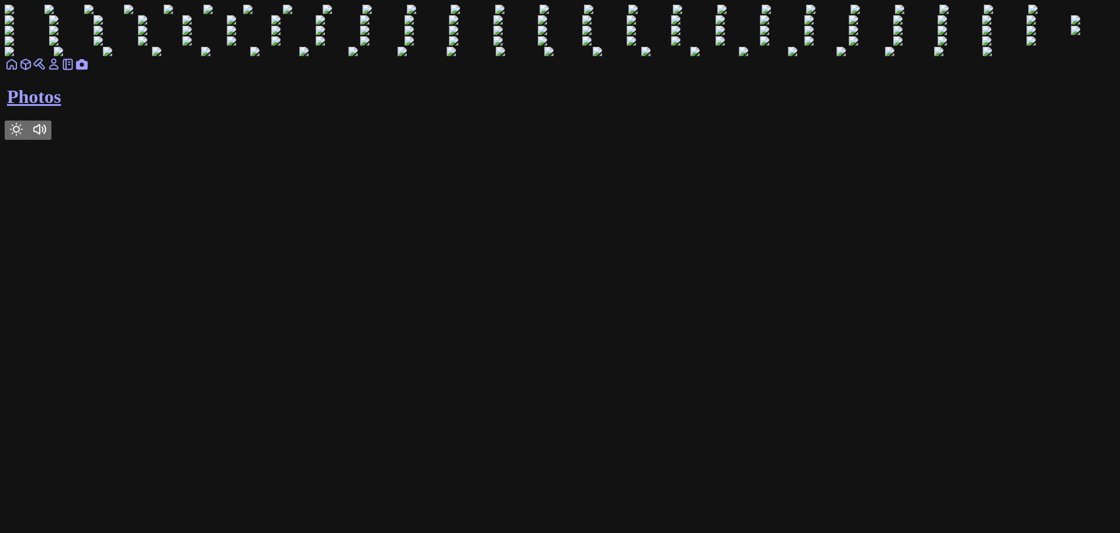
click at [44, 15] on img at bounding box center [25, 10] width 40 height 11
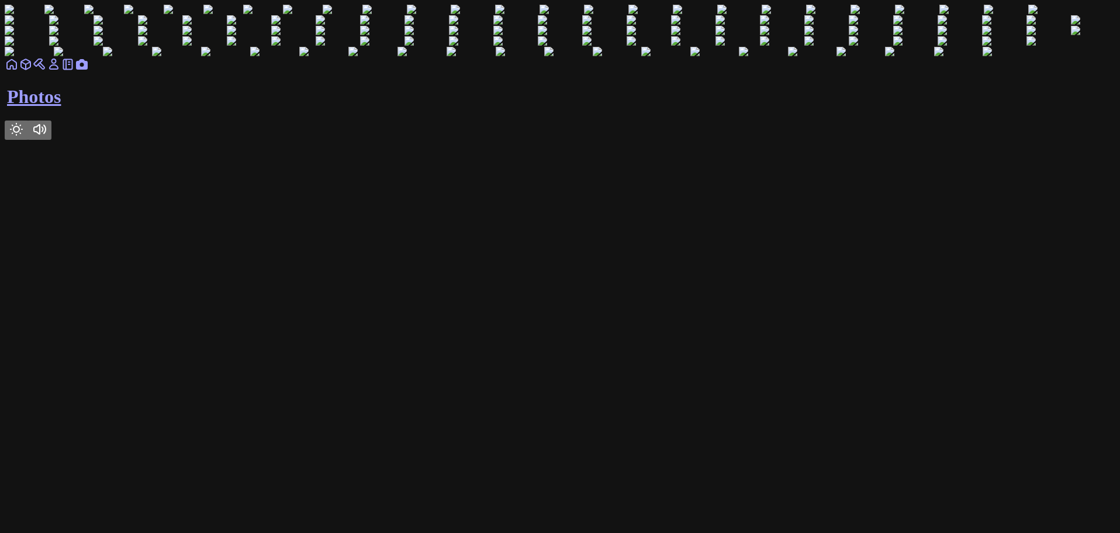
scroll to position [1344, 0]
click at [628, 15] on img at bounding box center [606, 10] width 44 height 11
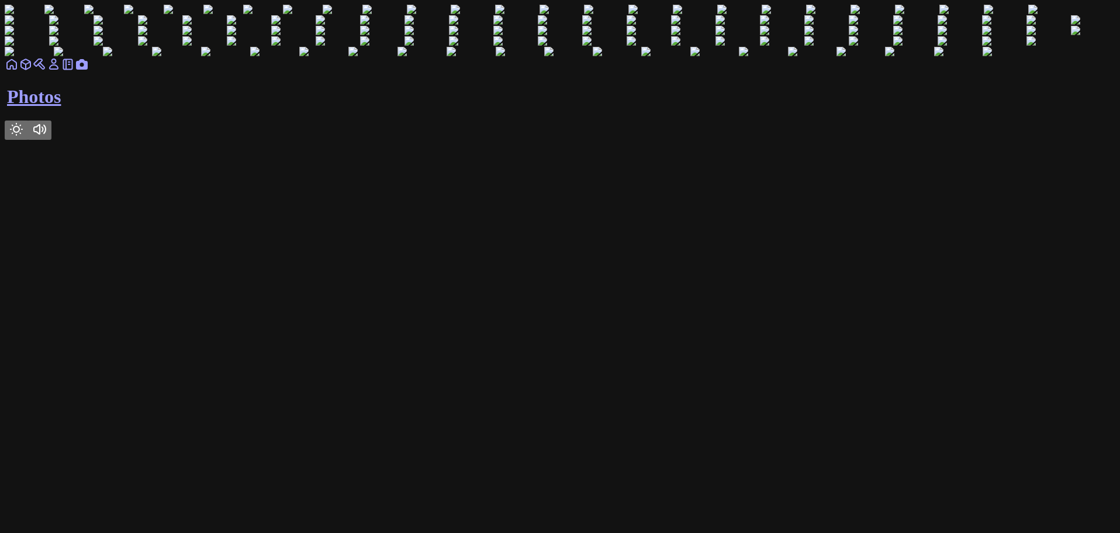
scroll to position [11708, 0]
click at [61, 71] on icon at bounding box center [54, 64] width 14 height 14
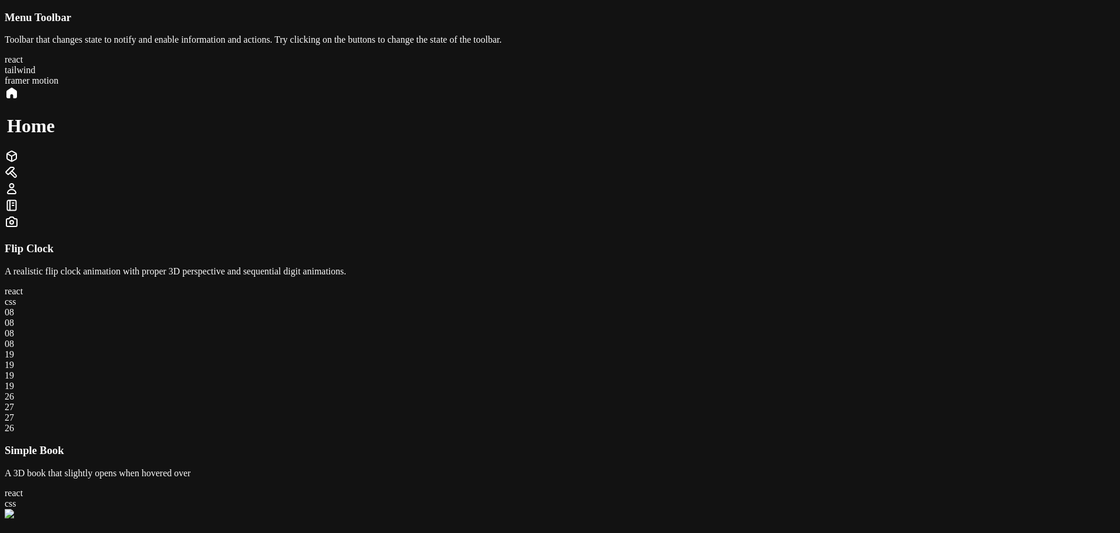
click at [703, 198] on div at bounding box center [560, 190] width 1111 height 16
click at [19, 100] on icon at bounding box center [12, 93] width 14 height 14
click at [19, 196] on icon at bounding box center [12, 189] width 14 height 14
click at [19, 100] on icon at bounding box center [12, 93] width 14 height 14
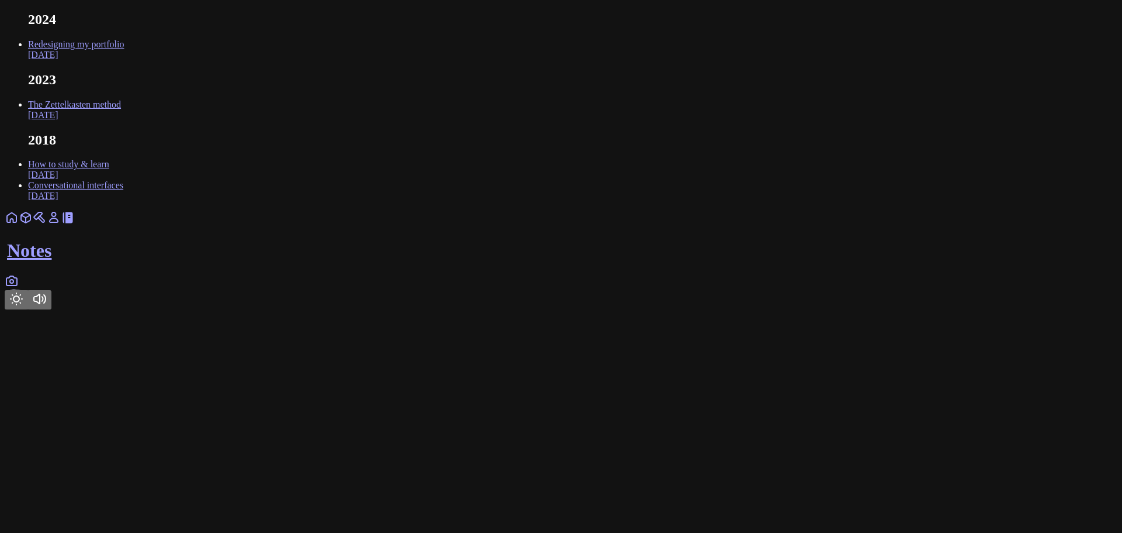
click at [19, 224] on icon at bounding box center [12, 217] width 14 height 14
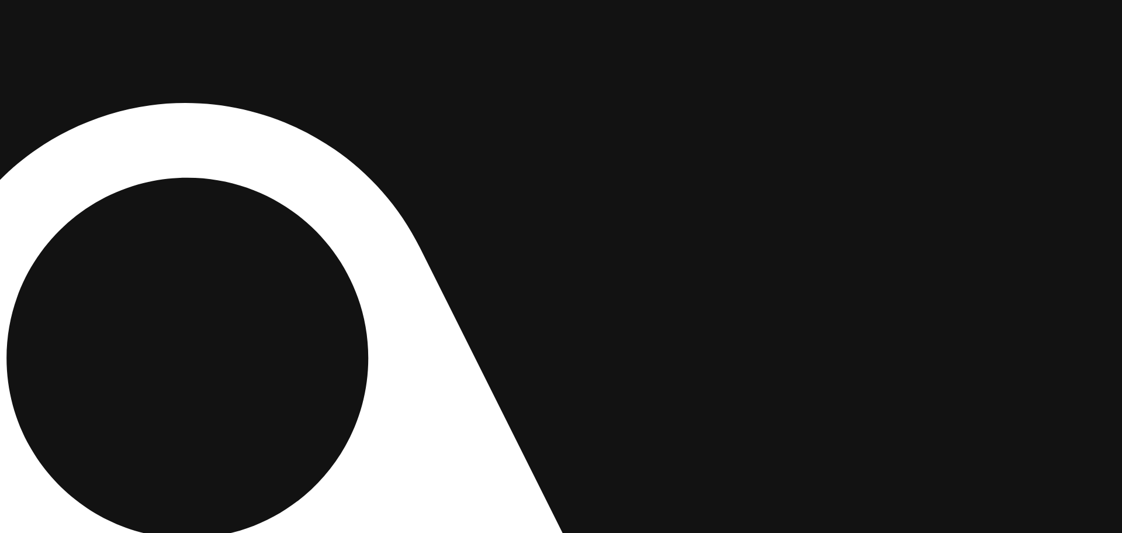
drag, startPoint x: 744, startPoint y: 233, endPoint x: 285, endPoint y: 238, distance: 458.9
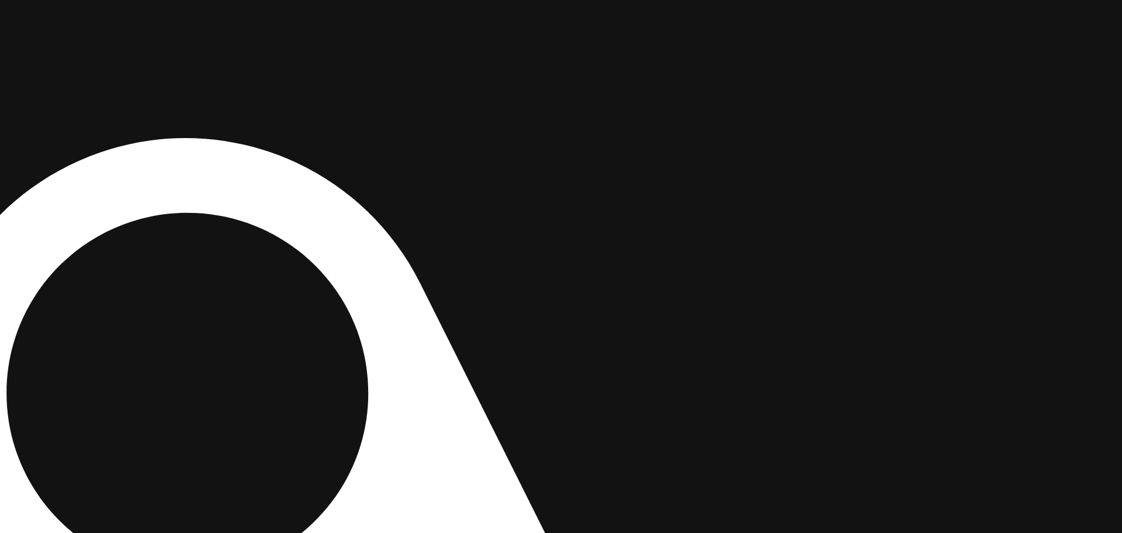
drag, startPoint x: 635, startPoint y: 191, endPoint x: 614, endPoint y: 377, distance: 187.1
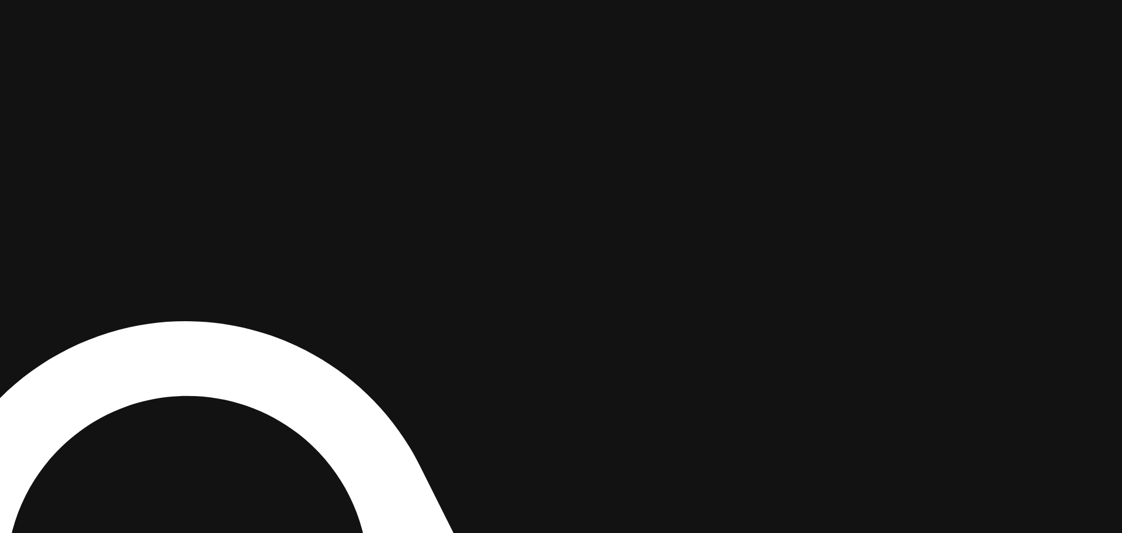
drag, startPoint x: 789, startPoint y: 144, endPoint x: 708, endPoint y: 397, distance: 265.8
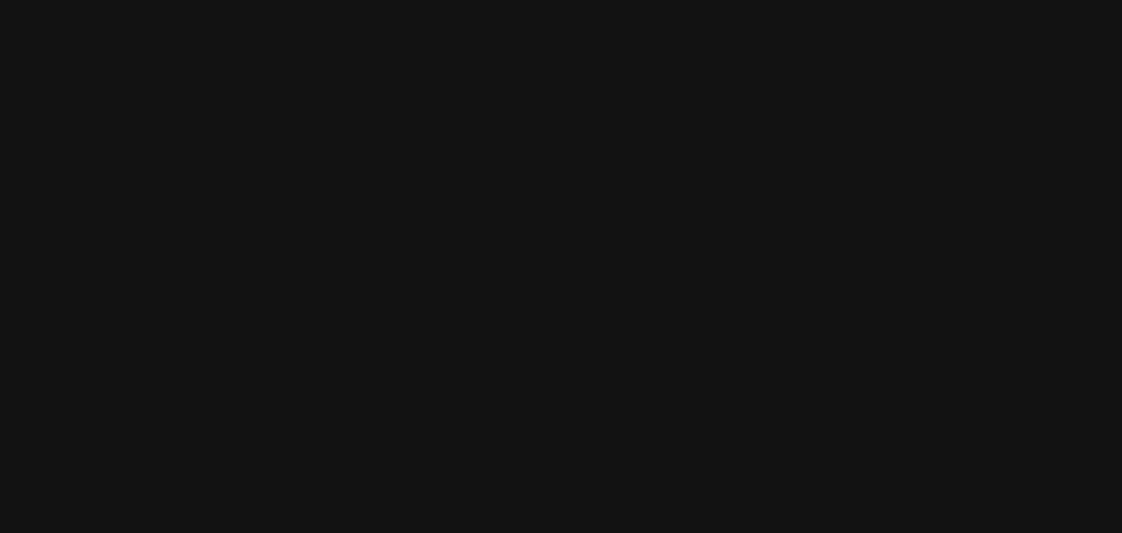
drag, startPoint x: 466, startPoint y: 305, endPoint x: 911, endPoint y: 246, distance: 448.7
drag, startPoint x: 398, startPoint y: 229, endPoint x: 603, endPoint y: 203, distance: 206.8
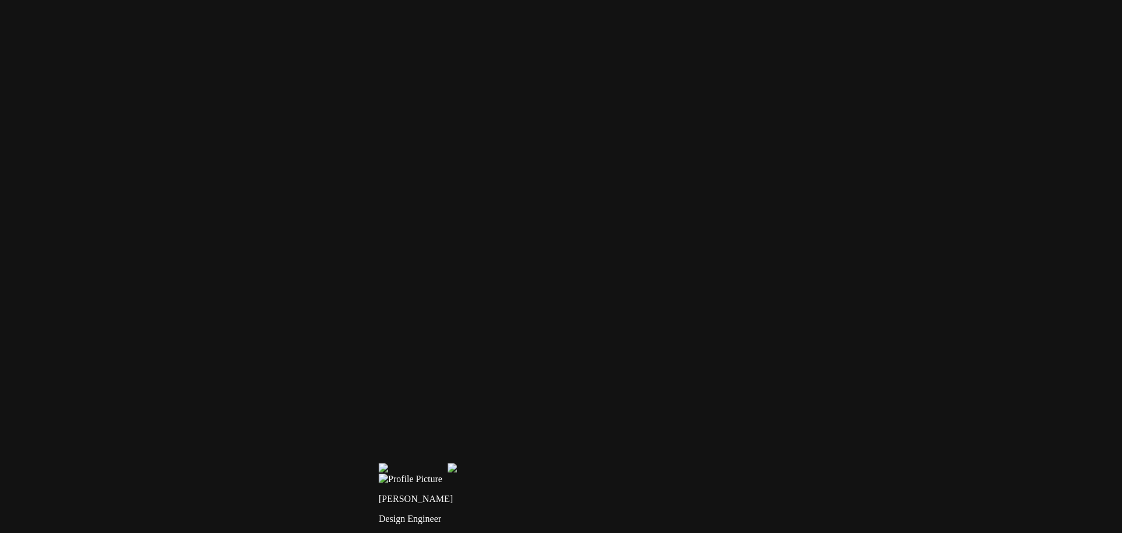
drag, startPoint x: 612, startPoint y: 374, endPoint x: 608, endPoint y: 367, distance: 8.1
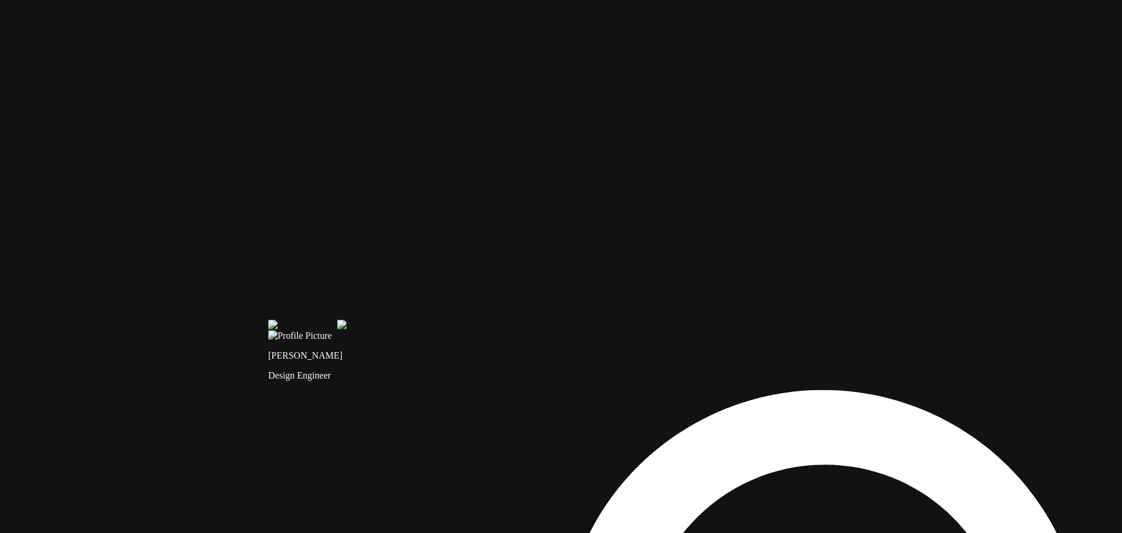
drag, startPoint x: 587, startPoint y: 361, endPoint x: 486, endPoint y: 221, distance: 173.3
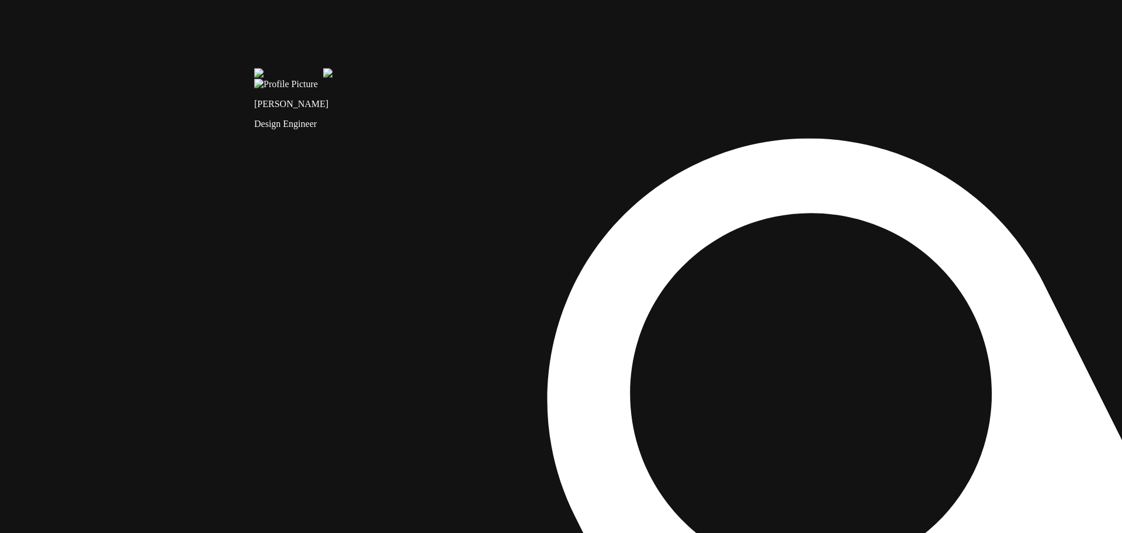
drag, startPoint x: 366, startPoint y: 471, endPoint x: 351, endPoint y: 208, distance: 264.1
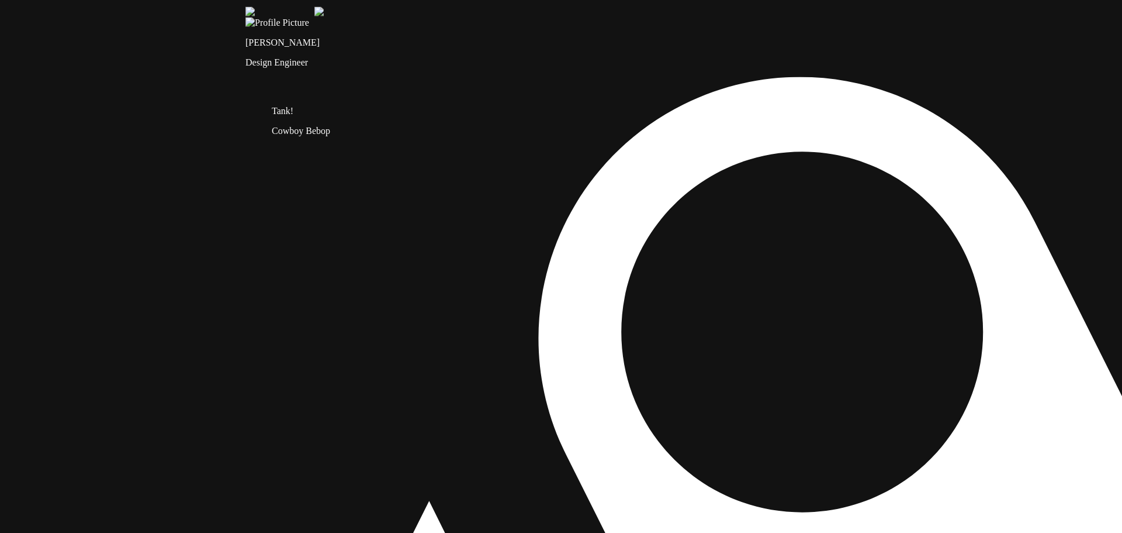
drag, startPoint x: 366, startPoint y: 271, endPoint x: 326, endPoint y: 133, distance: 143.6
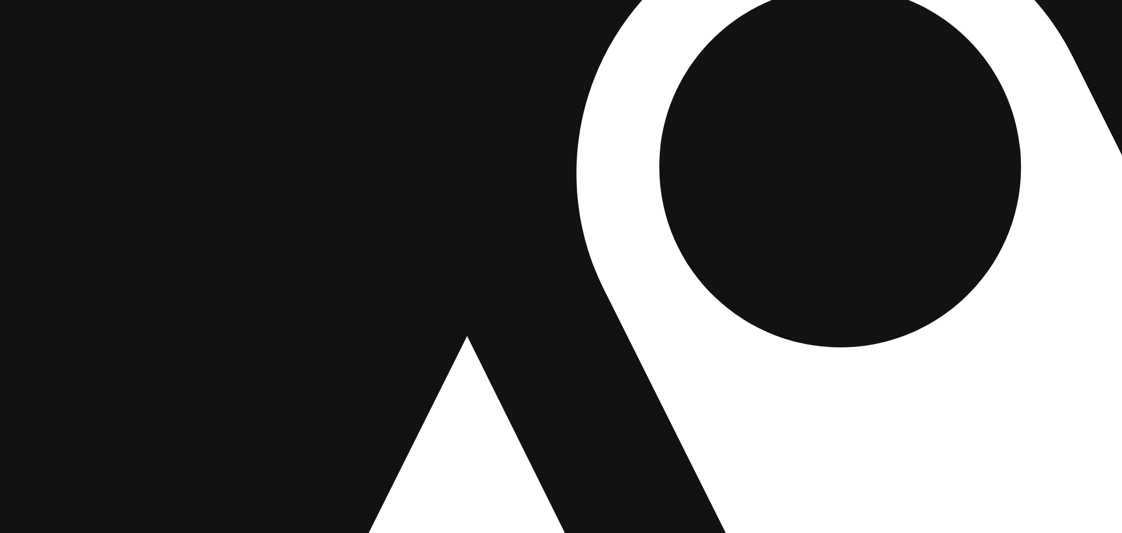
drag, startPoint x: 363, startPoint y: 350, endPoint x: 463, endPoint y: 269, distance: 128.1
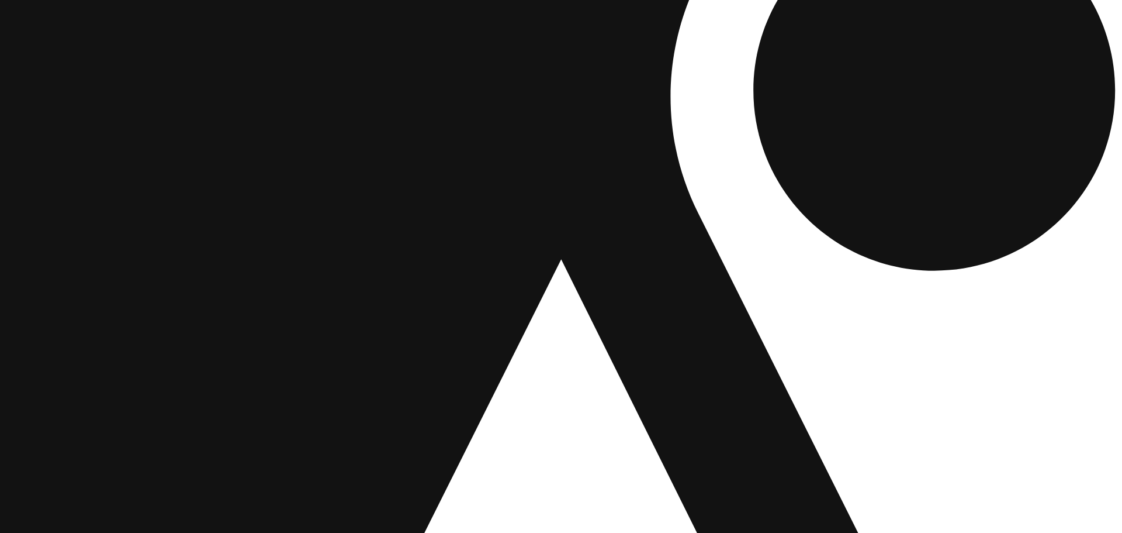
drag, startPoint x: 352, startPoint y: 503, endPoint x: 336, endPoint y: 500, distance: 16.5
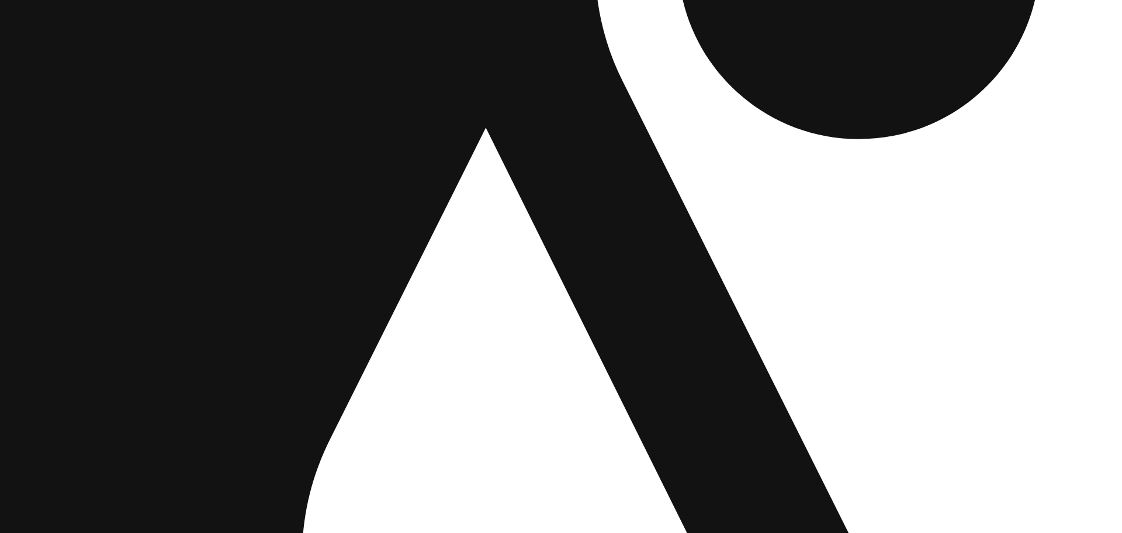
drag, startPoint x: 268, startPoint y: 293, endPoint x: 240, endPoint y: 197, distance: 99.9
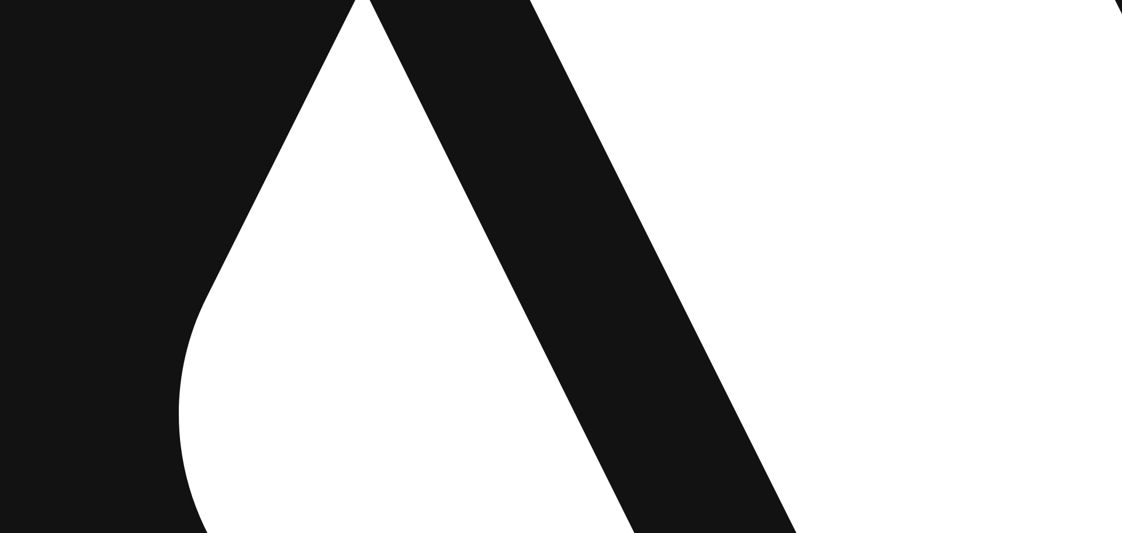
drag, startPoint x: 414, startPoint y: 321, endPoint x: 303, endPoint y: 168, distance: 189.5
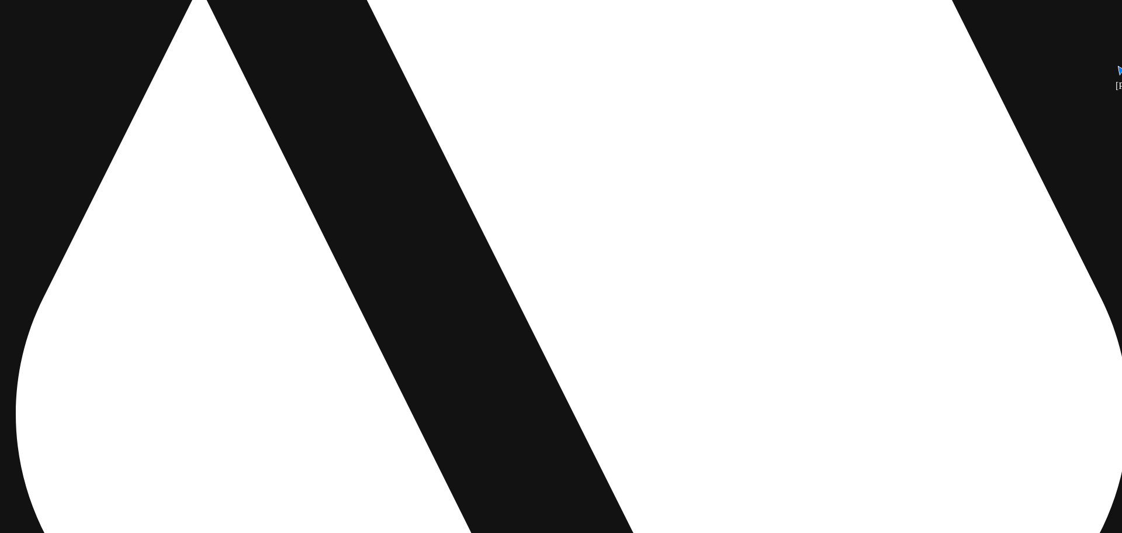
drag, startPoint x: 448, startPoint y: 253, endPoint x: 256, endPoint y: 230, distance: 193.6
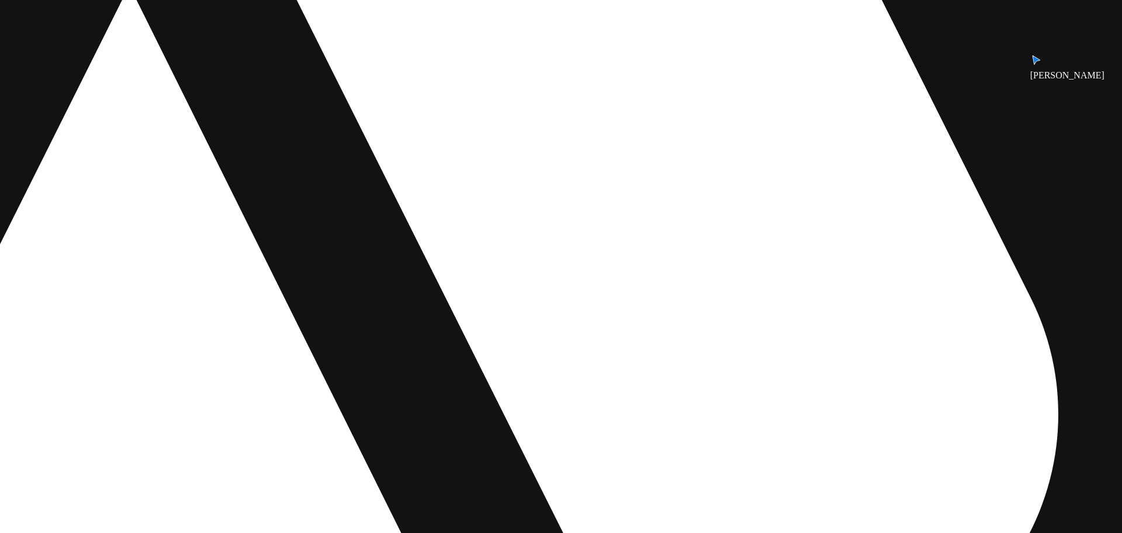
drag, startPoint x: 452, startPoint y: 237, endPoint x: 445, endPoint y: 237, distance: 7.0
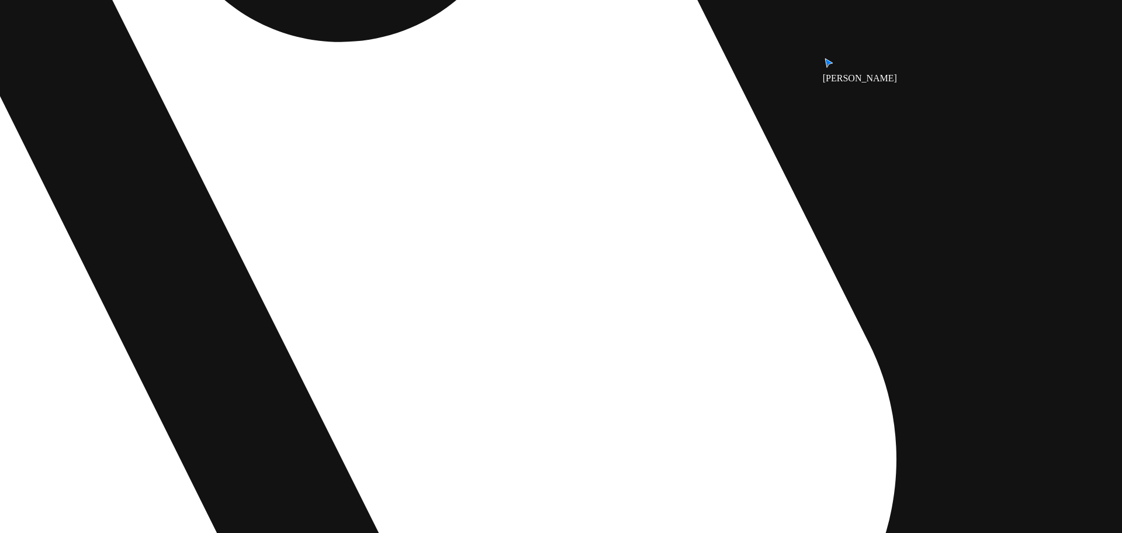
drag, startPoint x: 520, startPoint y: 242, endPoint x: 251, endPoint y: 320, distance: 280.6
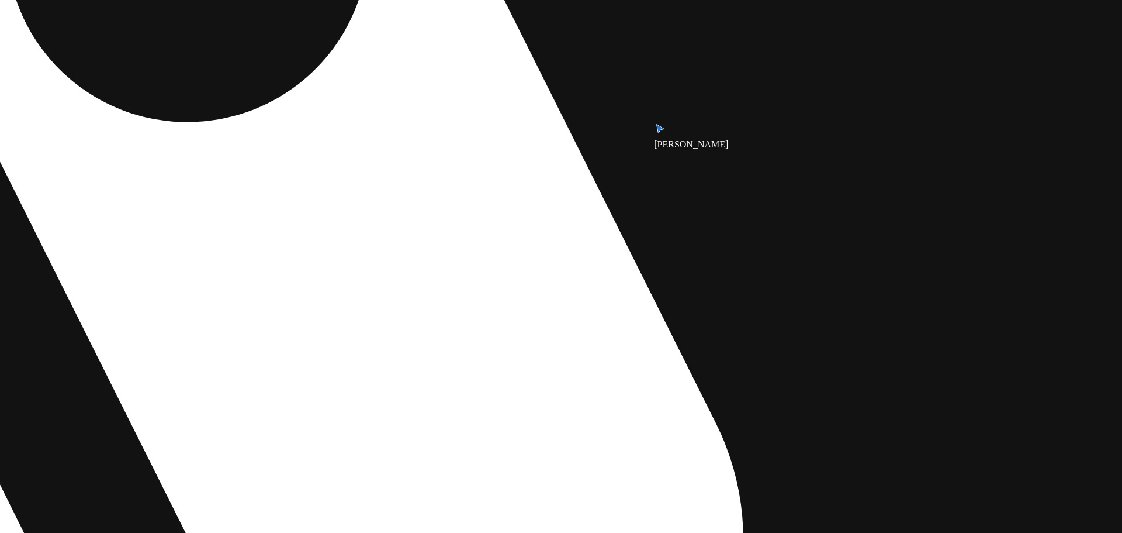
drag, startPoint x: 440, startPoint y: 255, endPoint x: 359, endPoint y: 365, distance: 136.0
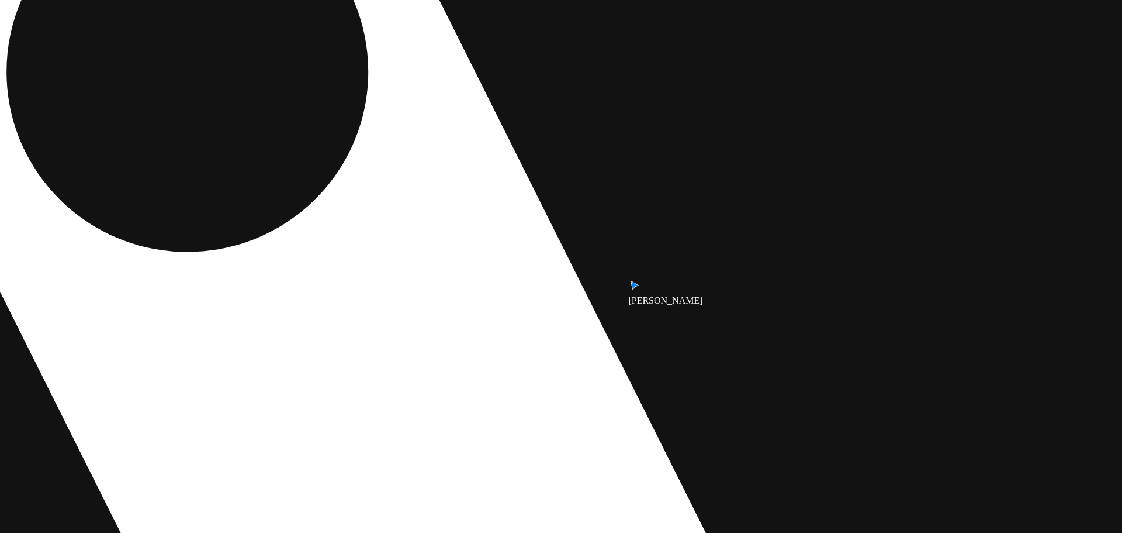
drag, startPoint x: 466, startPoint y: 238, endPoint x: 413, endPoint y: 366, distance: 138.9
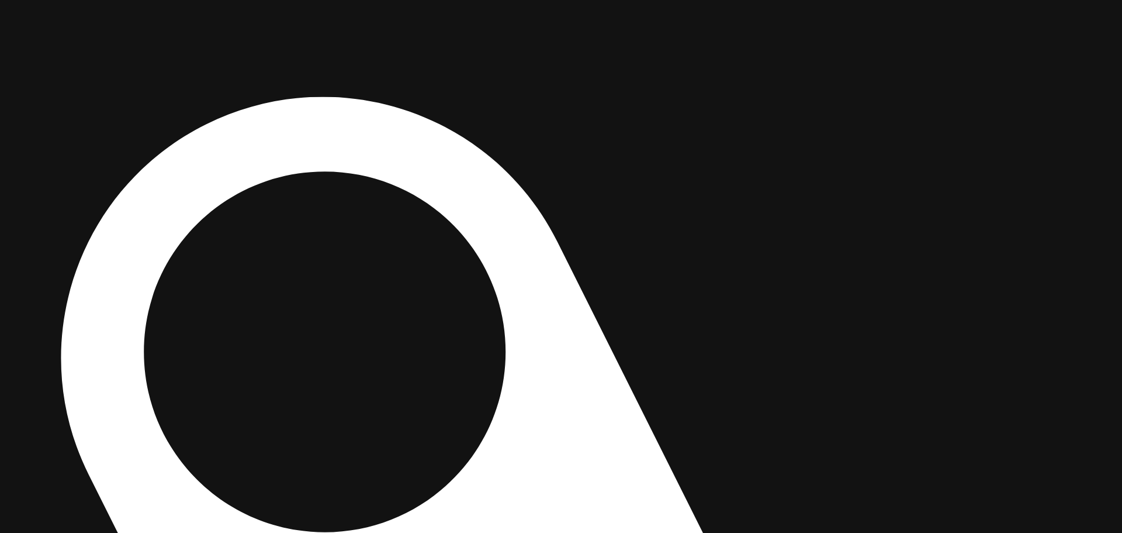
drag, startPoint x: 497, startPoint y: 464, endPoint x: 555, endPoint y: 510, distance: 73.7
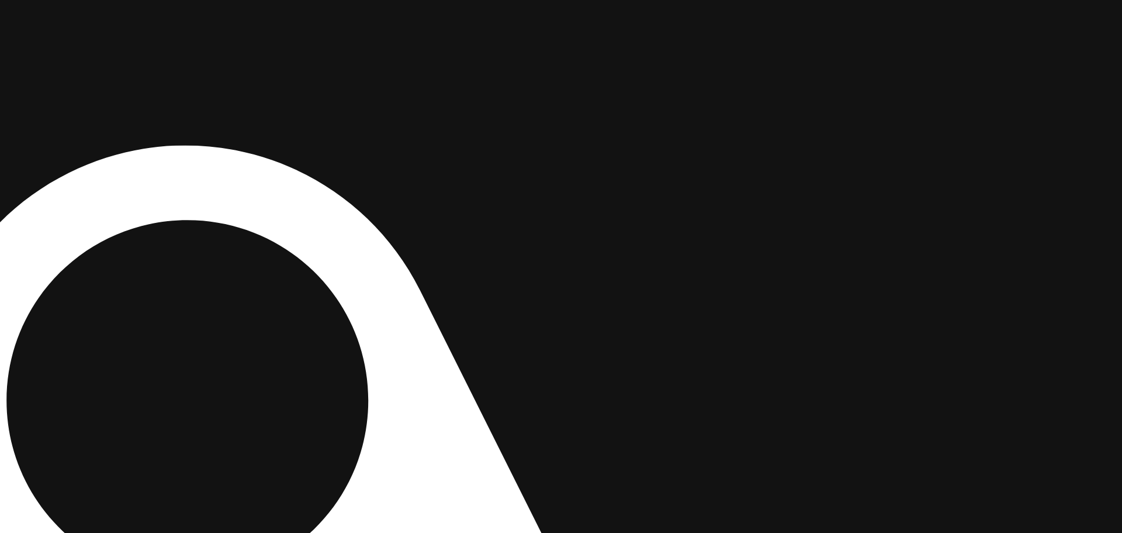
drag, startPoint x: 787, startPoint y: 290, endPoint x: 350, endPoint y: 336, distance: 440.2
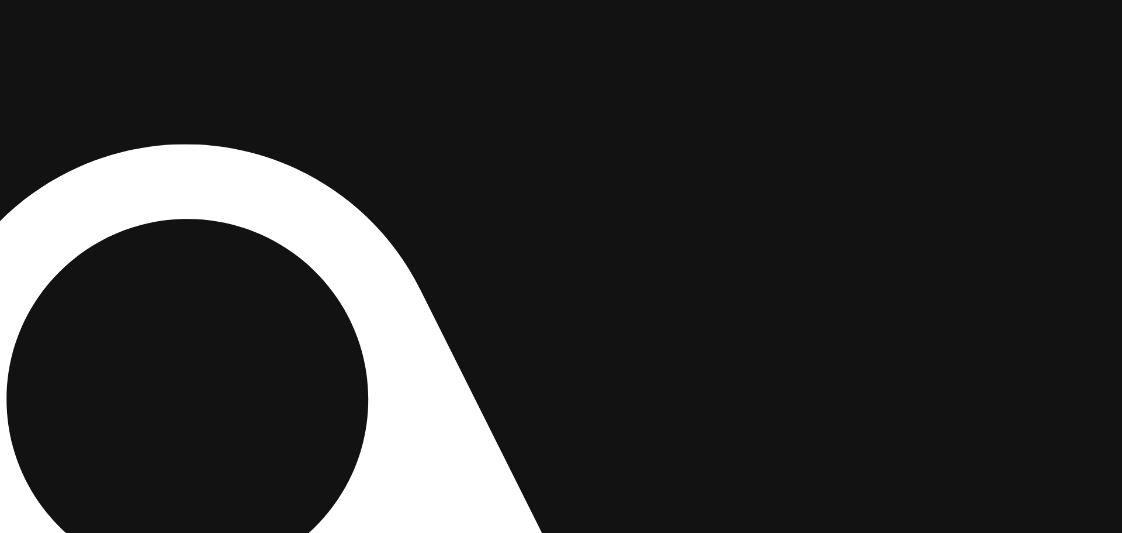
drag, startPoint x: 511, startPoint y: 339, endPoint x: 717, endPoint y: 151, distance: 278.5
drag, startPoint x: 838, startPoint y: 323, endPoint x: 764, endPoint y: 21, distance: 310.5
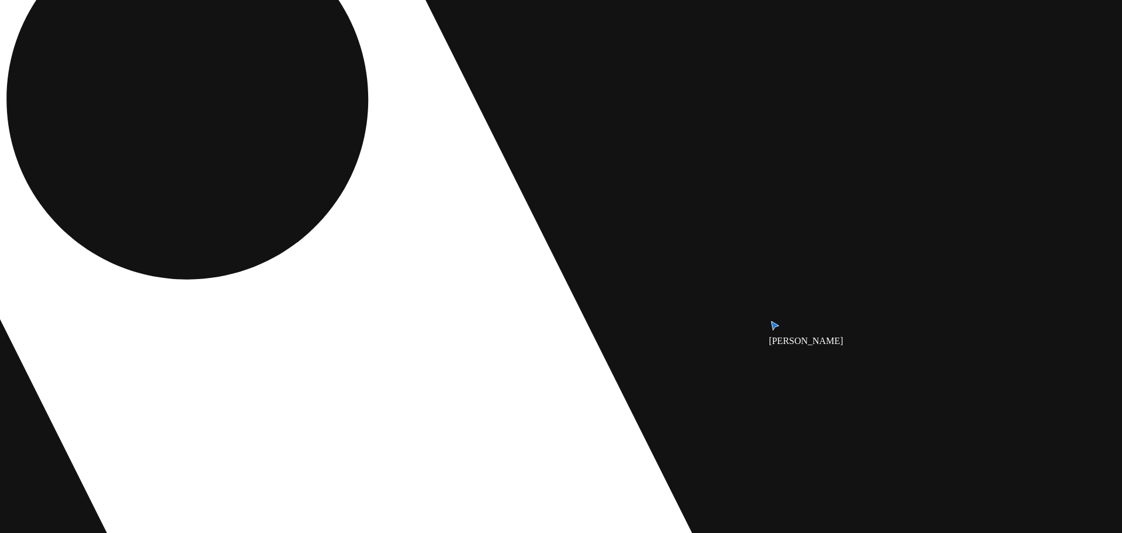
drag, startPoint x: 936, startPoint y: 359, endPoint x: 967, endPoint y: 233, distance: 129.9
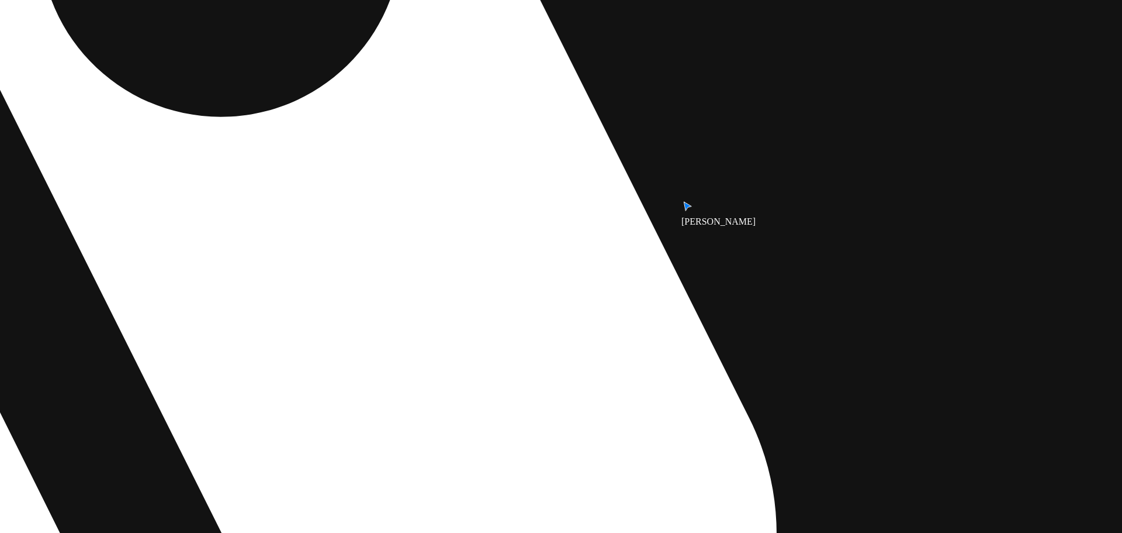
drag, startPoint x: 948, startPoint y: 333, endPoint x: 955, endPoint y: 195, distance: 138.2
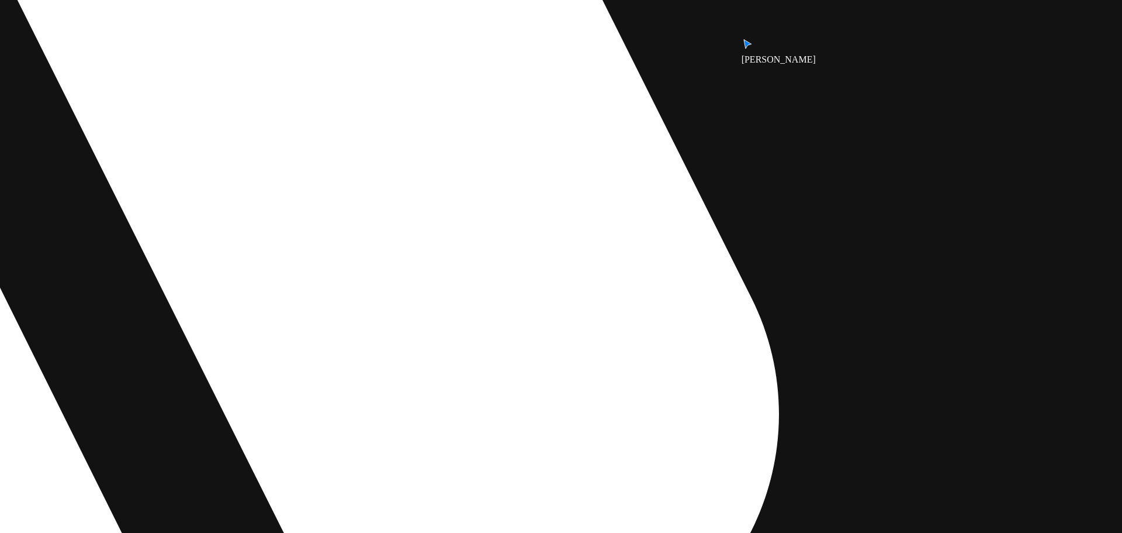
drag, startPoint x: 949, startPoint y: 300, endPoint x: 951, endPoint y: 226, distance: 74.9
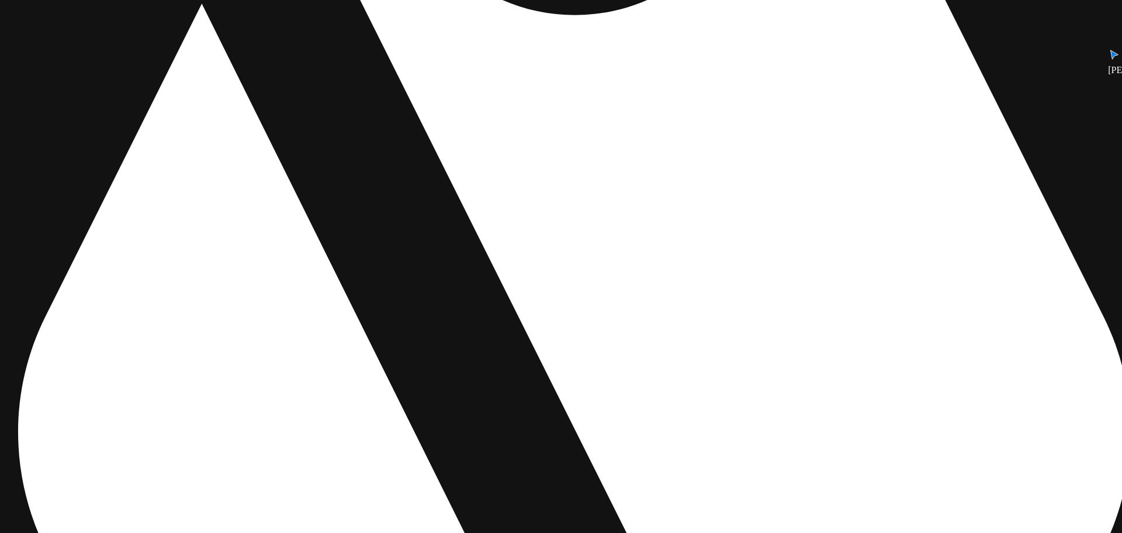
drag, startPoint x: 687, startPoint y: 285, endPoint x: 1006, endPoint y: 300, distance: 319.0
drag, startPoint x: 627, startPoint y: 223, endPoint x: 829, endPoint y: 248, distance: 203.9
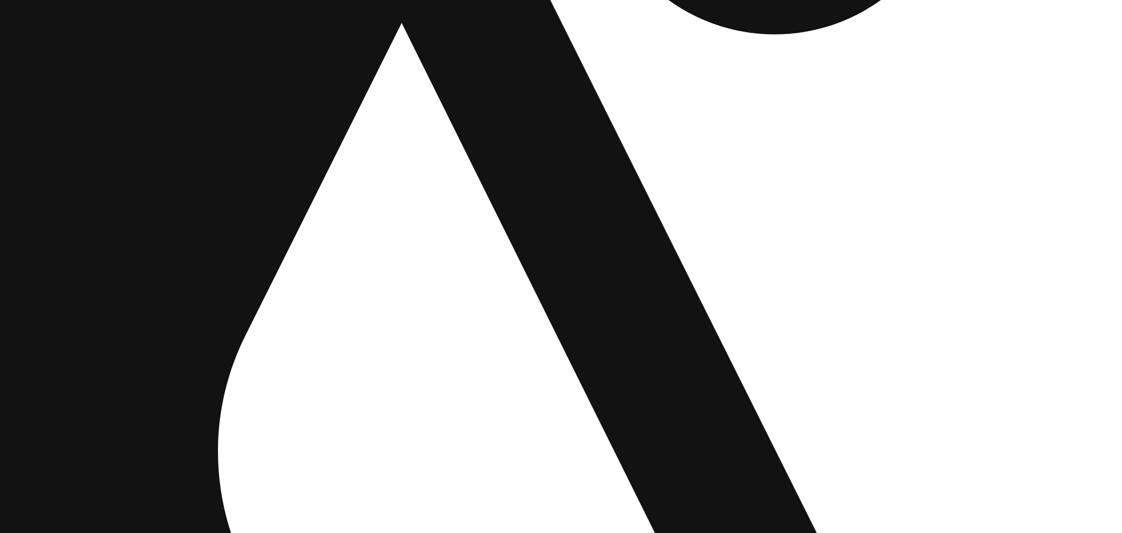
drag, startPoint x: 497, startPoint y: 217, endPoint x: 630, endPoint y: 474, distance: 288.9
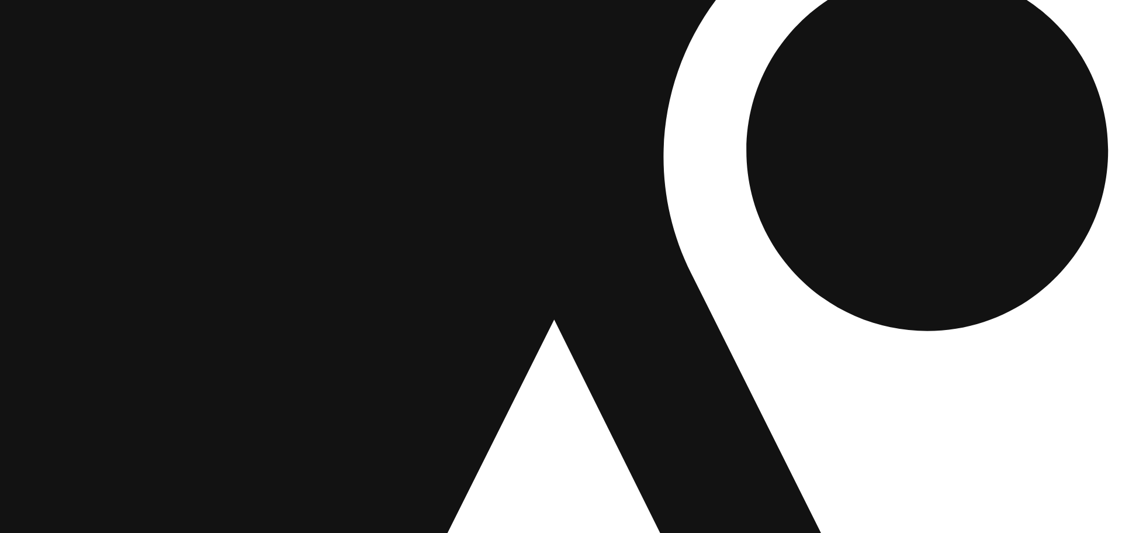
drag, startPoint x: 480, startPoint y: 223, endPoint x: 563, endPoint y: 310, distance: 119.5
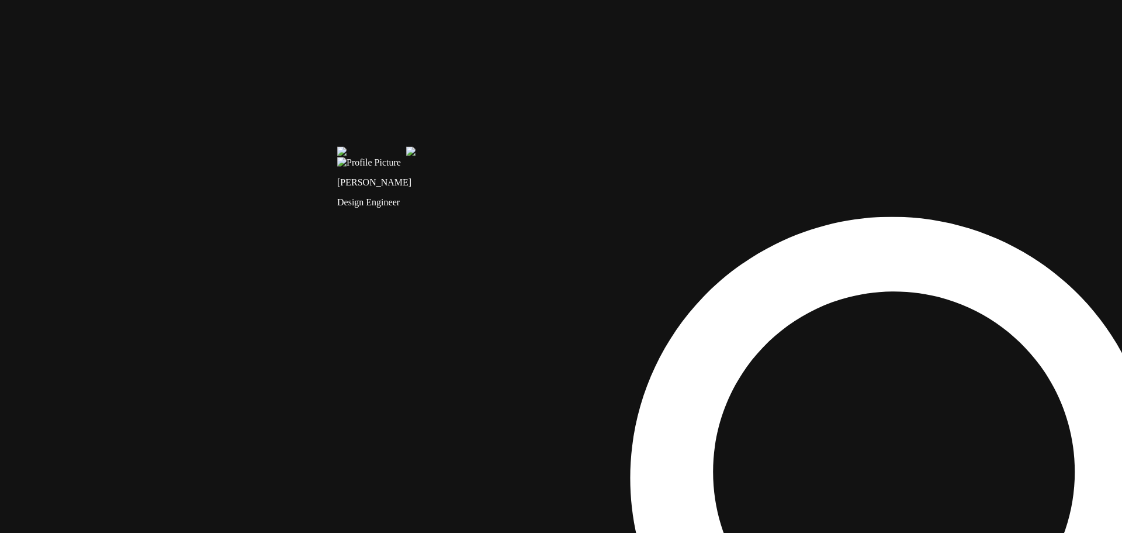
drag, startPoint x: 548, startPoint y: 195, endPoint x: 478, endPoint y: 321, distance: 143.6
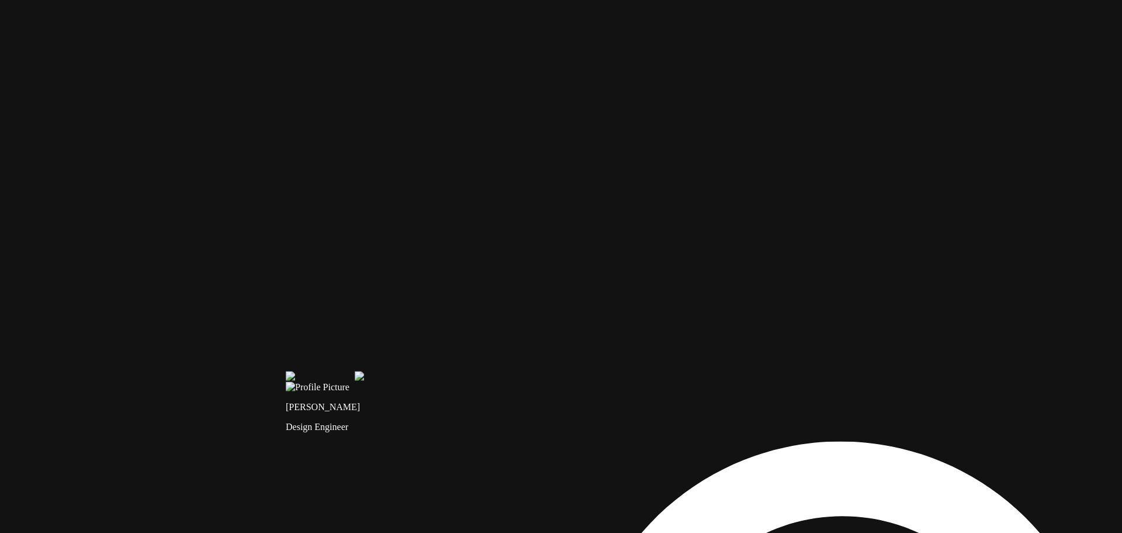
drag, startPoint x: 399, startPoint y: 404, endPoint x: 410, endPoint y: 371, distance: 34.8
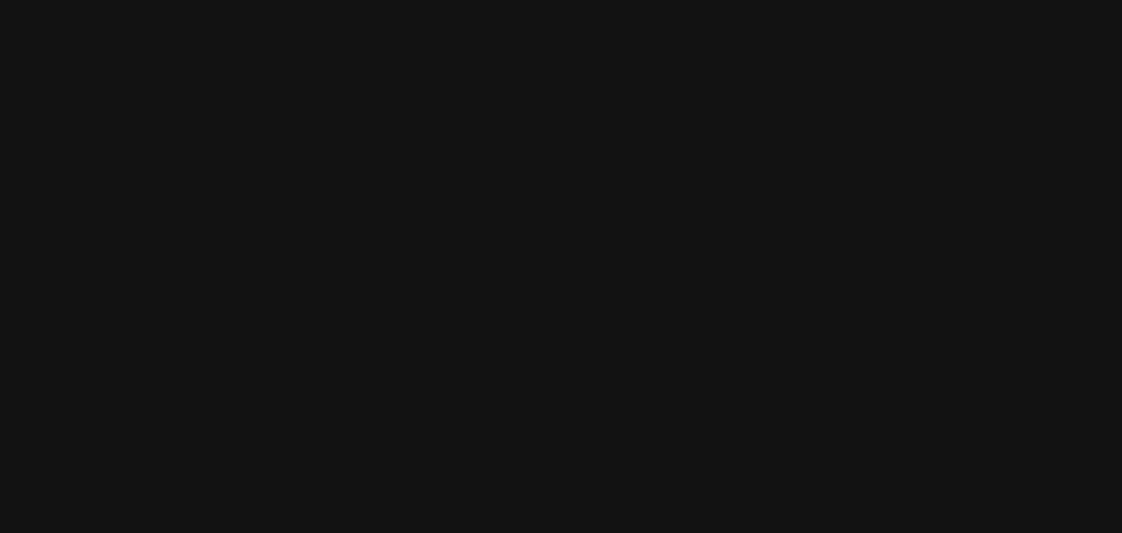
drag, startPoint x: 503, startPoint y: 239, endPoint x: 414, endPoint y: 412, distance: 194.5
drag, startPoint x: 656, startPoint y: 310, endPoint x: 308, endPoint y: 260, distance: 351.5
drag
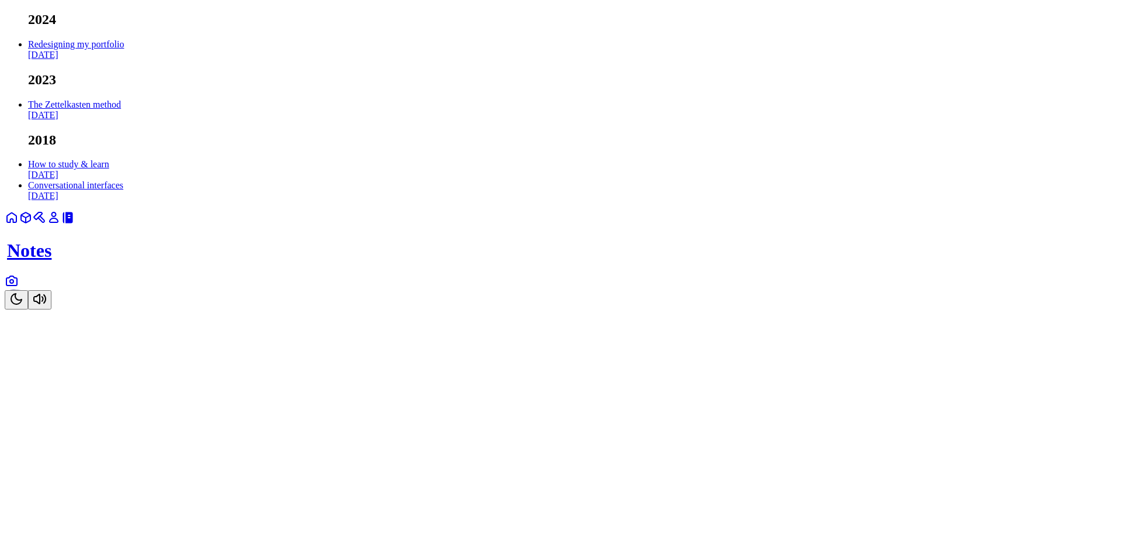
click at [19, 289] on link at bounding box center [12, 284] width 14 height 10
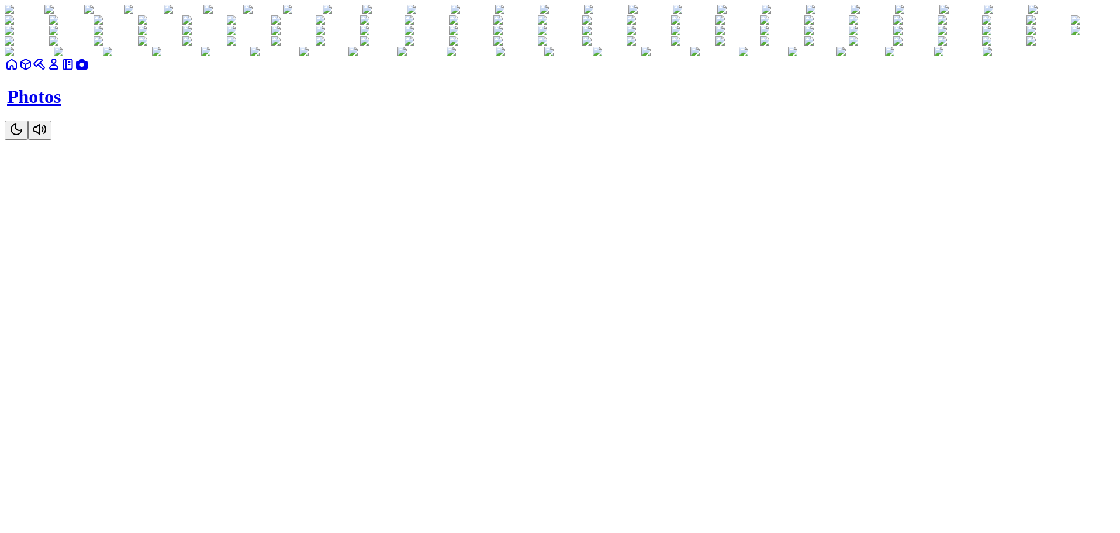
click at [75, 73] on link at bounding box center [68, 68] width 14 height 10
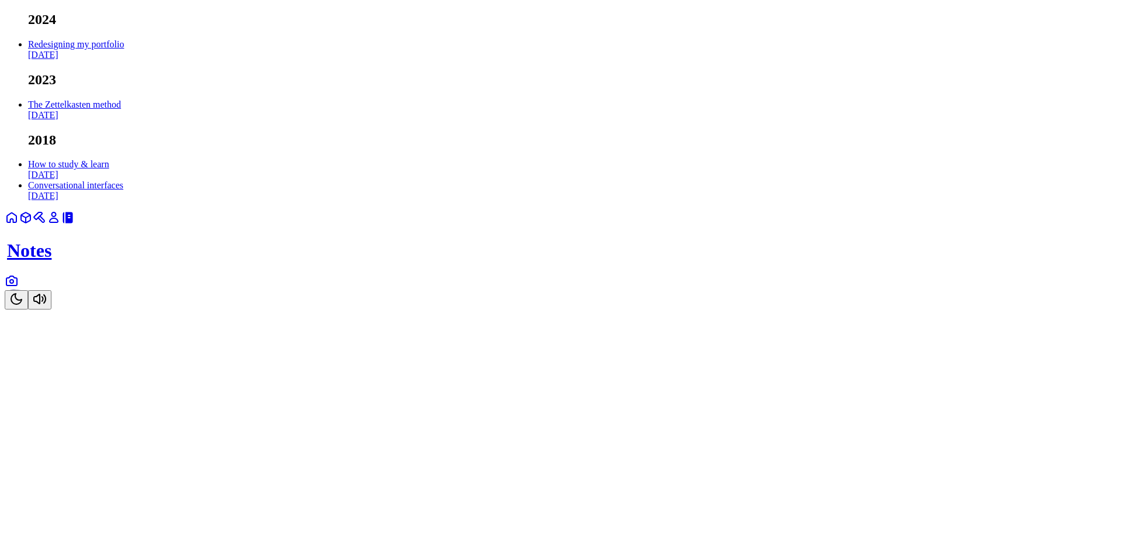
click at [28, 309] on button "Toggle Theme" at bounding box center [16, 299] width 23 height 19
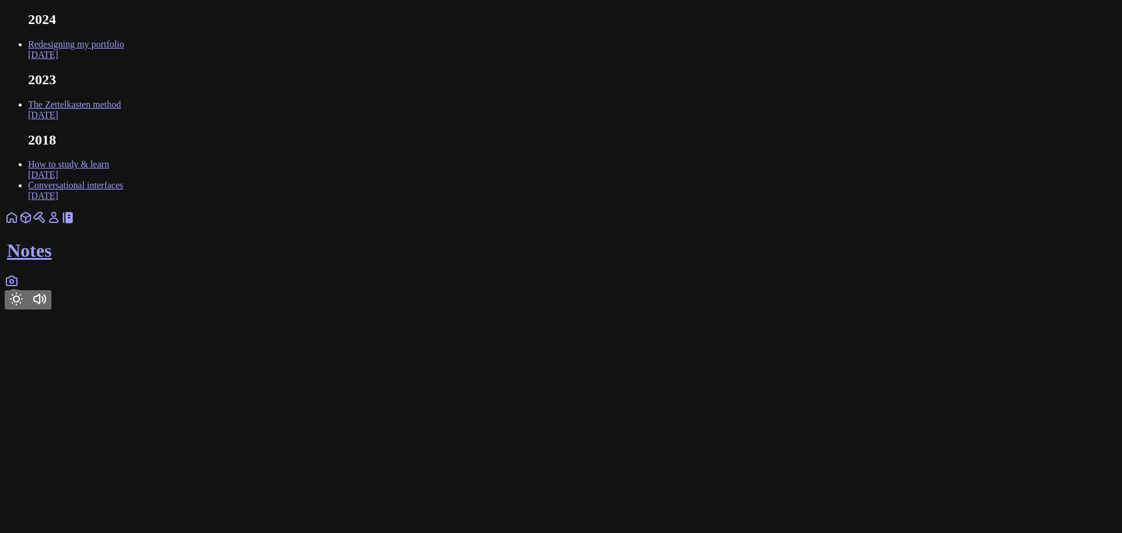
click at [28, 309] on button "Toggle Theme" at bounding box center [16, 299] width 23 height 19
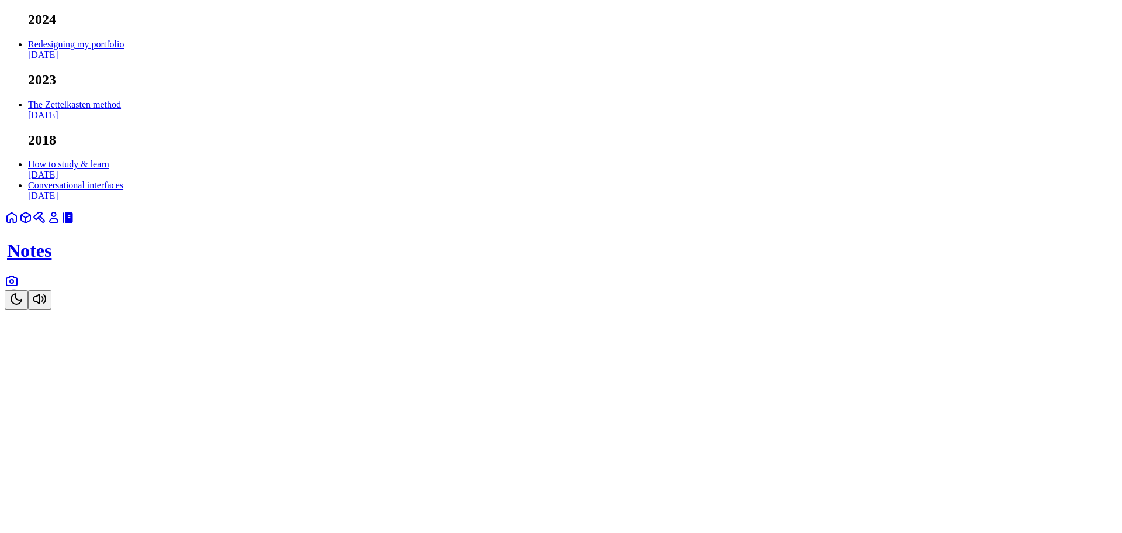
click at [47, 306] on icon "Toggle Audio" at bounding box center [40, 299] width 14 height 14
click at [23, 306] on icon "Toggle Theme" at bounding box center [16, 299] width 14 height 14
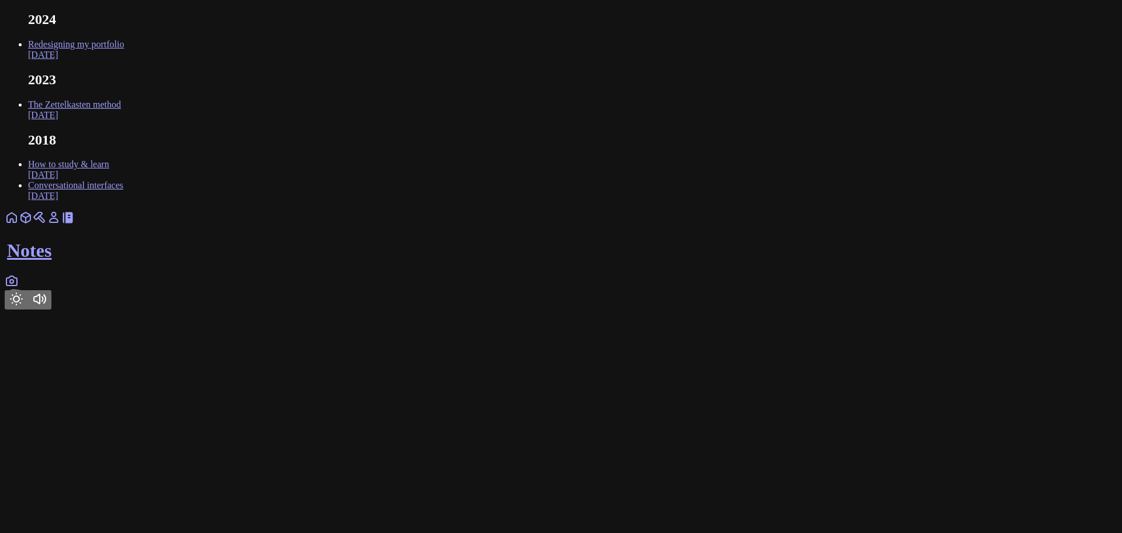
click at [23, 306] on icon "Toggle Theme" at bounding box center [16, 299] width 14 height 14
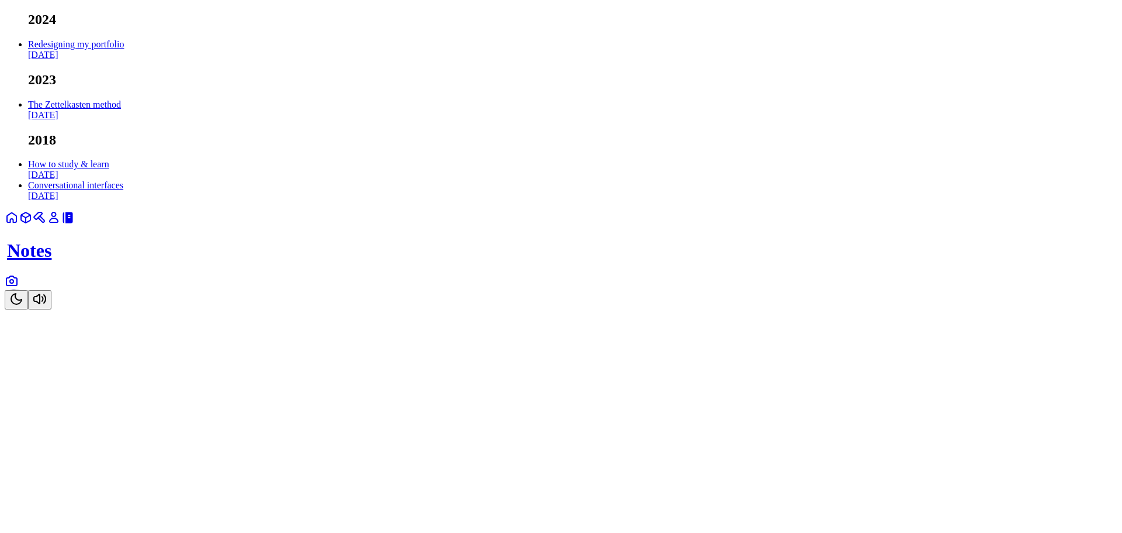
click at [19, 288] on icon at bounding box center [12, 281] width 14 height 14
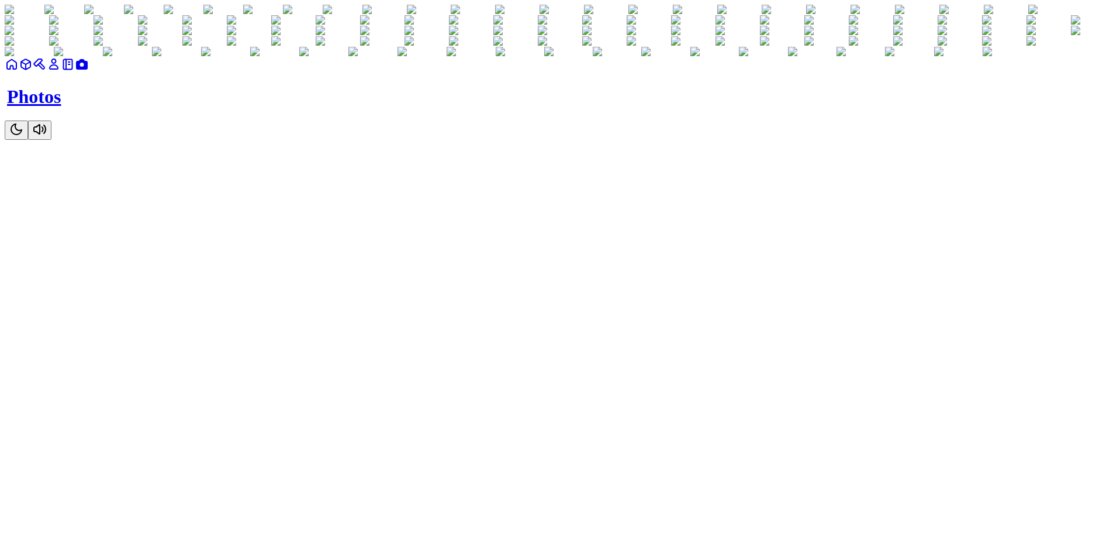
click at [75, 71] on icon at bounding box center [68, 64] width 14 height 14
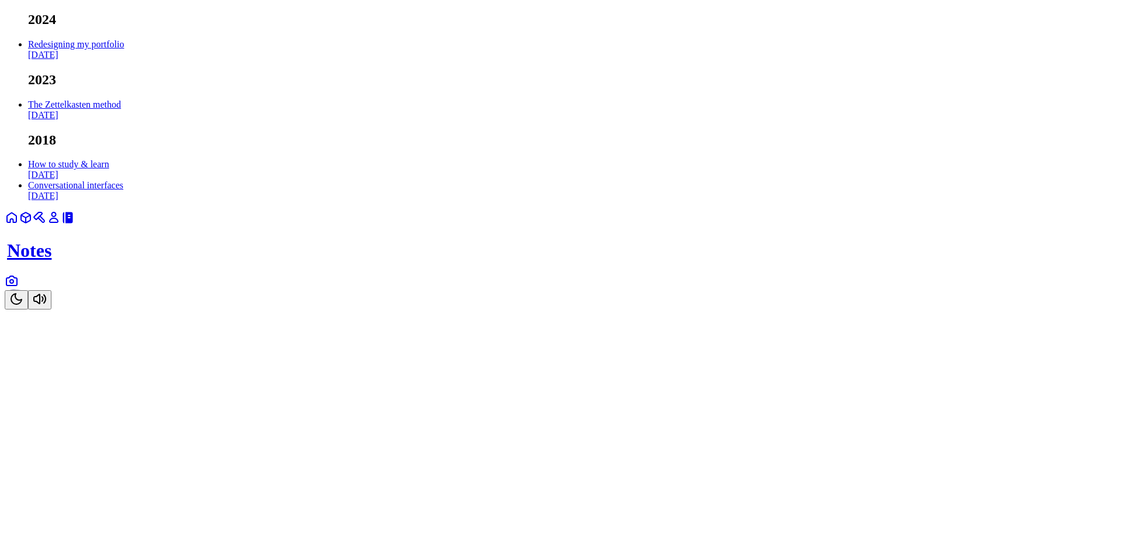
click at [19, 288] on icon at bounding box center [12, 281] width 14 height 14
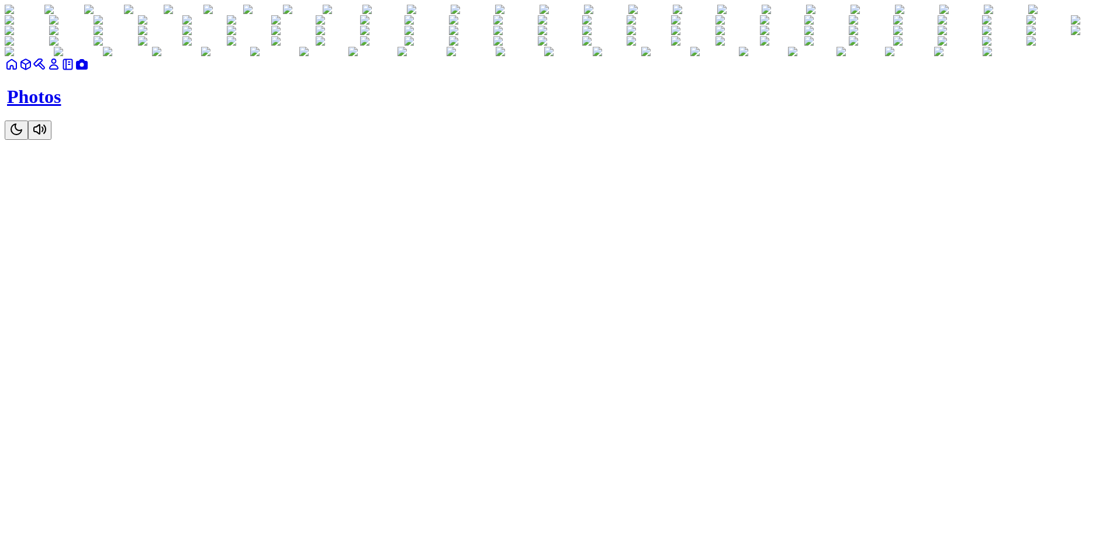
click at [75, 71] on icon at bounding box center [68, 64] width 14 height 14
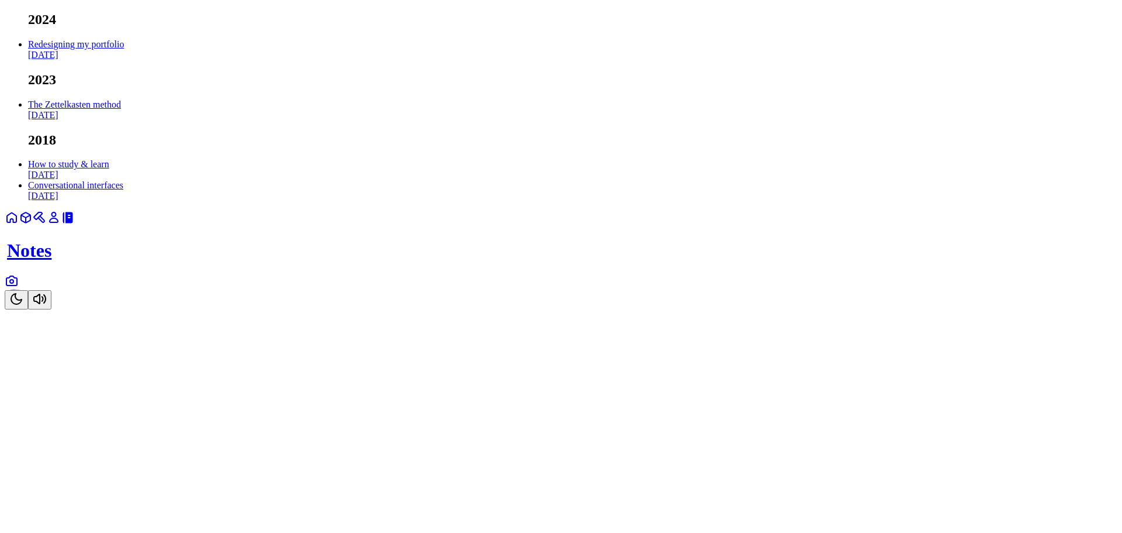
click at [124, 60] on link "Redesigning my portfolio [DATE]" at bounding box center [76, 49] width 96 height 20
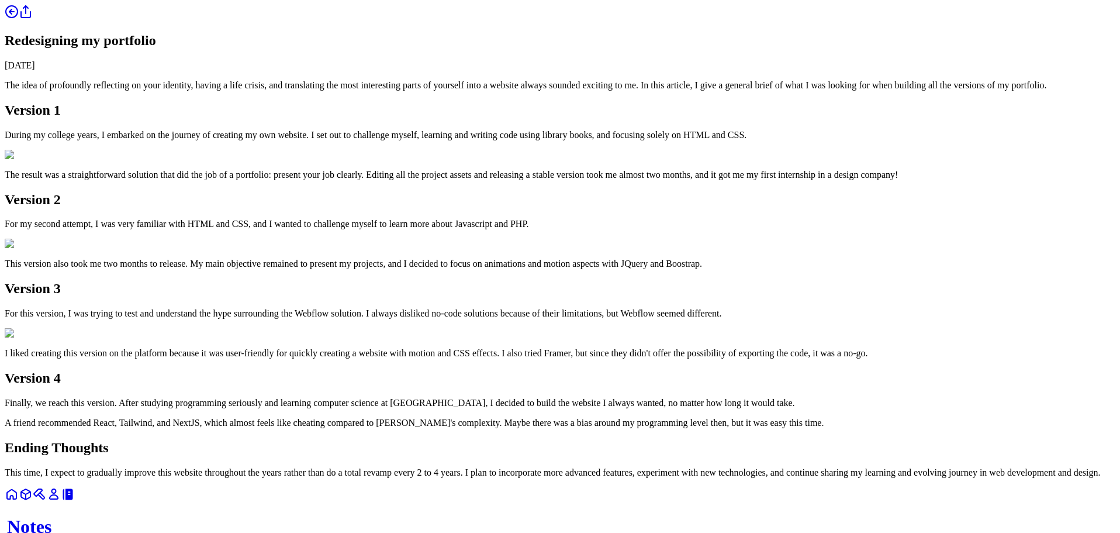
click at [19, 20] on link at bounding box center [12, 16] width 14 height 10
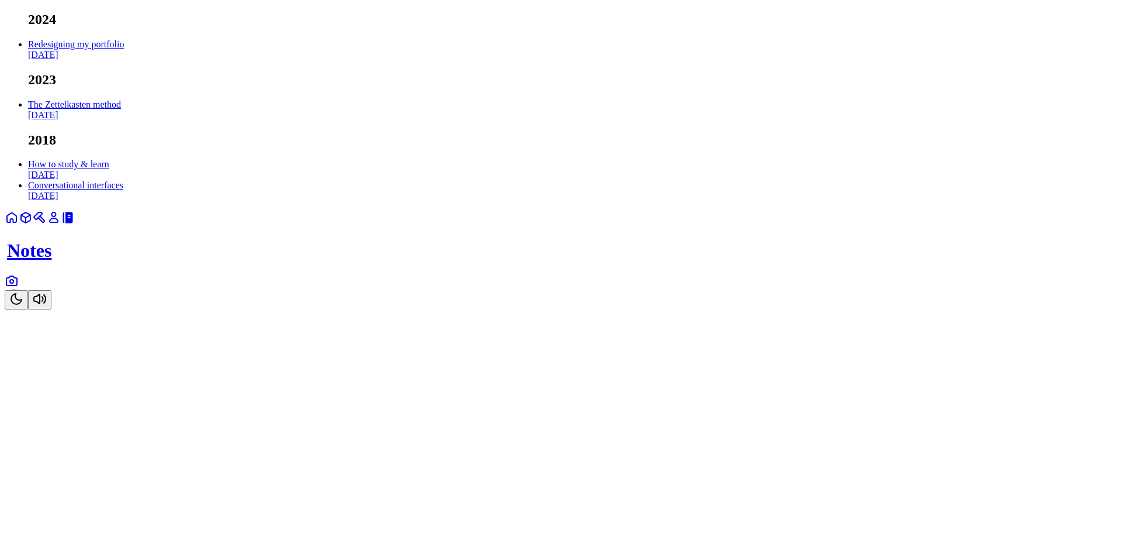
click at [124, 60] on link "Redesigning my portfolio [DATE]" at bounding box center [76, 49] width 96 height 20
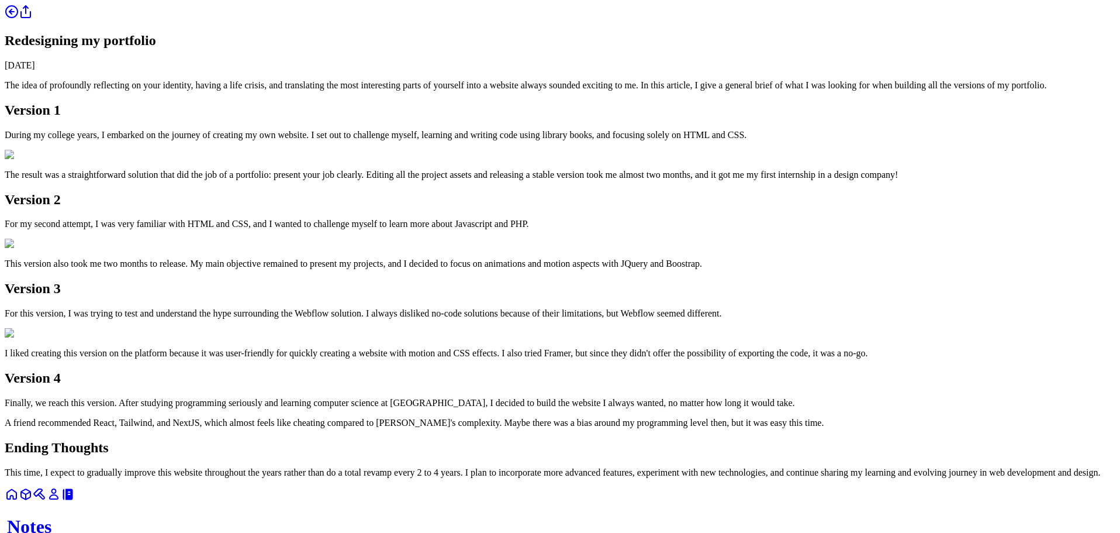
click at [19, 19] on icon at bounding box center [12, 12] width 14 height 14
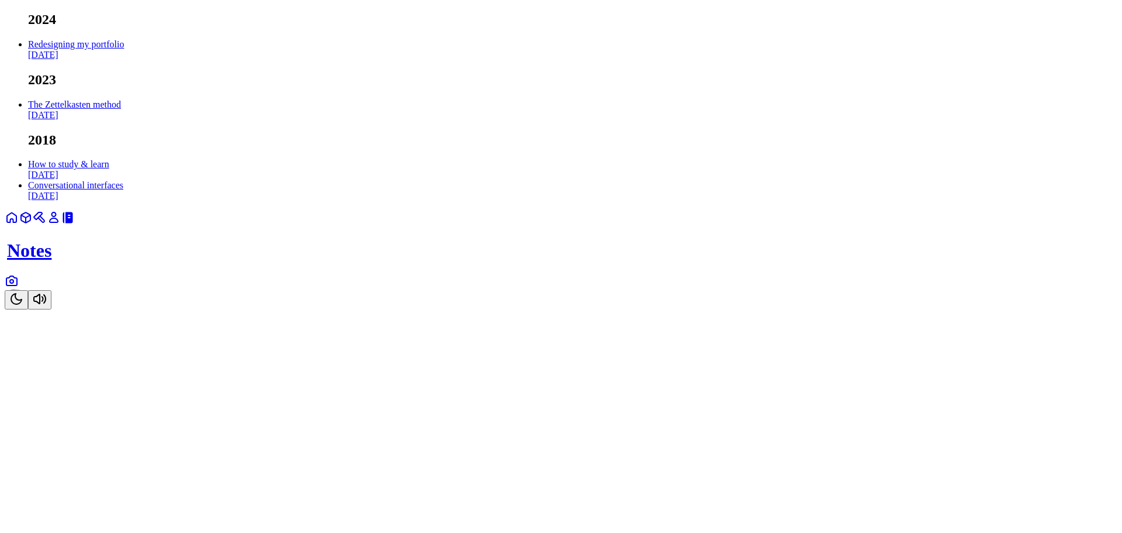
click at [121, 120] on link "The Zettelkasten method [DATE]" at bounding box center [74, 109] width 93 height 20
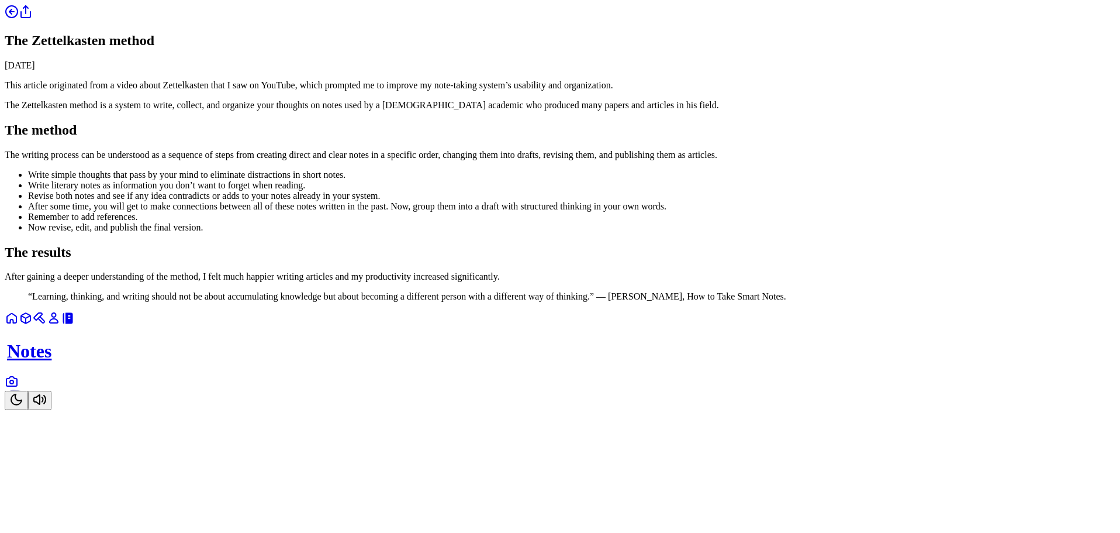
click at [12, 14] on icon at bounding box center [10, 11] width 2 height 5
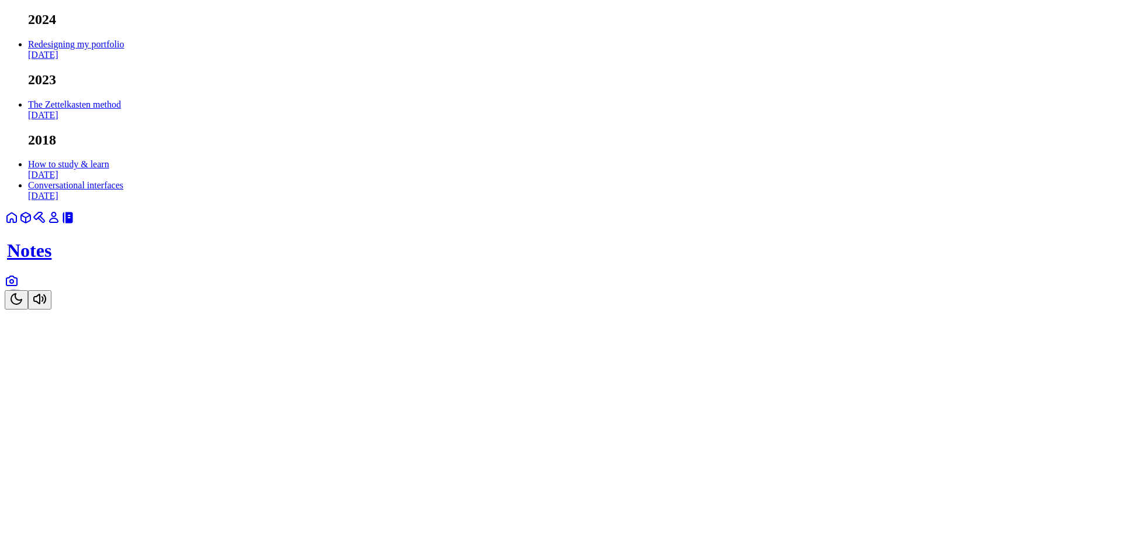
click at [109, 179] on link "How to study & learn [DATE]" at bounding box center [68, 169] width 81 height 20
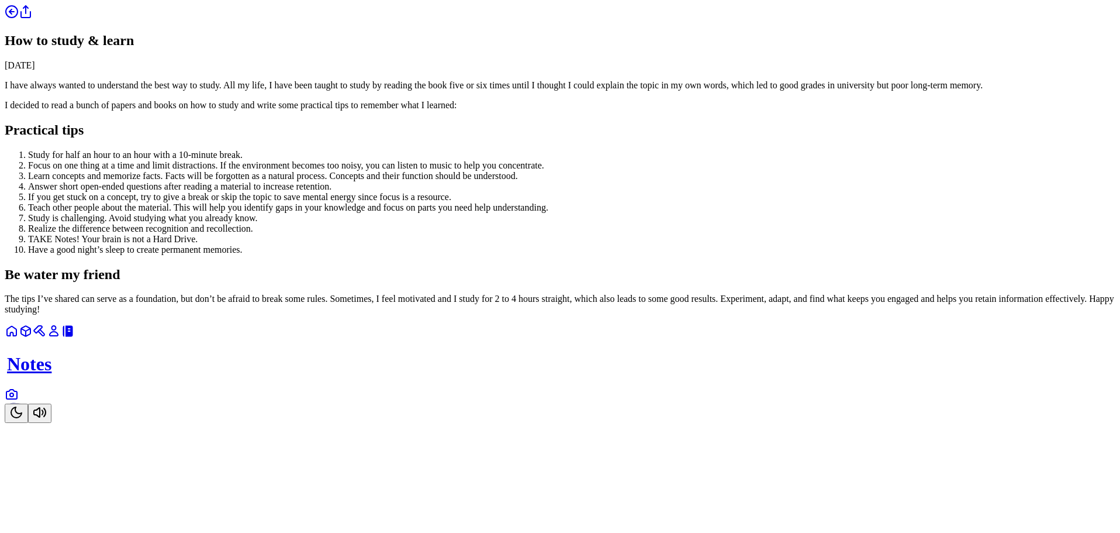
click at [19, 20] on link at bounding box center [12, 16] width 14 height 10
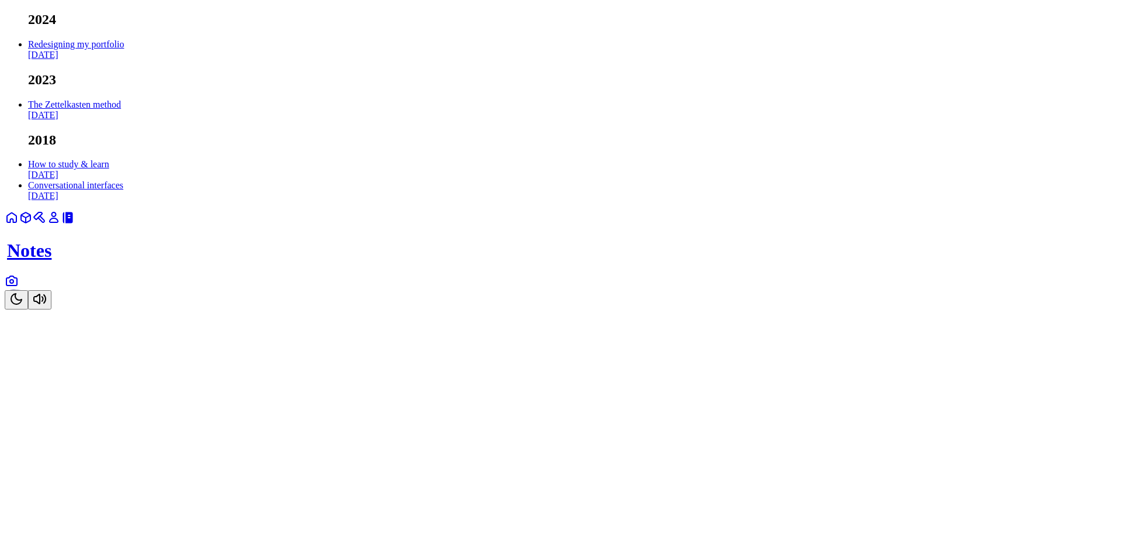
click at [123, 200] on link "Conversational interfaces [DATE]" at bounding box center [75, 190] width 95 height 20
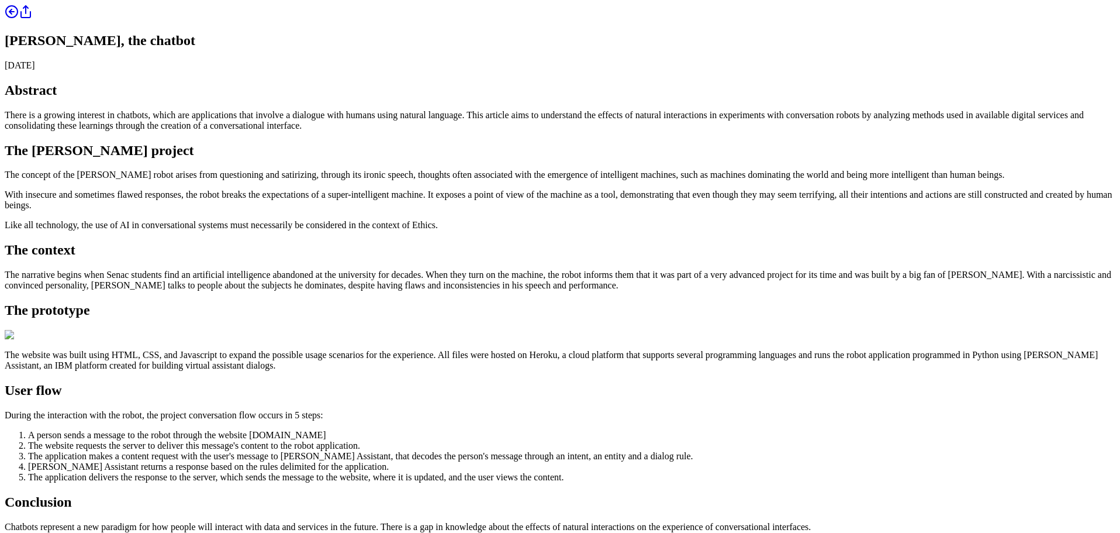
click at [19, 19] on icon at bounding box center [12, 12] width 14 height 14
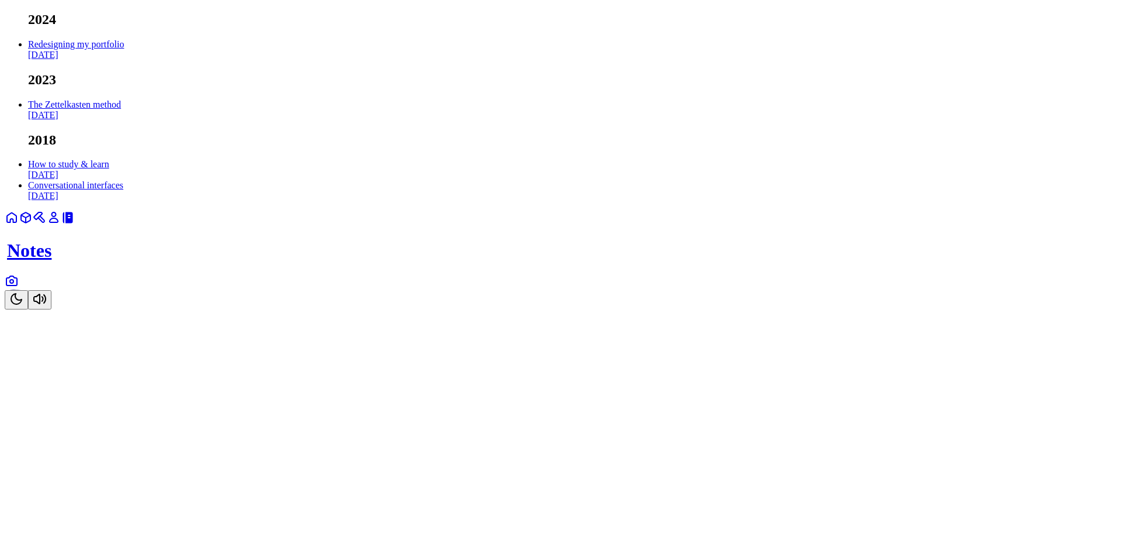
click at [61, 226] on link at bounding box center [54, 221] width 14 height 10
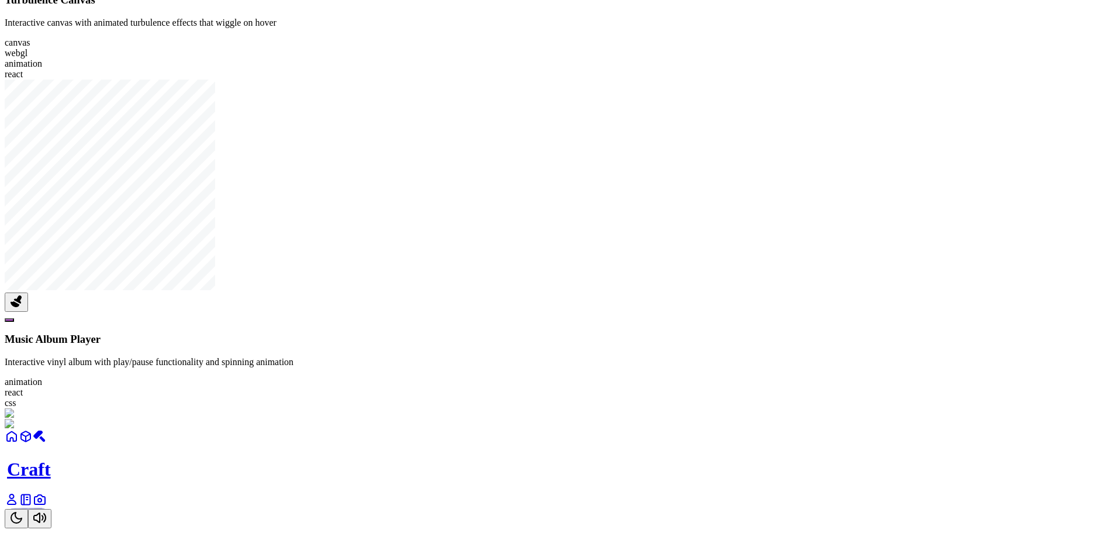
scroll to position [1677, 0]
click at [659, 429] on div at bounding box center [560, 429] width 1111 height 0
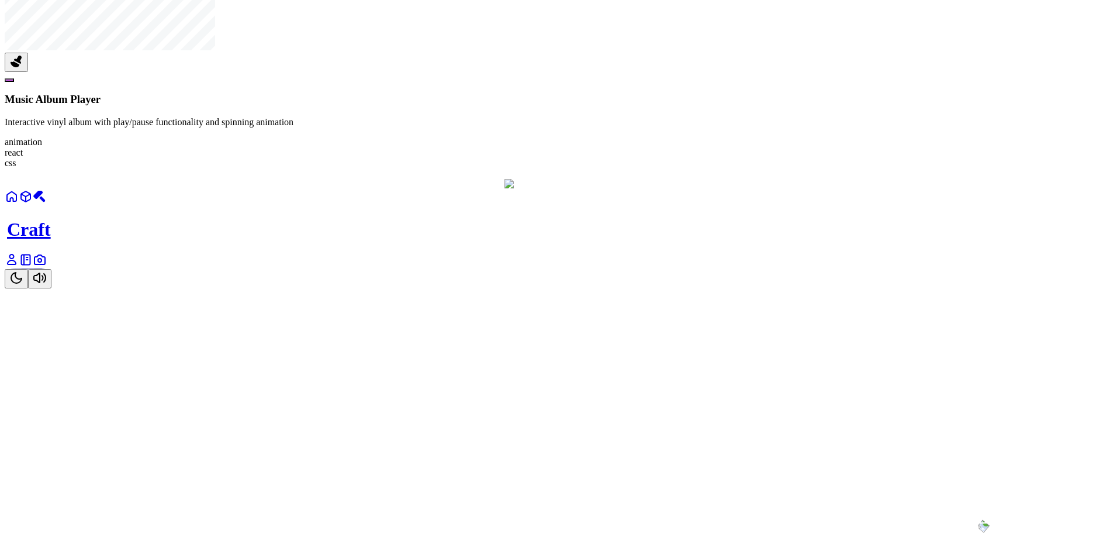
click at [659, 319] on div at bounding box center [557, 178] width 854 height 710
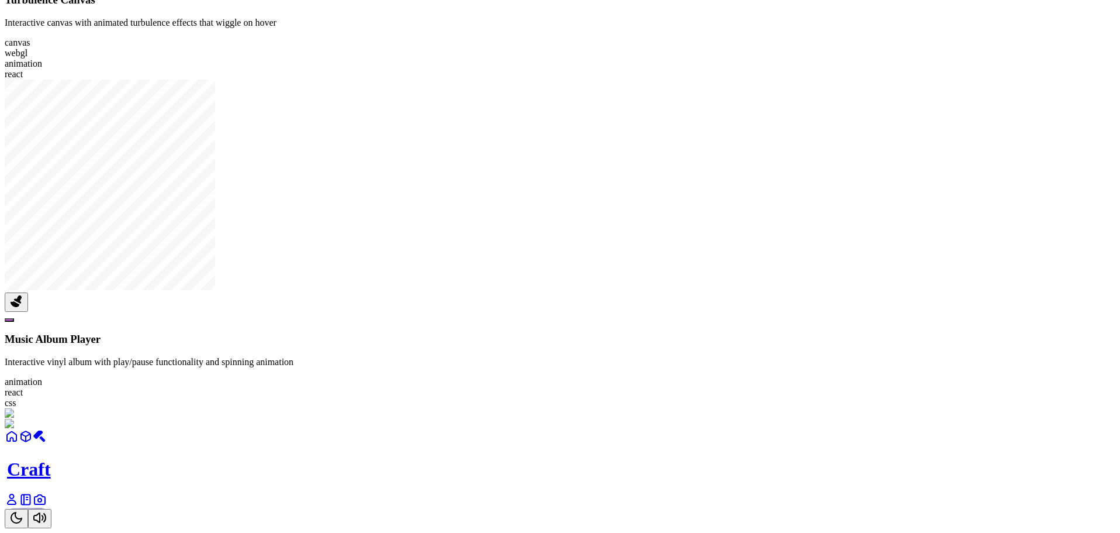
click at [638, 429] on div at bounding box center [560, 429] width 1111 height 0
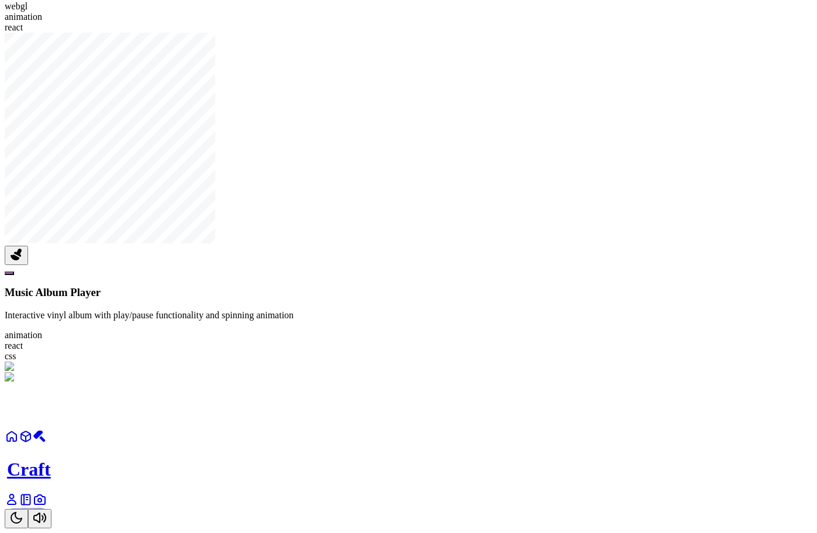
scroll to position [1712, 0]
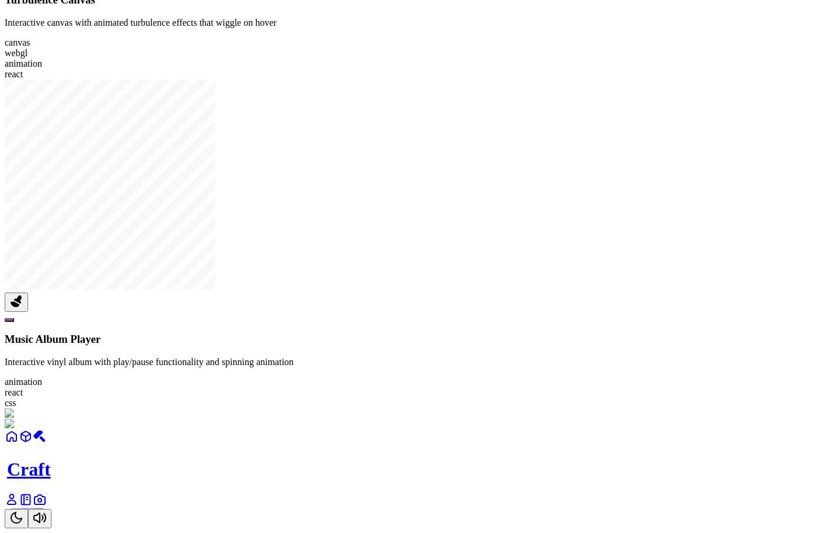
scroll to position [1759, 0]
click at [501, 429] on div at bounding box center [408, 429] width 807 height 0
click at [501, 363] on div at bounding box center [409, 418] width 800 height 111
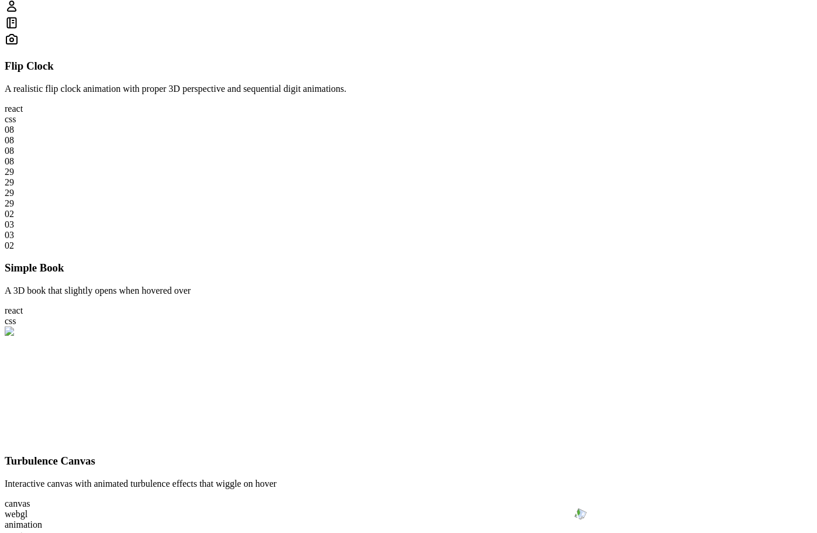
scroll to position [0, 0]
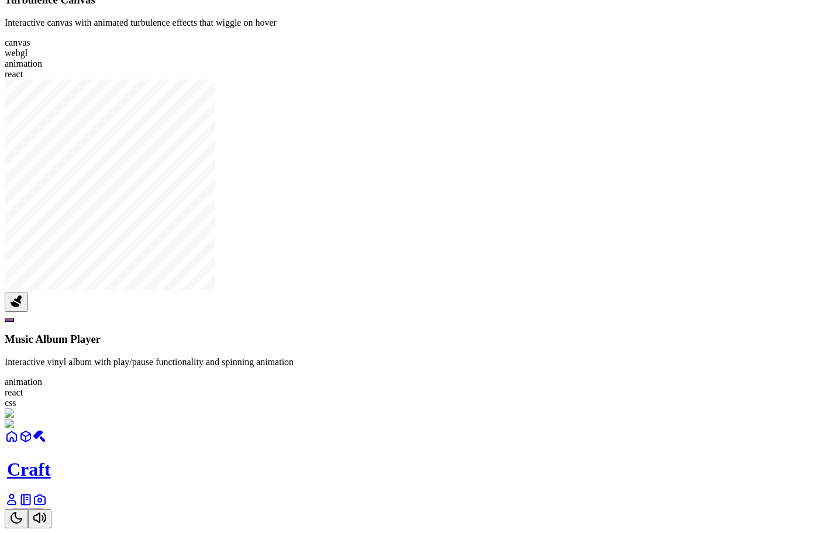
scroll to position [1754, 0]
click at [513, 429] on div at bounding box center [408, 429] width 807 height 0
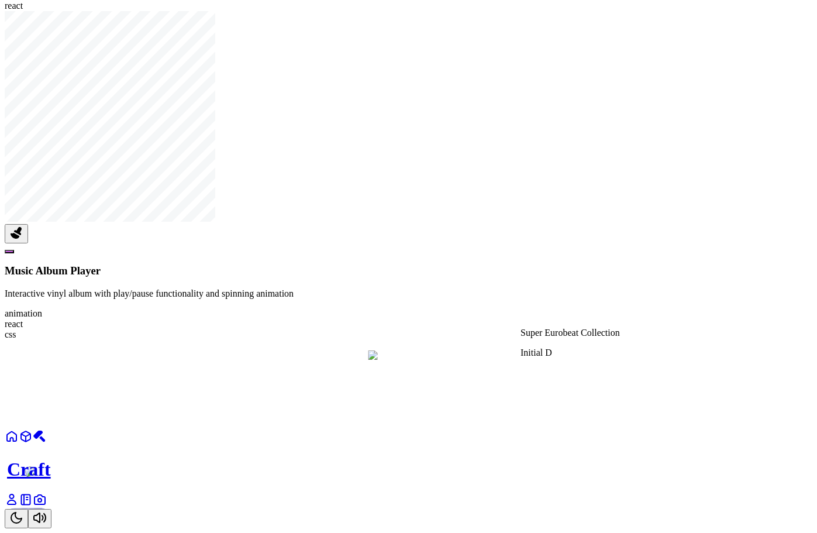
click at [555, 361] on div at bounding box center [771, 361] width 807 height 0
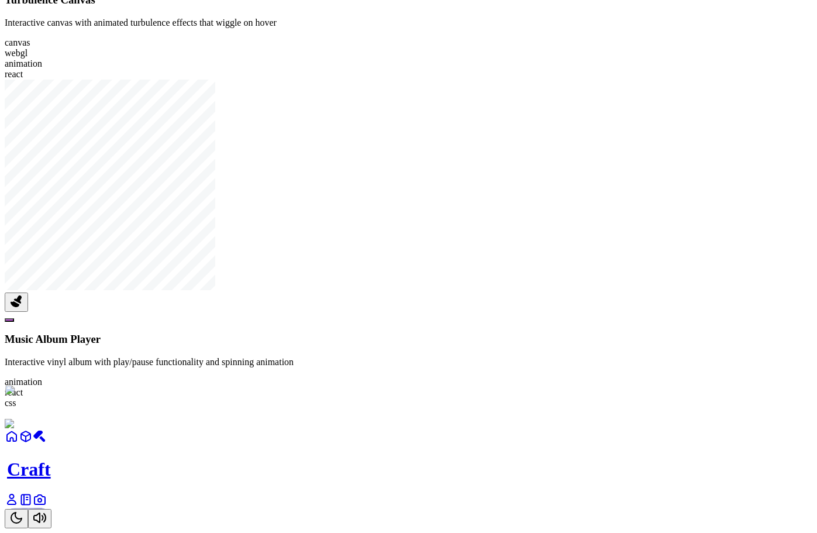
click at [555, 429] on div at bounding box center [408, 429] width 807 height 0
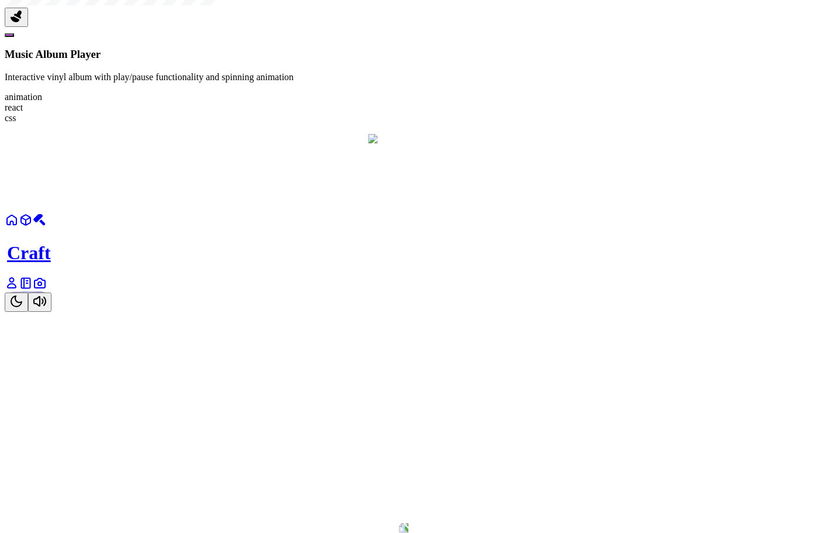
click at [23, 308] on icon "Toggle Theme" at bounding box center [16, 301] width 14 height 14
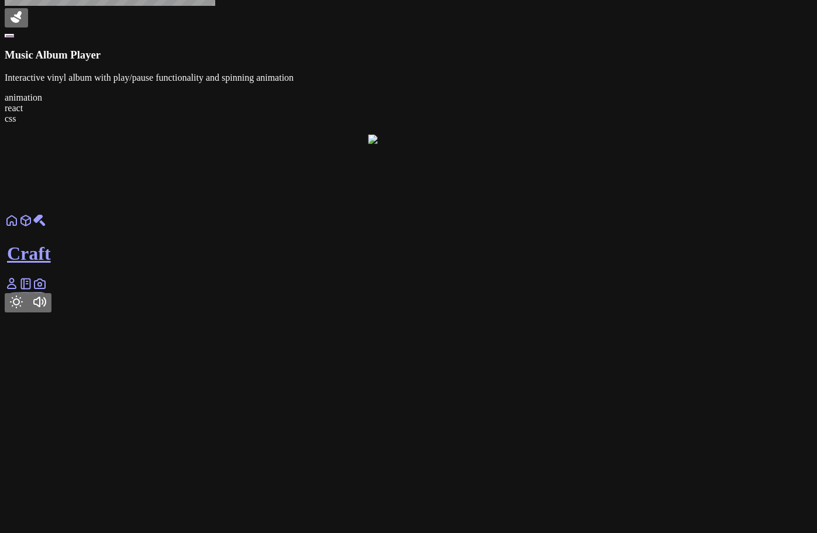
click at [22, 307] on icon "Toggle Theme" at bounding box center [17, 302] width 12 height 12
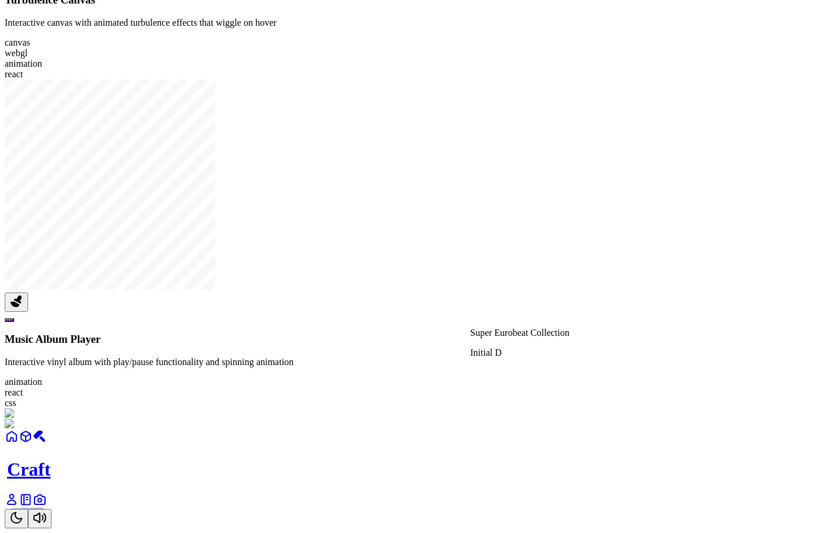
click at [542, 429] on div at bounding box center [408, 429] width 807 height 0
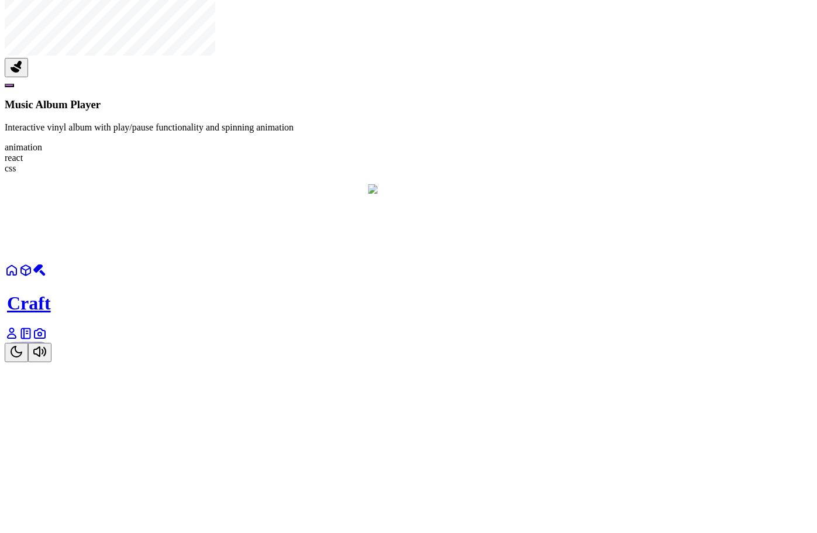
click at [542, 195] on div at bounding box center [771, 195] width 807 height 0
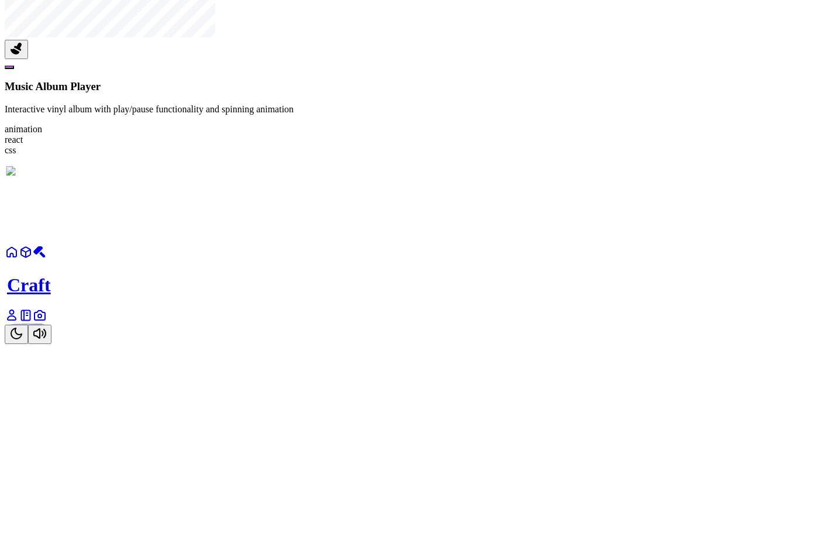
click at [542, 177] on div at bounding box center [409, 177] width 807 height 0
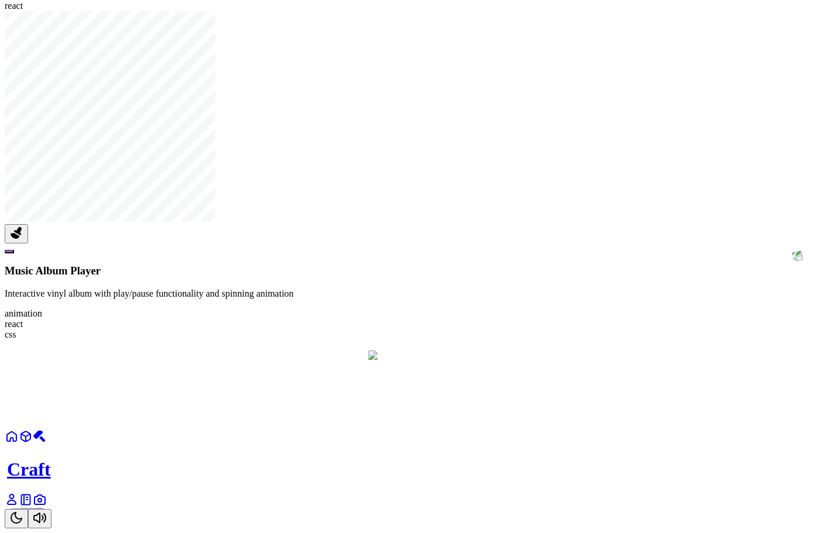
click at [542, 361] on div at bounding box center [771, 361] width 807 height 0
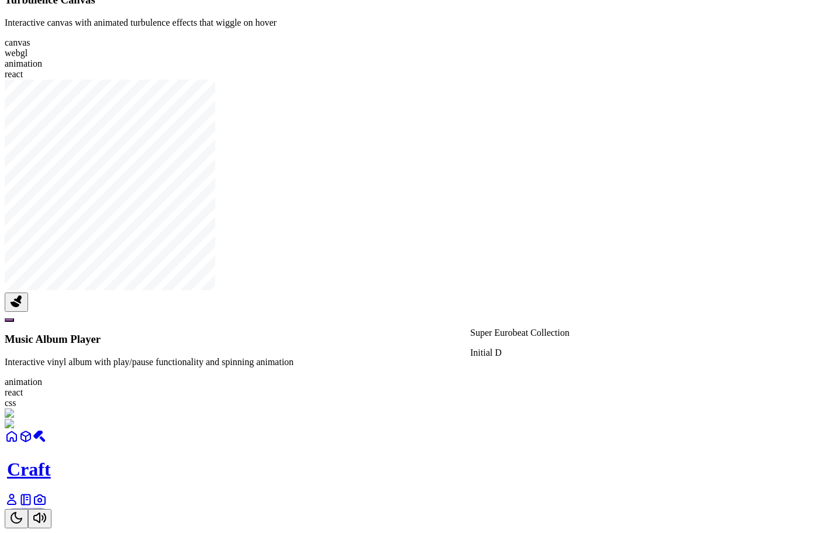
click at [531, 429] on div at bounding box center [408, 429] width 807 height 0
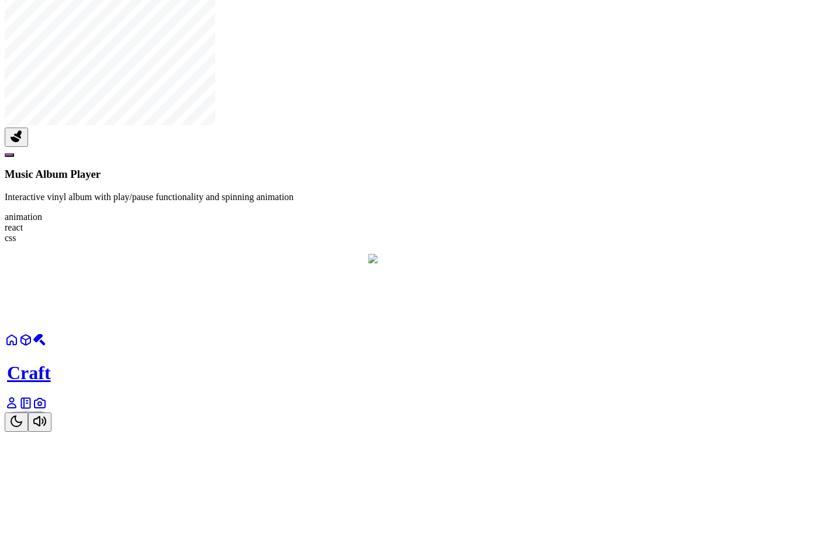
click at [531, 264] on div at bounding box center [771, 264] width 807 height 0
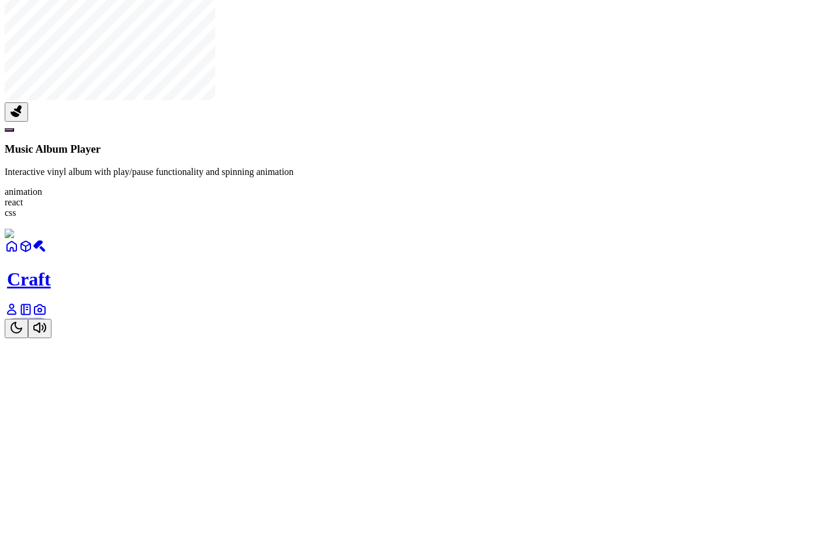
click at [28, 338] on button "Toggle Theme" at bounding box center [16, 328] width 23 height 19
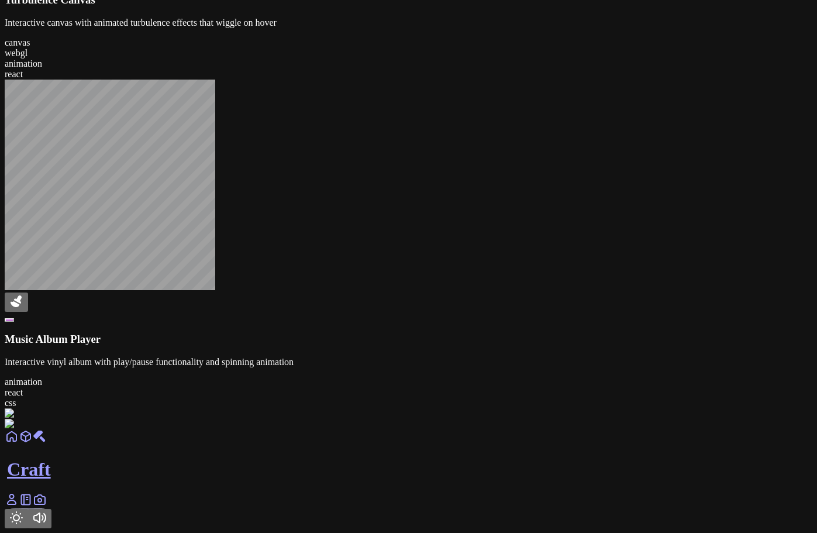
click at [28, 509] on button "Toggle Theme" at bounding box center [16, 518] width 23 height 19
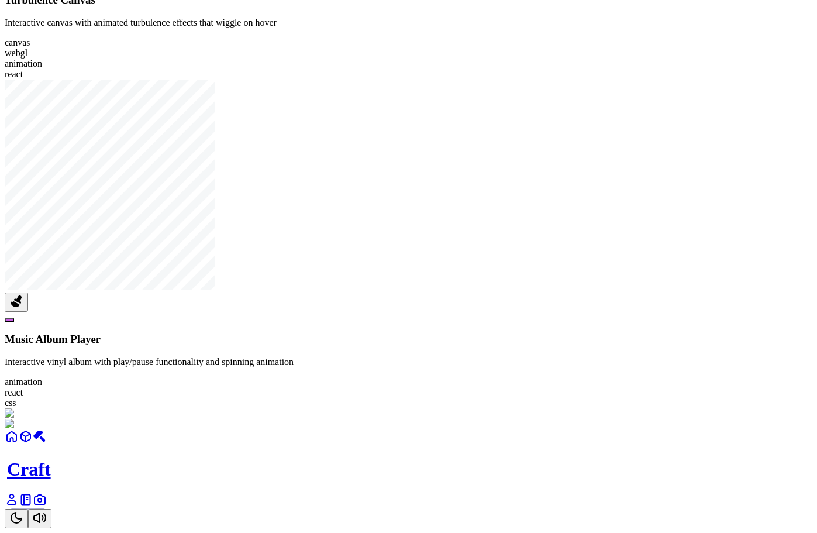
click at [558, 429] on div at bounding box center [408, 429] width 807 height 0
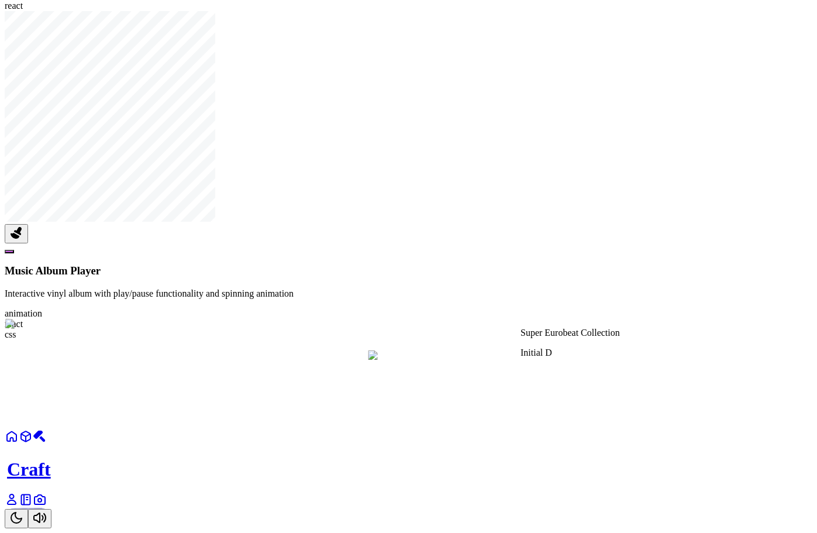
click at [560, 361] on div at bounding box center [771, 361] width 807 height 0
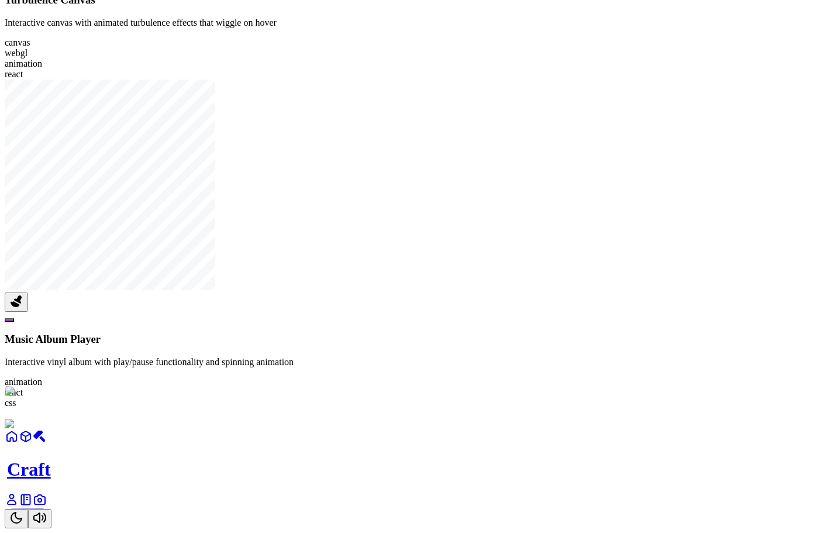
click at [560, 429] on div at bounding box center [408, 429] width 807 height 0
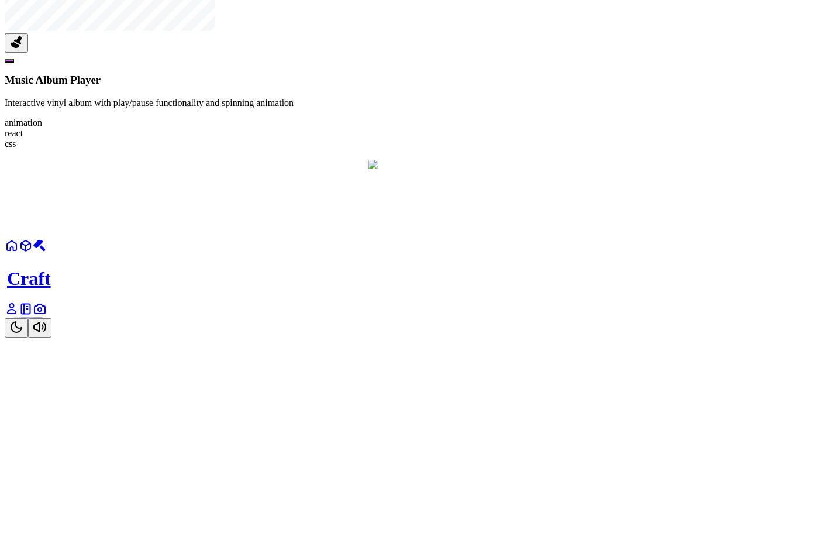
click at [560, 170] on div at bounding box center [771, 170] width 807 height 0
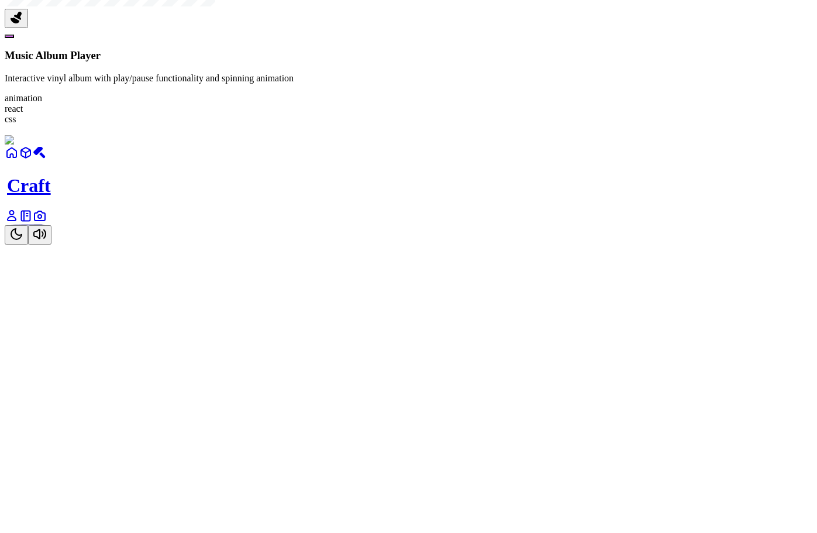
click at [560, 146] on div at bounding box center [408, 146] width 807 height 0
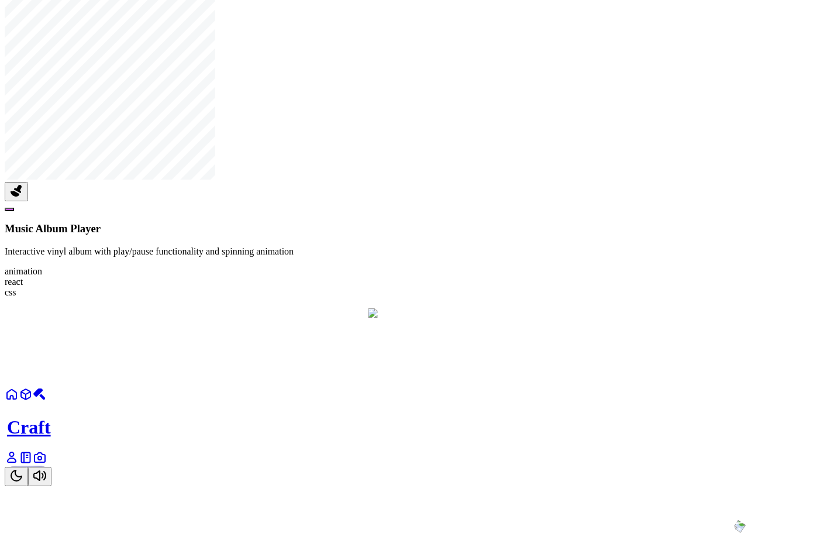
click at [560, 319] on div at bounding box center [771, 319] width 807 height 0
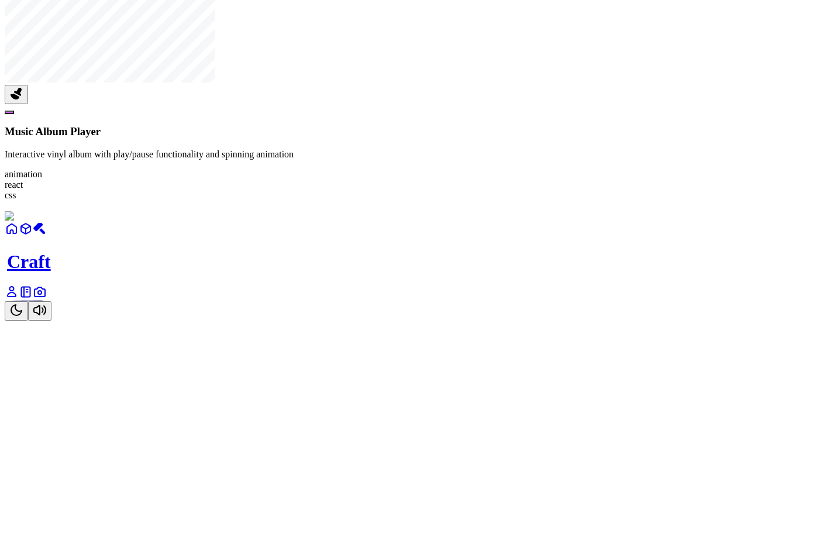
scroll to position [818, 0]
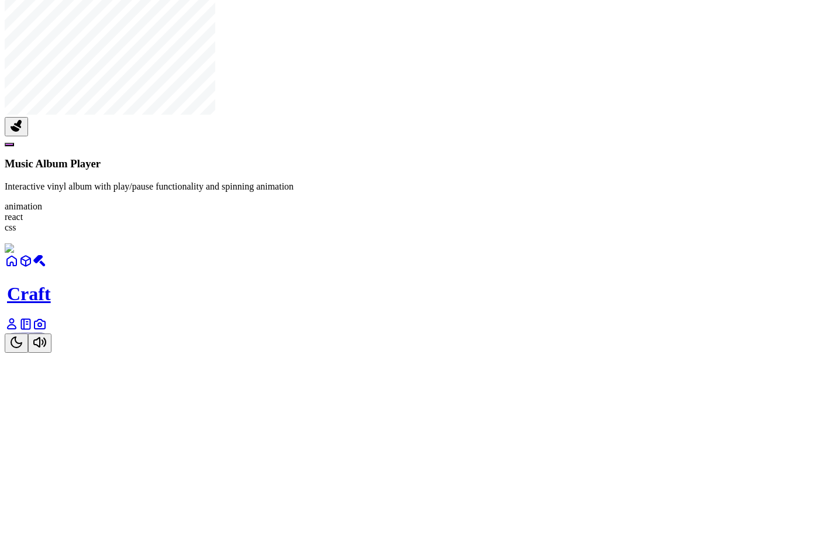
click at [23, 349] on icon "Toggle Theme" at bounding box center [16, 342] width 14 height 14
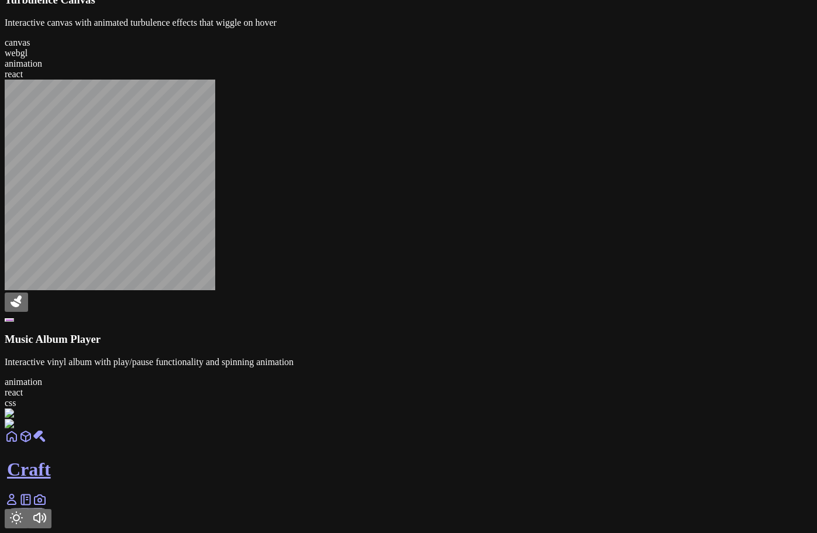
scroll to position [1637, 0]
click at [516, 429] on div at bounding box center [408, 429] width 807 height 0
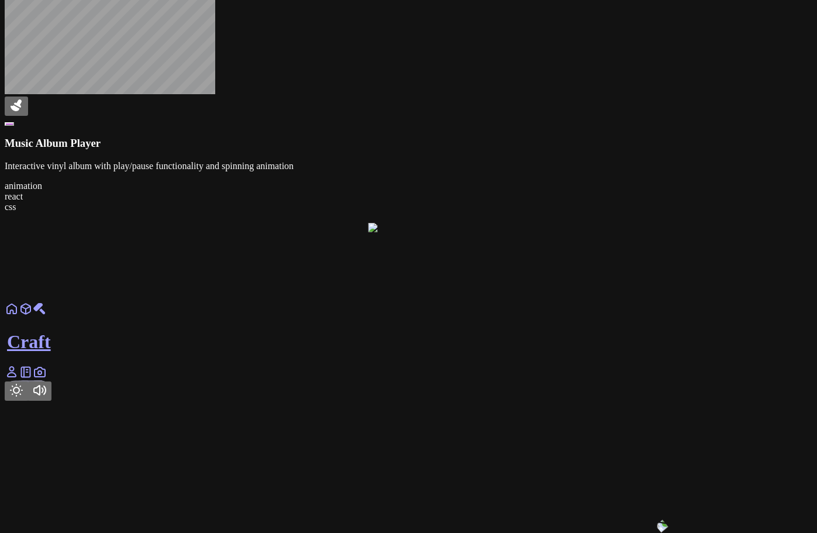
click at [520, 349] on div at bounding box center [404, 220] width 513 height 623
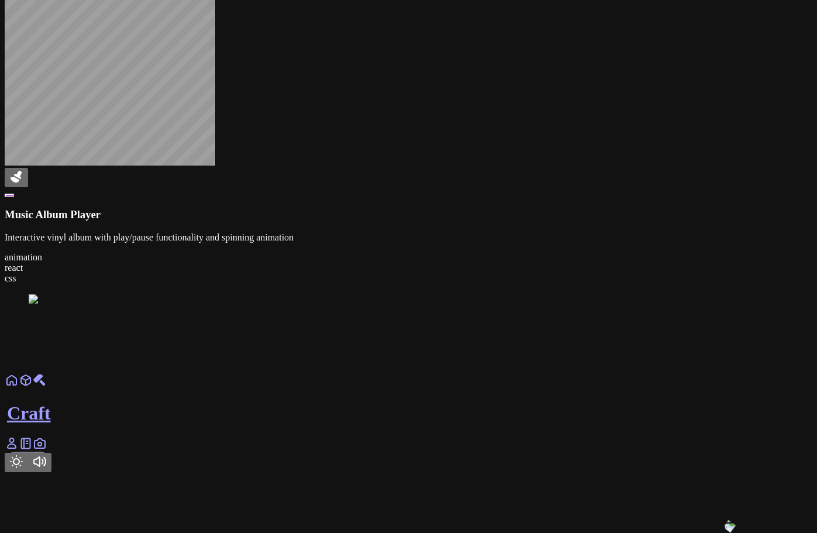
scroll to position [1759, 0]
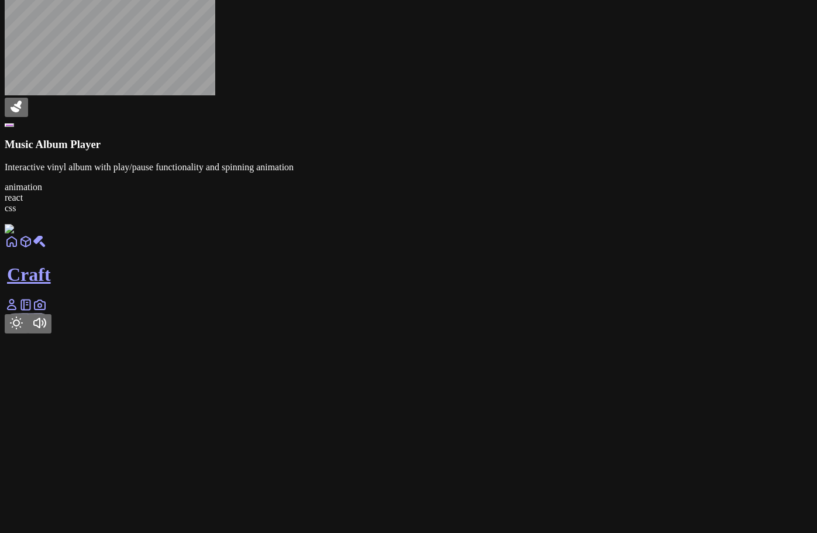
click at [47, 330] on icon "Toggle Audio" at bounding box center [40, 323] width 14 height 14
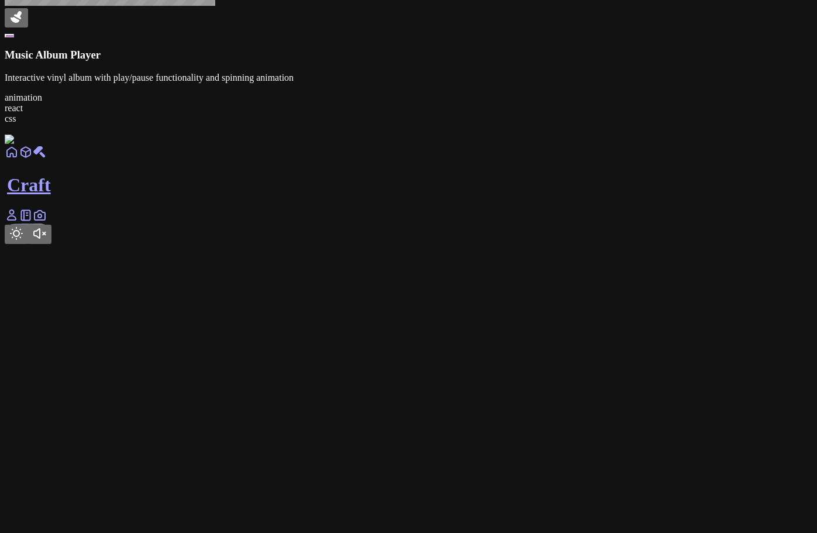
click at [47, 240] on icon "Toggle Audio" at bounding box center [40, 233] width 14 height 14
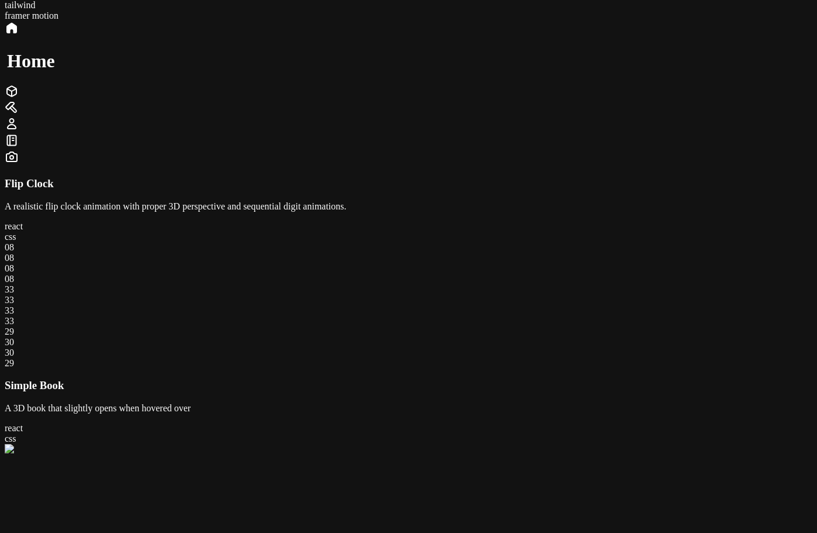
scroll to position [0, 0]
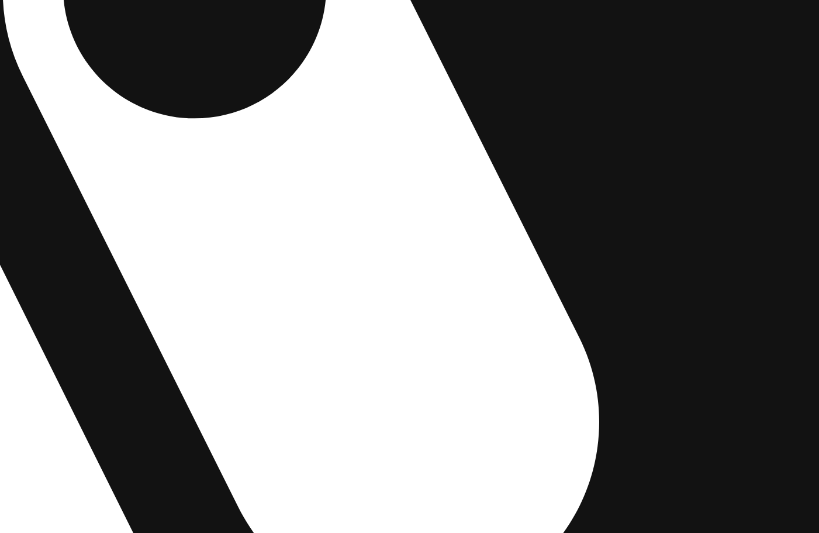
drag, startPoint x: 651, startPoint y: 475, endPoint x: 441, endPoint y: 124, distance: 408.7
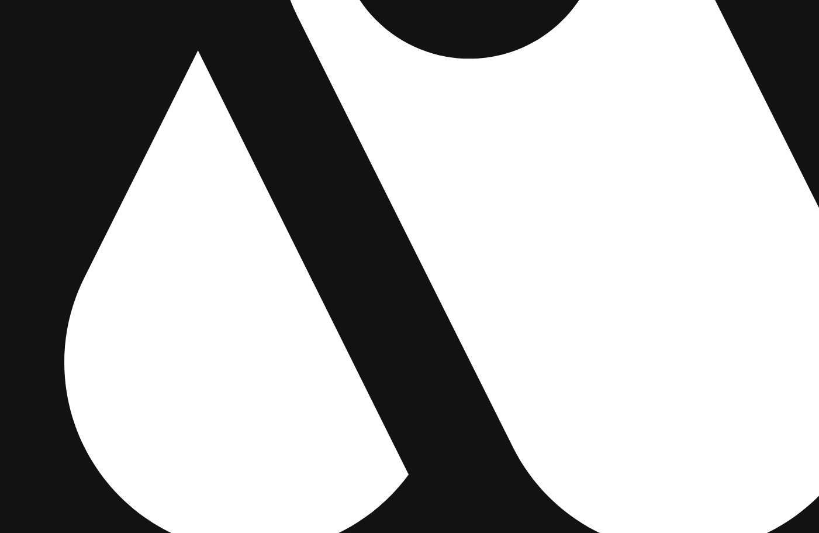
drag, startPoint x: 459, startPoint y: 203, endPoint x: 730, endPoint y: 194, distance: 271.4
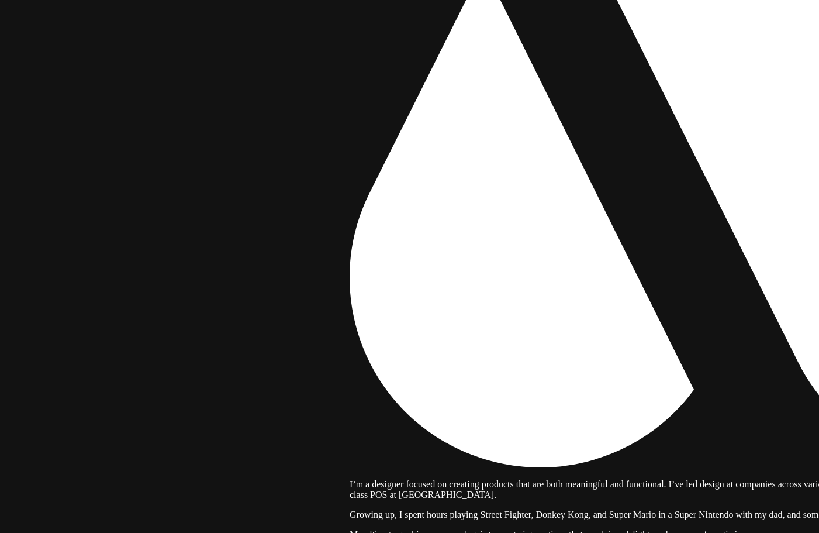
drag, startPoint x: 333, startPoint y: 226, endPoint x: 504, endPoint y: 181, distance: 177.1
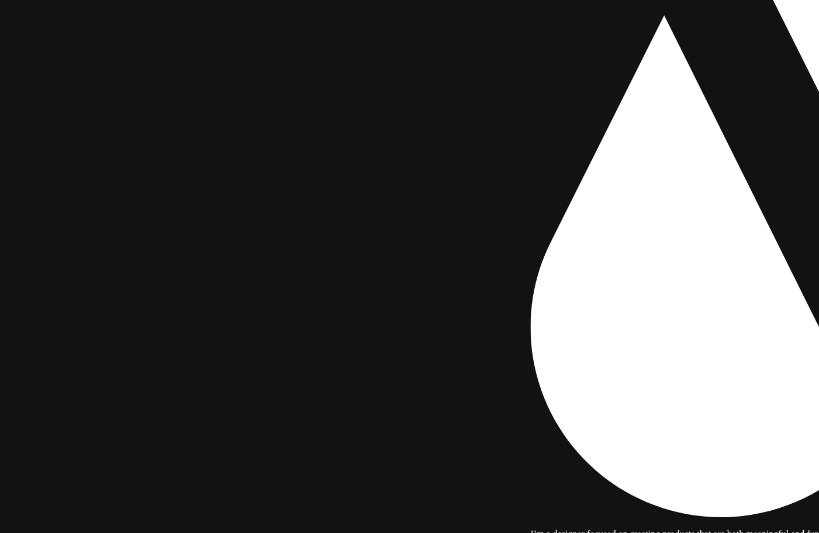
drag, startPoint x: 226, startPoint y: 250, endPoint x: 479, endPoint y: 298, distance: 257.7
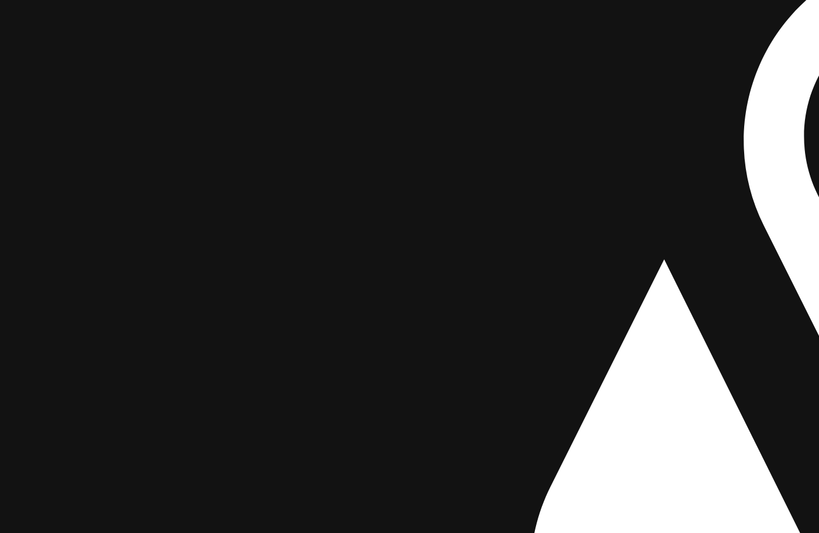
drag, startPoint x: 447, startPoint y: 135, endPoint x: 485, endPoint y: 396, distance: 264.0
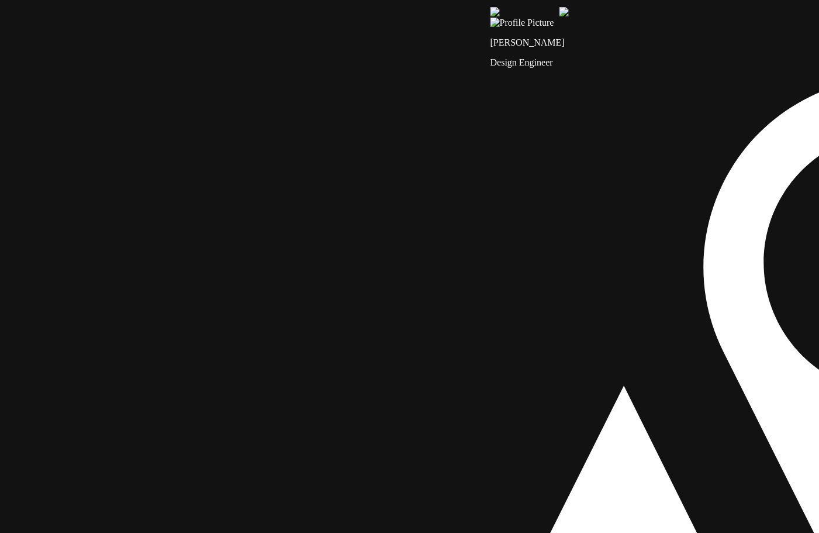
drag, startPoint x: 403, startPoint y: 347, endPoint x: 362, endPoint y: 466, distance: 126.6
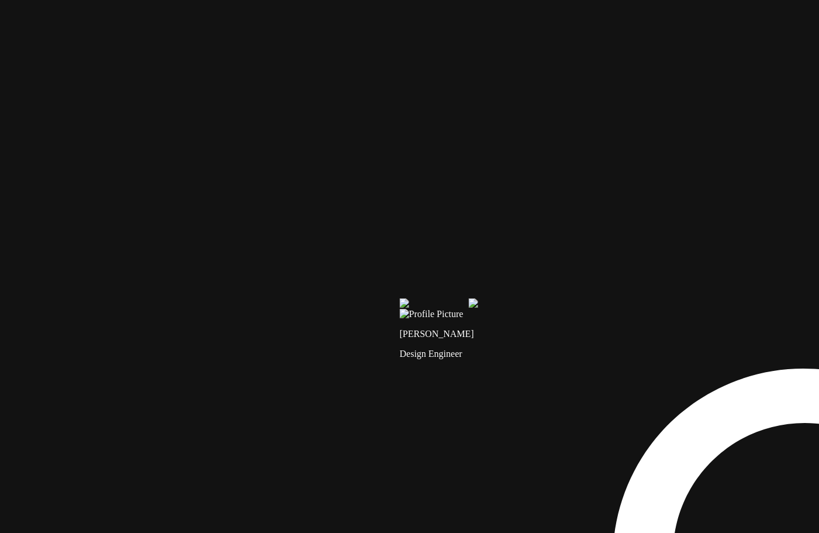
drag, startPoint x: 350, startPoint y: 337, endPoint x: 303, endPoint y: 489, distance: 159.0
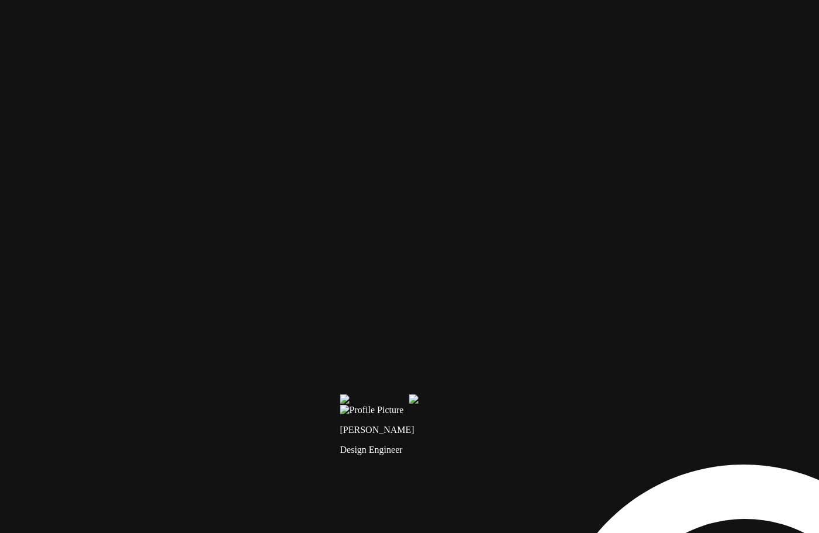
drag, startPoint x: 447, startPoint y: 301, endPoint x: 217, endPoint y: 441, distance: 268.9
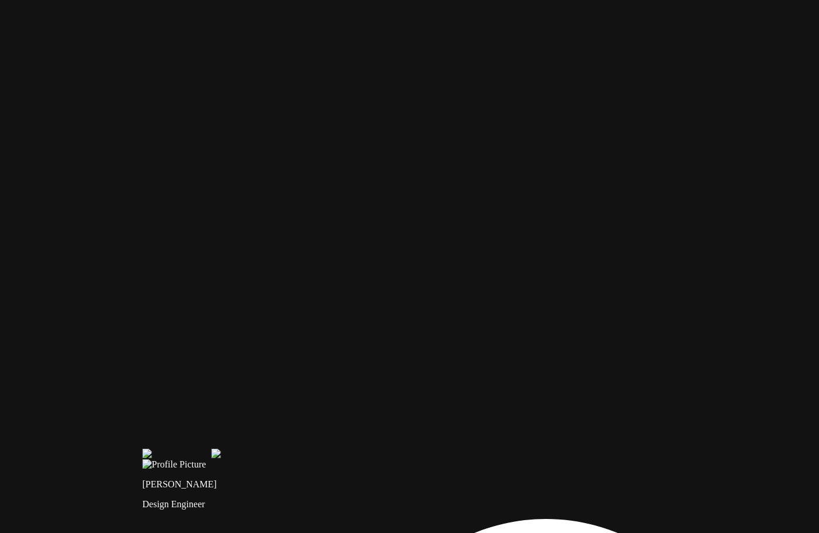
drag, startPoint x: 576, startPoint y: 440, endPoint x: 393, endPoint y: 154, distance: 338.9
